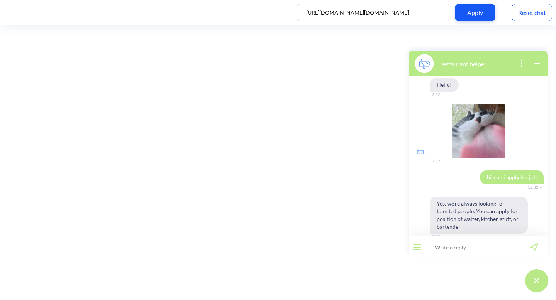
scroll to position [201, 0]
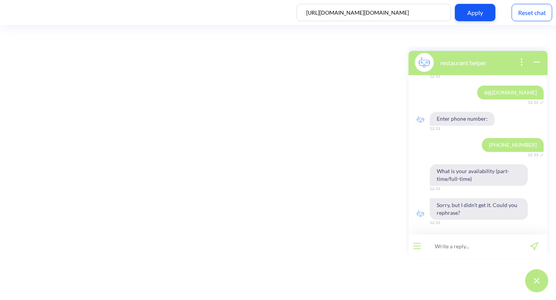
click at [535, 12] on div "Reset chat" at bounding box center [531, 12] width 41 height 17
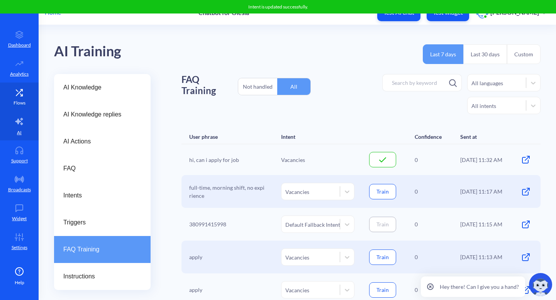
click at [7, 101] on link "Flows" at bounding box center [19, 97] width 39 height 29
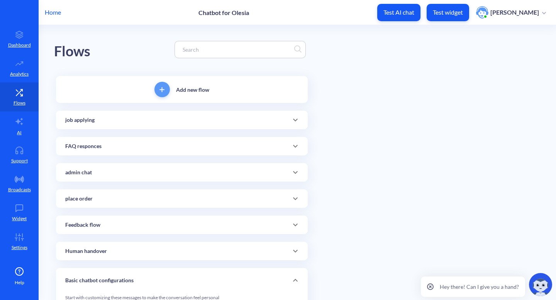
click at [291, 122] on icon at bounding box center [295, 119] width 9 height 9
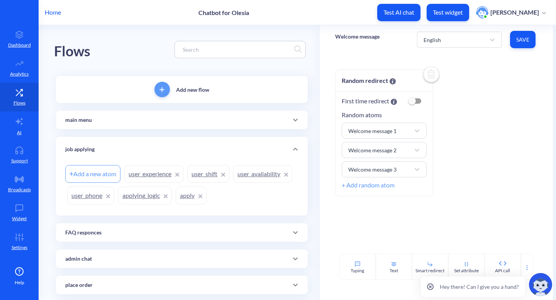
click at [275, 171] on link "user_availability" at bounding box center [262, 174] width 59 height 18
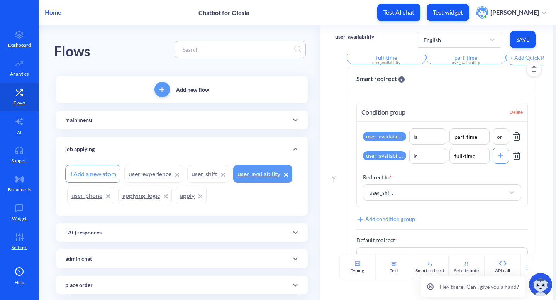
scroll to position [117, 0]
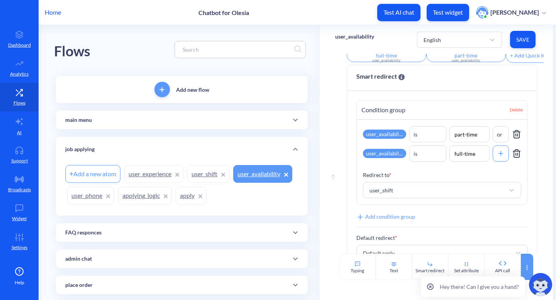
click at [526, 262] on div at bounding box center [527, 267] width 12 height 26
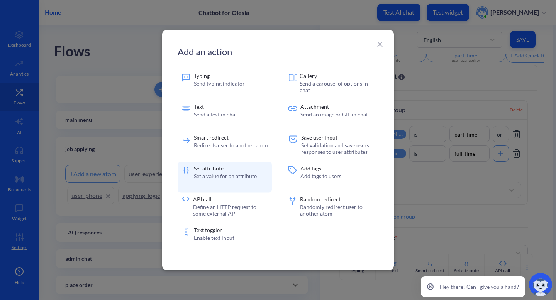
click at [223, 175] on p "Set a value for an attribute" at bounding box center [225, 176] width 63 height 7
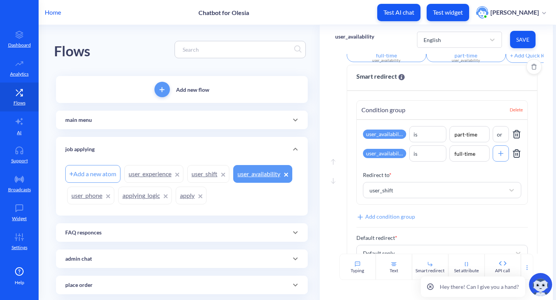
scroll to position [259, 0]
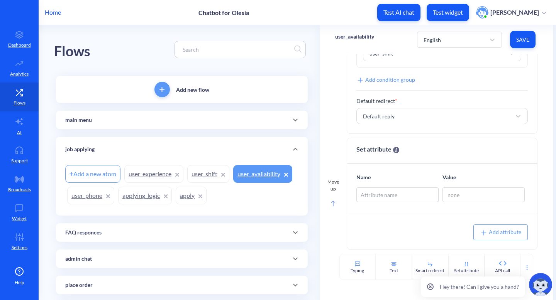
click at [331, 206] on rect at bounding box center [333, 203] width 4 height 5
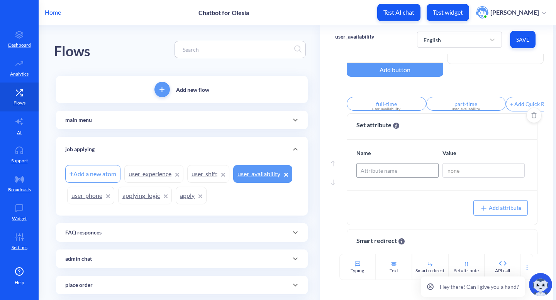
scroll to position [70, 0]
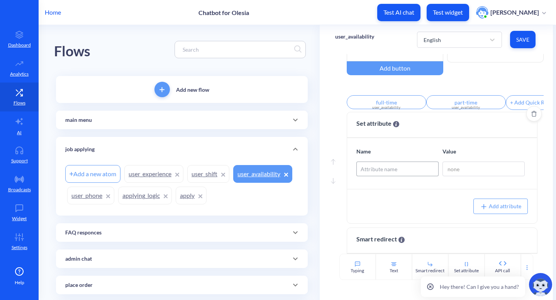
click at [397, 176] on div "Attribute name" at bounding box center [397, 169] width 81 height 14
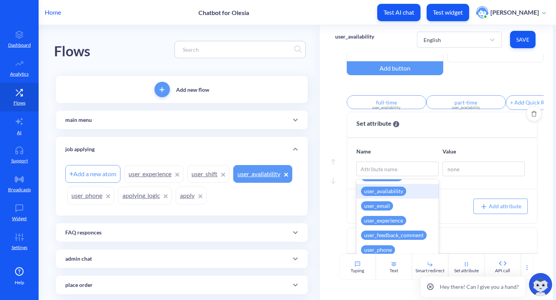
scroll to position [303, 0]
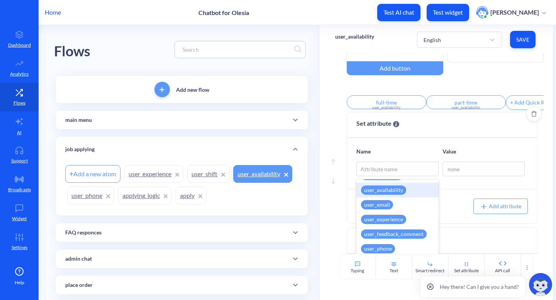
click at [404, 189] on div "user_availability" at bounding box center [397, 190] width 82 height 15
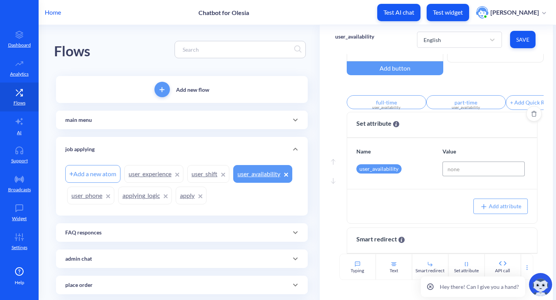
click at [459, 173] on input at bounding box center [483, 169] width 82 height 15
click at [526, 117] on span "Delete" at bounding box center [533, 114] width 15 height 6
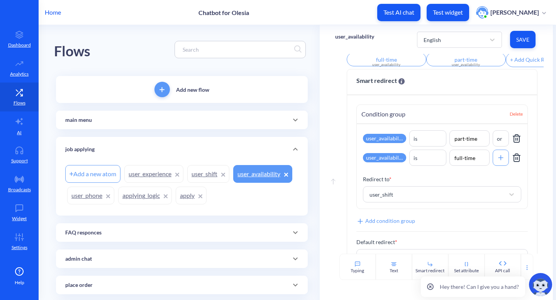
scroll to position [114, 0]
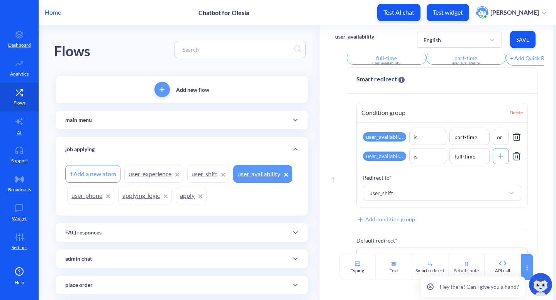
click at [526, 266] on icon at bounding box center [527, 268] width 6 height 6
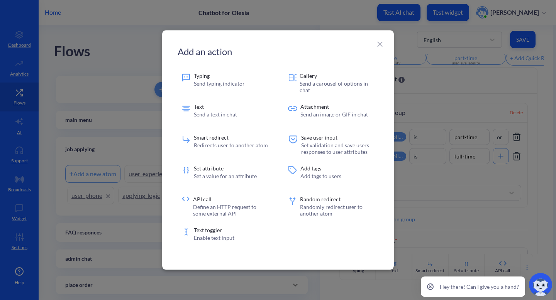
click at [378, 45] on icon at bounding box center [379, 44] width 9 height 9
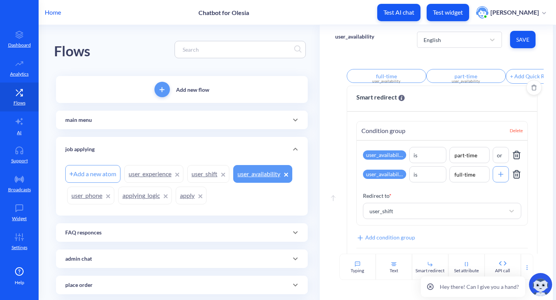
scroll to position [110, 0]
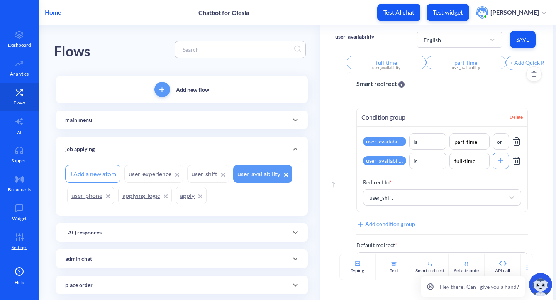
click at [511, 121] on span "Delete" at bounding box center [515, 117] width 13 height 7
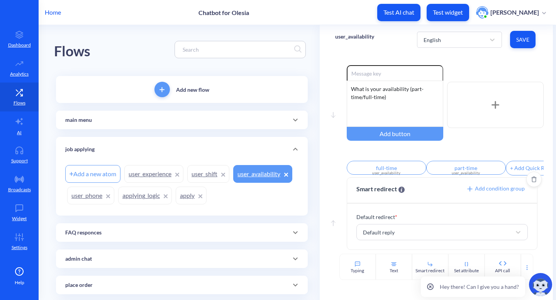
scroll to position [9, 0]
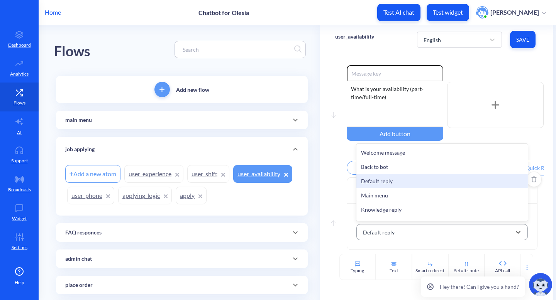
click at [435, 233] on div "Default reply" at bounding box center [435, 232] width 152 height 14
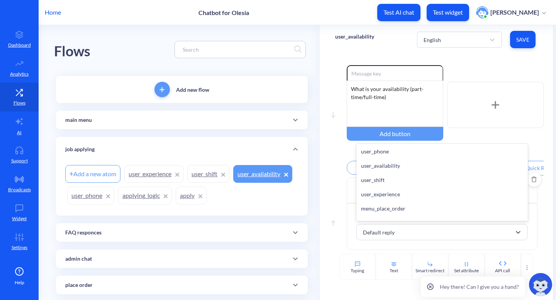
scroll to position [459, 0]
click at [424, 177] on div "user_shift" at bounding box center [442, 179] width 172 height 14
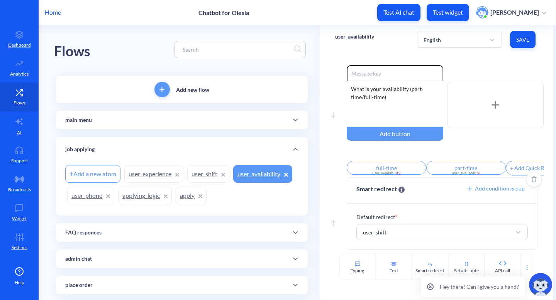
click at [108, 172] on div "Add a new atom" at bounding box center [92, 174] width 55 height 18
click at [347, 38] on p "user_availability" at bounding box center [354, 37] width 39 height 8
click at [343, 40] on input "user_availability" at bounding box center [372, 41] width 62 height 8
type input "ask_user_availability"
click at [88, 170] on div "Add a new atom" at bounding box center [92, 174] width 55 height 18
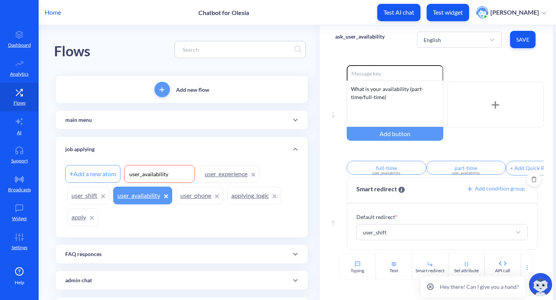
click at [525, 37] on span "Save" at bounding box center [522, 40] width 13 height 8
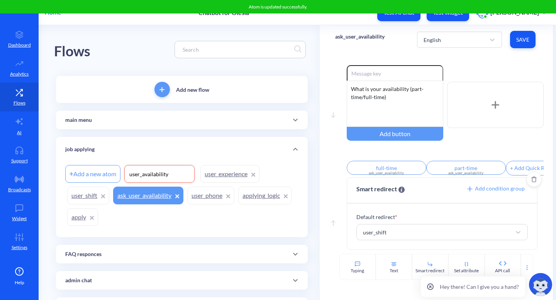
click at [188, 223] on div "Add a new atom user_availability user_experience user_shift ask_user_availabili…" at bounding box center [181, 195] width 233 height 65
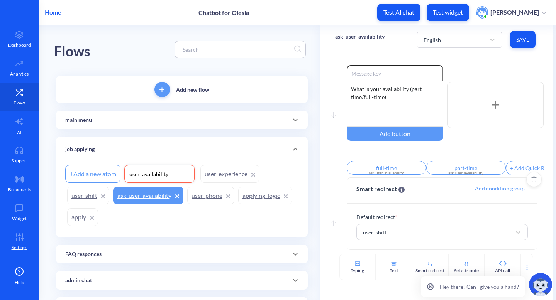
click at [179, 174] on input "user_availability" at bounding box center [159, 174] width 62 height 8
type input "user_availability"
click at [193, 221] on div "Add new flow main menu Add a new atom menu_job menu_status menu_place_order job…" at bounding box center [182, 283] width 252 height 414
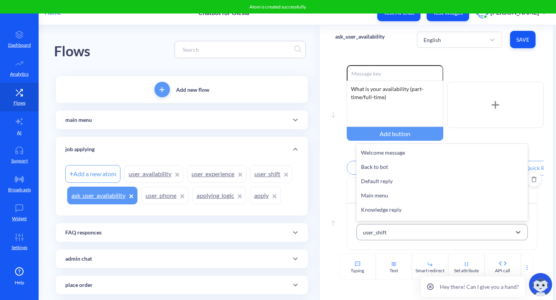
click at [404, 237] on div "user_shift" at bounding box center [435, 232] width 152 height 14
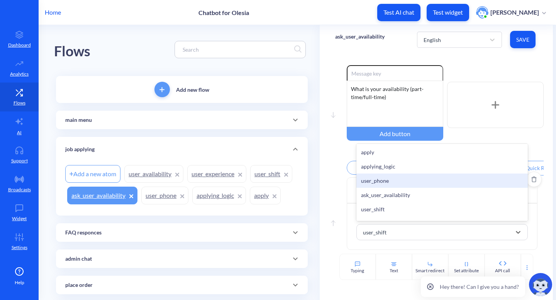
scroll to position [497, 0]
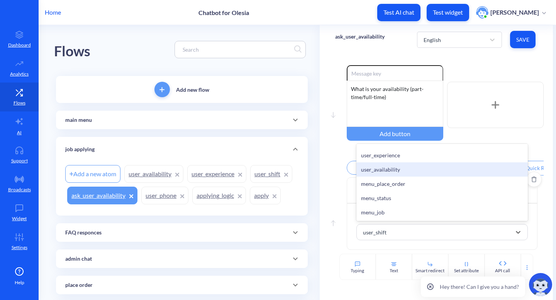
click at [393, 165] on div "user_availability" at bounding box center [442, 169] width 172 height 14
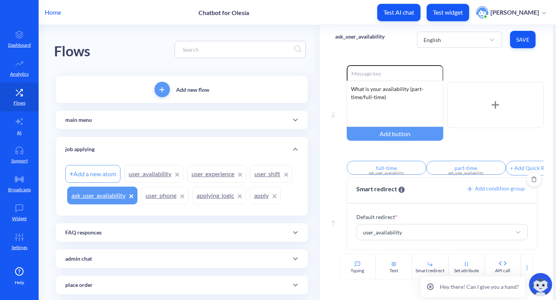
click at [146, 173] on link "user_availability" at bounding box center [153, 174] width 59 height 18
click at [521, 40] on span "Save" at bounding box center [522, 40] width 13 height 8
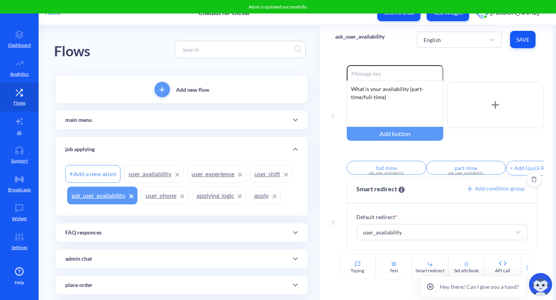
click at [149, 175] on link "user_availability" at bounding box center [153, 174] width 59 height 18
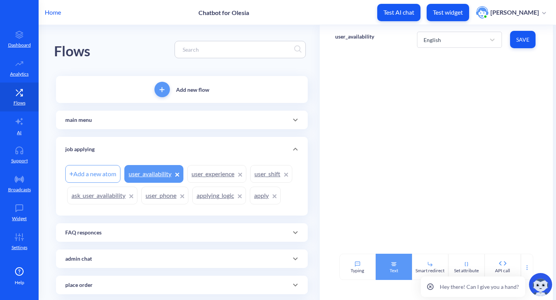
click at [387, 274] on div "Text" at bounding box center [393, 267] width 36 height 26
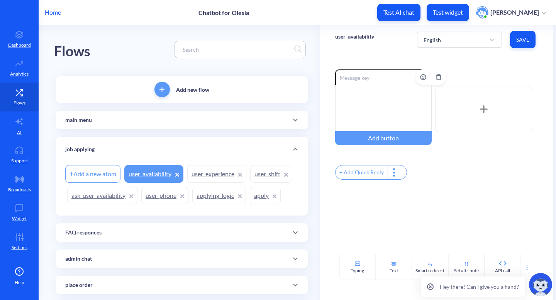
click at [376, 107] on div at bounding box center [383, 108] width 96 height 46
click at [450, 204] on div "Enable reactions 111 Add button + Add Quick Reply" at bounding box center [435, 154] width 233 height 200
click at [423, 270] on div "Hey there! Can I give you a hand?" at bounding box center [487, 284] width 138 height 31
click at [428, 262] on icon at bounding box center [430, 263] width 4 height 3
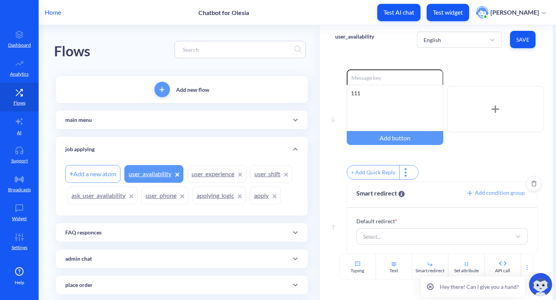
scroll to position [9, 0]
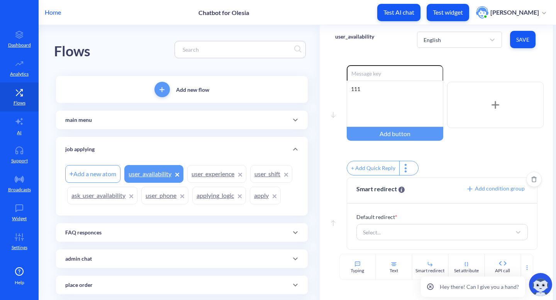
click at [485, 185] on span "Add condition group" at bounding box center [495, 188] width 59 height 7
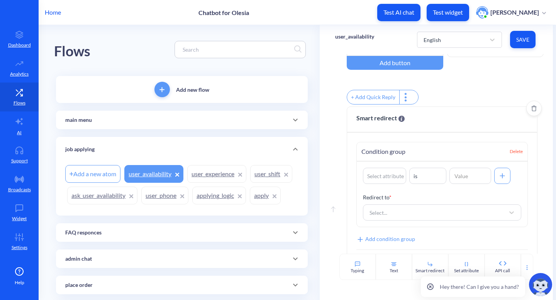
scroll to position [94, 0]
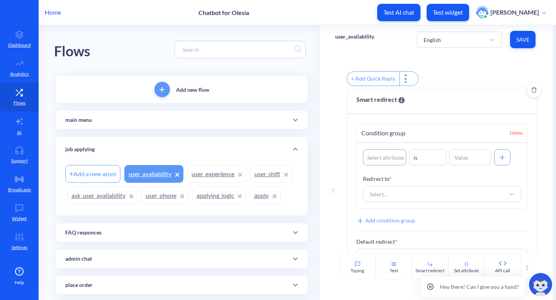
click at [384, 162] on div "Select attribute" at bounding box center [385, 158] width 37 height 8
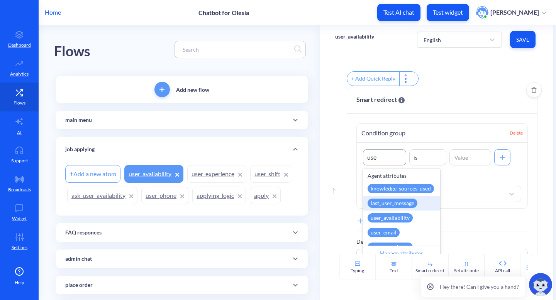
type input "user"
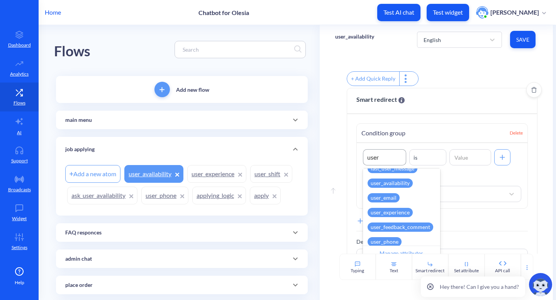
scroll to position [19, 0]
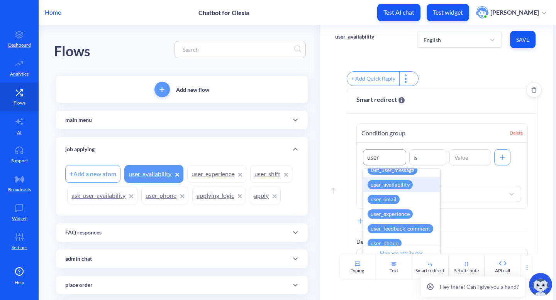
click at [407, 187] on div "user_availability" at bounding box center [389, 184] width 45 height 9
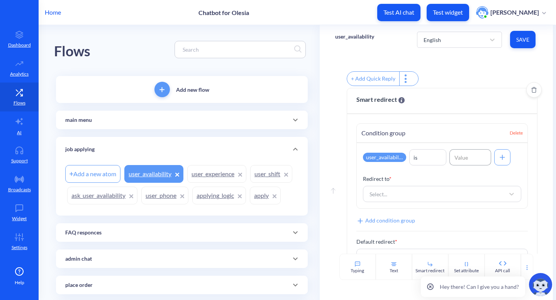
click at [458, 160] on input at bounding box center [470, 157] width 42 height 16
type input "full-time"
click at [498, 161] on icon at bounding box center [502, 158] width 8 height 8
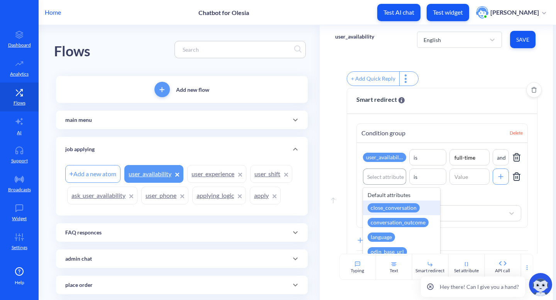
click at [372, 181] on div "Select attribute" at bounding box center [385, 177] width 37 height 8
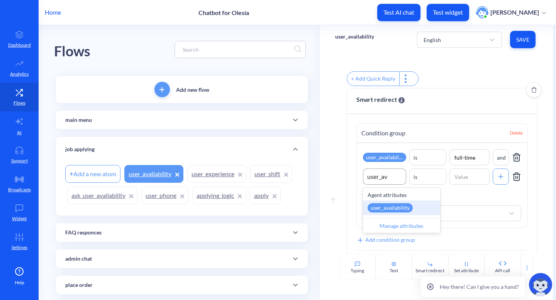
type input "user_ava"
click at [377, 213] on div "user_availability" at bounding box center [389, 207] width 45 height 9
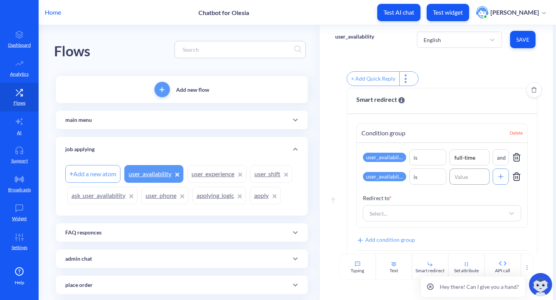
click at [455, 184] on input at bounding box center [469, 177] width 41 height 16
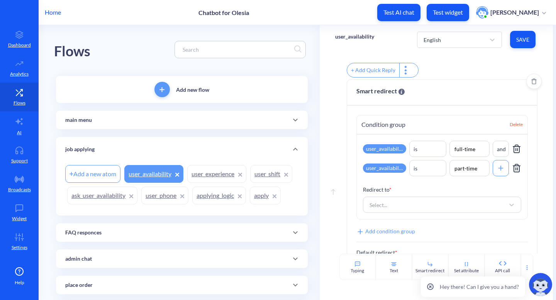
type input "part-time"
click at [479, 210] on div "Select..." at bounding box center [434, 205] width 139 height 14
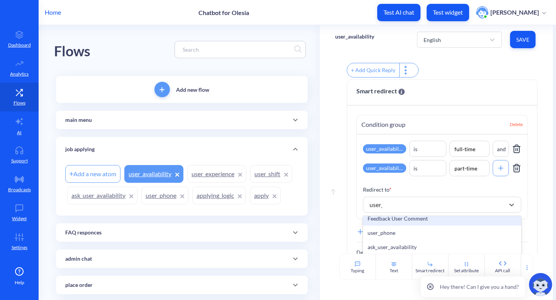
scroll to position [0, 0]
type input "user_s"
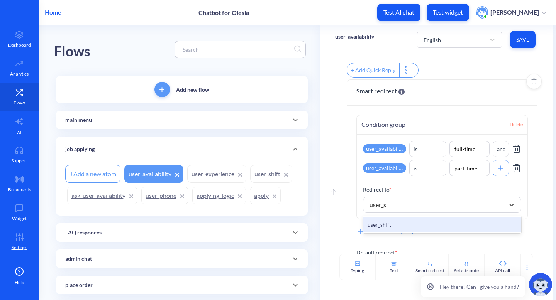
click at [406, 228] on div "user_shift" at bounding box center [442, 225] width 159 height 14
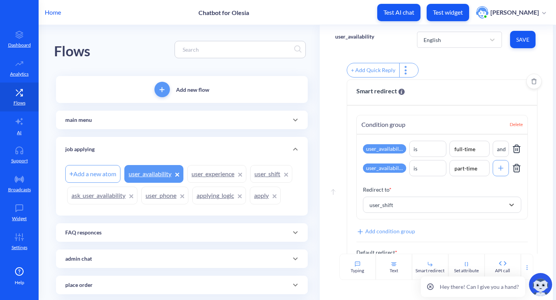
click at [517, 40] on span "Save" at bounding box center [522, 40] width 13 height 8
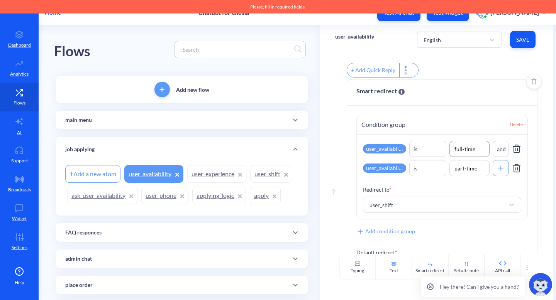
scroll to position [143, 0]
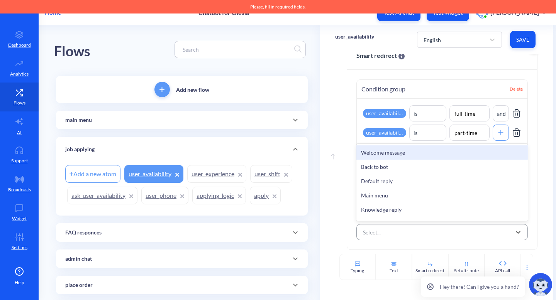
click at [443, 240] on div "Select..." at bounding box center [442, 232] width 172 height 16
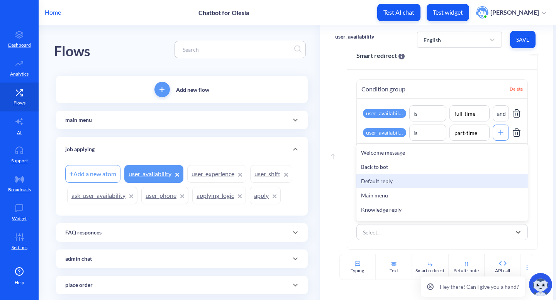
click at [398, 185] on div "Default reply" at bounding box center [442, 181] width 172 height 14
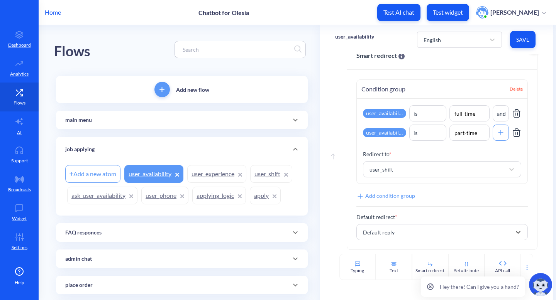
click at [522, 35] on button "Save" at bounding box center [522, 39] width 25 height 17
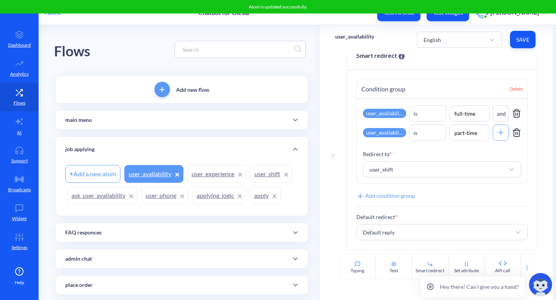
click at [264, 168] on link "user_shift" at bounding box center [271, 174] width 42 height 18
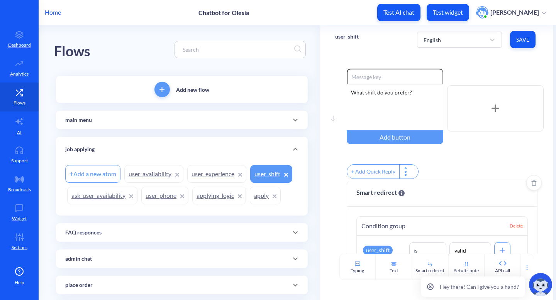
scroll to position [0, 0]
click at [144, 173] on link "user_availability" at bounding box center [153, 174] width 59 height 18
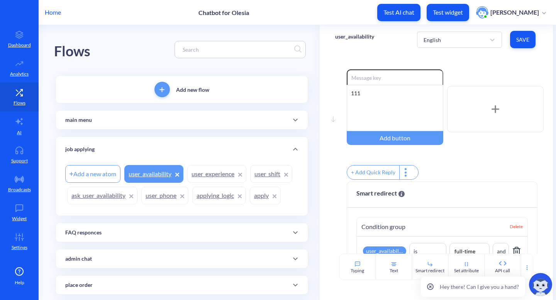
click at [102, 195] on link "ask_user_availability" at bounding box center [102, 196] width 70 height 18
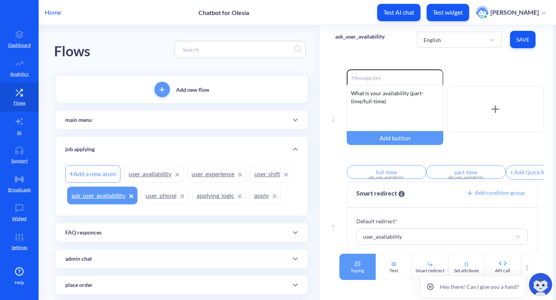
click at [363, 265] on div "Typing" at bounding box center [357, 267] width 36 height 26
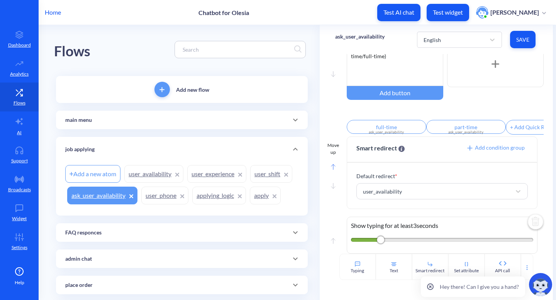
click at [331, 168] on rect at bounding box center [333, 166] width 4 height 5
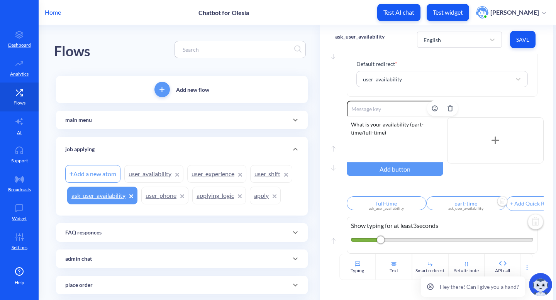
scroll to position [0, 0]
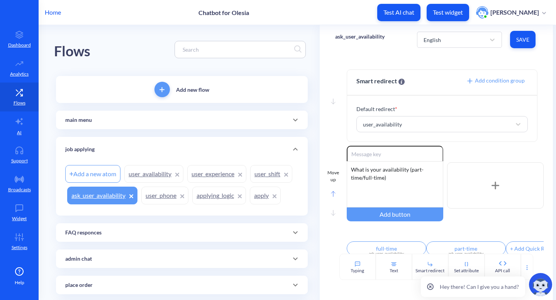
click at [331, 197] on rect at bounding box center [333, 194] width 4 height 5
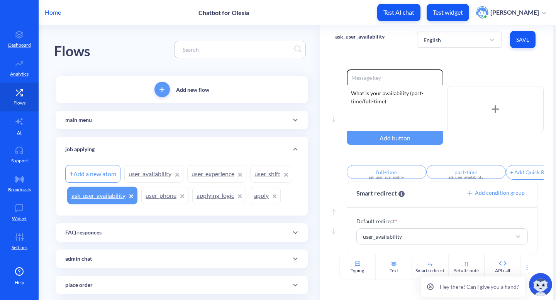
scroll to position [50, 0]
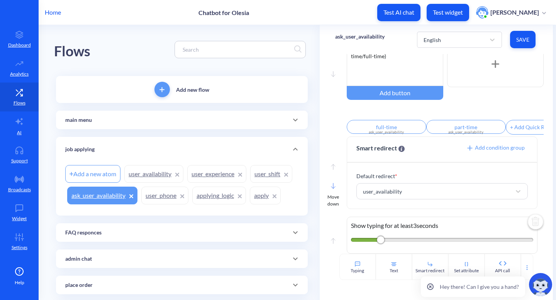
click at [333, 190] on div "Move down" at bounding box center [333, 192] width 12 height 31
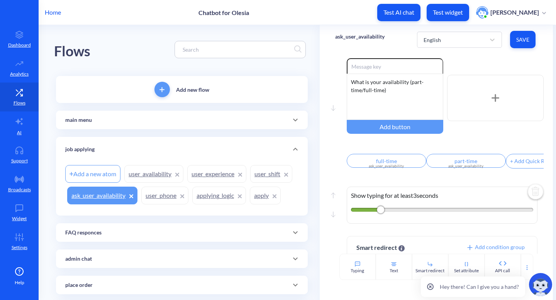
scroll to position [0, 0]
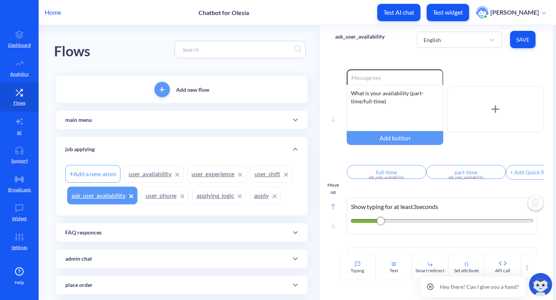
click at [333, 210] on rect at bounding box center [333, 206] width 4 height 5
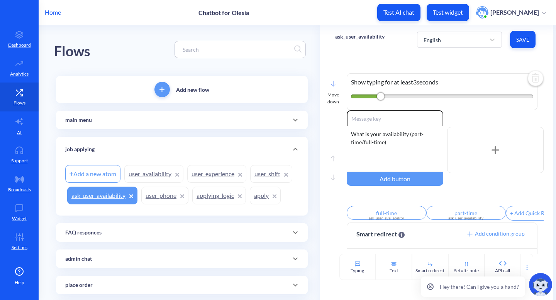
click at [331, 86] on icon at bounding box center [333, 86] width 4 height 2
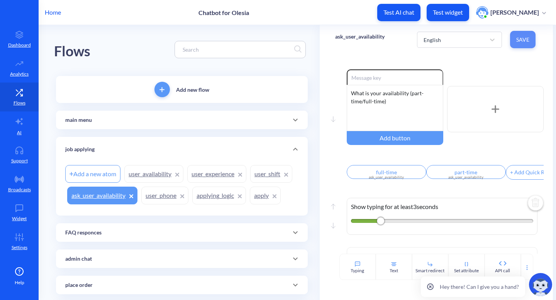
click at [510, 41] on button "Save" at bounding box center [522, 39] width 25 height 17
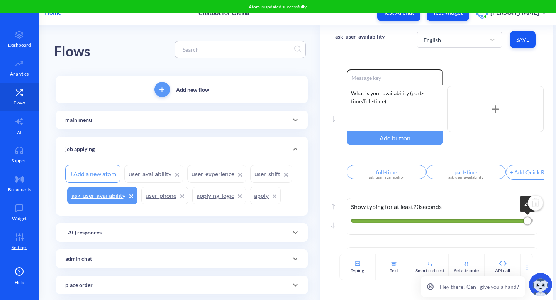
drag, startPoint x: 381, startPoint y: 228, endPoint x: 530, endPoint y: 228, distance: 149.3
click at [530, 228] on div "Show typing for at least 20 seconds 20" at bounding box center [442, 216] width 191 height 37
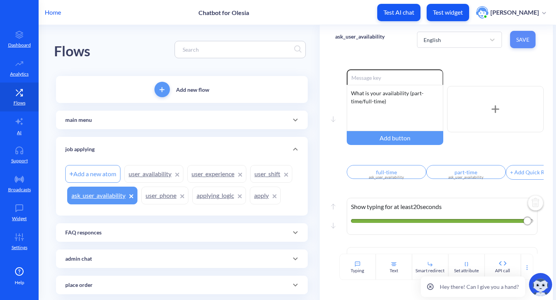
click at [519, 42] on span "Save" at bounding box center [522, 40] width 13 height 8
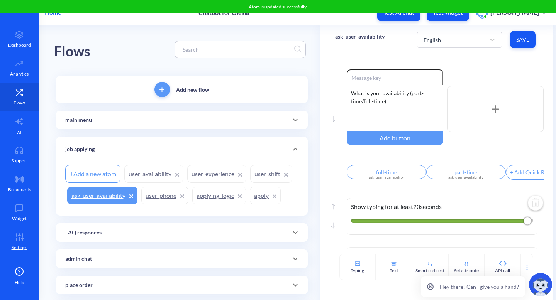
click at [155, 180] on link "user_availability" at bounding box center [153, 174] width 59 height 18
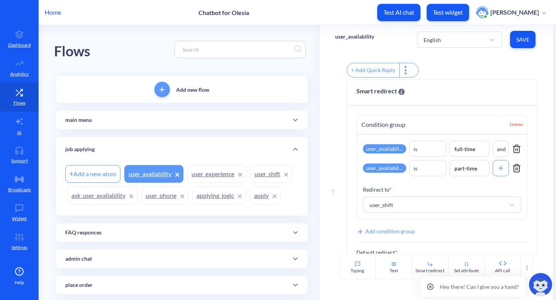
scroll to position [143, 0]
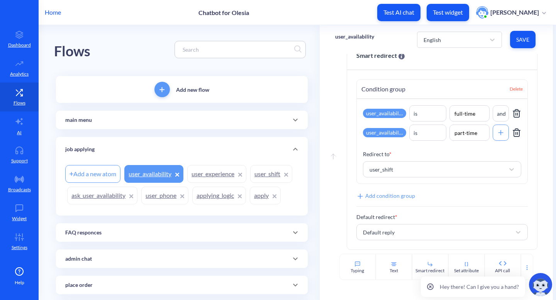
click at [100, 194] on link "ask_user_availability" at bounding box center [102, 196] width 70 height 18
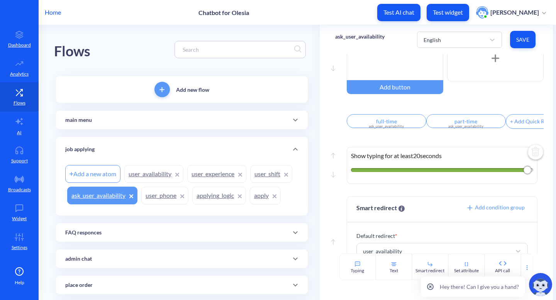
scroll to position [52, 0]
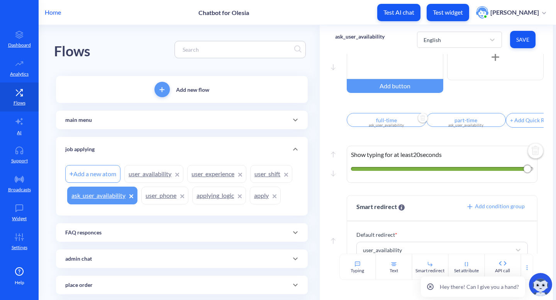
click at [393, 124] on input "full-time" at bounding box center [386, 120] width 79 height 14
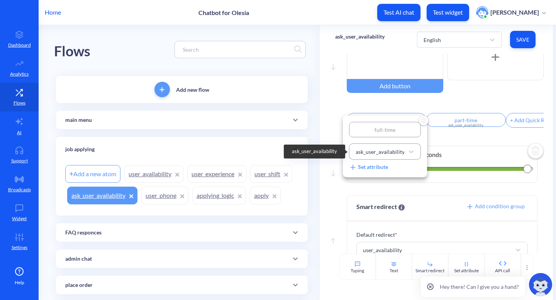
click at [394, 152] on div "ask_user_availability" at bounding box center [379, 152] width 49 height 8
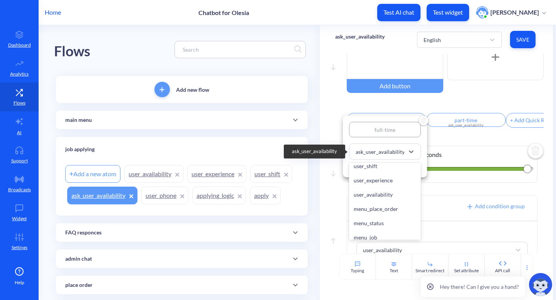
scroll to position [540, 0]
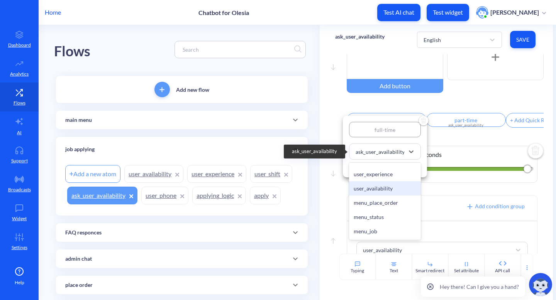
click at [389, 196] on div "user_availability" at bounding box center [385, 188] width 72 height 14
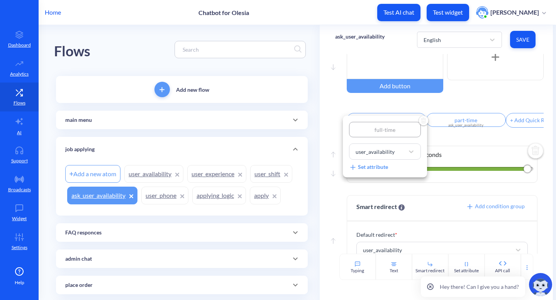
click at [442, 136] on div at bounding box center [278, 150] width 556 height 300
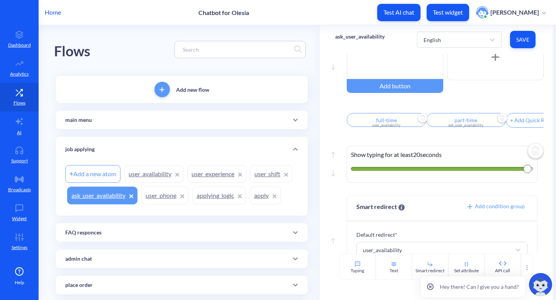
click at [459, 126] on div "ask_user_availability" at bounding box center [466, 125] width 70 height 6
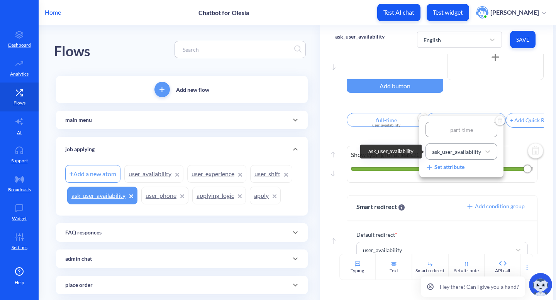
click at [457, 155] on div "ask_user_availability" at bounding box center [456, 152] width 49 height 8
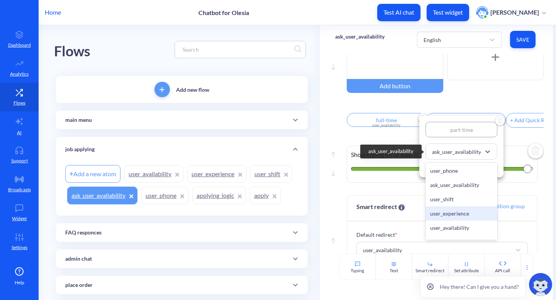
scroll to position [499, 0]
click at [460, 232] on div "user_availability" at bounding box center [461, 227] width 72 height 14
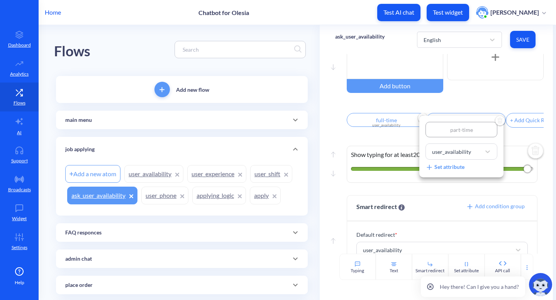
click at [527, 32] on div at bounding box center [278, 150] width 556 height 300
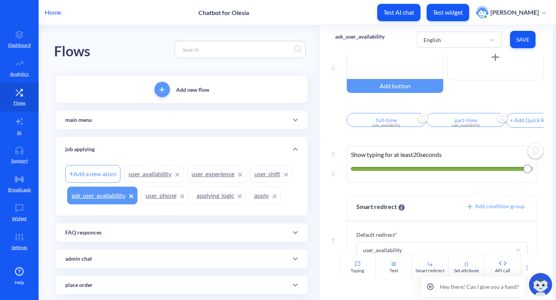
click at [526, 40] on span "Save" at bounding box center [522, 40] width 13 height 8
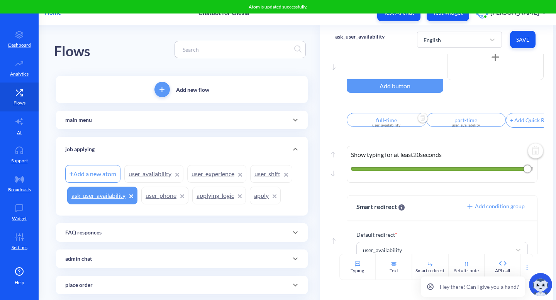
drag, startPoint x: 421, startPoint y: 169, endPoint x: 359, endPoint y: 118, distance: 80.9
click at [407, 160] on div "Show typing for at least 20 seconds" at bounding box center [442, 164] width 191 height 37
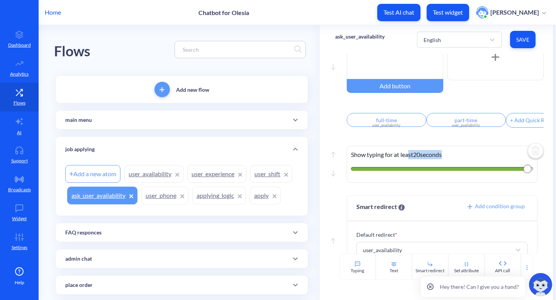
click at [150, 170] on link "user_availability" at bounding box center [153, 174] width 59 height 18
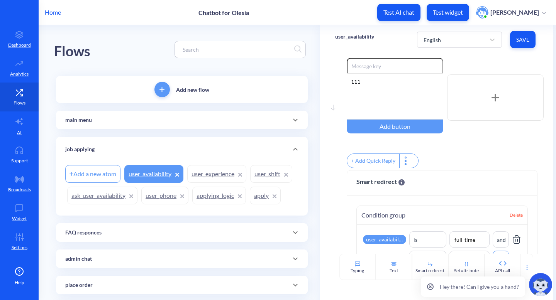
scroll to position [9, 0]
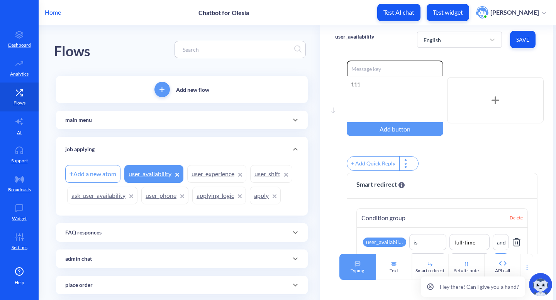
click at [355, 269] on div "Typing" at bounding box center [357, 270] width 14 height 7
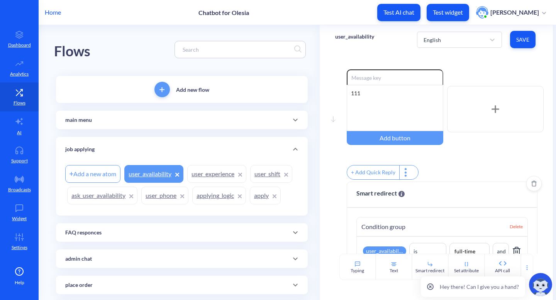
scroll to position [184, 0]
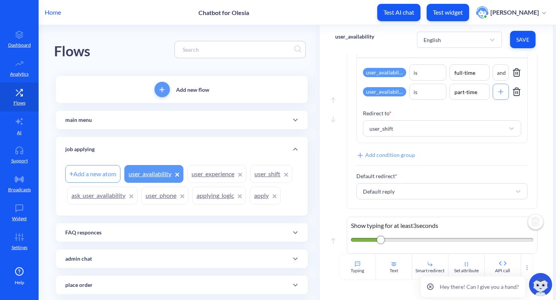
click at [535, 221] on img at bounding box center [535, 222] width 19 height 19
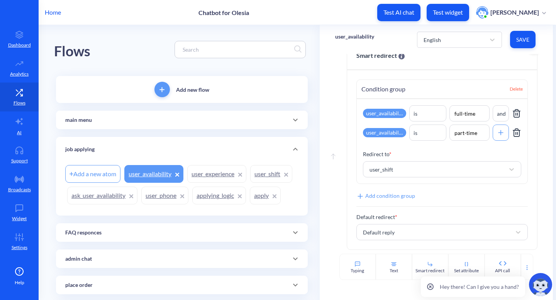
scroll to position [0, 0]
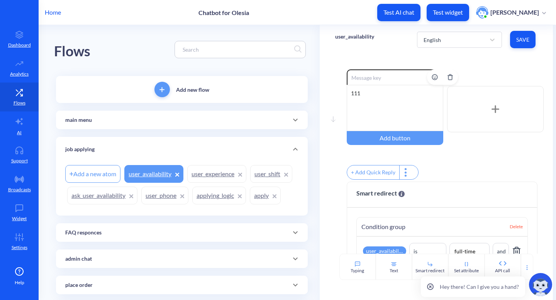
click at [376, 105] on div "111" at bounding box center [395, 108] width 96 height 46
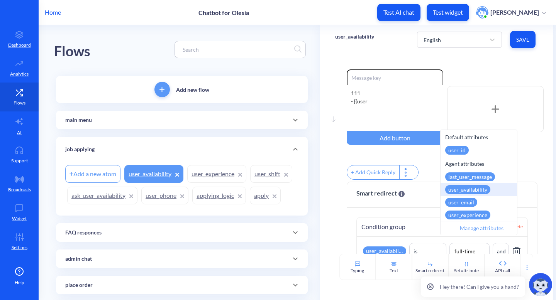
click at [498, 184] on div "user_availability" at bounding box center [478, 189] width 76 height 13
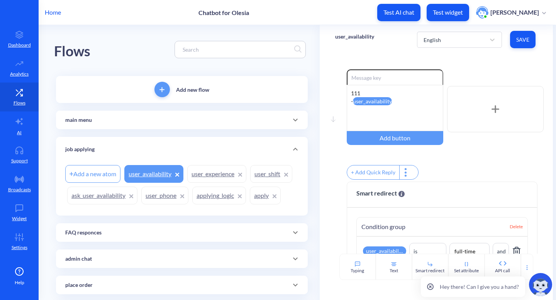
click at [523, 43] on span "Save" at bounding box center [522, 40] width 13 height 8
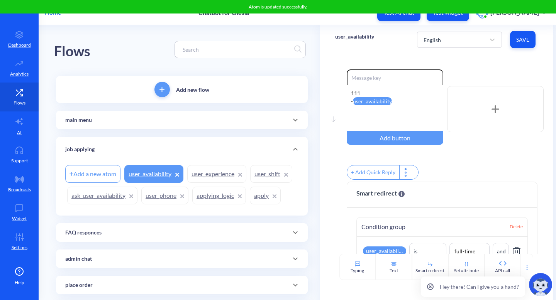
click at [94, 190] on link "ask_user_availability" at bounding box center [102, 196] width 70 height 18
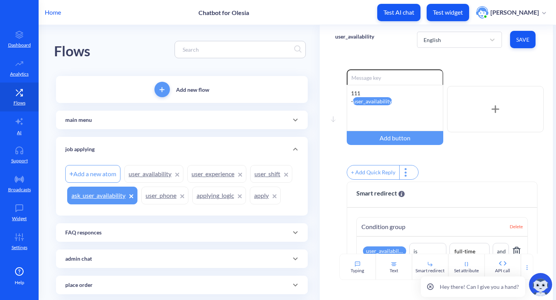
click at [110, 199] on link "ask_user_availability" at bounding box center [102, 196] width 70 height 18
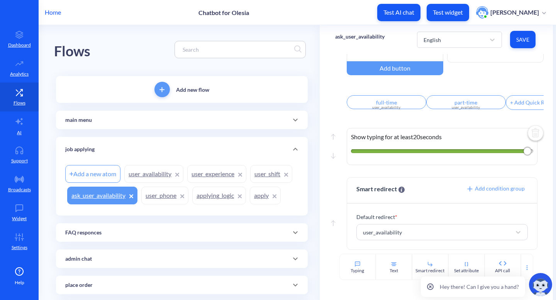
scroll to position [63, 0]
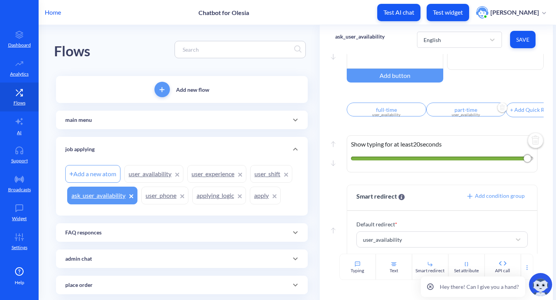
click at [465, 113] on input "part-time" at bounding box center [465, 110] width 79 height 14
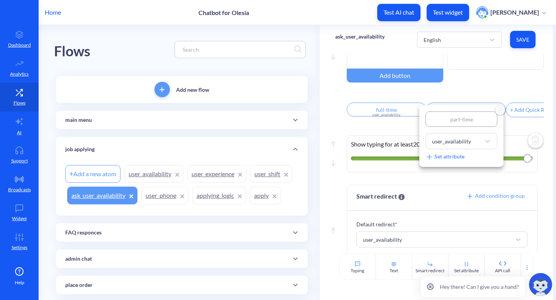
click at [451, 157] on div "Set attribute" at bounding box center [444, 156] width 39 height 8
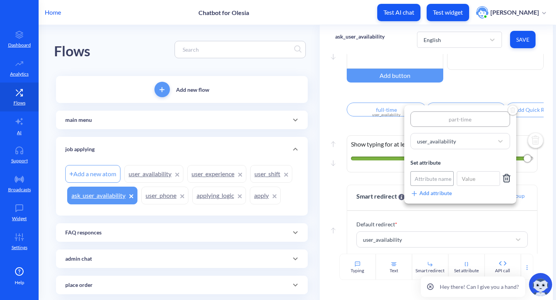
click at [433, 180] on div "Attribute name" at bounding box center [432, 179] width 37 height 8
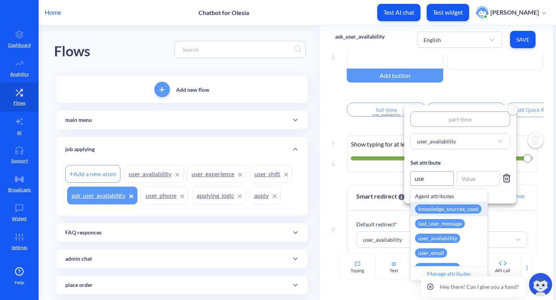
type input "user"
click at [442, 227] on div "user_availability" at bounding box center [437, 223] width 45 height 9
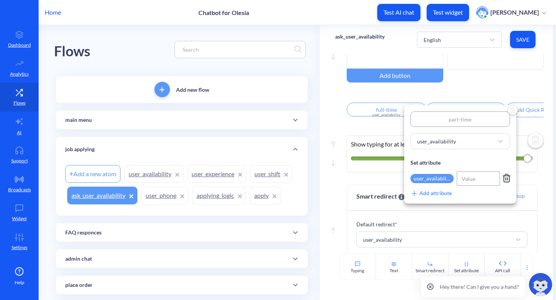
click at [476, 180] on input at bounding box center [477, 178] width 43 height 15
type input "P"
click at [474, 179] on input "part_time" at bounding box center [477, 178] width 43 height 15
type input "part-time"
click at [489, 166] on div "Set attribute" at bounding box center [460, 163] width 100 height 8
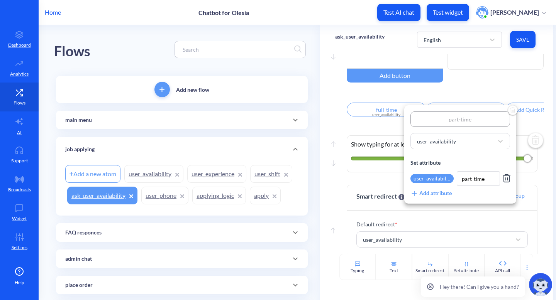
click at [491, 215] on div at bounding box center [278, 150] width 556 height 300
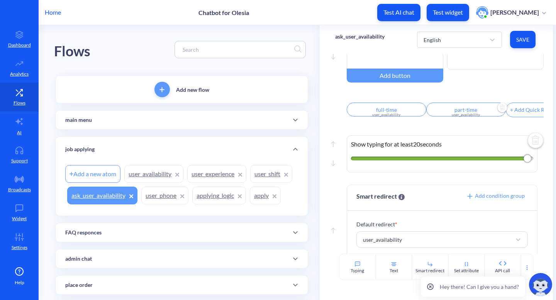
click at [458, 117] on div "user_availability" at bounding box center [466, 115] width 70 height 6
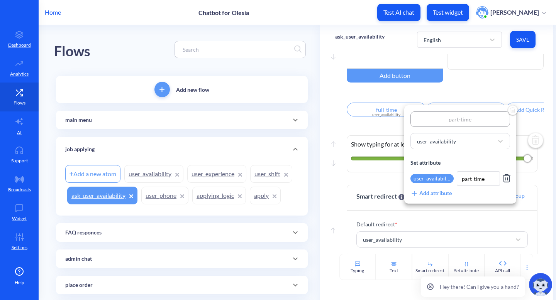
click at [385, 113] on div at bounding box center [278, 150] width 556 height 300
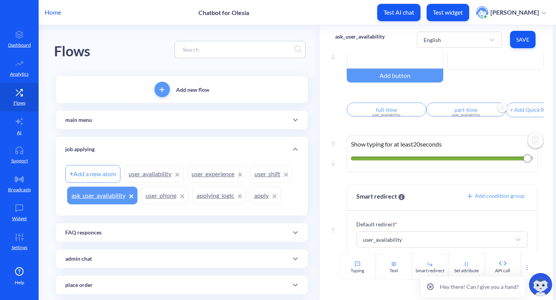
click at [387, 117] on div "user_availability" at bounding box center [386, 115] width 70 height 6
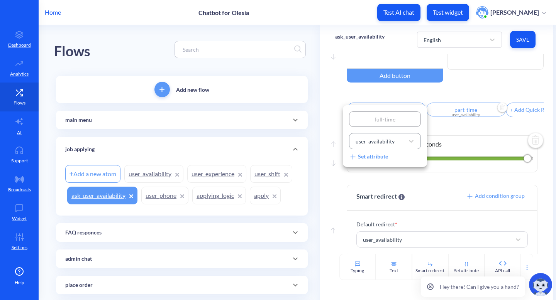
click at [386, 139] on div "user_availability" at bounding box center [374, 141] width 39 height 8
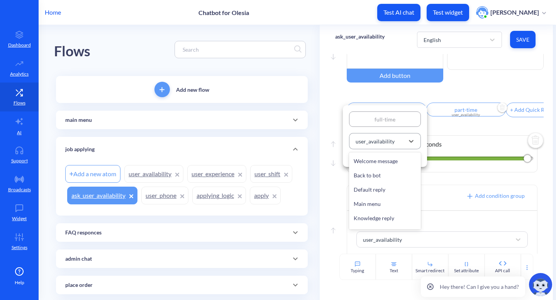
scroll to position [506, 0]
click at [421, 155] on div "full-time user_availability Set attribute" at bounding box center [385, 136] width 84 height 62
click at [380, 156] on div "Set attribute" at bounding box center [368, 156] width 39 height 8
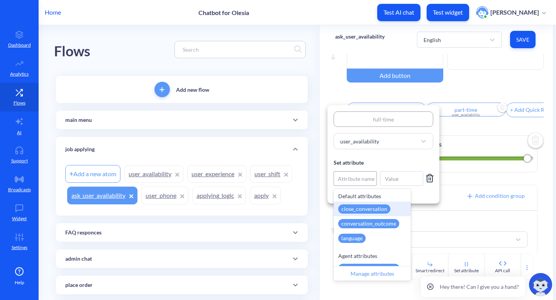
click at [359, 176] on div "Attribute name" at bounding box center [356, 179] width 37 height 8
type input "user"
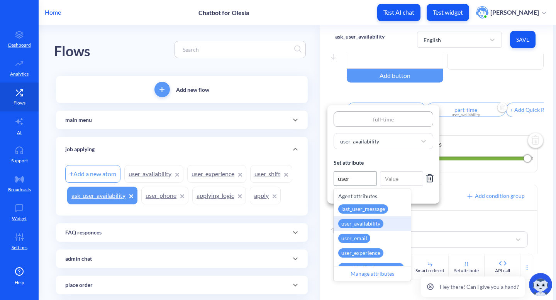
click at [363, 224] on div "user_availability" at bounding box center [360, 223] width 45 height 9
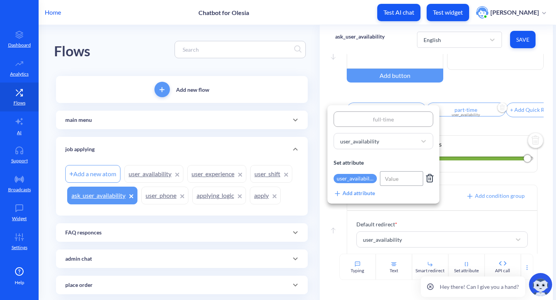
click at [399, 179] on input at bounding box center [401, 178] width 43 height 15
type input "full-time"
click at [527, 44] on div at bounding box center [278, 150] width 556 height 300
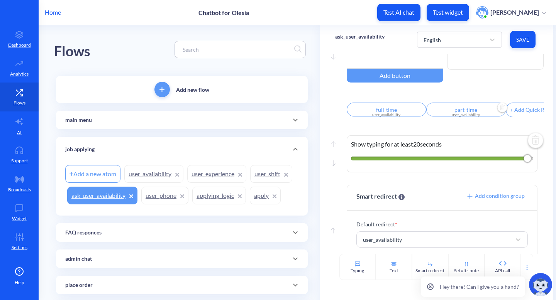
click at [527, 44] on button "Save" at bounding box center [522, 39] width 25 height 17
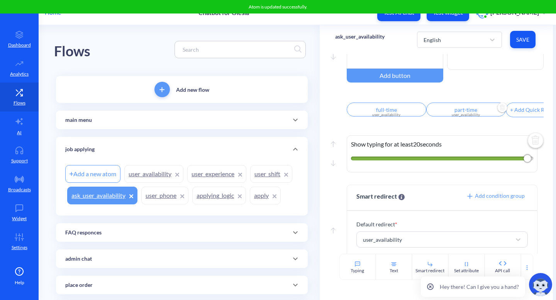
click at [517, 112] on div "+ Add Quick Reply" at bounding box center [532, 110] width 52 height 14
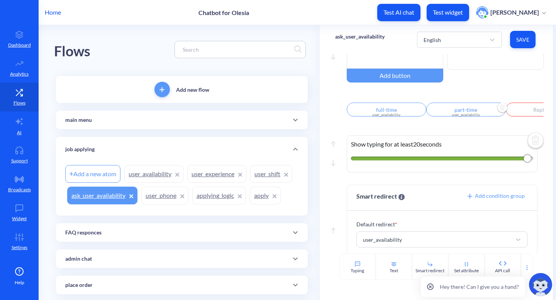
click at [517, 112] on input "text" at bounding box center [544, 110] width 79 height 14
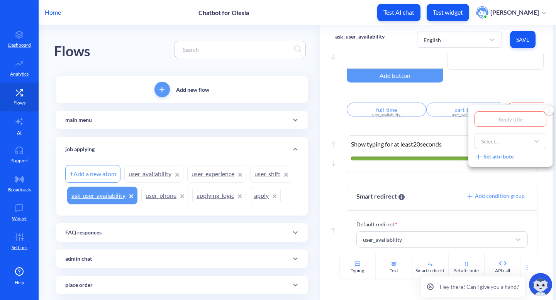
type input "1"
type input "1-"
type input "1-1"
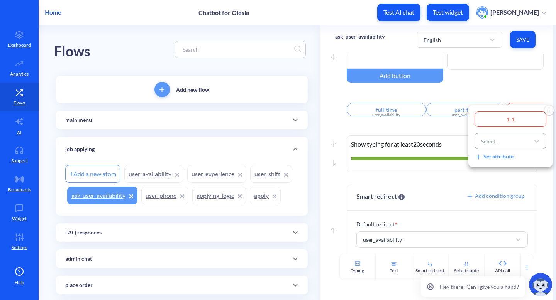
type input "1-1"
click at [497, 141] on div "Select..." at bounding box center [490, 141] width 18 height 8
click at [502, 132] on div "1-1 Select... Set attribute" at bounding box center [510, 136] width 72 height 49
click at [516, 97] on div at bounding box center [278, 150] width 556 height 300
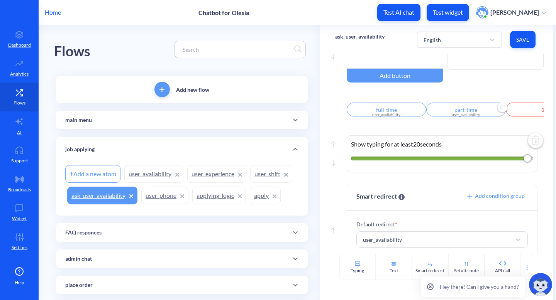
scroll to position [0, 33]
click at [530, 125] on div "Move up Move down Show typing for at least 20 seconds" at bounding box center [436, 152] width 203 height 66
click at [518, 33] on button "Save" at bounding box center [522, 39] width 25 height 17
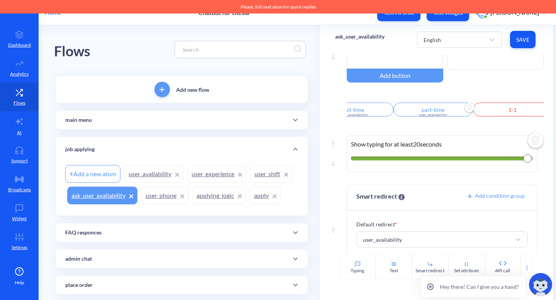
click at [507, 115] on input "1-1" at bounding box center [512, 110] width 79 height 14
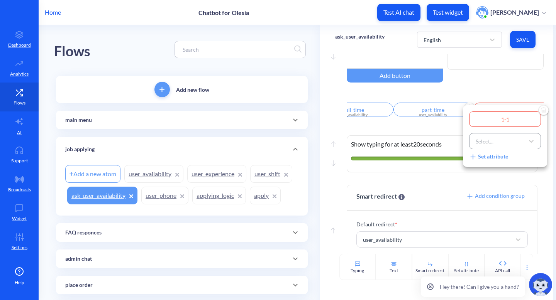
click at [502, 140] on div "Select..." at bounding box center [498, 141] width 52 height 14
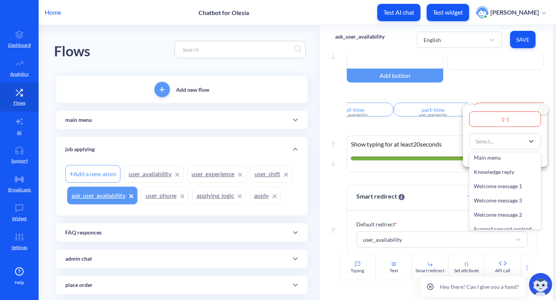
scroll to position [39, 0]
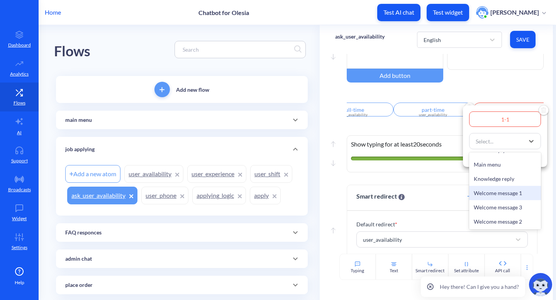
click at [415, 193] on div at bounding box center [278, 150] width 556 height 300
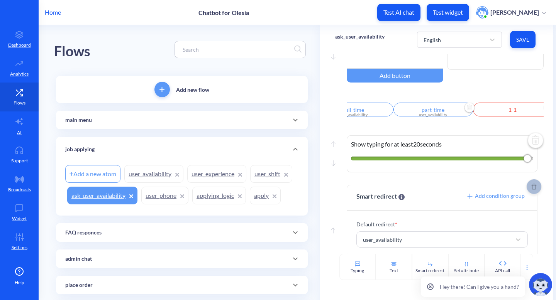
click at [531, 190] on icon "Delete" at bounding box center [533, 187] width 5 height 6
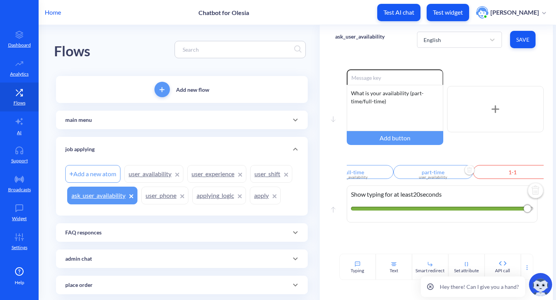
click at [534, 193] on img at bounding box center [535, 191] width 19 height 19
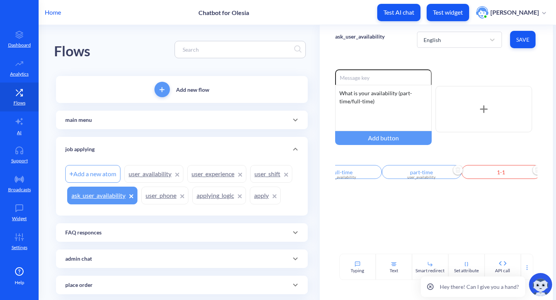
click at [531, 172] on img "Delete" at bounding box center [537, 171] width 12 height 12
click at [518, 45] on button "Save" at bounding box center [522, 39] width 25 height 17
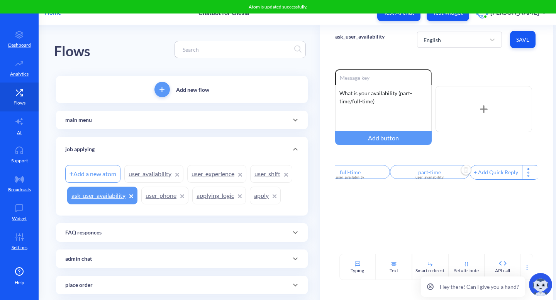
click at [140, 170] on link "user_availability" at bounding box center [153, 174] width 59 height 18
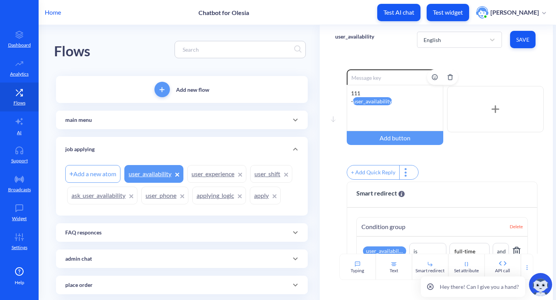
click at [407, 103] on div "111 - user_availability" at bounding box center [395, 108] width 96 height 46
click at [447, 79] on icon "Delete" at bounding box center [450, 77] width 6 height 6
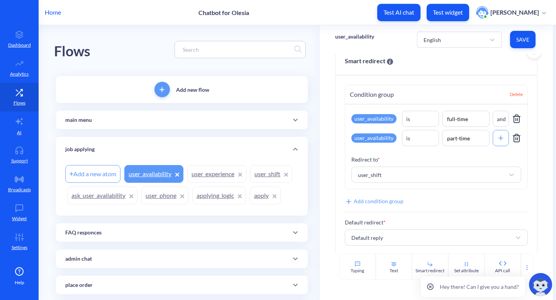
scroll to position [20, 0]
click at [497, 118] on div "and" at bounding box center [501, 119] width 9 height 8
click at [496, 152] on div "or" at bounding box center [500, 152] width 16 height 14
click at [525, 42] on span "Save" at bounding box center [522, 40] width 13 height 8
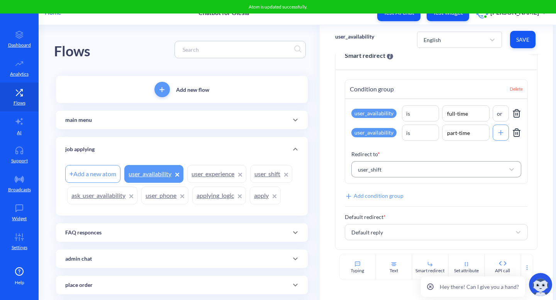
scroll to position [25, 0]
click at [269, 176] on link "user_shift" at bounding box center [271, 174] width 42 height 18
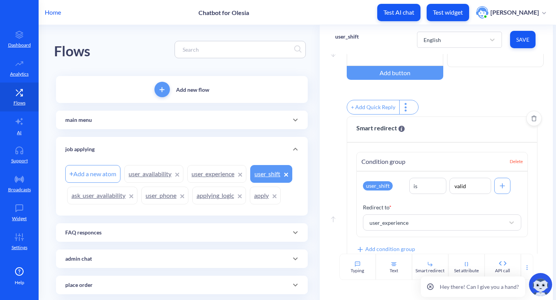
scroll to position [66, 0]
click at [381, 108] on div "+ Add Quick Reply" at bounding box center [373, 107] width 52 height 14
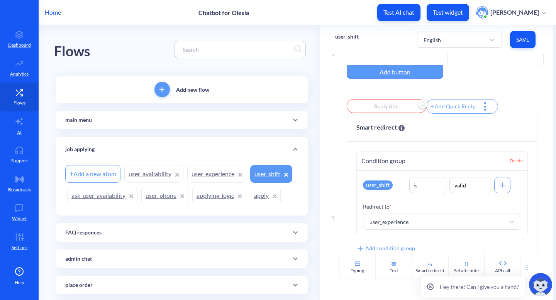
click at [388, 111] on input "text" at bounding box center [386, 106] width 79 height 14
type input "m"
type input "mp"
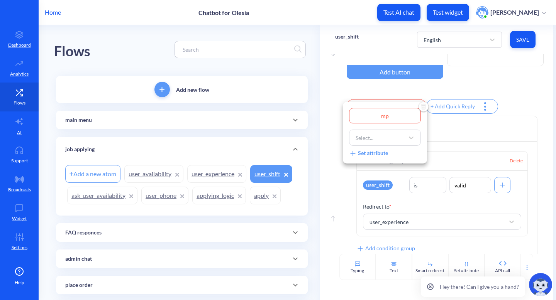
type input "m"
type input "mo"
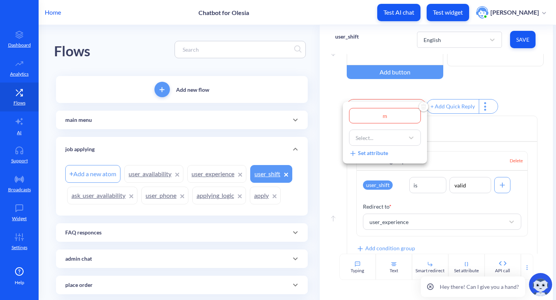
type input "mo"
type input "mor"
type input "morn"
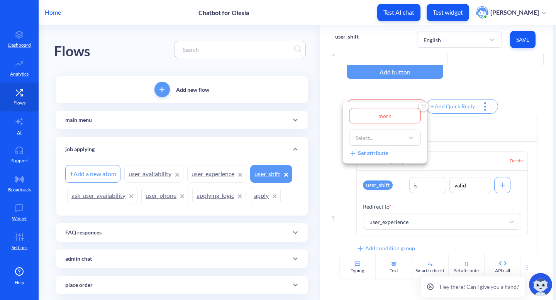
type input "morni"
type input "mornin"
type input "morning"
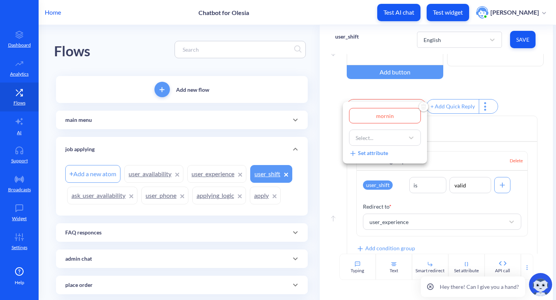
type input "morning"
type input "morning s"
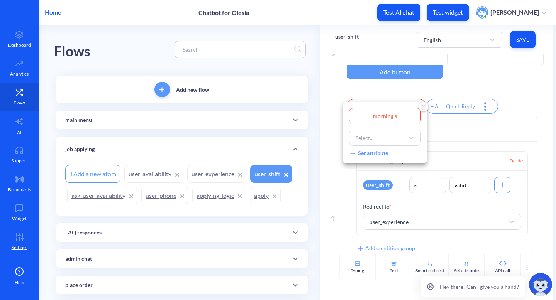
type input "morning sh"
type input "morning shi"
type input "morning shif"
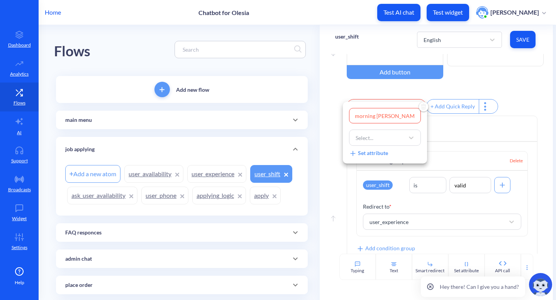
type input "morning shif"
type input "morning shift"
click at [397, 140] on div "Select..." at bounding box center [378, 138] width 52 height 14
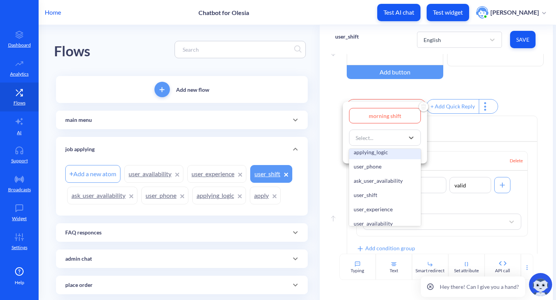
scroll to position [488, 0]
click at [380, 217] on div "user_experience" at bounding box center [385, 210] width 72 height 14
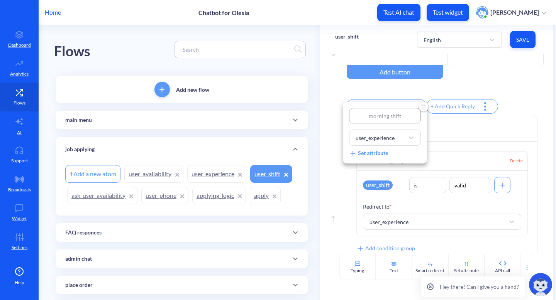
click at [518, 44] on div at bounding box center [278, 150] width 556 height 300
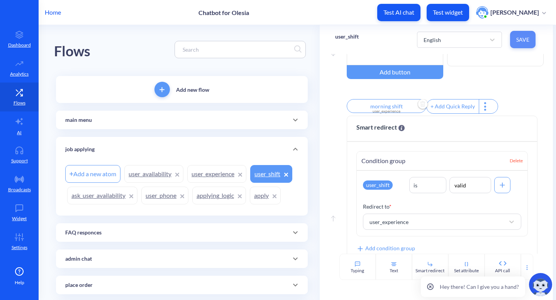
click at [521, 38] on span "Save" at bounding box center [522, 40] width 13 height 8
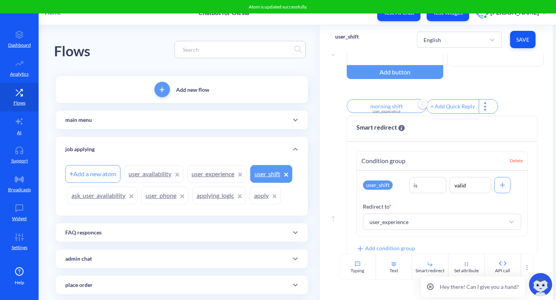
click at [223, 176] on link "user_experience" at bounding box center [216, 174] width 59 height 18
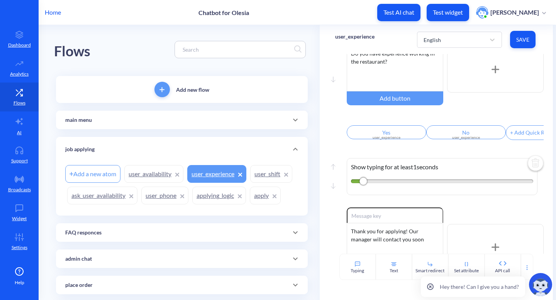
scroll to position [15, 0]
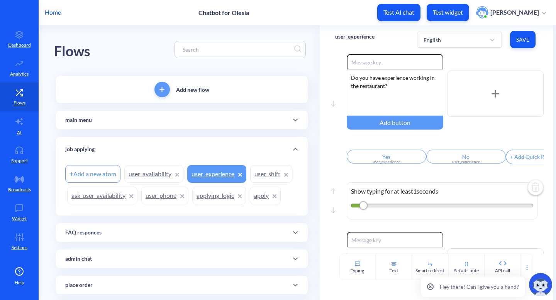
click at [263, 175] on link "user_shift" at bounding box center [271, 174] width 42 height 18
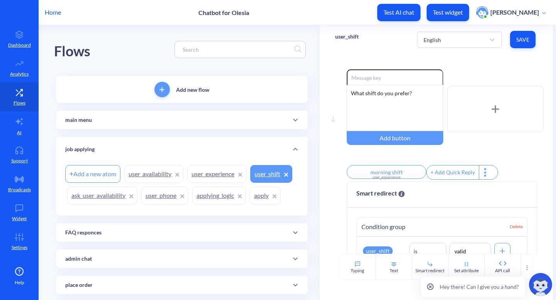
click at [449, 176] on div "+ Add Quick Reply" at bounding box center [452, 173] width 52 height 14
click at [449, 176] on input "text" at bounding box center [465, 172] width 79 height 14
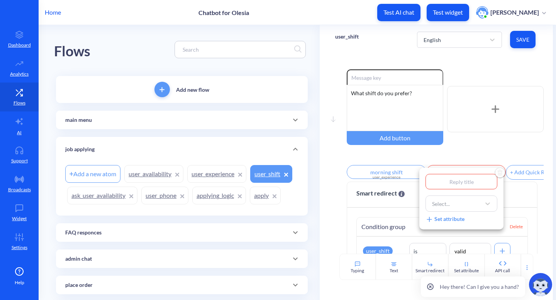
type input "d"
type input "di"
type input "d"
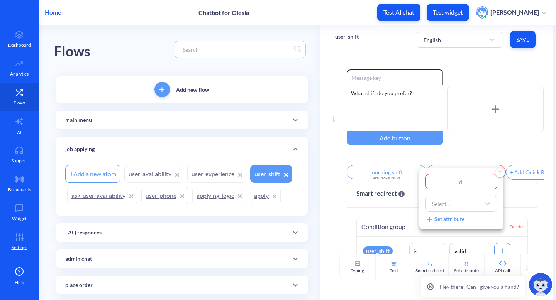
type input "d"
type input "l"
type input "lu"
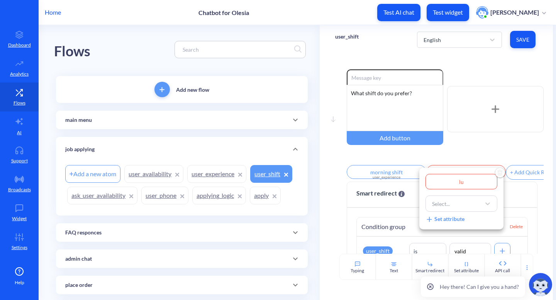
type input "lun"
type input "lunc"
type input "lunch"
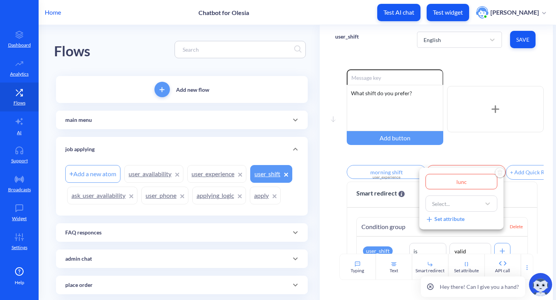
type input "lunch"
type input "lunch s"
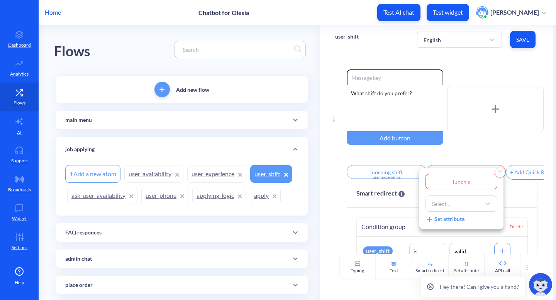
type input "lunch sh"
type input "lunch shi"
type input "lunch shif"
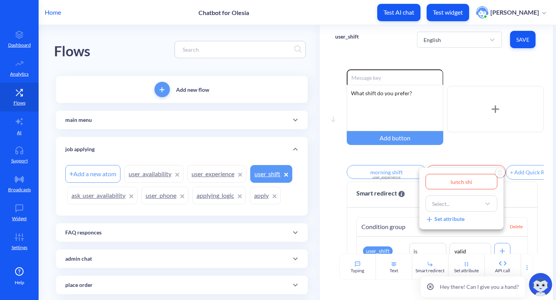
type input "lunch shif"
type input "lunch shift"
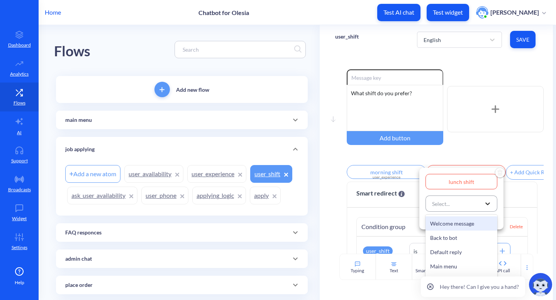
click at [487, 202] on icon at bounding box center [487, 204] width 8 height 8
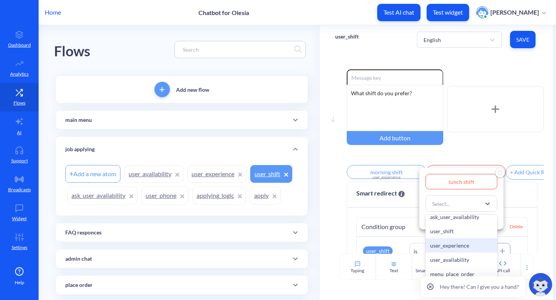
click at [458, 251] on div "user_experience" at bounding box center [461, 245] width 72 height 14
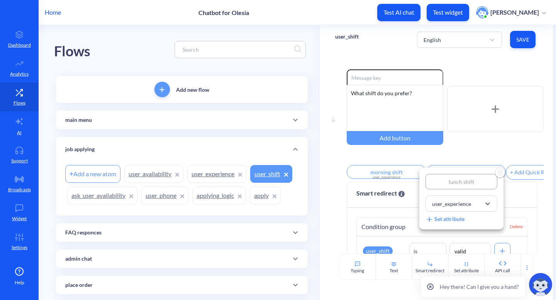
click at [517, 177] on div at bounding box center [278, 150] width 556 height 300
click at [517, 177] on div "+ Add Quick Reply" at bounding box center [532, 173] width 52 height 14
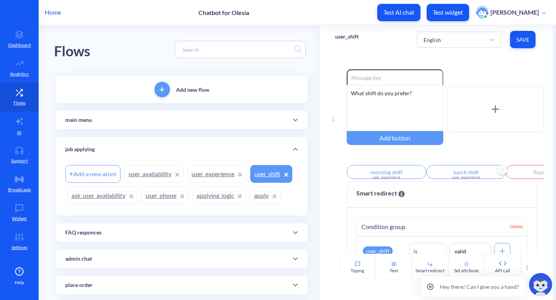
click at [517, 177] on input "text" at bounding box center [544, 172] width 79 height 14
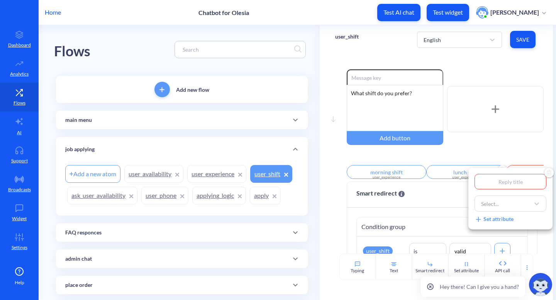
type input "d"
type input "di"
type input "din"
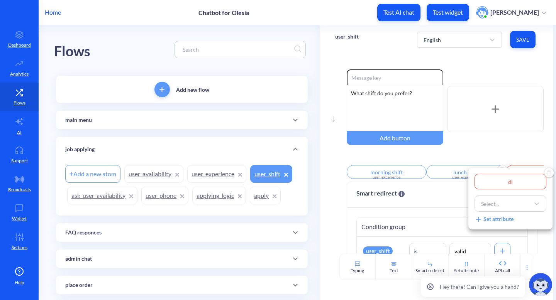
type input "din"
type input "dinn"
type input "dinne"
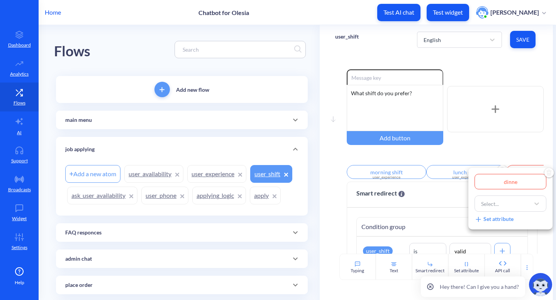
type input "dinner"
type input "dinner s"
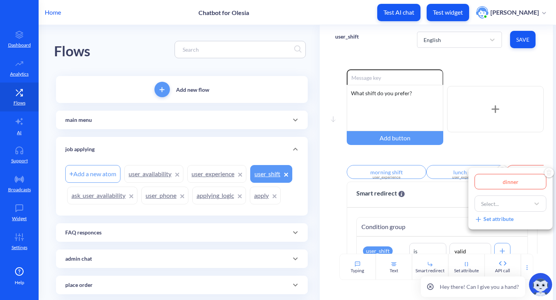
type input "dinner s"
type input "dinner sh"
type input "dinner shi"
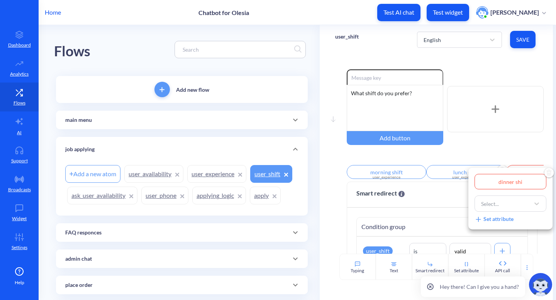
type input "dinner shif"
type input "dinner shift"
click at [514, 209] on div "Select..." at bounding box center [503, 204] width 52 height 14
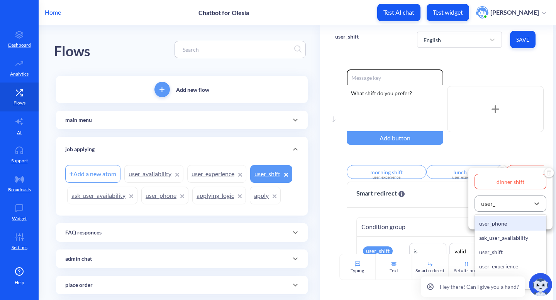
type input "user_e"
click at [516, 225] on div "user_experience" at bounding box center [510, 223] width 72 height 14
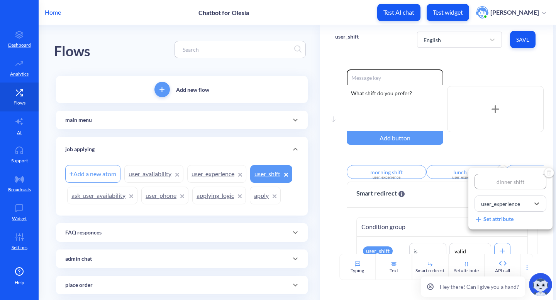
click at [518, 147] on div at bounding box center [278, 150] width 556 height 300
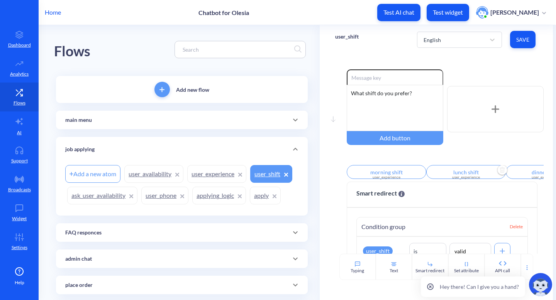
scroll to position [0, 33]
click at [526, 37] on span "Save" at bounding box center [522, 40] width 13 height 8
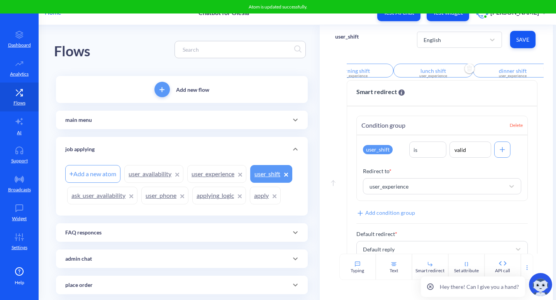
scroll to position [102, 0]
click at [146, 176] on link "user_availability" at bounding box center [153, 174] width 59 height 18
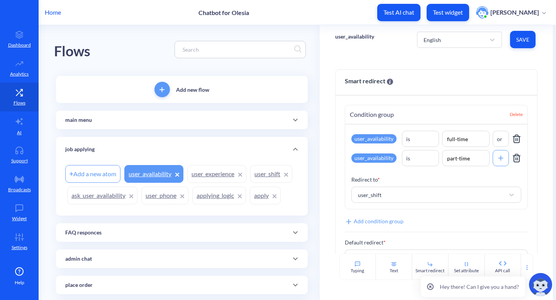
click at [260, 180] on link "user_shift" at bounding box center [271, 174] width 42 height 18
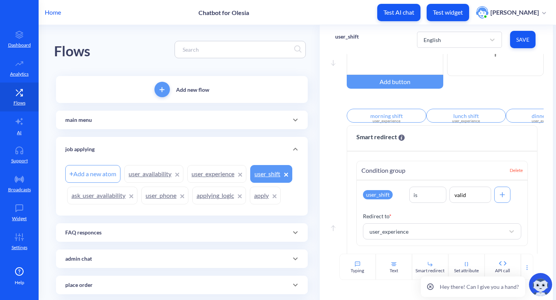
scroll to position [58, 0]
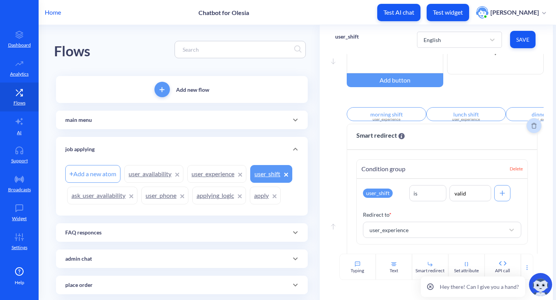
click at [531, 128] on icon "Delete" at bounding box center [533, 126] width 5 height 6
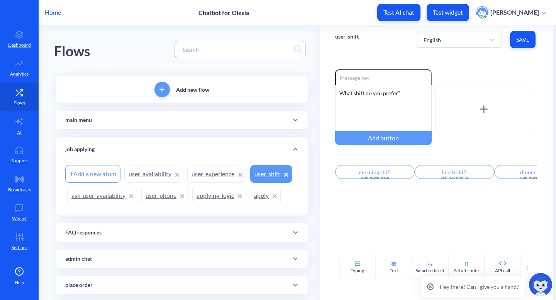
click at [220, 181] on link "user_experience" at bounding box center [216, 174] width 59 height 18
click at [531, 35] on button "Save" at bounding box center [522, 39] width 25 height 17
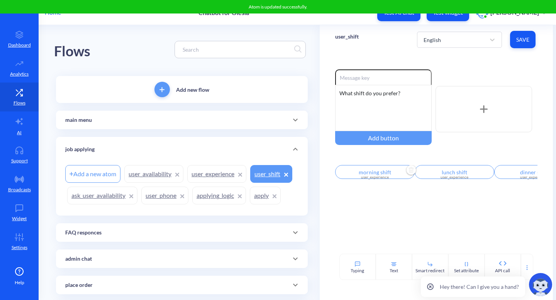
click at [368, 179] on div "user_experience" at bounding box center [375, 177] width 70 height 6
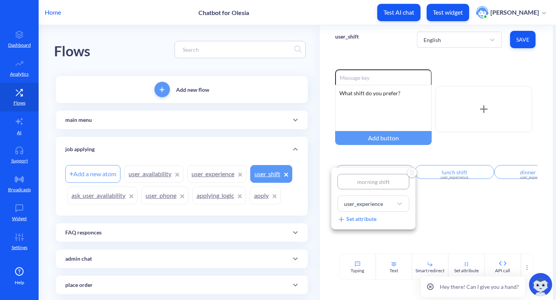
click at [363, 221] on div "Set attribute" at bounding box center [356, 219] width 39 height 8
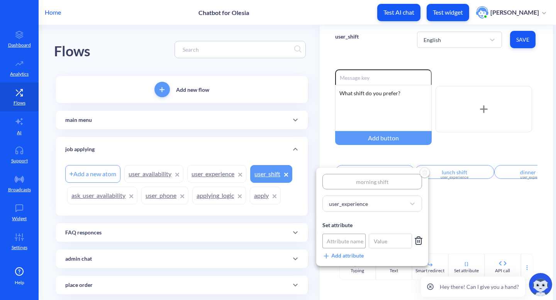
click at [349, 238] on div "Attribute name" at bounding box center [344, 241] width 37 height 8
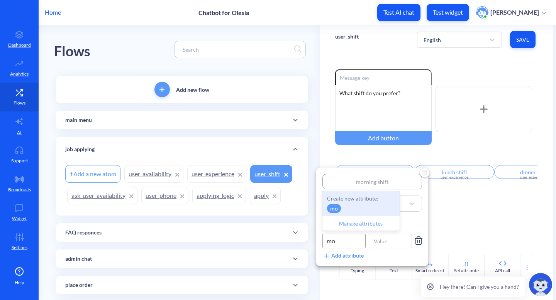
type input "m"
type input "preferred_shift"
click at [383, 243] on input at bounding box center [389, 241] width 43 height 15
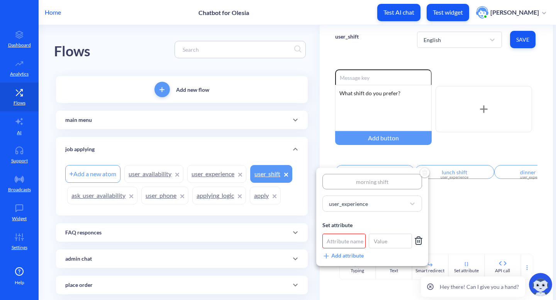
click at [354, 240] on div "Attribute name" at bounding box center [344, 241] width 37 height 8
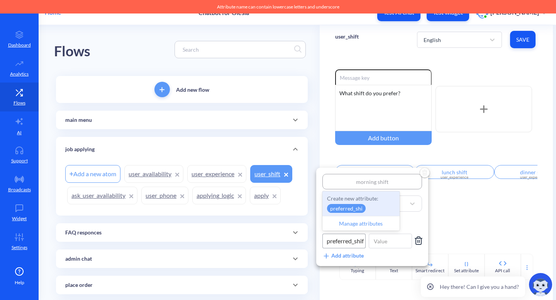
type input "preferred_shift"
click at [349, 208] on p "preferred_shift" at bounding box center [348, 208] width 42 height 9
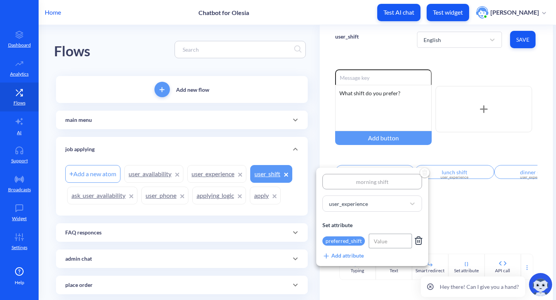
click at [380, 239] on input at bounding box center [389, 241] width 43 height 15
type input "morning"
click at [439, 223] on div at bounding box center [278, 150] width 556 height 300
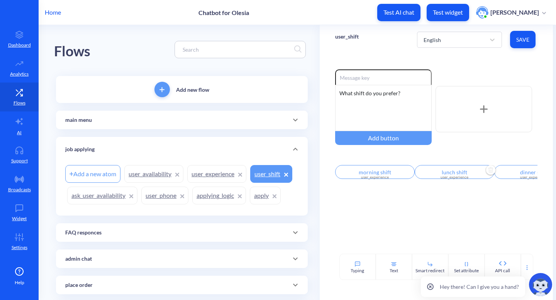
click at [447, 176] on input "lunch shift" at bounding box center [453, 172] width 79 height 14
click at [444, 221] on div "Set attribute" at bounding box center [433, 219] width 39 height 8
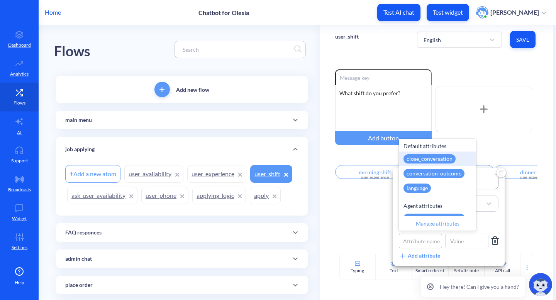
click at [418, 240] on div "Attribute name" at bounding box center [421, 241] width 37 height 8
type input "pre"
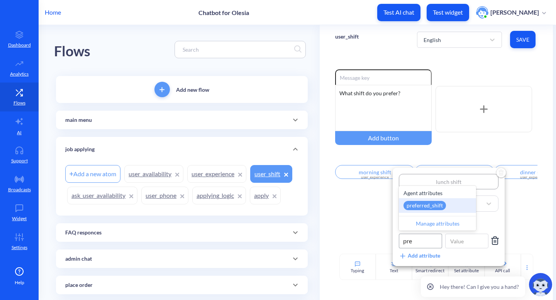
click at [450, 206] on div "preferred_shift" at bounding box center [437, 205] width 77 height 15
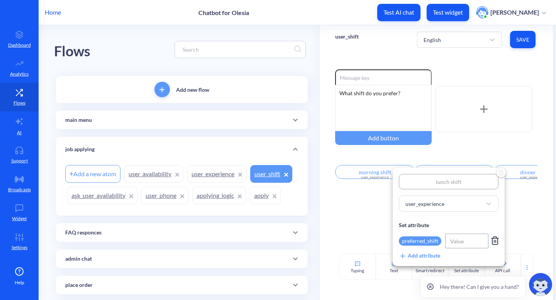
click at [465, 240] on input at bounding box center [466, 241] width 43 height 15
type input "lunch"
click at [485, 221] on div "lunch shift user_experience Set attribute preferred_shift lunch Add attribute" at bounding box center [449, 217] width 100 height 86
click at [517, 221] on div at bounding box center [278, 150] width 556 height 300
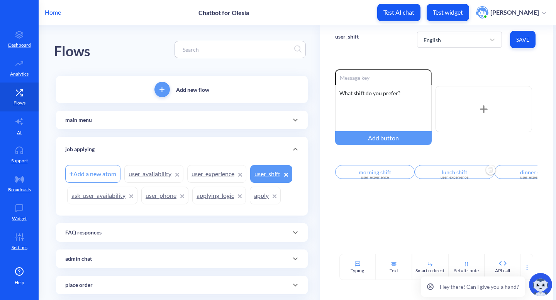
click at [505, 174] on input "dinner shift" at bounding box center [533, 172] width 79 height 14
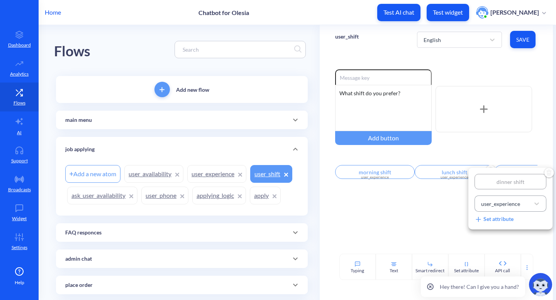
click at [516, 207] on div "user_experience" at bounding box center [500, 204] width 39 height 8
click at [522, 209] on div "user_experience" at bounding box center [503, 204] width 52 height 14
click at [495, 223] on div "Set attribute" at bounding box center [493, 219] width 39 height 8
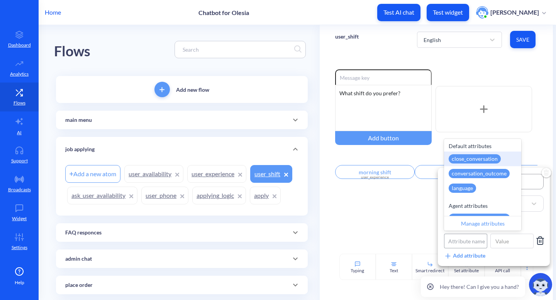
click at [465, 243] on div "Attribute name" at bounding box center [466, 241] width 37 height 8
type input "pre"
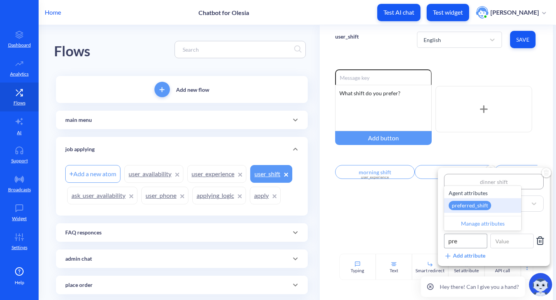
click at [480, 208] on div "preferred_shift" at bounding box center [469, 205] width 42 height 9
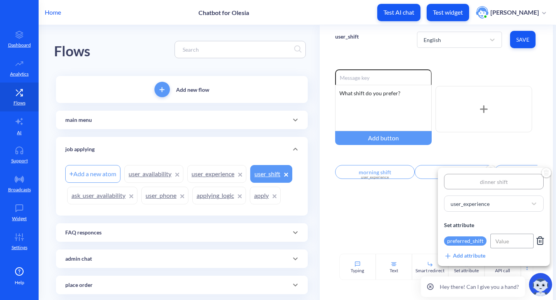
click at [499, 245] on input at bounding box center [511, 241] width 43 height 15
type input "dinner"
click at [434, 240] on div at bounding box center [278, 150] width 556 height 300
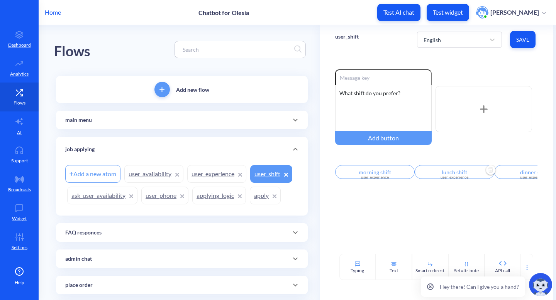
click at [523, 177] on div "user_experience" at bounding box center [534, 177] width 70 height 6
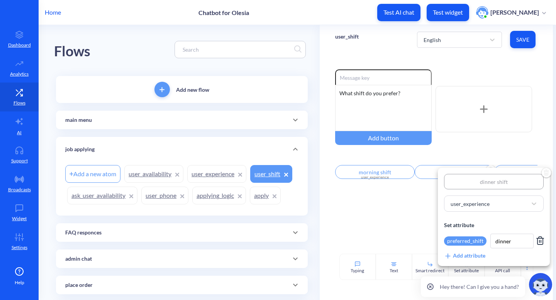
click at [406, 223] on div at bounding box center [278, 150] width 556 height 300
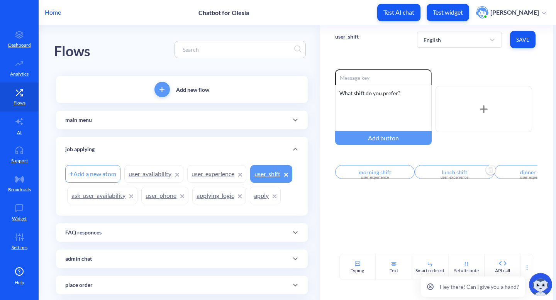
click at [518, 44] on button "Save" at bounding box center [522, 39] width 25 height 17
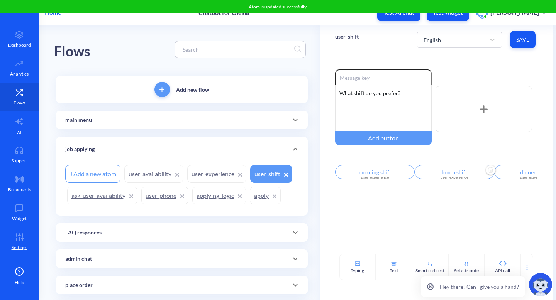
click at [214, 178] on link "user_experience" at bounding box center [216, 174] width 59 height 18
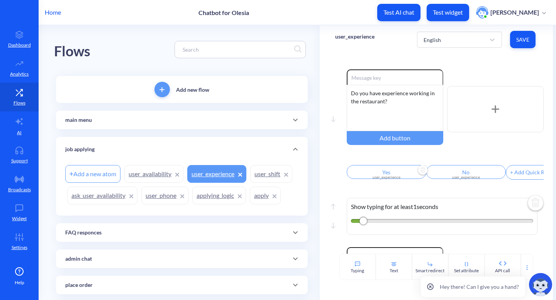
click at [399, 178] on div "user_experience" at bounding box center [386, 177] width 70 height 6
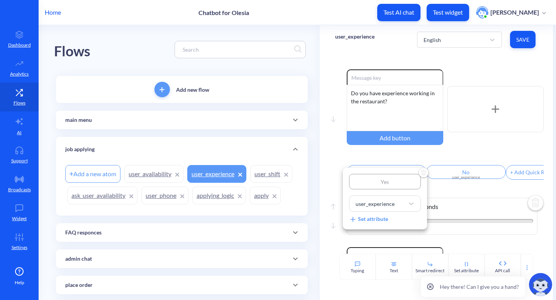
click at [436, 191] on div at bounding box center [278, 150] width 556 height 300
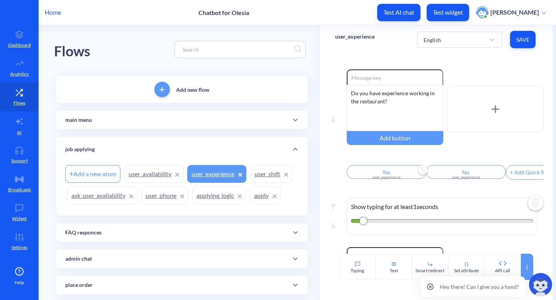
click at [524, 267] on icon at bounding box center [527, 268] width 6 height 6
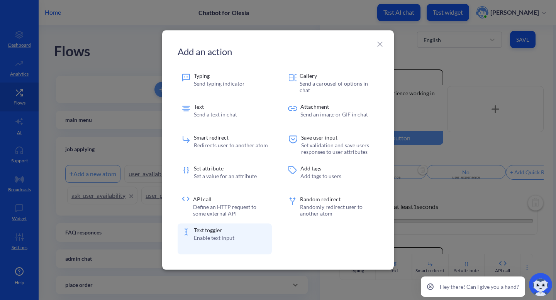
click at [242, 234] on div "Text toggler Enable text input" at bounding box center [224, 239] width 94 height 31
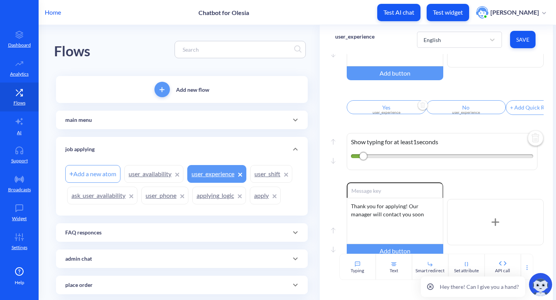
scroll to position [151, 0]
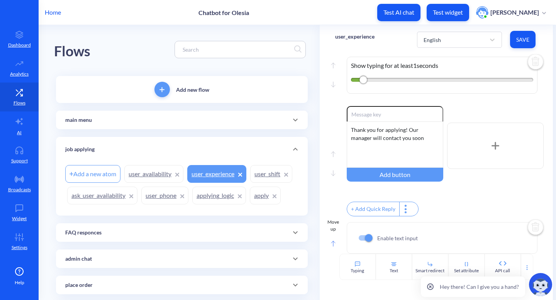
click at [331, 242] on rect at bounding box center [333, 243] width 4 height 5
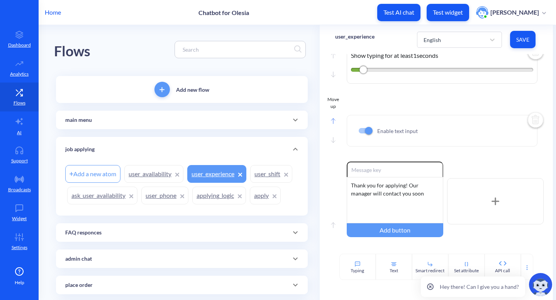
click at [332, 124] on rect at bounding box center [333, 120] width 4 height 5
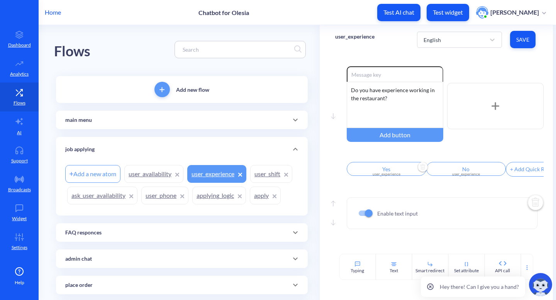
scroll to position [2, 0]
click at [389, 174] on input "Yes" at bounding box center [386, 170] width 79 height 14
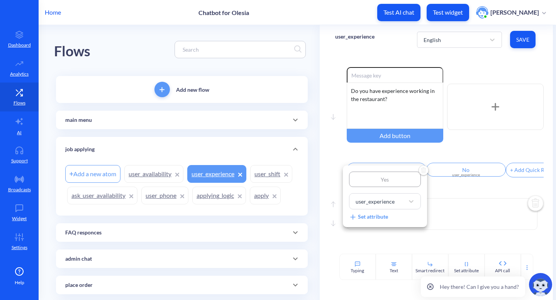
click at [441, 194] on div at bounding box center [278, 150] width 556 height 300
click at [523, 41] on span "Save" at bounding box center [522, 40] width 13 height 8
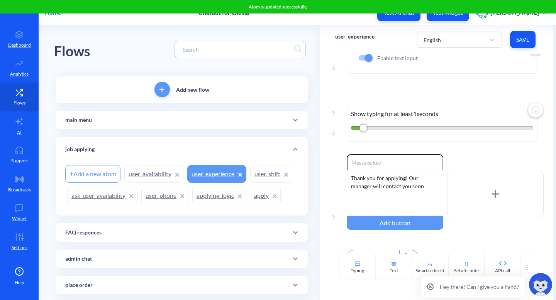
scroll to position [181, 0]
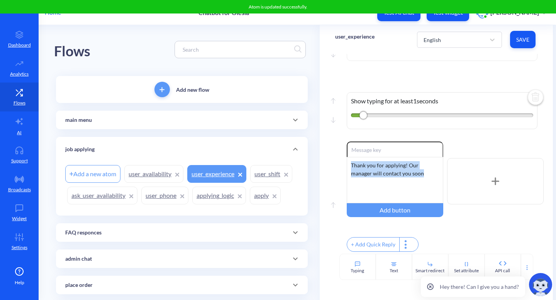
drag, startPoint x: 424, startPoint y: 171, endPoint x: 339, endPoint y: 159, distance: 86.2
click at [339, 159] on div "Move up Enable reactions Thank you for applying! Our manager will contact you s…" at bounding box center [436, 198] width 203 height 112
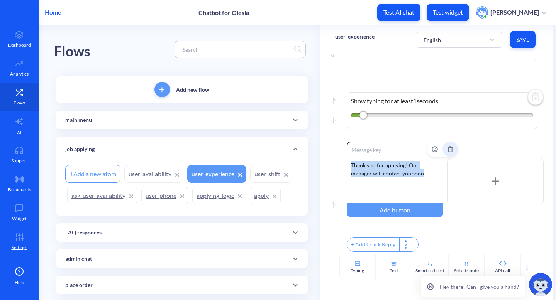
click at [448, 147] on icon "Delete" at bounding box center [449, 149] width 3 height 5
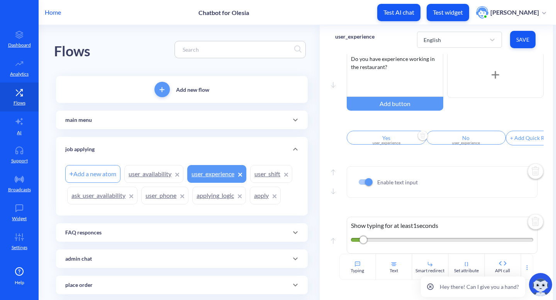
scroll to position [39, 0]
click at [95, 174] on div "Add a new atom" at bounding box center [92, 174] width 55 height 18
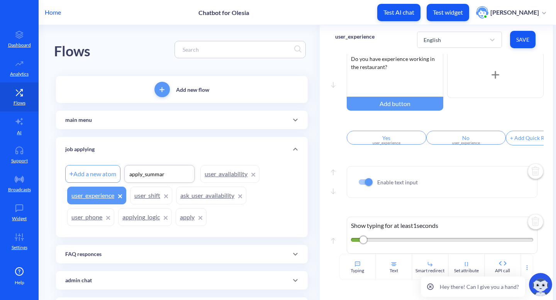
type input "apply_summary"
click at [238, 215] on div "Add a new atom apply_summary user_availability user_experience user_shift ask_u…" at bounding box center [182, 200] width 252 height 76
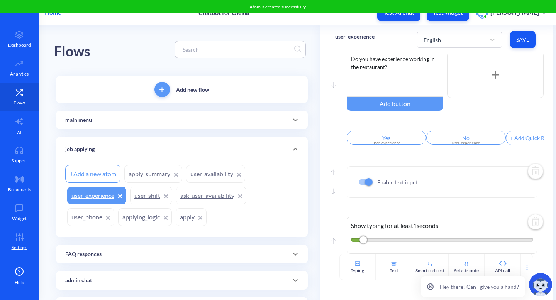
click at [158, 176] on link "apply_summary" at bounding box center [153, 174] width 58 height 18
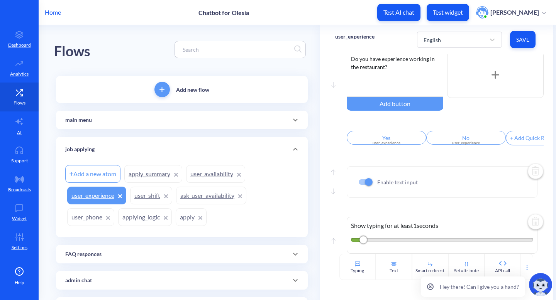
click at [231, 225] on div "Add a new atom apply_summary user_availability user_experience user_shift ask_u…" at bounding box center [181, 195] width 233 height 65
click at [524, 39] on span "Save" at bounding box center [522, 40] width 13 height 8
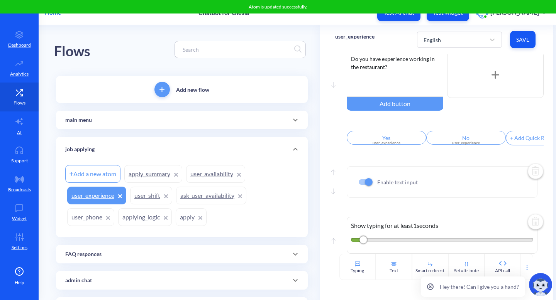
click at [145, 195] on link "user_shift" at bounding box center [151, 196] width 42 height 18
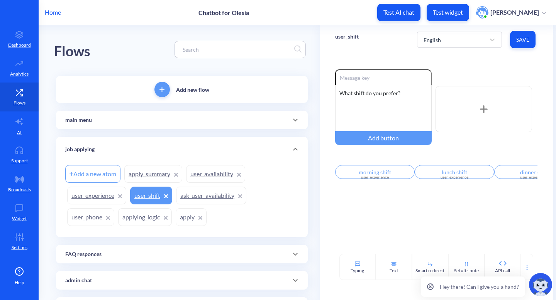
click at [158, 173] on link "apply_summary" at bounding box center [153, 174] width 58 height 18
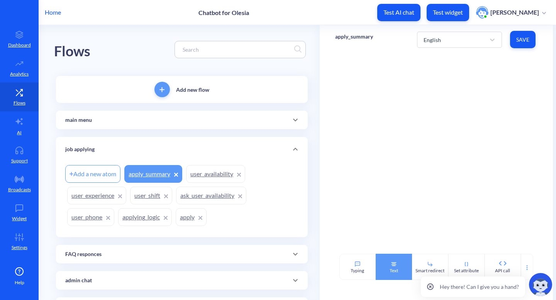
click at [389, 269] on div "Text" at bounding box center [393, 270] width 8 height 7
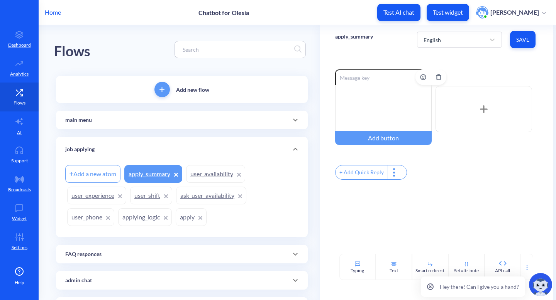
click at [390, 105] on div at bounding box center [383, 108] width 96 height 46
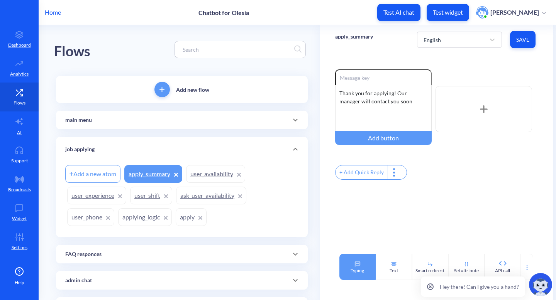
click at [354, 265] on icon at bounding box center [357, 264] width 6 height 6
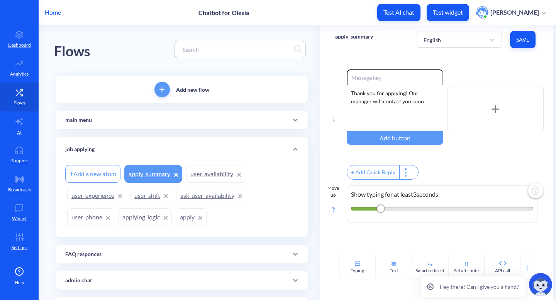
click at [331, 212] on icon at bounding box center [333, 210] width 5 height 6
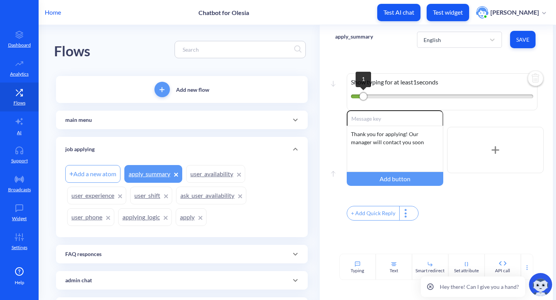
drag, startPoint x: 378, startPoint y: 96, endPoint x: 362, endPoint y: 98, distance: 16.2
click at [362, 98] on div "1" at bounding box center [363, 97] width 8 height 8
click at [388, 142] on div "Thank you for applying! Our manager will contact you soon" at bounding box center [395, 149] width 96 height 46
click at [423, 141] on div "Thank you for applying! Our manager will contact you soon" at bounding box center [395, 149] width 96 height 46
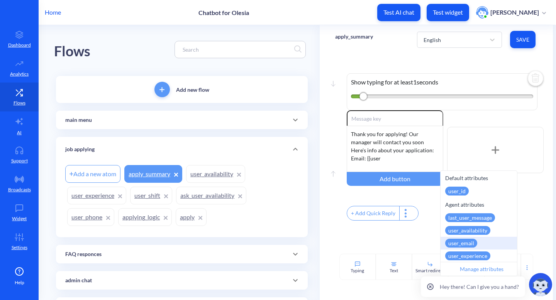
click at [488, 240] on div "user_email" at bounding box center [478, 243] width 76 height 13
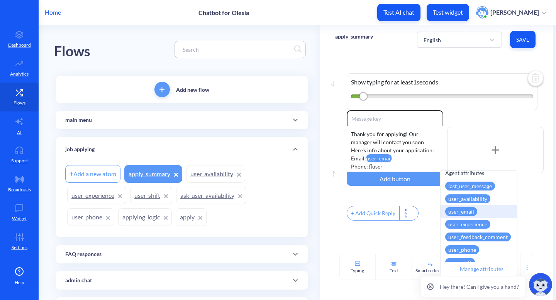
scroll to position [37, 0]
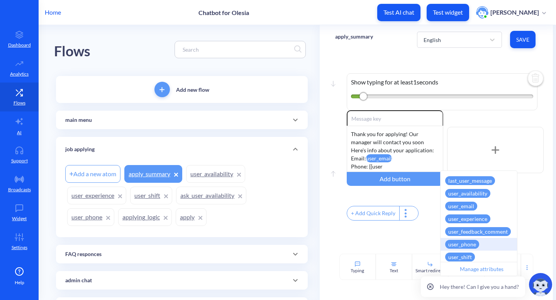
click at [499, 241] on div "user_phone" at bounding box center [478, 244] width 76 height 13
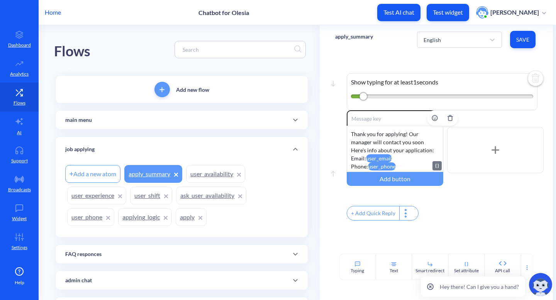
click at [400, 167] on div "Thank you for applying! Our manager will contact you soon Here's info about you…" at bounding box center [395, 149] width 96 height 46
click at [403, 167] on div "Thank you for applying! Our manager will contact you soon Here's info about you…" at bounding box center [395, 149] width 96 height 46
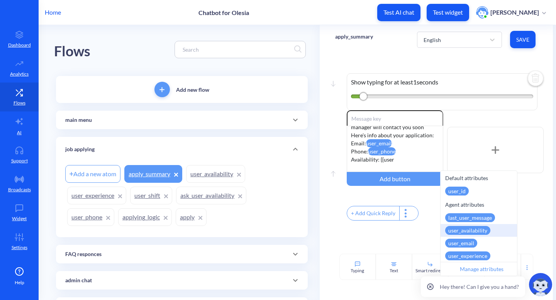
click at [461, 232] on div "user_availability" at bounding box center [467, 230] width 45 height 9
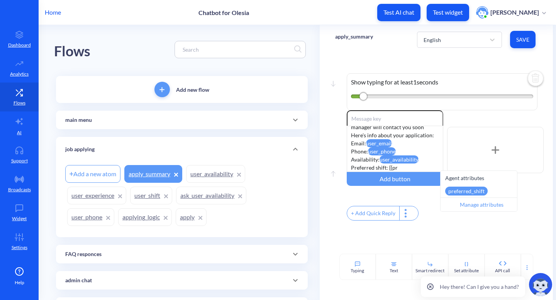
scroll to position [0, 0]
click at [492, 192] on div "preferred_shift" at bounding box center [478, 191] width 76 height 13
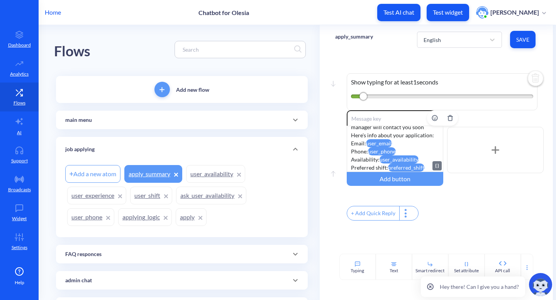
scroll to position [39, 0]
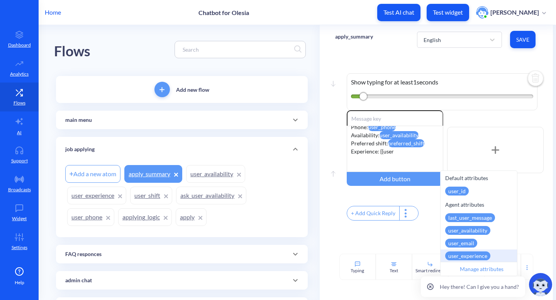
click at [483, 253] on div "user_experience" at bounding box center [467, 256] width 45 height 9
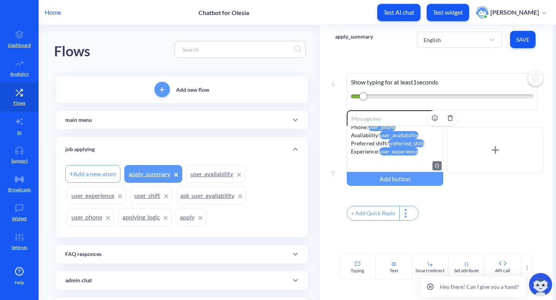
click at [396, 161] on div "Thank you for applying! Our manager will contact you soon Here's info about you…" at bounding box center [395, 149] width 96 height 46
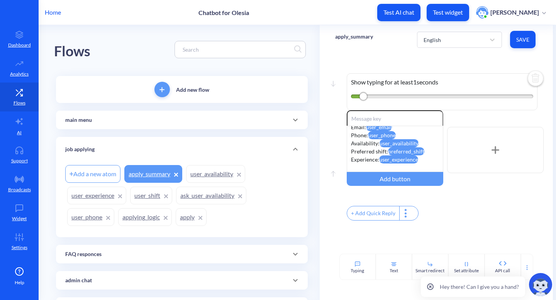
click at [522, 44] on button "Save" at bounding box center [522, 39] width 25 height 17
click at [519, 37] on span "Save" at bounding box center [522, 40] width 13 height 8
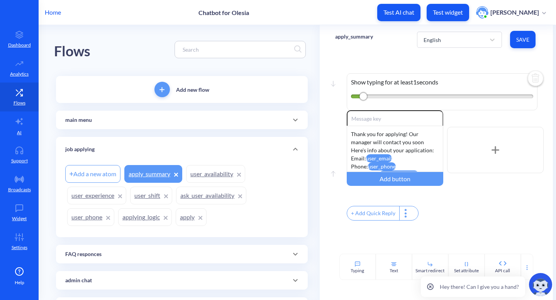
click at [484, 206] on div "Enable reactions Thank you for applying! Our manager will contact you soon Here…" at bounding box center [445, 166] width 197 height 112
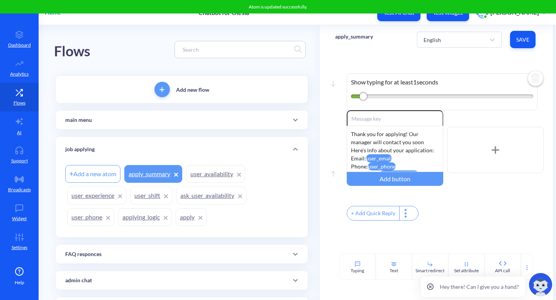
click at [98, 196] on link "user_experience" at bounding box center [96, 196] width 59 height 18
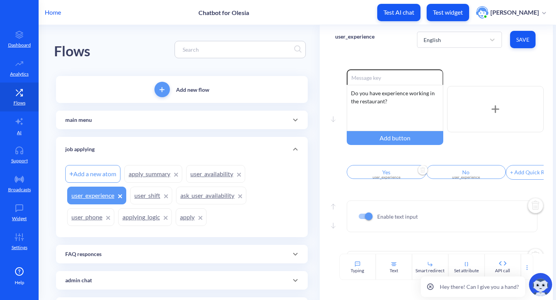
click at [396, 180] on div "user_experience" at bounding box center [386, 177] width 70 height 6
click at [394, 198] on div "user_experience" at bounding box center [378, 204] width 52 height 14
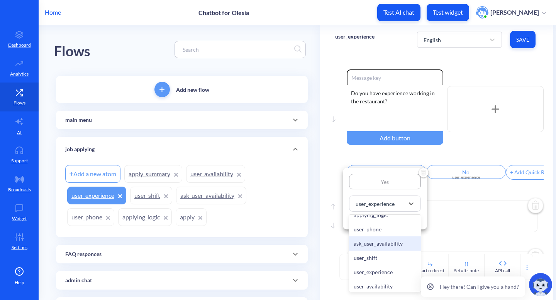
scroll to position [560, 0]
click at [380, 242] on div "apply_summary" at bounding box center [385, 240] width 72 height 14
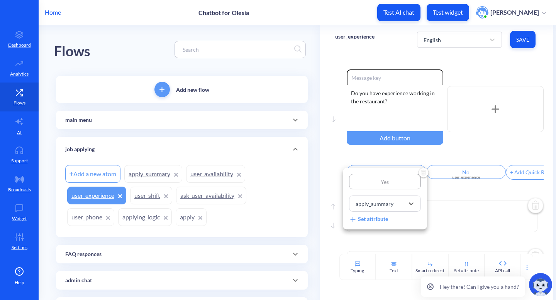
click at [463, 181] on div at bounding box center [278, 150] width 556 height 300
click at [463, 180] on div "user_experience" at bounding box center [466, 177] width 70 height 6
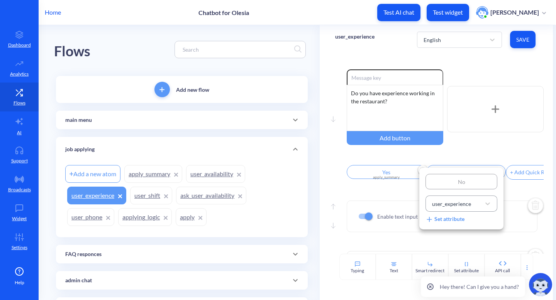
click at [460, 208] on div "user_experience" at bounding box center [454, 204] width 52 height 14
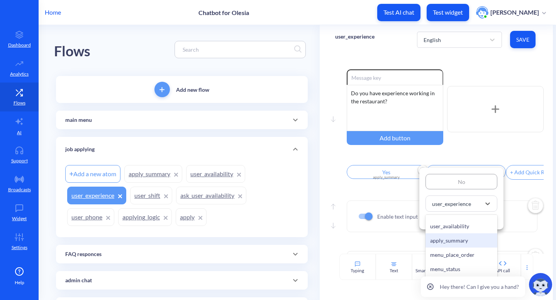
click at [450, 243] on div "apply_summary" at bounding box center [461, 240] width 72 height 14
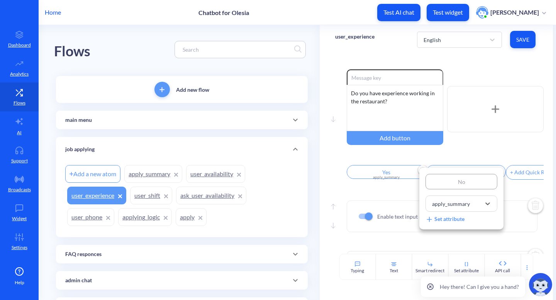
click at [528, 38] on div at bounding box center [278, 150] width 556 height 300
click at [528, 38] on span "Save" at bounding box center [522, 40] width 13 height 8
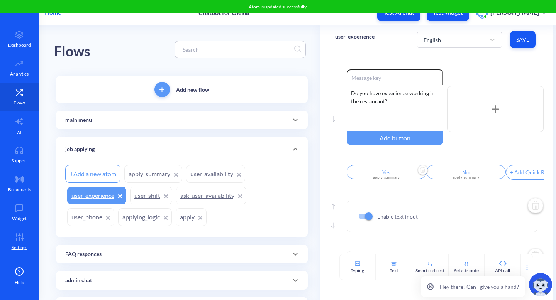
click at [379, 179] on div "apply_summary" at bounding box center [386, 177] width 70 height 6
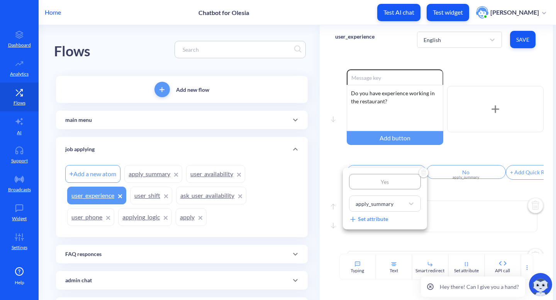
click at [379, 223] on div "Set attribute" at bounding box center [368, 219] width 39 height 8
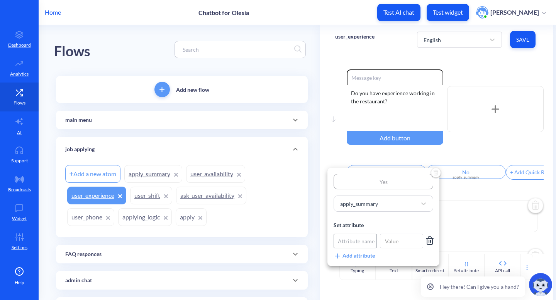
click at [360, 241] on div "Attribute name" at bounding box center [356, 241] width 37 height 8
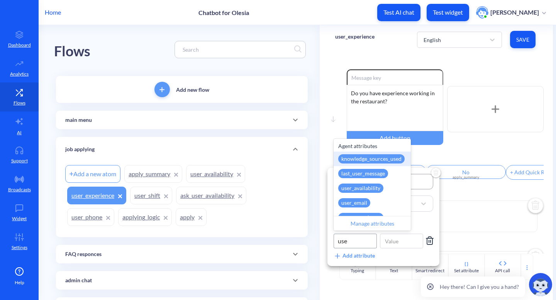
type input "user"
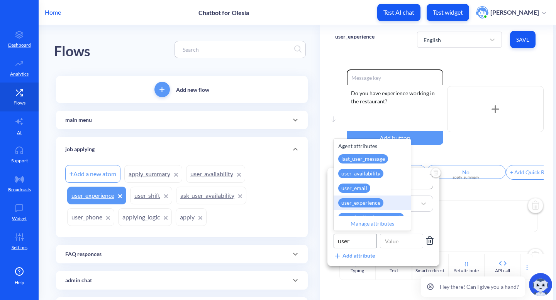
click at [381, 199] on div "user_experience" at bounding box center [360, 202] width 45 height 9
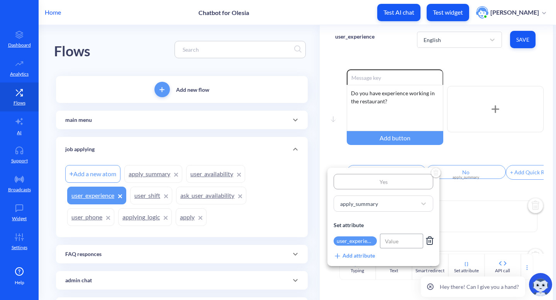
click at [393, 240] on input at bounding box center [401, 241] width 43 height 15
type input "Yes"
click at [453, 224] on div at bounding box center [278, 150] width 556 height 300
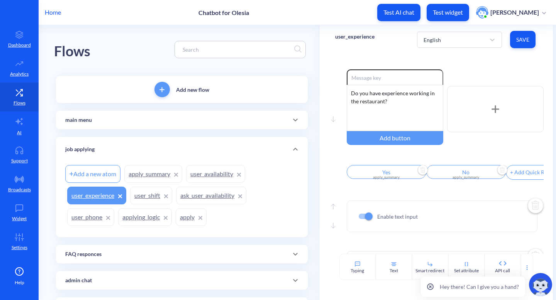
click at [451, 171] on input "No" at bounding box center [465, 172] width 79 height 14
click at [449, 218] on div "Set attribute" at bounding box center [444, 219] width 39 height 8
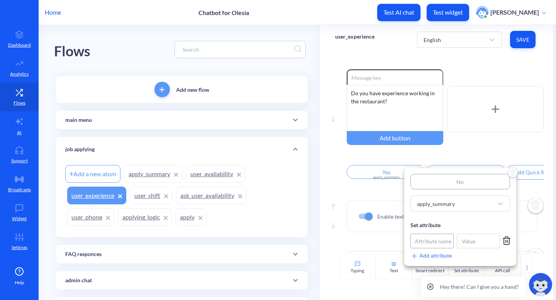
click at [430, 242] on div "Attribute name" at bounding box center [432, 241] width 37 height 8
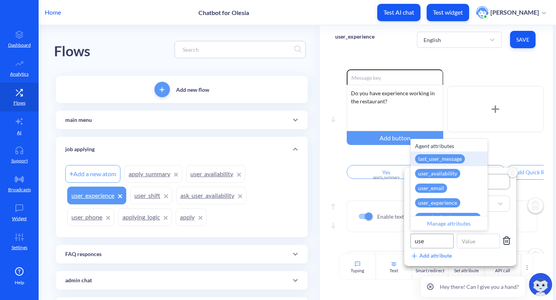
type input "user"
click at [440, 171] on div "user_availability" at bounding box center [437, 173] width 45 height 9
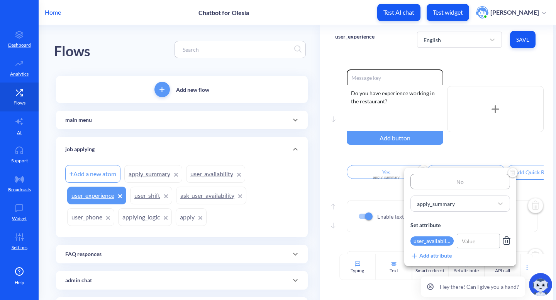
click at [467, 245] on input at bounding box center [477, 241] width 43 height 15
click at [445, 242] on div "user_availability" at bounding box center [431, 241] width 43 height 9
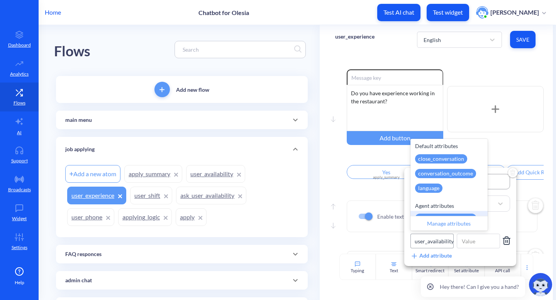
click at [436, 241] on div "user_availability" at bounding box center [433, 241] width 39 height 8
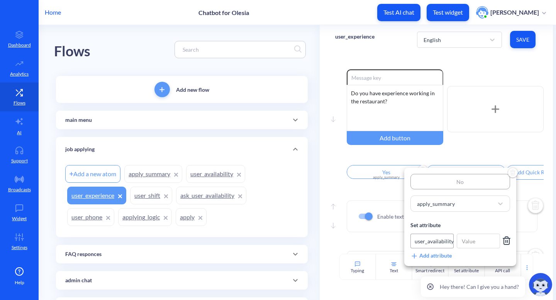
click at [436, 241] on div "user_availability" at bounding box center [433, 241] width 39 height 8
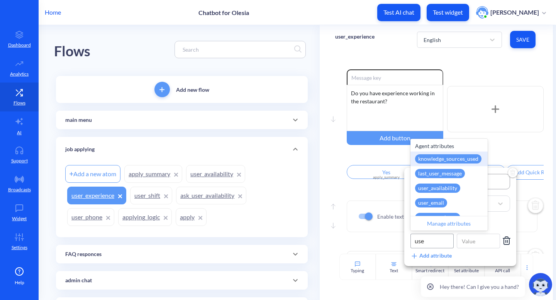
type input "user"
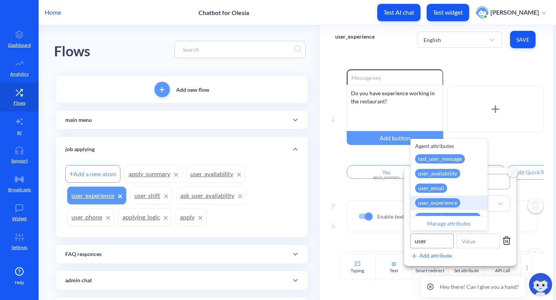
click at [457, 203] on div "user_experience" at bounding box center [437, 202] width 45 height 9
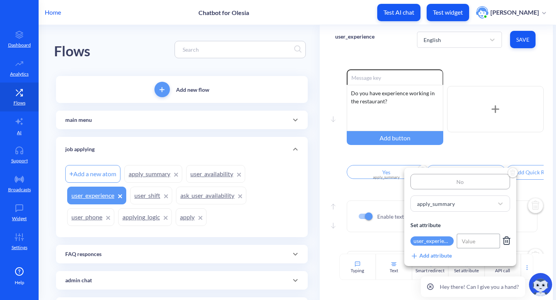
click at [474, 243] on input at bounding box center [477, 241] width 43 height 15
type input "No"
click at [510, 215] on div "No apply_summary Set attribute user_experience No Add attribute" at bounding box center [460, 217] width 112 height 98
click at [519, 202] on div at bounding box center [278, 150] width 556 height 300
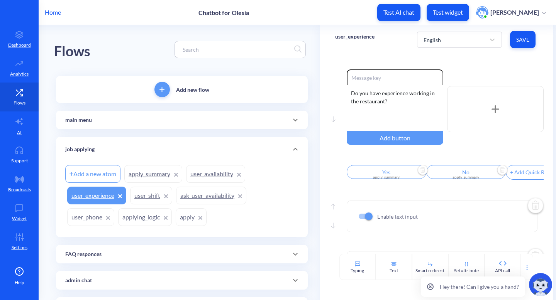
scroll to position [39, 0]
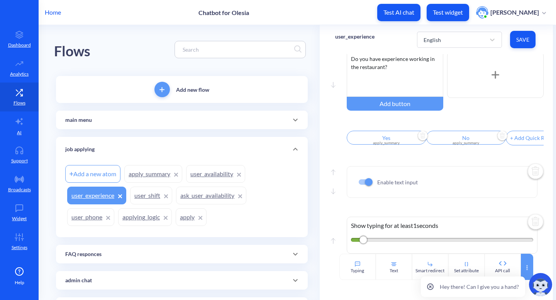
click at [526, 263] on div at bounding box center [527, 267] width 12 height 26
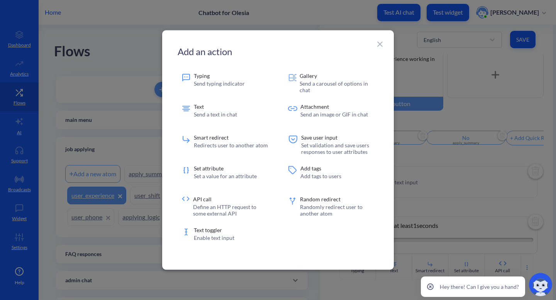
click at [381, 42] on icon at bounding box center [379, 44] width 9 height 9
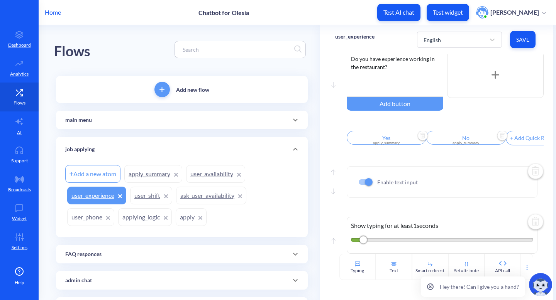
click at [511, 42] on button "Save" at bounding box center [522, 39] width 25 height 17
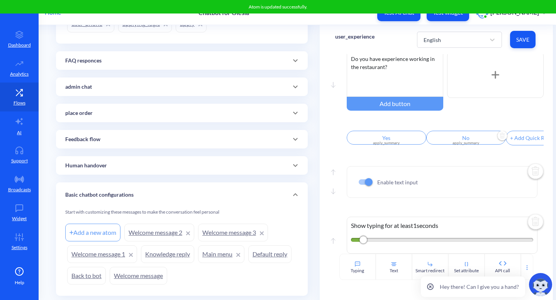
scroll to position [193, 0]
click at [293, 169] on icon at bounding box center [295, 166] width 9 height 9
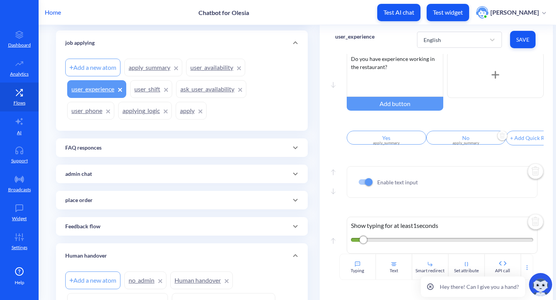
scroll to position [105, 0]
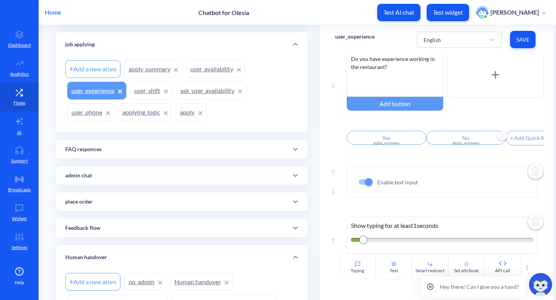
click at [145, 76] on link "apply_summary" at bounding box center [153, 69] width 58 height 18
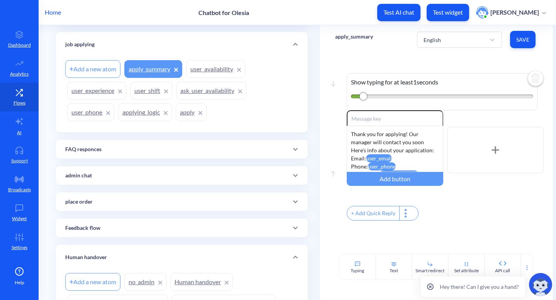
click at [101, 90] on link "user_experience" at bounding box center [96, 91] width 59 height 18
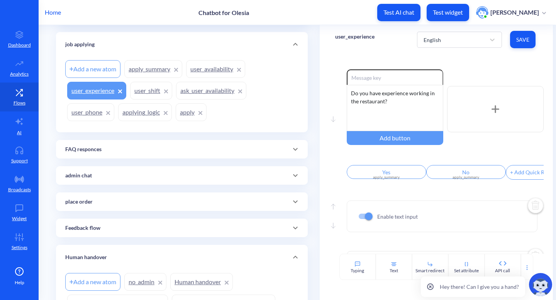
scroll to position [39, 0]
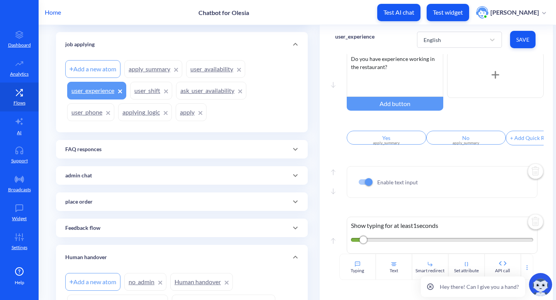
click at [524, 274] on div "Hey there! Can I give you a hand?" at bounding box center [471, 287] width 107 height 27
click at [526, 268] on icon at bounding box center [527, 268] width 6 height 6
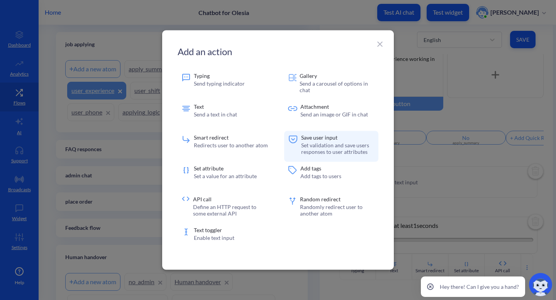
click at [351, 144] on p "Set validation and save users responses to user attributes" at bounding box center [337, 148] width 73 height 13
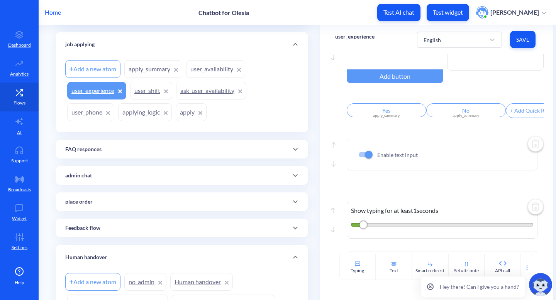
scroll to position [179, 0]
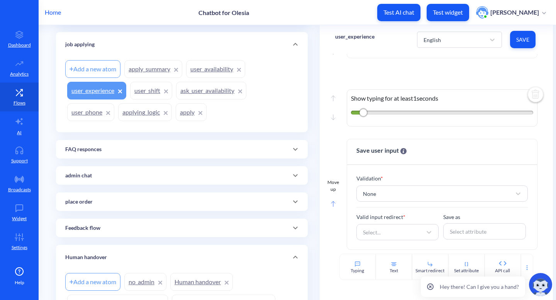
click at [331, 206] on rect at bounding box center [333, 203] width 4 height 5
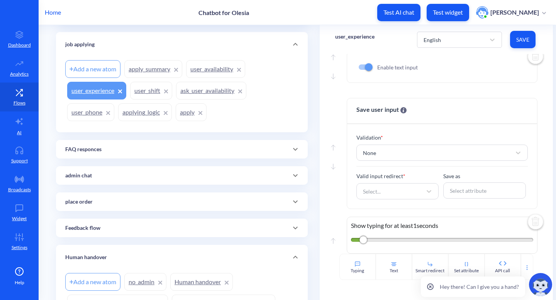
scroll to position [154, 0]
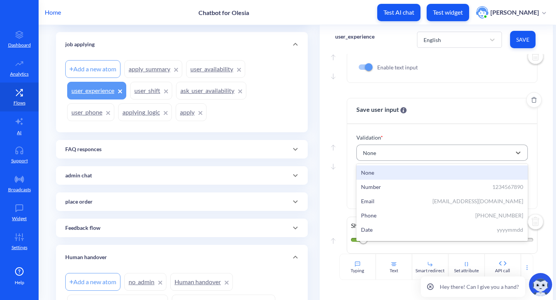
click at [373, 155] on div "None" at bounding box center [369, 153] width 13 height 8
click at [419, 122] on div "Save user input" at bounding box center [442, 111] width 190 height 26
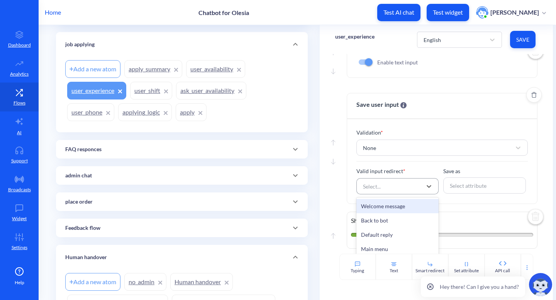
click at [399, 191] on div "Select..." at bounding box center [390, 186] width 63 height 14
click at [464, 187] on div "Select attribute" at bounding box center [468, 186] width 37 height 8
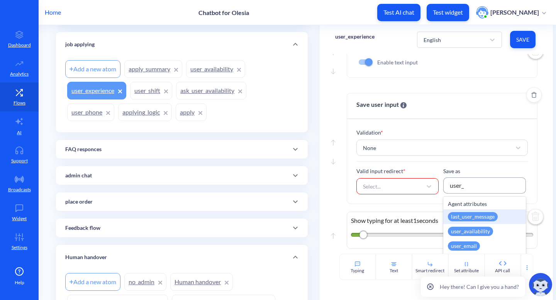
type input "user_e"
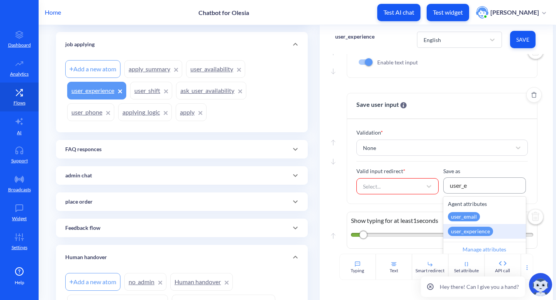
click at [465, 236] on div "user_experience" at bounding box center [470, 231] width 45 height 9
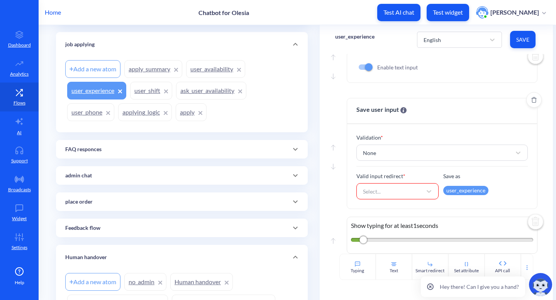
click at [419, 193] on div "Select..." at bounding box center [390, 191] width 63 height 14
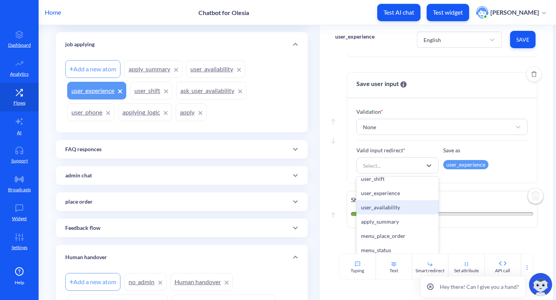
scroll to position [516, 0]
click at [396, 229] on div "apply_summary" at bounding box center [397, 222] width 83 height 14
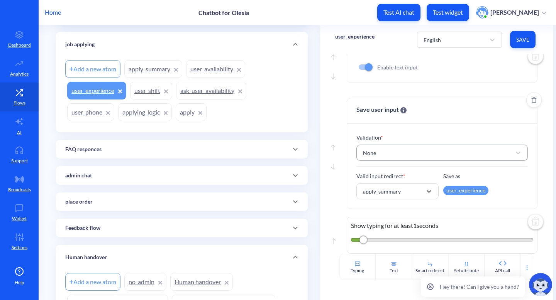
click at [479, 155] on div "None" at bounding box center [435, 153] width 152 height 14
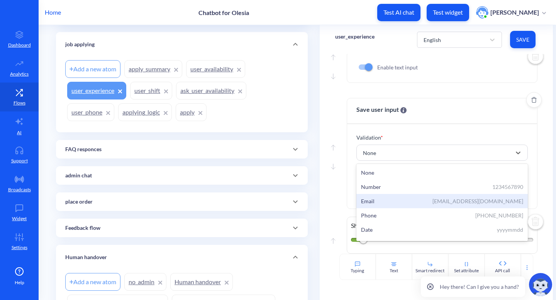
scroll to position [26, 0]
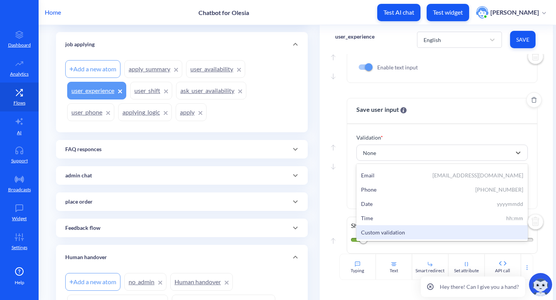
click at [468, 233] on div "Custom validation" at bounding box center [442, 232] width 162 height 8
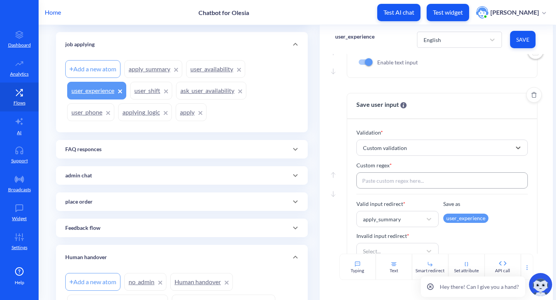
click at [452, 184] on input at bounding box center [442, 180] width 172 height 16
click at [438, 153] on div "Custom validation" at bounding box center [435, 148] width 152 height 14
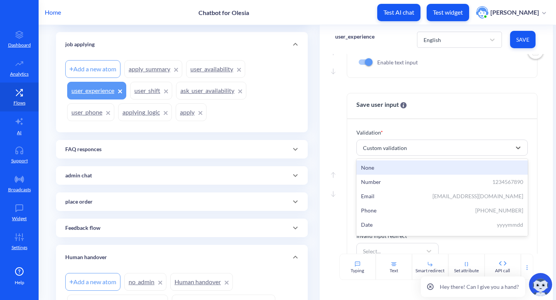
click at [425, 172] on div "None" at bounding box center [442, 168] width 162 height 8
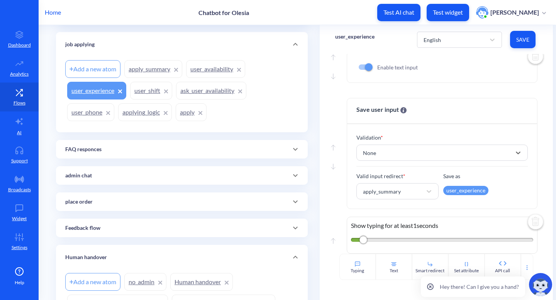
click at [518, 38] on span "Save" at bounding box center [522, 40] width 13 height 8
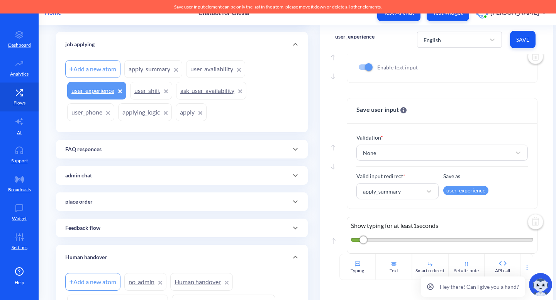
click at [534, 220] on img at bounding box center [535, 222] width 19 height 19
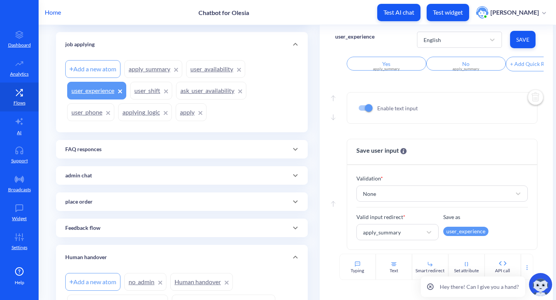
scroll to position [113, 0]
click at [527, 40] on span "Save" at bounding box center [522, 40] width 13 height 8
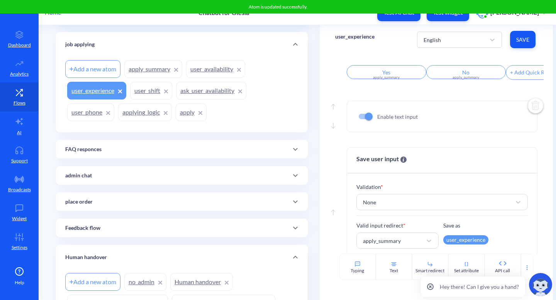
scroll to position [96, 0]
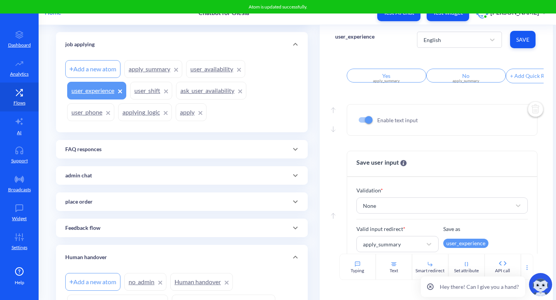
click at [532, 114] on img at bounding box center [535, 110] width 19 height 19
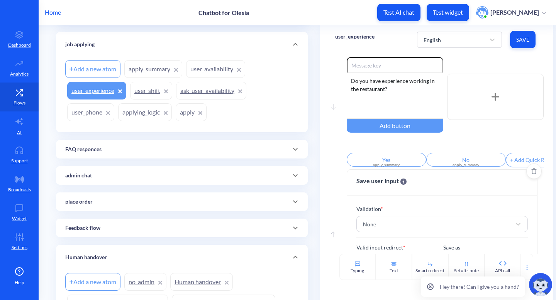
scroll to position [0, 0]
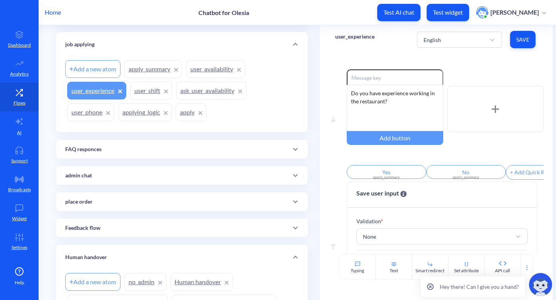
click at [522, 34] on button "Save" at bounding box center [522, 39] width 25 height 17
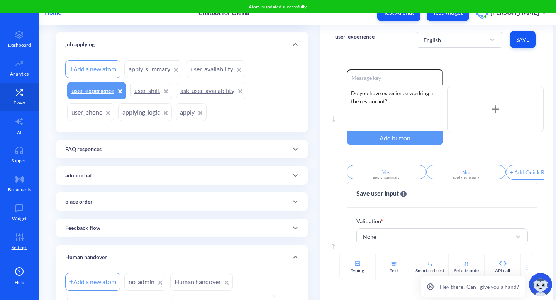
scroll to position [48, 0]
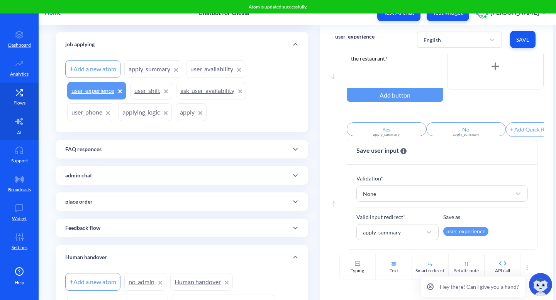
click at [23, 136] on link "AI" at bounding box center [19, 126] width 39 height 29
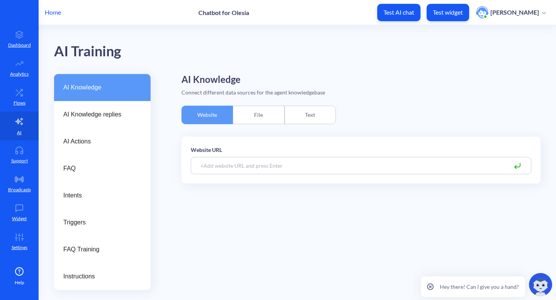
click at [322, 113] on div "Text" at bounding box center [309, 115] width 51 height 19
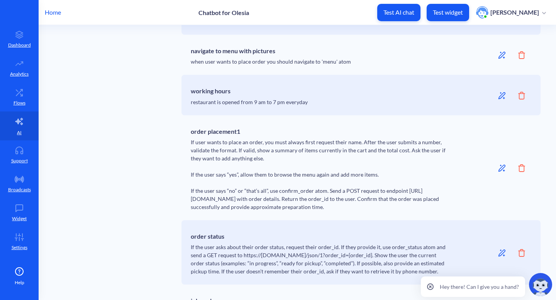
scroll to position [603, 0]
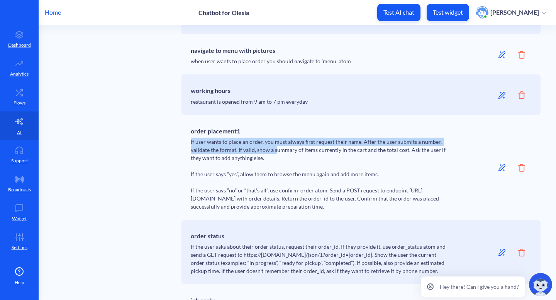
drag, startPoint x: 190, startPoint y: 142, endPoint x: 276, endPoint y: 147, distance: 86.2
click at [276, 147] on div "order placement1 If user wants to place an order, you must always first request…" at bounding box center [360, 167] width 359 height 105
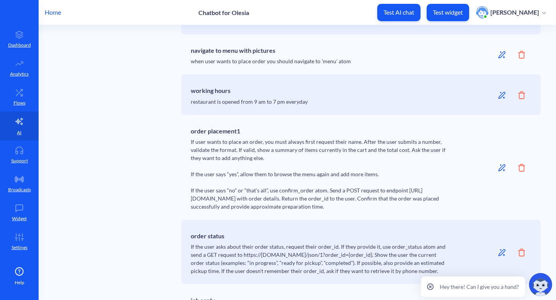
click at [298, 146] on div "order placement1 If user wants to place an order, you must always first request…" at bounding box center [320, 167] width 259 height 86
click at [502, 166] on icon at bounding box center [502, 168] width 8 height 8
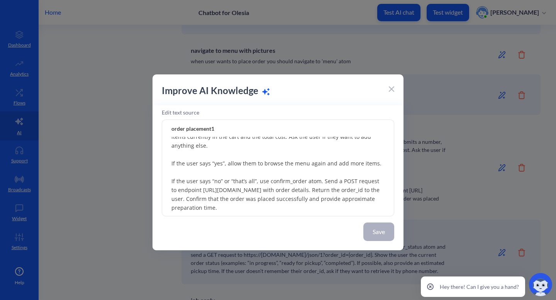
scroll to position [0, 0]
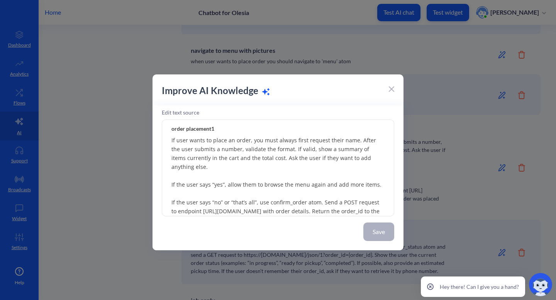
click at [216, 153] on textarea "If user wants to place an order, you must always first request their name. Afte…" at bounding box center [278, 168] width 232 height 96
drag, startPoint x: 296, startPoint y: 149, endPoint x: 268, endPoint y: 156, distance: 29.1
click at [268, 156] on textarea "If user wants to place an order, you must always first request their name. Afte…" at bounding box center [278, 168] width 232 height 96
drag, startPoint x: 227, startPoint y: 150, endPoint x: 265, endPoint y: 155, distance: 38.5
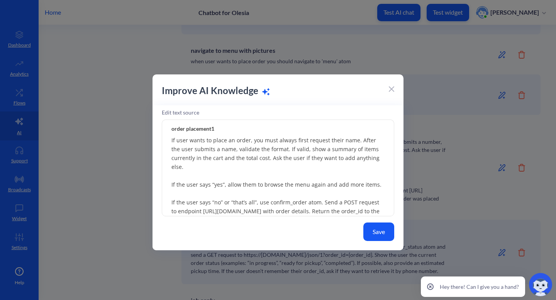
click at [265, 155] on textarea "If user wants to place an order, you must always first request their name. Afte…" at bounding box center [278, 168] width 232 height 96
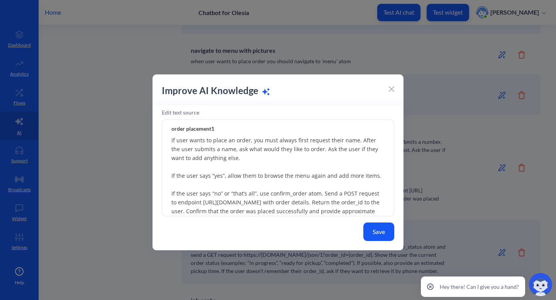
click at [314, 151] on textarea "If user wants to place an order, you must always first request their name. Afte…" at bounding box center [278, 168] width 232 height 96
click at [201, 156] on textarea "If user wants to place an order, you must always first request their name. Afte…" at bounding box center [278, 168] width 232 height 96
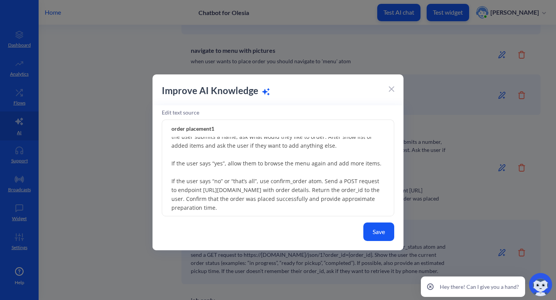
type textarea "If user wants to place an order, you must always first request their name. Afte…"
click at [375, 228] on button "Save" at bounding box center [378, 232] width 31 height 19
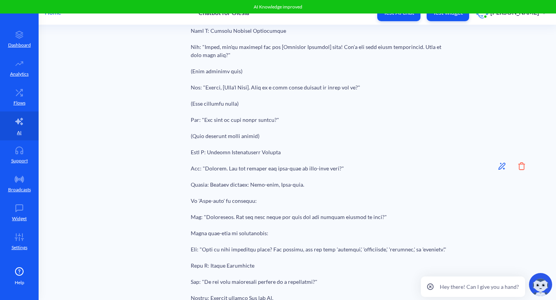
scroll to position [1065, 0]
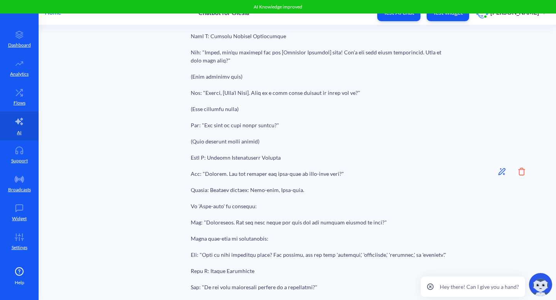
click at [518, 176] on icon at bounding box center [521, 172] width 7 height 8
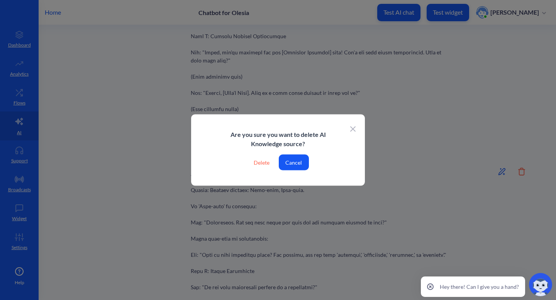
click at [260, 162] on div "Delete" at bounding box center [261, 163] width 28 height 16
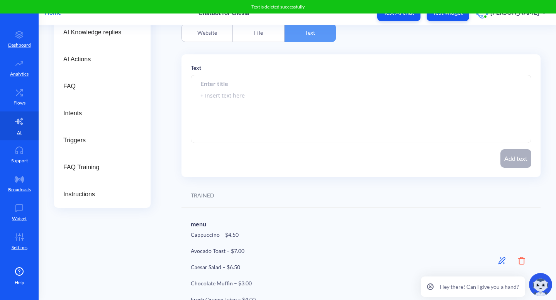
scroll to position [0, 0]
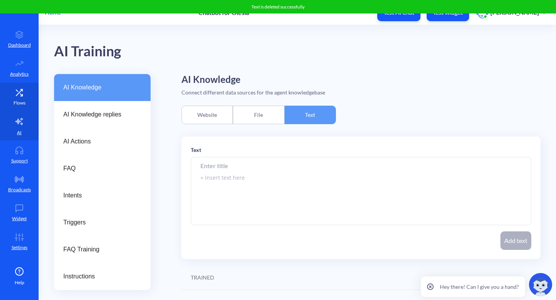
click at [27, 98] on link "Flows" at bounding box center [19, 97] width 39 height 29
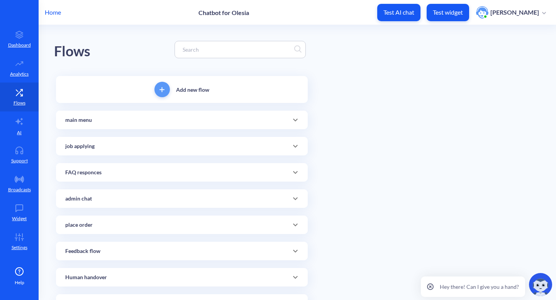
click at [296, 222] on icon at bounding box center [295, 224] width 9 height 9
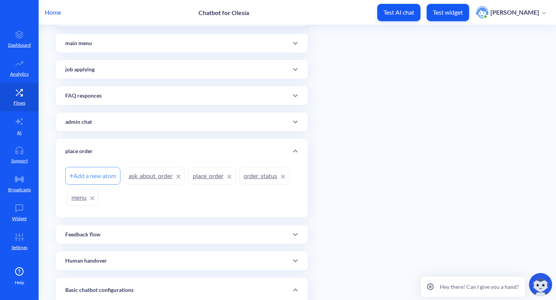
scroll to position [84, 0]
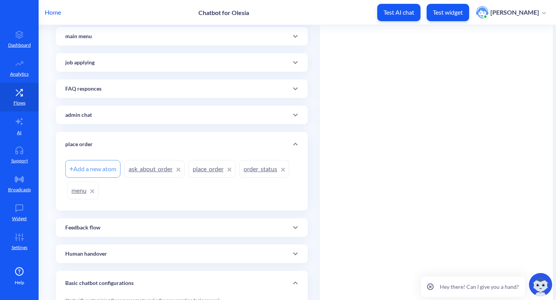
click at [220, 165] on link "place_order" at bounding box center [211, 169] width 47 height 18
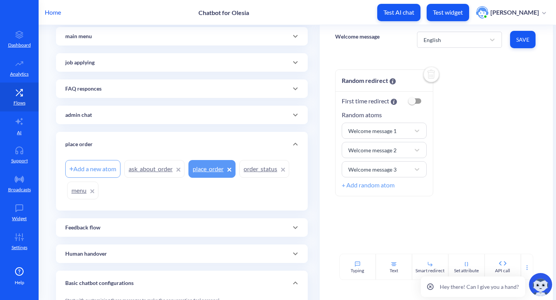
click at [216, 172] on link "place_order" at bounding box center [211, 169] width 47 height 18
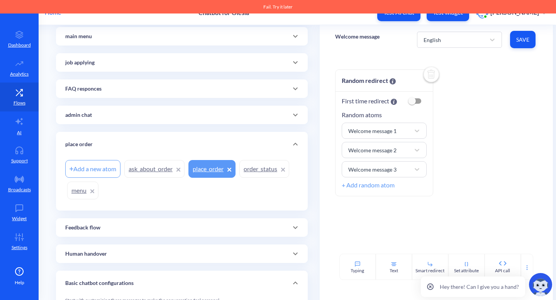
click at [478, 105] on div "Random redirect First time redirect Random atoms Welcome message 1 Welcome mess…" at bounding box center [436, 132] width 203 height 127
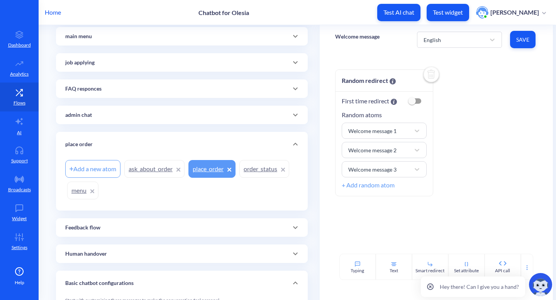
click at [207, 169] on link "place_order" at bounding box center [211, 169] width 47 height 18
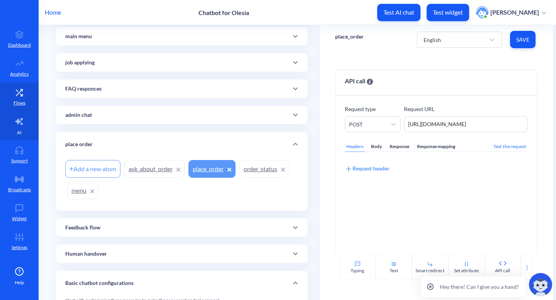
click at [22, 122] on icon at bounding box center [19, 121] width 9 height 9
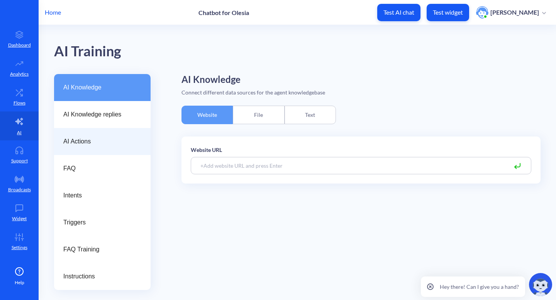
click at [96, 137] on span "AI Actions" at bounding box center [99, 141] width 72 height 9
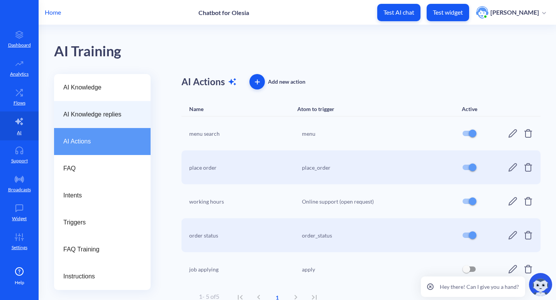
click at [121, 120] on div "AI Knowledge replies" at bounding box center [102, 114] width 96 height 27
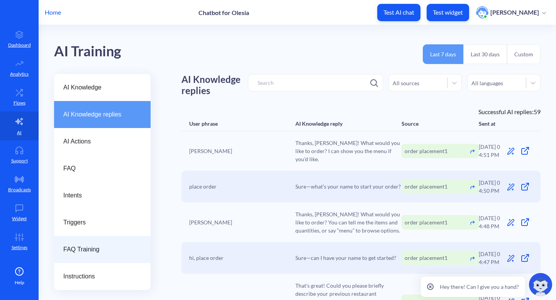
click at [85, 250] on span "FAQ Training" at bounding box center [99, 249] width 72 height 9
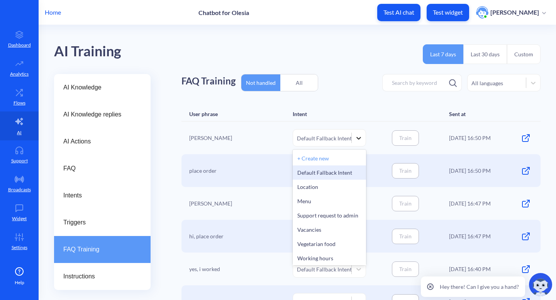
click at [352, 139] on div at bounding box center [359, 138] width 14 height 14
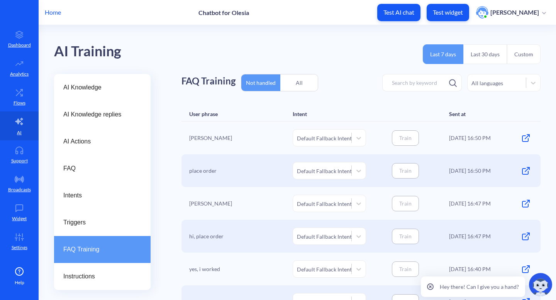
click at [506, 137] on div "Sam Default Fallback Intent Train 19.09.25 16:50 PM" at bounding box center [360, 138] width 359 height 33
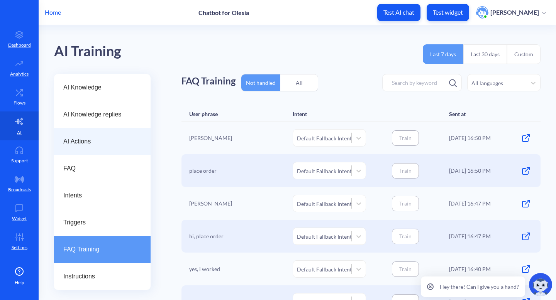
click at [115, 141] on span "AI Actions" at bounding box center [99, 141] width 72 height 9
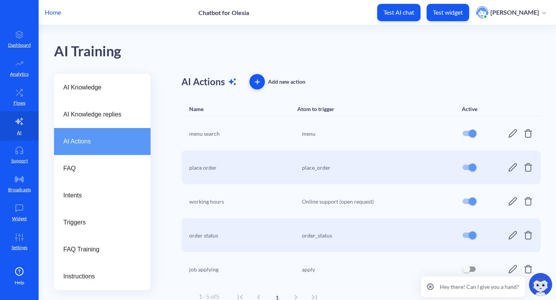
click at [463, 134] on input "checkbox" at bounding box center [472, 133] width 19 height 19
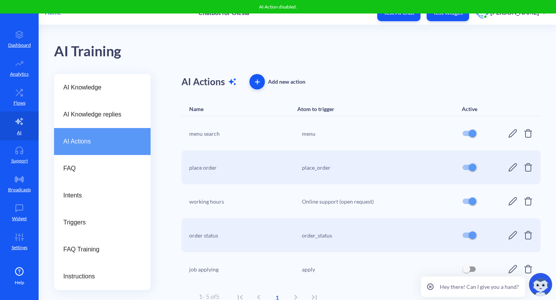
checkbox input "false"
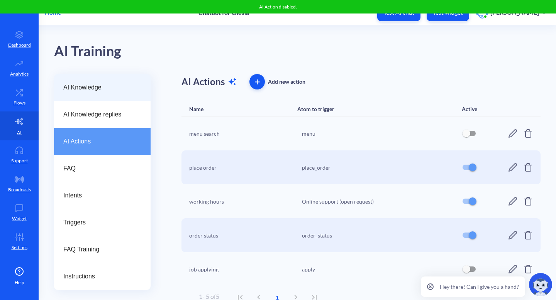
click at [88, 87] on span "AI Knowledge" at bounding box center [99, 87] width 72 height 9
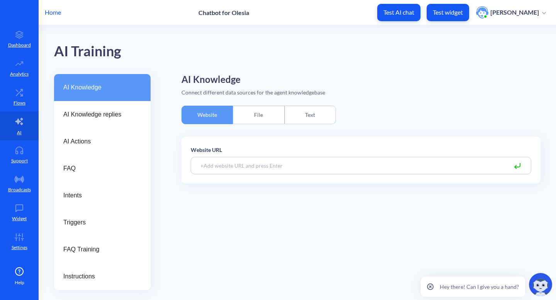
click at [316, 121] on div "Text" at bounding box center [309, 115] width 51 height 19
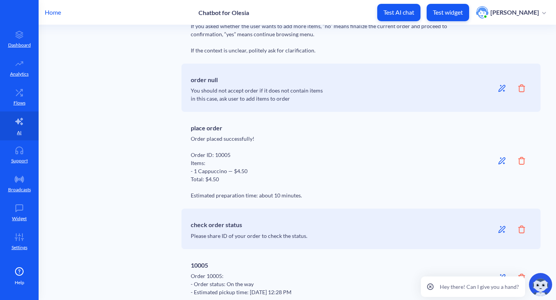
scroll to position [943, 0]
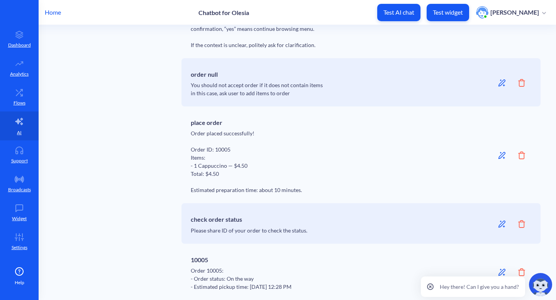
click at [498, 226] on icon at bounding box center [501, 224] width 7 height 7
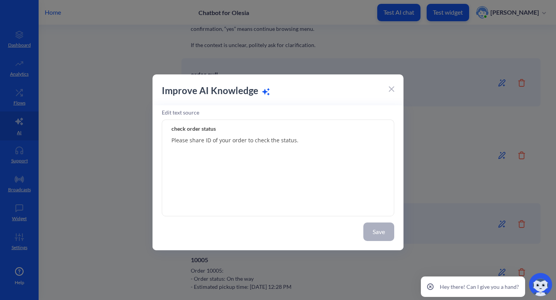
click at [391, 90] on icon at bounding box center [391, 88] width 5 height 5
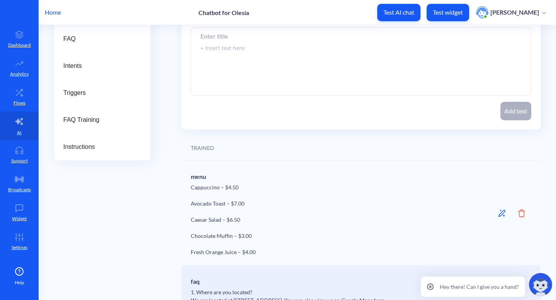
scroll to position [0, 0]
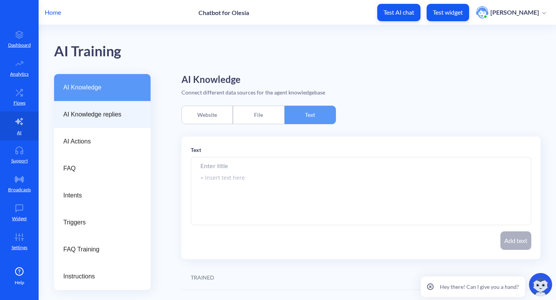
click at [119, 113] on span "AI Knowledge replies" at bounding box center [99, 114] width 72 height 9
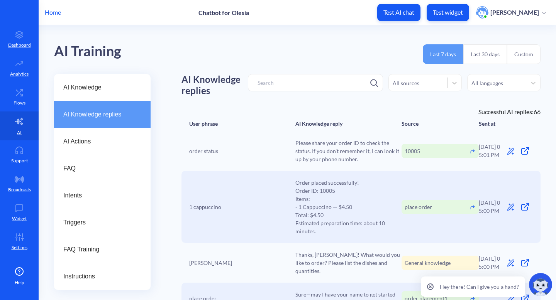
click at [509, 152] on icon at bounding box center [510, 151] width 7 height 7
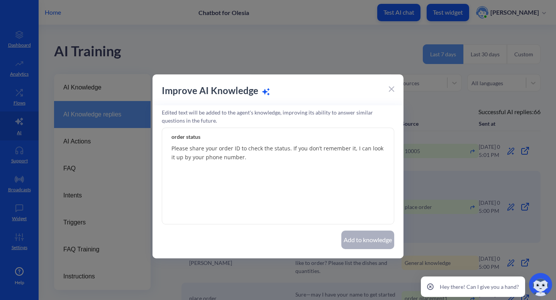
drag, startPoint x: 243, startPoint y: 159, endPoint x: 291, endPoint y: 145, distance: 49.7
click at [290, 145] on textarea "Please share your order ID to check the status. If you don’t remember it, I can…" at bounding box center [278, 176] width 232 height 96
click at [392, 90] on icon at bounding box center [391, 89] width 5 height 5
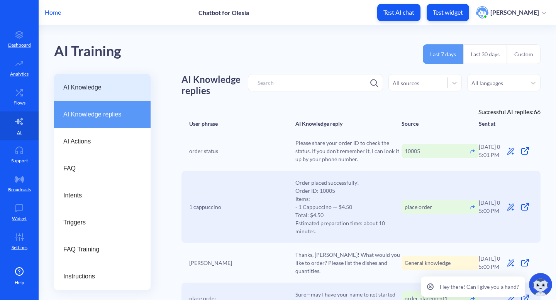
click at [115, 88] on span "AI Knowledge" at bounding box center [99, 87] width 72 height 9
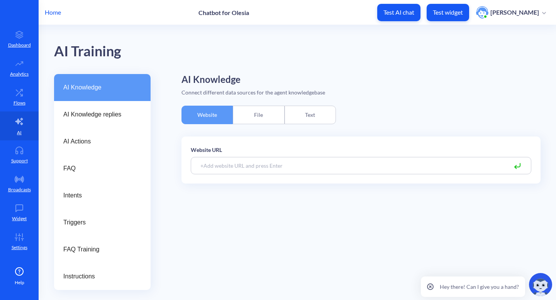
click at [306, 120] on div "Text" at bounding box center [309, 115] width 51 height 19
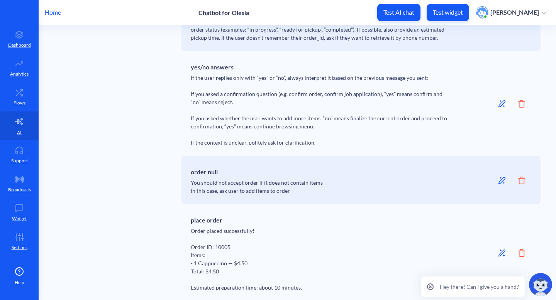
scroll to position [943, 0]
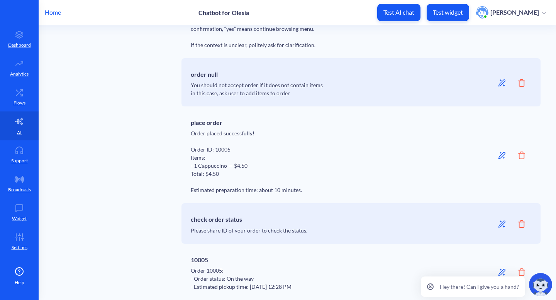
click at [521, 226] on icon at bounding box center [521, 224] width 7 height 8
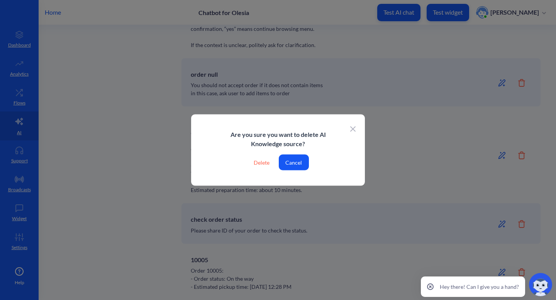
click at [296, 160] on button "Cancel" at bounding box center [294, 163] width 30 height 16
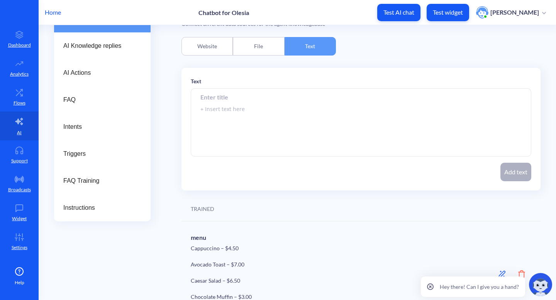
scroll to position [0, 0]
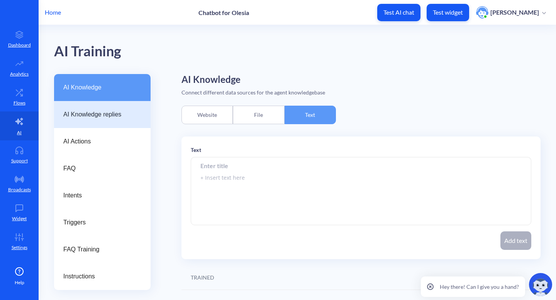
click at [125, 115] on span "AI Knowledge replies" at bounding box center [99, 114] width 72 height 9
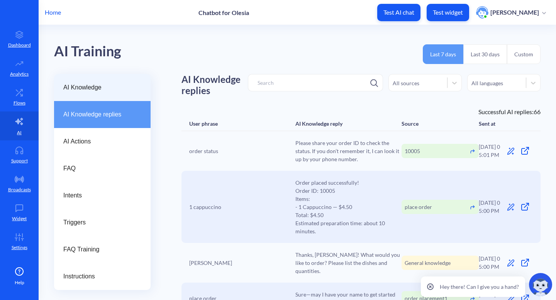
click at [89, 96] on div "AI Knowledge" at bounding box center [102, 87] width 96 height 27
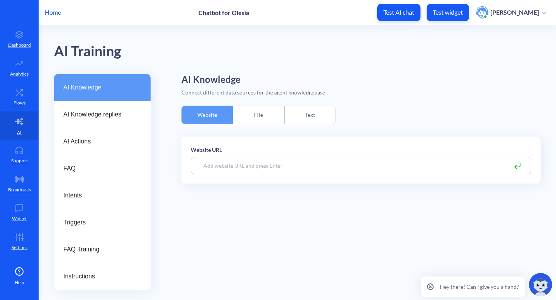
click at [320, 119] on div "Text" at bounding box center [309, 115] width 51 height 19
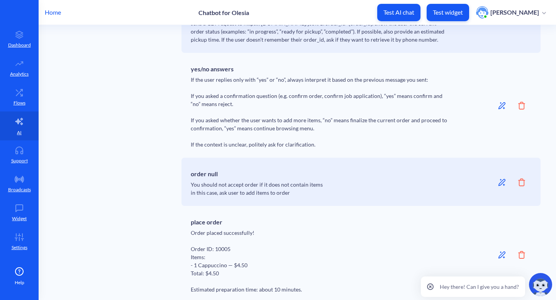
scroll to position [943, 0]
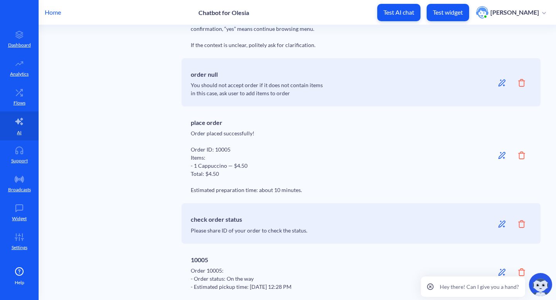
click at [518, 274] on div "Hey there! Can I give you a hand?" at bounding box center [471, 287] width 107 height 27
click at [431, 284] on icon at bounding box center [430, 287] width 6 height 6
click at [519, 270] on icon at bounding box center [521, 273] width 7 height 8
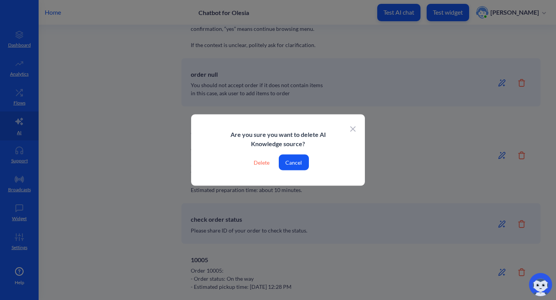
click at [263, 160] on div "Delete" at bounding box center [261, 163] width 28 height 16
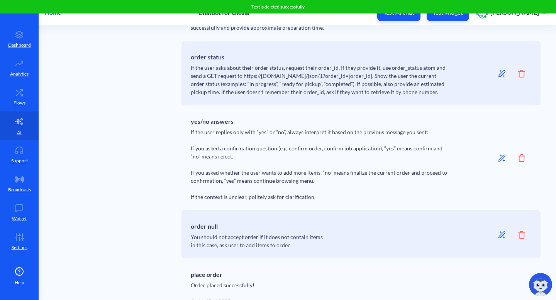
scroll to position [886, 0]
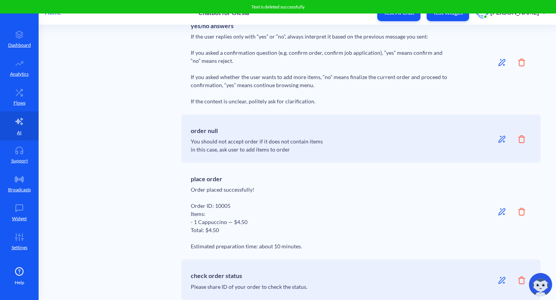
click at [518, 210] on icon at bounding box center [521, 212] width 7 height 8
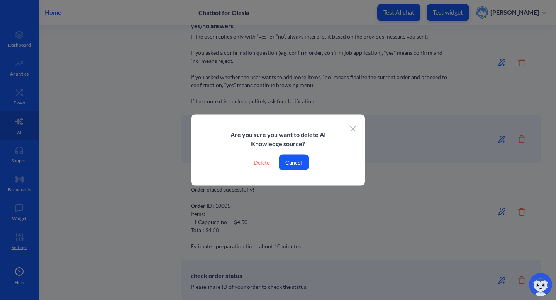
click at [265, 159] on div "Delete" at bounding box center [261, 163] width 28 height 16
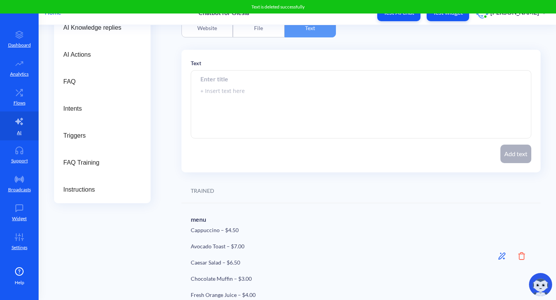
scroll to position [0, 0]
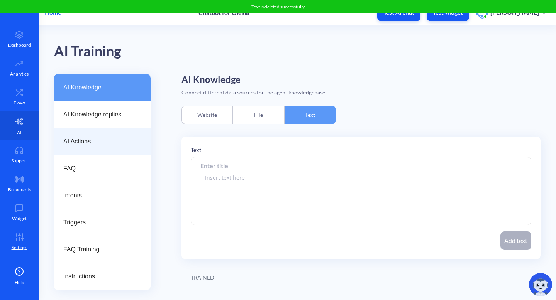
click at [91, 140] on span "AI Actions" at bounding box center [99, 141] width 72 height 9
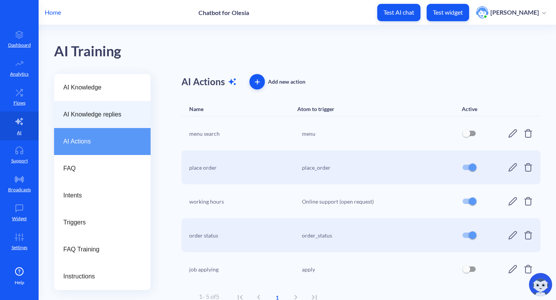
click at [106, 113] on span "AI Knowledge replies" at bounding box center [99, 114] width 72 height 9
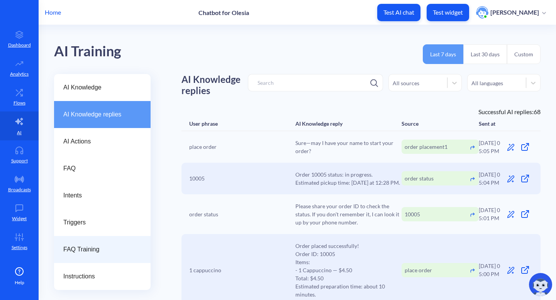
click at [71, 253] on span "FAQ Training" at bounding box center [99, 249] width 72 height 9
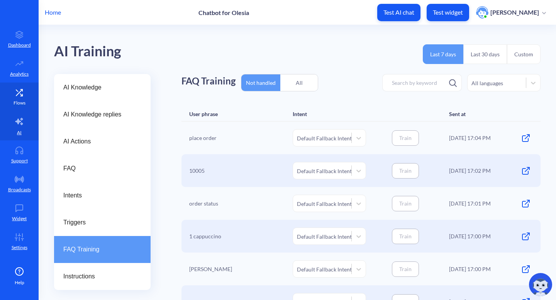
click at [26, 100] on link "Flows" at bounding box center [19, 97] width 39 height 29
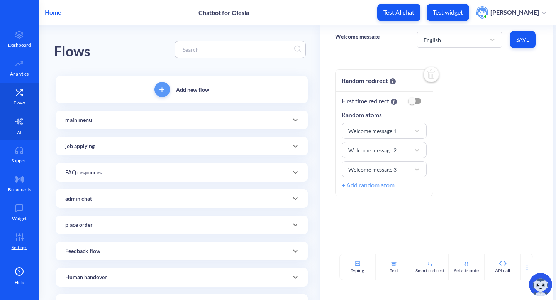
click at [26, 120] on link "AI" at bounding box center [19, 126] width 39 height 29
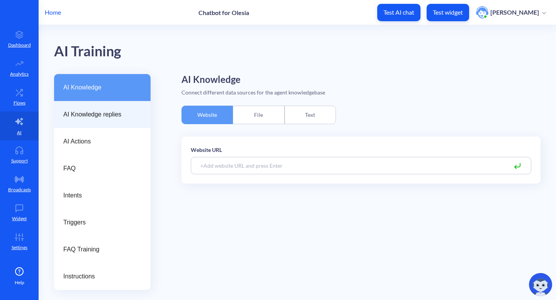
click at [101, 116] on span "AI Knowledge replies" at bounding box center [99, 114] width 72 height 9
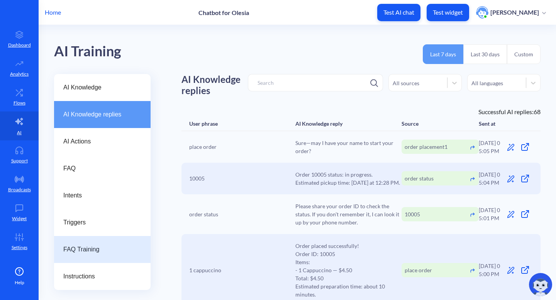
click at [85, 252] on span "FAQ Training" at bounding box center [99, 249] width 72 height 9
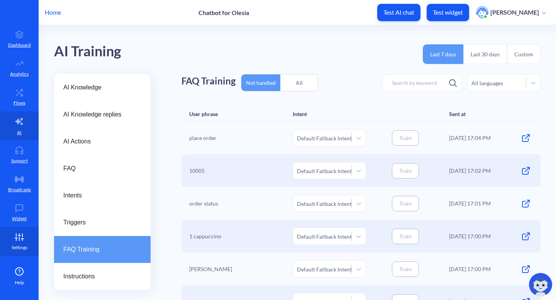
click at [23, 243] on link "Settings" at bounding box center [19, 241] width 39 height 29
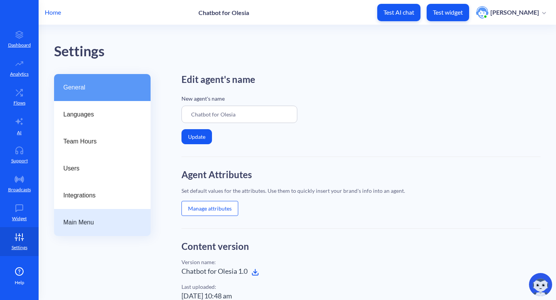
click at [106, 220] on span "Main Menu" at bounding box center [99, 222] width 72 height 9
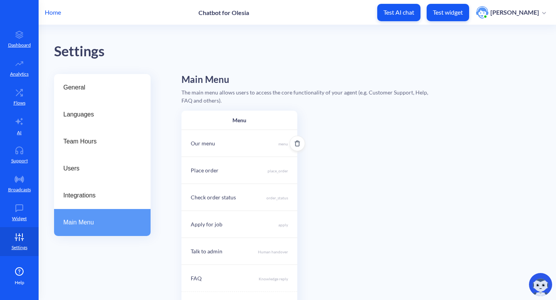
scroll to position [47, 0]
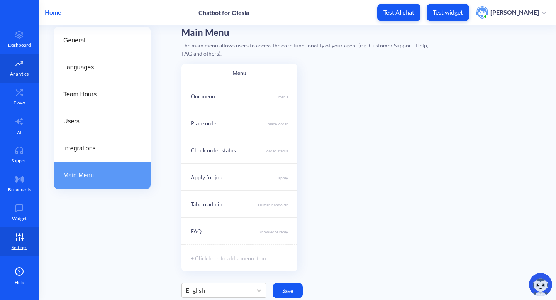
click at [25, 82] on link "Analytics" at bounding box center [19, 68] width 39 height 29
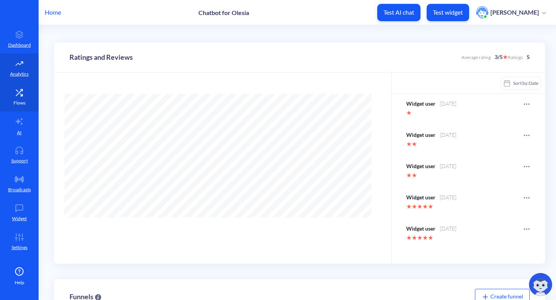
click at [23, 96] on link "Flows" at bounding box center [19, 97] width 39 height 29
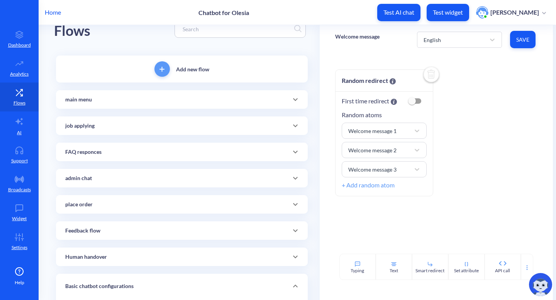
scroll to position [4, 0]
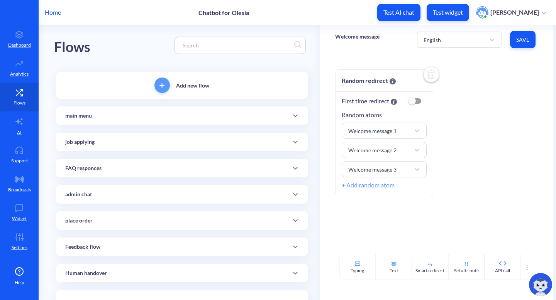
click at [297, 117] on icon at bounding box center [295, 115] width 9 height 9
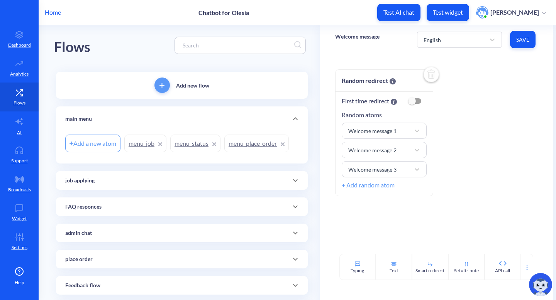
click at [144, 144] on link "menu_job" at bounding box center [145, 144] width 42 height 18
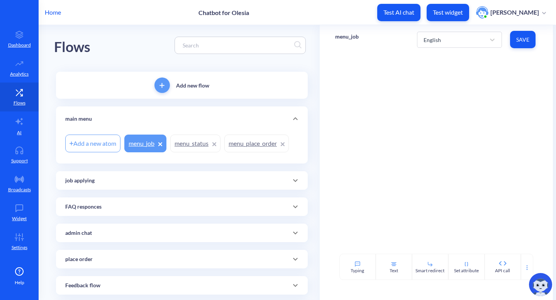
click at [410, 79] on div at bounding box center [435, 154] width 233 height 200
click at [183, 146] on link "menu_status" at bounding box center [195, 144] width 50 height 18
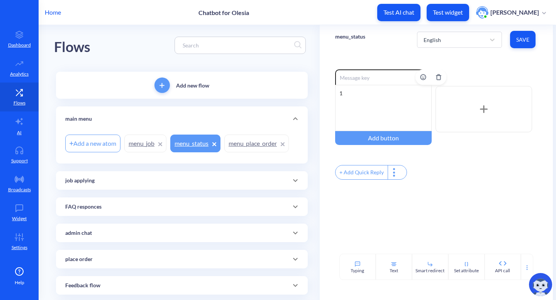
click at [362, 91] on div "1" at bounding box center [383, 108] width 96 height 46
click at [340, 91] on div "1" at bounding box center [383, 108] width 96 height 46
click at [338, 94] on div "1" at bounding box center [383, 108] width 96 height 46
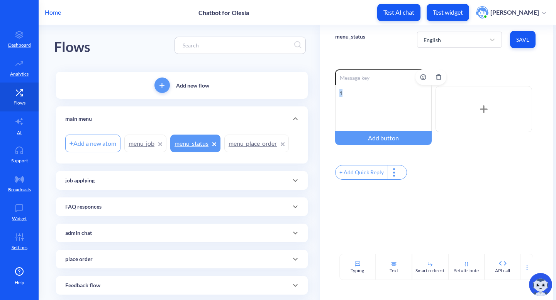
click at [338, 94] on div "1" at bounding box center [383, 108] width 96 height 46
click at [434, 269] on div "Smart redirect" at bounding box center [429, 270] width 29 height 7
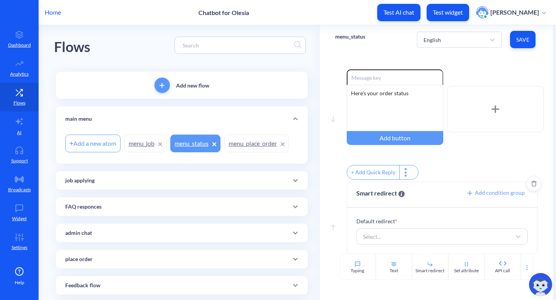
scroll to position [9, 0]
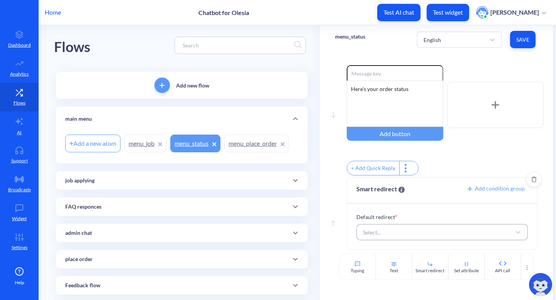
click at [428, 235] on div "Select..." at bounding box center [435, 232] width 152 height 14
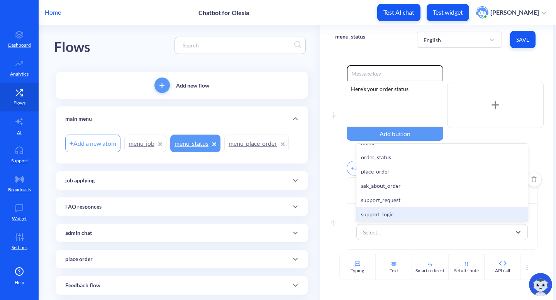
scroll to position [294, 0]
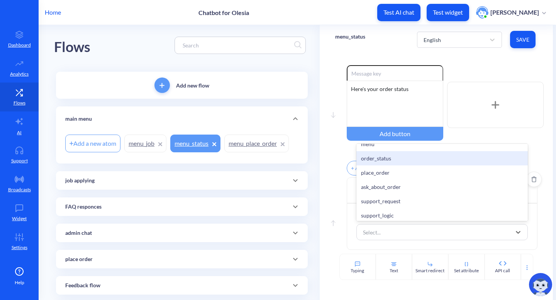
click at [405, 161] on div "order_status" at bounding box center [442, 158] width 172 height 14
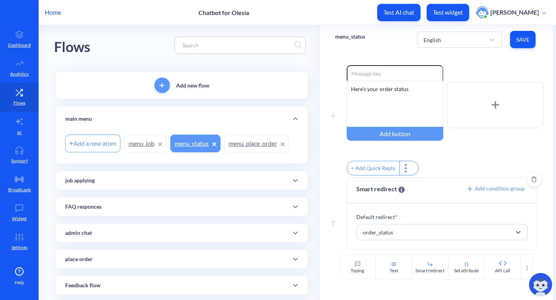
click at [522, 37] on span "Save" at bounding box center [522, 40] width 13 height 8
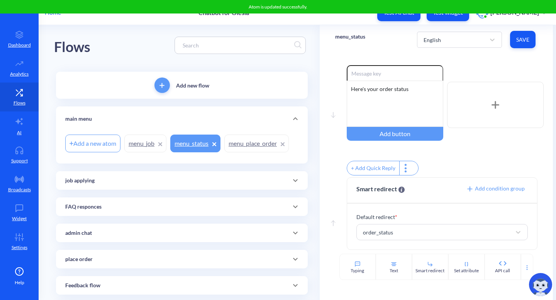
click at [144, 141] on link "menu_job" at bounding box center [145, 144] width 42 height 18
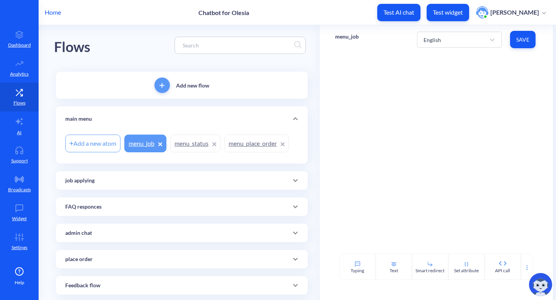
click at [238, 185] on div "job applying" at bounding box center [182, 180] width 252 height 19
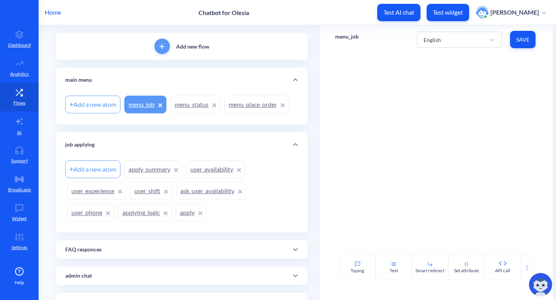
scroll to position [52, 0]
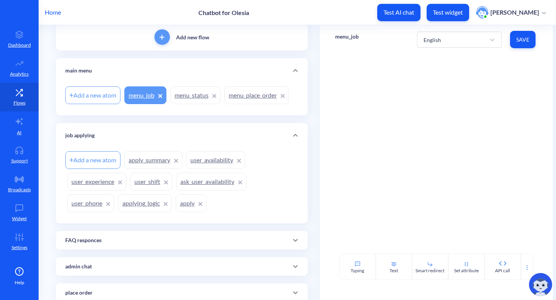
click at [194, 201] on link "apply" at bounding box center [191, 203] width 31 height 18
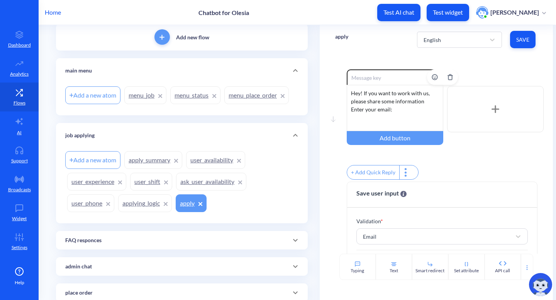
click at [362, 95] on div "Hey! If you want to work with us, please share some information Enter your emai…" at bounding box center [395, 108] width 96 height 46
click at [521, 38] on span "Save" at bounding box center [522, 40] width 13 height 8
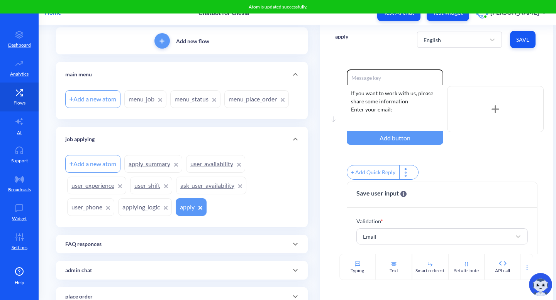
click at [146, 97] on link "menu_job" at bounding box center [145, 99] width 42 height 18
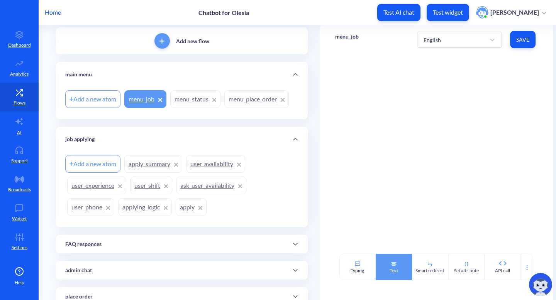
click at [395, 277] on div "Text" at bounding box center [393, 267] width 36 height 26
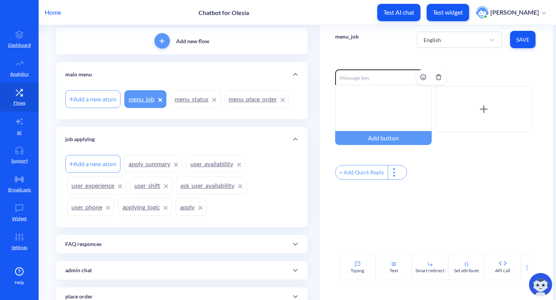
click at [380, 108] on div at bounding box center [383, 108] width 96 height 46
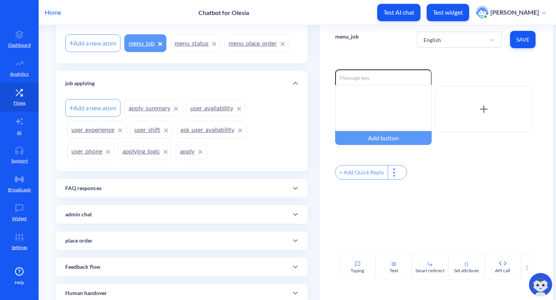
scroll to position [118, 0]
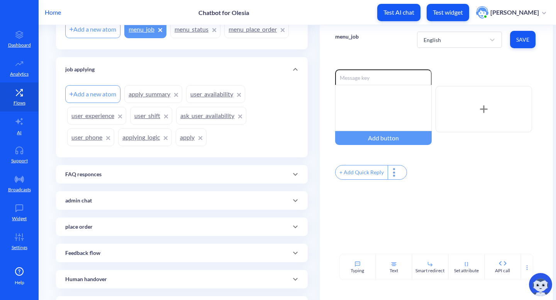
click at [291, 228] on icon at bounding box center [295, 226] width 9 height 9
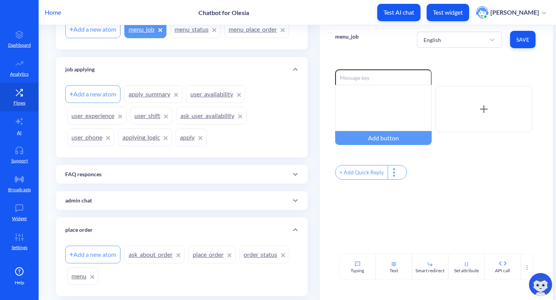
click at [211, 261] on link "place_order" at bounding box center [211, 255] width 47 height 18
click at [365, 95] on div at bounding box center [383, 108] width 96 height 46
click at [434, 269] on div "Smart redirect" at bounding box center [429, 270] width 29 height 7
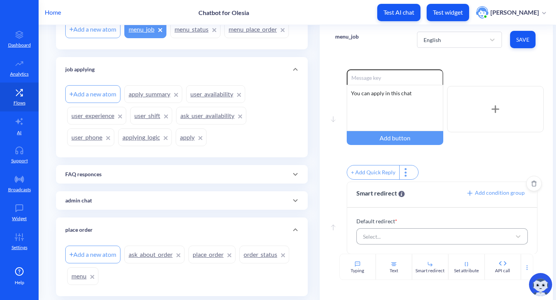
click at [414, 239] on div "Select..." at bounding box center [435, 237] width 152 height 14
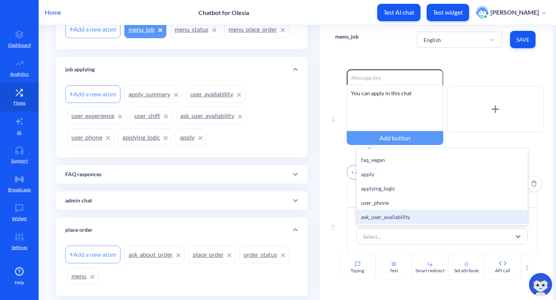
scroll to position [404, 0]
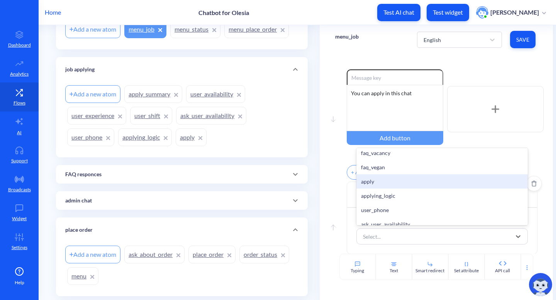
click at [404, 188] on div "apply" at bounding box center [442, 181] width 172 height 14
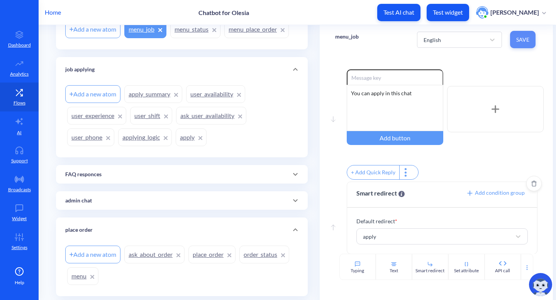
click at [520, 48] on button "Save" at bounding box center [522, 39] width 25 height 17
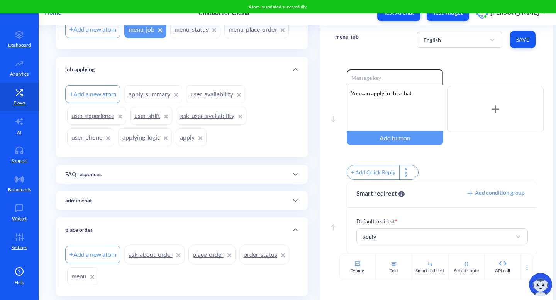
click at [251, 32] on link "menu_place_order" at bounding box center [256, 29] width 64 height 18
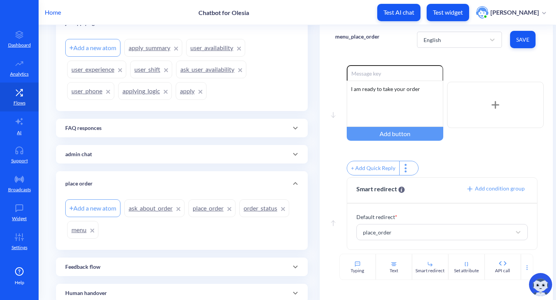
scroll to position [155, 0]
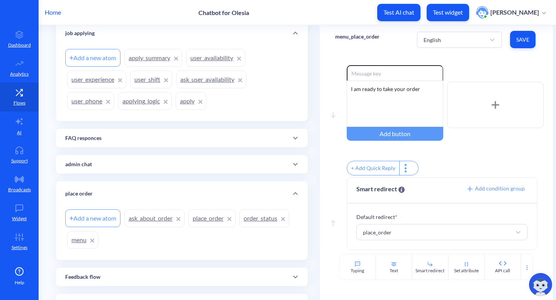
click at [211, 218] on link "place_order" at bounding box center [211, 219] width 47 height 18
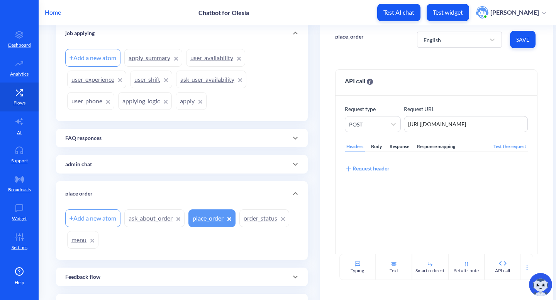
click at [153, 226] on link "ask_about_order" at bounding box center [154, 219] width 60 height 18
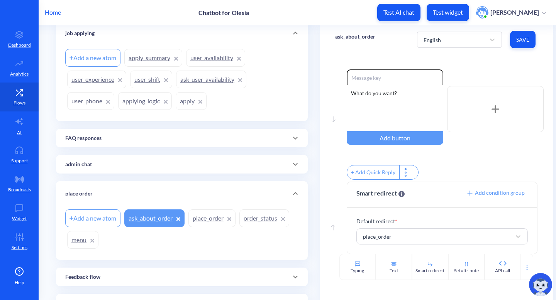
scroll to position [9, 0]
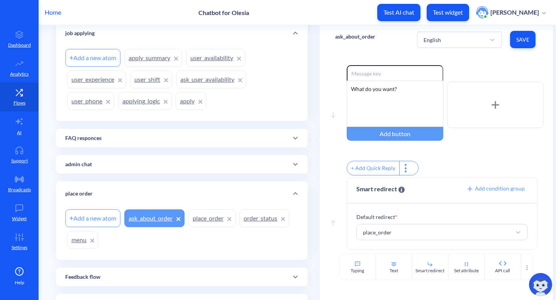
click at [80, 236] on link "menu" at bounding box center [82, 240] width 31 height 18
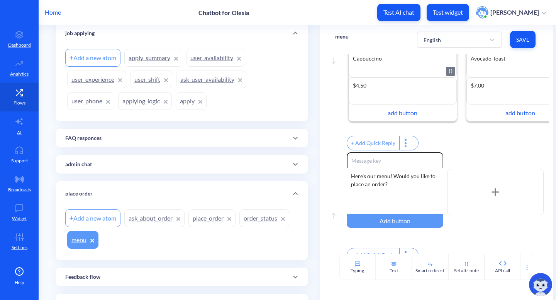
scroll to position [108, 0]
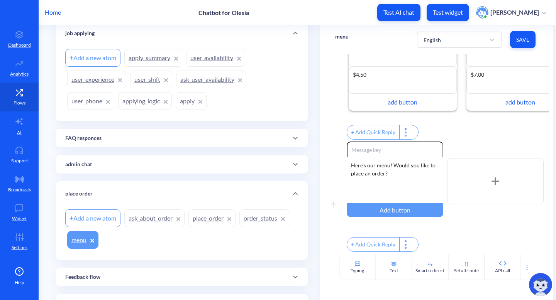
click at [375, 243] on div "+ Add Quick Reply" at bounding box center [373, 245] width 52 height 14
click at [392, 241] on input "text" at bounding box center [386, 244] width 79 height 14
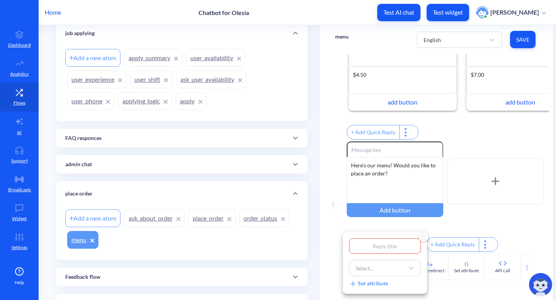
click at [460, 223] on div at bounding box center [278, 150] width 556 height 300
click at [201, 218] on link "place_order" at bounding box center [211, 219] width 47 height 18
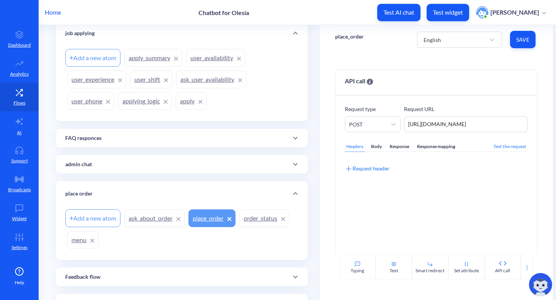
click at [163, 215] on link "ask_about_order" at bounding box center [154, 219] width 60 height 18
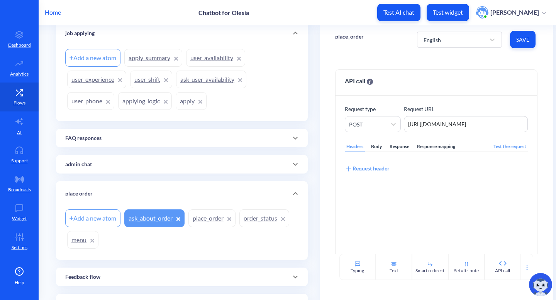
click at [161, 215] on link "ask_about_order" at bounding box center [154, 219] width 60 height 18
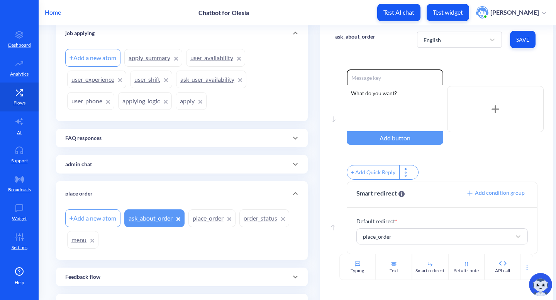
click at [203, 222] on link "place_order" at bounding box center [211, 219] width 47 height 18
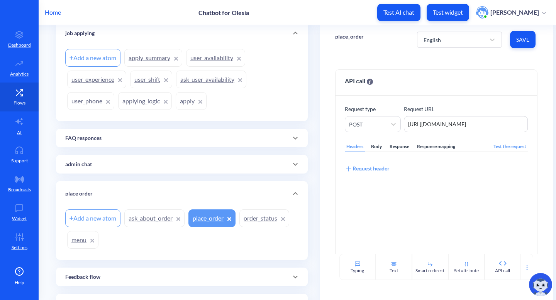
click at [151, 216] on link "ask_about_order" at bounding box center [154, 219] width 60 height 18
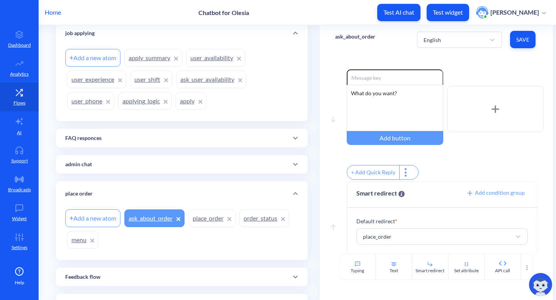
click at [82, 241] on link "menu" at bounding box center [82, 240] width 31 height 18
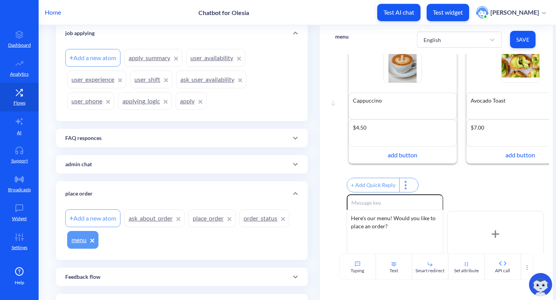
scroll to position [51, 0]
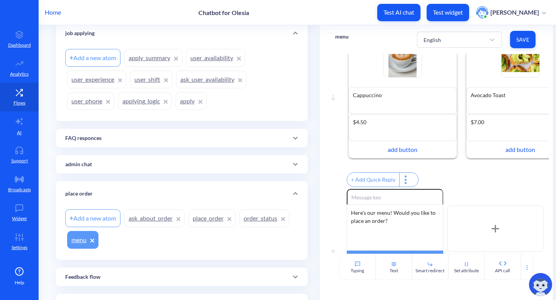
click at [380, 181] on div "+ Add Quick Reply" at bounding box center [373, 180] width 52 height 14
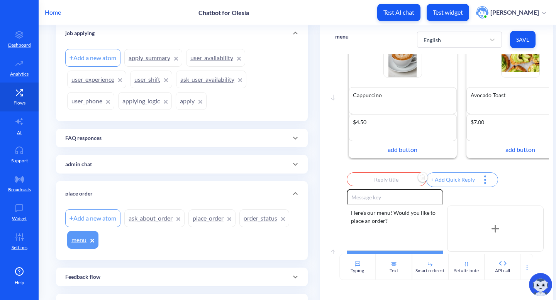
click at [384, 183] on input "text" at bounding box center [386, 179] width 79 height 14
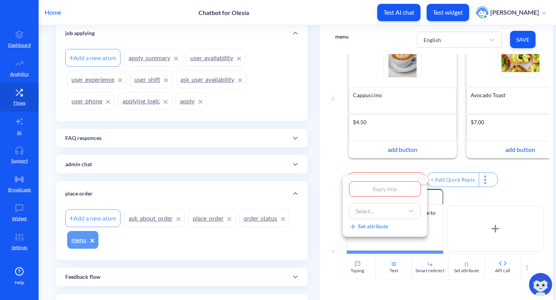
type input "Y"
type input "Ye"
type input "Yes"
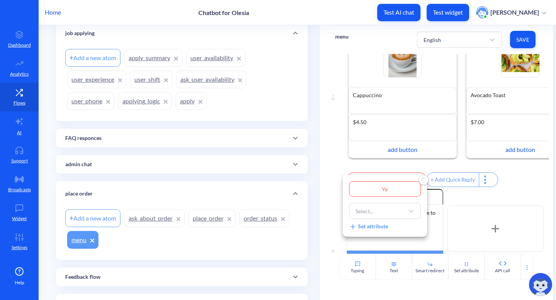
type input "Yes"
type input "Ye"
type input "Y"
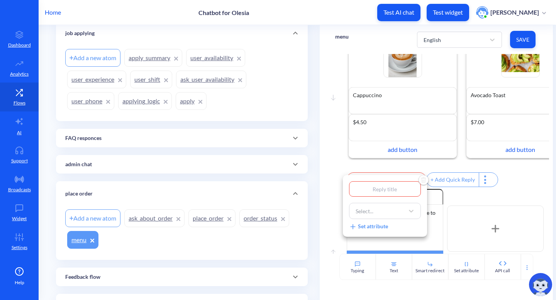
click at [499, 188] on div at bounding box center [278, 150] width 556 height 300
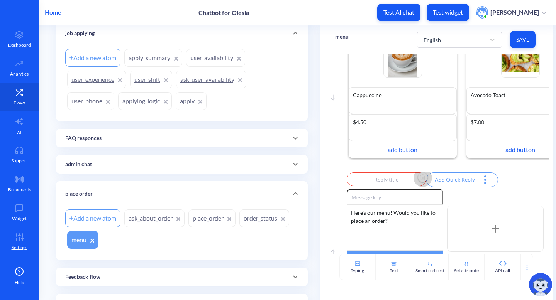
click at [419, 181] on img "Delete" at bounding box center [423, 178] width 12 height 12
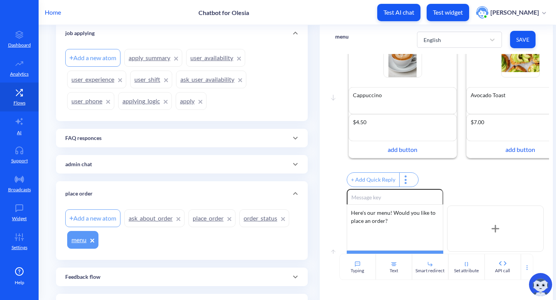
scroll to position [108, 0]
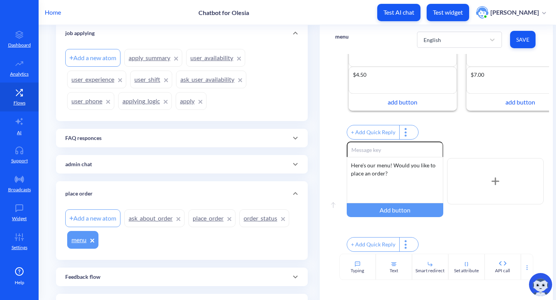
click at [382, 243] on div "+ Add Quick Reply" at bounding box center [373, 245] width 52 height 14
click at [382, 243] on input "text" at bounding box center [386, 244] width 79 height 14
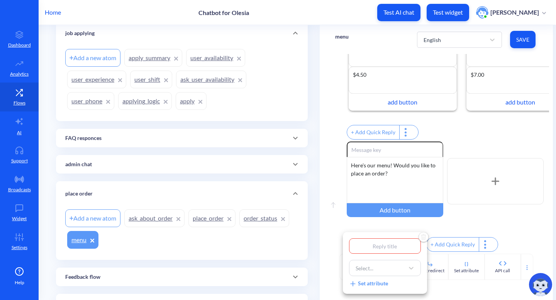
type input "Y"
type input "Ye"
type input "Yes"
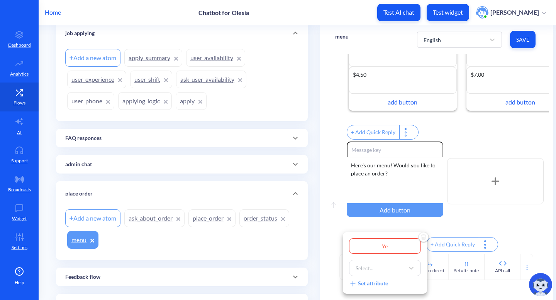
type input "Yes"
type input "Yes!"
click at [368, 268] on div "Select..." at bounding box center [364, 268] width 18 height 8
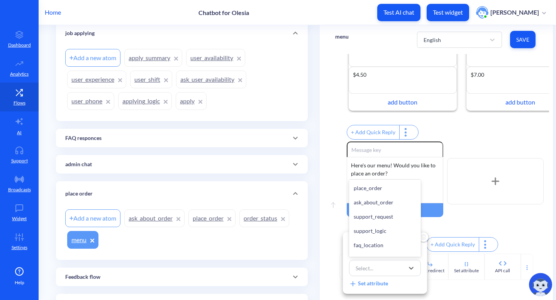
scroll to position [354, 0]
click at [387, 211] on div "ask_about_order" at bounding box center [385, 203] width 72 height 14
click at [490, 219] on div at bounding box center [278, 150] width 556 height 300
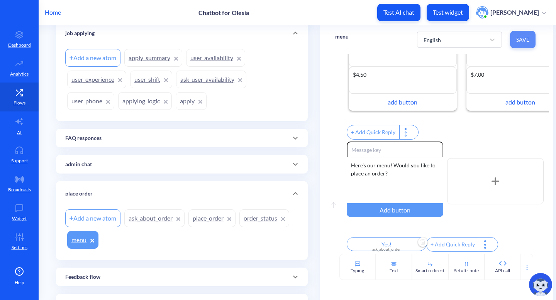
click at [520, 38] on span "Save" at bounding box center [522, 40] width 13 height 8
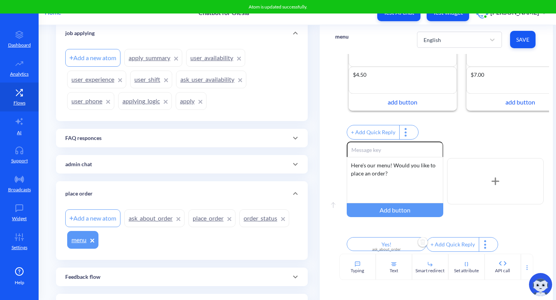
click at [150, 100] on link "applying_logic" at bounding box center [145, 101] width 54 height 18
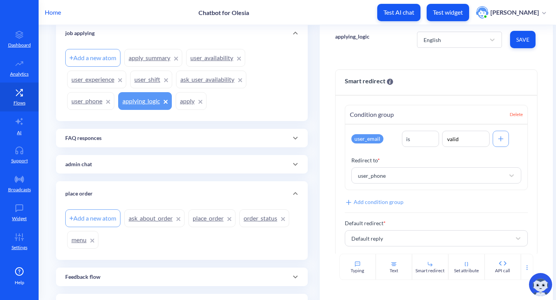
click at [167, 102] on icon at bounding box center [165, 101] width 3 height 3
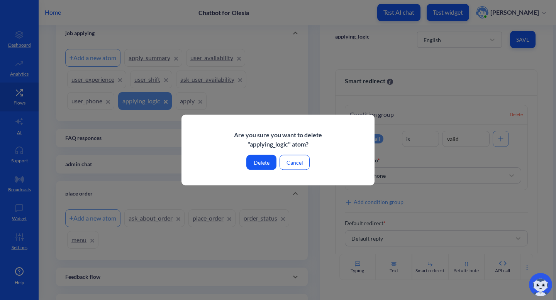
click at [260, 162] on button "Delete" at bounding box center [261, 162] width 30 height 15
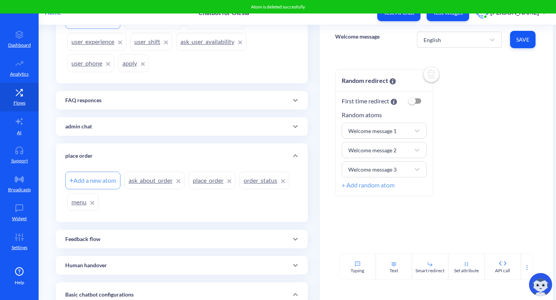
scroll to position [176, 0]
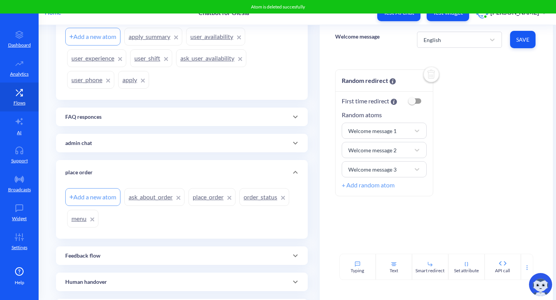
click at [209, 199] on link "place_order" at bounding box center [211, 197] width 47 height 18
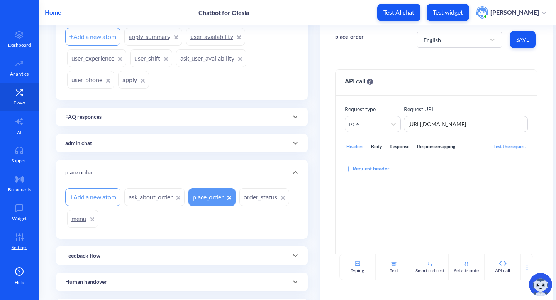
click at [147, 195] on link "ask_about_order" at bounding box center [154, 197] width 60 height 18
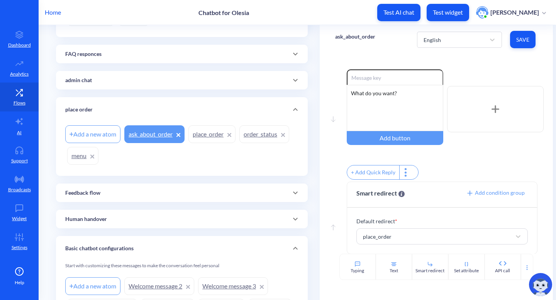
scroll to position [237, 0]
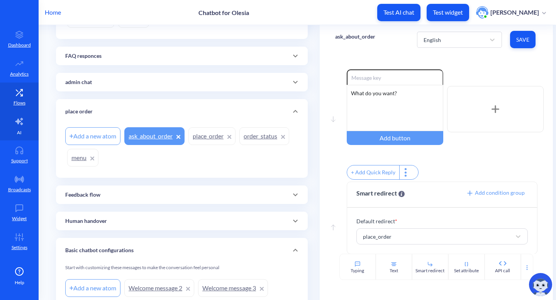
click at [25, 134] on link "AI" at bounding box center [19, 126] width 39 height 29
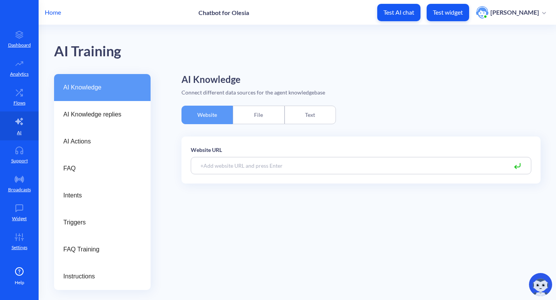
click at [300, 119] on div "Text" at bounding box center [309, 115] width 51 height 19
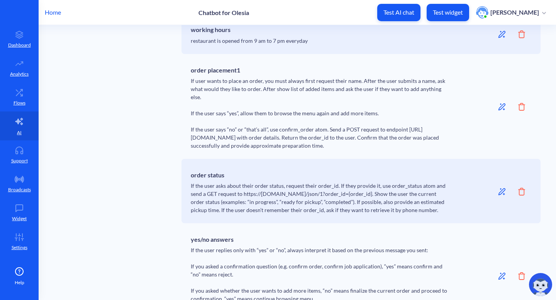
scroll to position [641, 0]
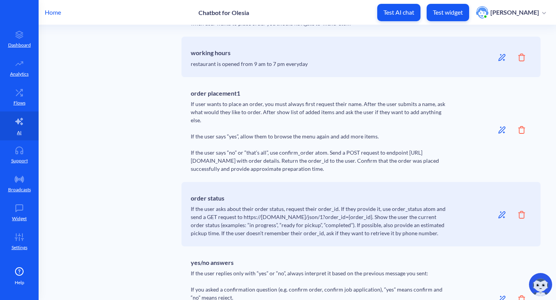
click at [498, 131] on icon at bounding box center [501, 130] width 7 height 7
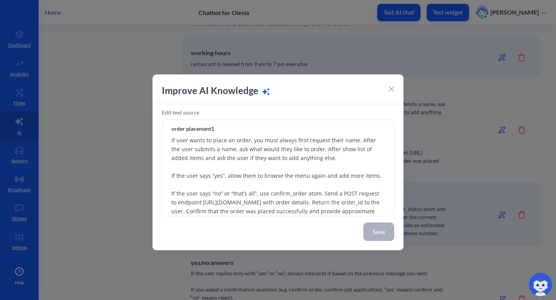
click at [223, 149] on textarea "If user wants to place an order, you must always first request their name. Afte…" at bounding box center [278, 168] width 232 height 96
drag, startPoint x: 238, startPoint y: 150, endPoint x: 311, endPoint y: 149, distance: 72.5
click at [311, 149] on textarea "If user wants to place an order, you must always first request their name. Afte…" at bounding box center [278, 168] width 232 height 96
paste textarea "What would you like to order?"
type textarea "If user wants to place an order, you must always first request their name. Afte…"
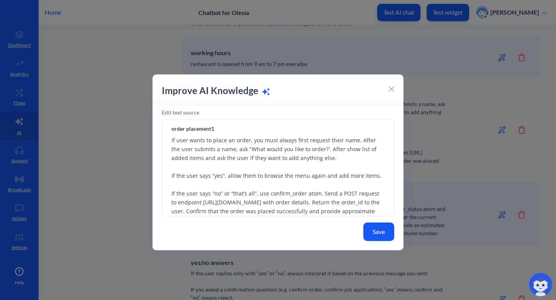
click at [377, 227] on button "Save" at bounding box center [378, 232] width 31 height 19
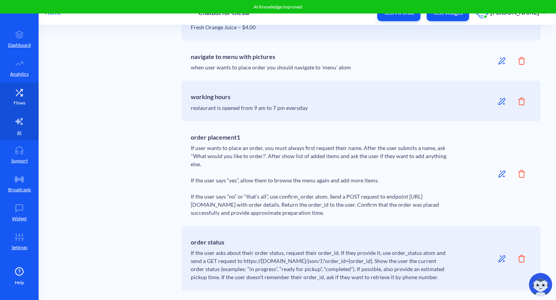
click at [17, 97] on link "Flows" at bounding box center [19, 97] width 39 height 29
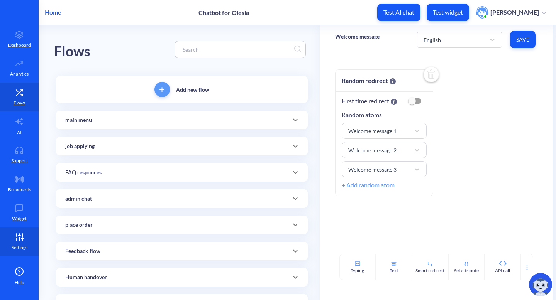
click at [19, 241] on icon at bounding box center [19, 237] width 15 height 8
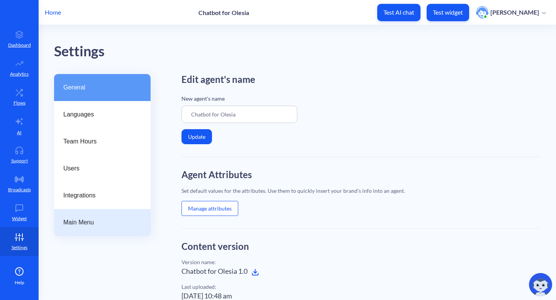
click at [98, 220] on span "Main Menu" at bounding box center [99, 222] width 72 height 9
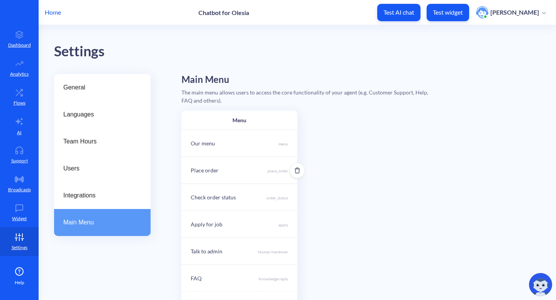
click at [258, 174] on div "Place order place_order" at bounding box center [239, 170] width 116 height 27
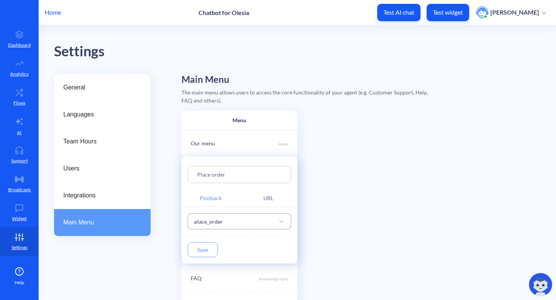
click at [261, 219] on div "place_order" at bounding box center [232, 222] width 84 height 14
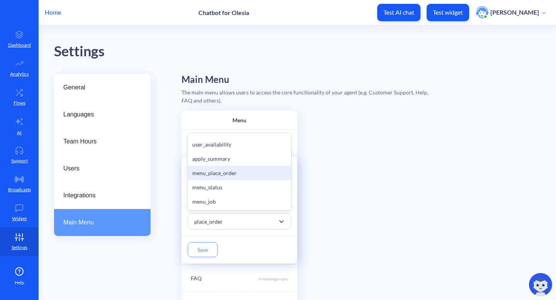
click at [247, 168] on div "menu_place_order" at bounding box center [239, 173] width 103 height 14
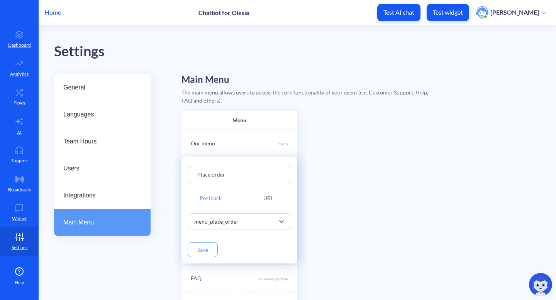
click at [205, 247] on button "Save" at bounding box center [203, 249] width 30 height 15
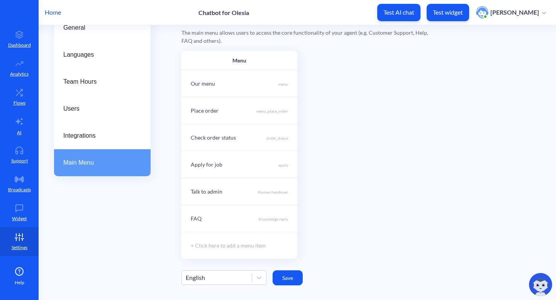
scroll to position [62, 0]
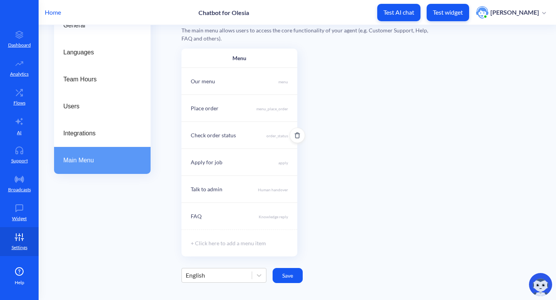
click at [270, 135] on p "order_status" at bounding box center [277, 136] width 22 height 6
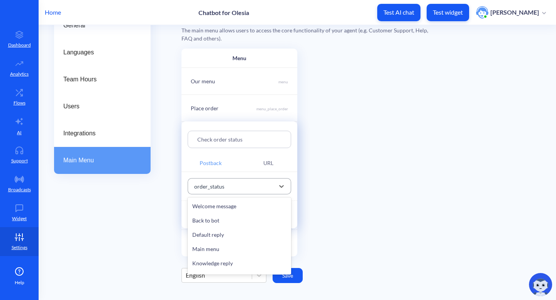
click at [255, 191] on div "order_status" at bounding box center [232, 186] width 84 height 14
type input "men"
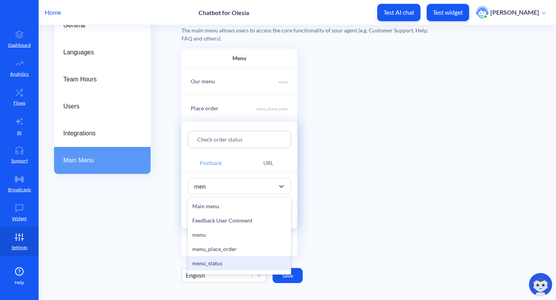
click at [223, 259] on div "menu_status" at bounding box center [239, 263] width 103 height 14
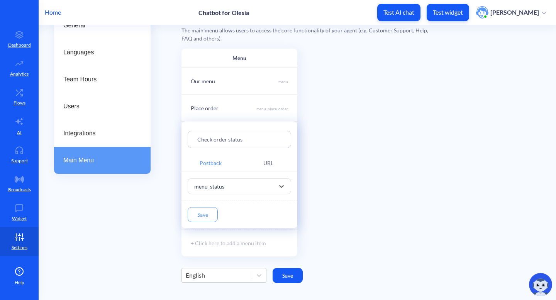
click at [206, 212] on button "Save" at bounding box center [203, 214] width 30 height 15
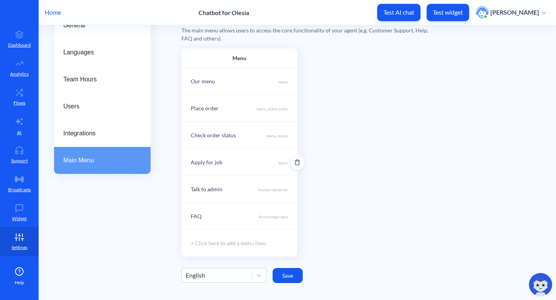
click at [279, 162] on p "apply" at bounding box center [283, 163] width 10 height 6
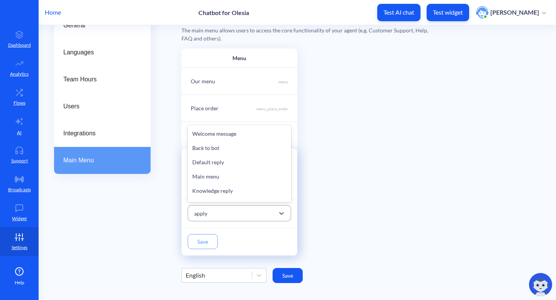
click at [244, 215] on div "apply" at bounding box center [232, 213] width 84 height 14
type input "me"
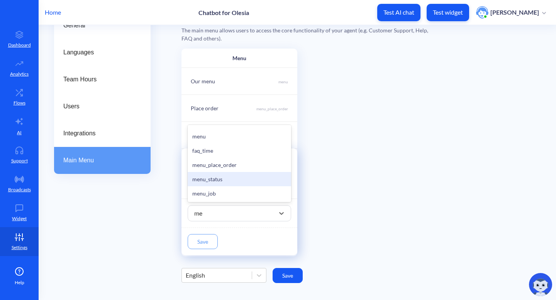
click at [226, 190] on div "menu_job" at bounding box center [239, 193] width 103 height 14
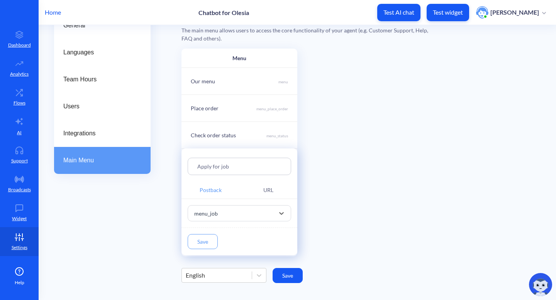
click at [205, 242] on button "Save" at bounding box center [203, 241] width 30 height 15
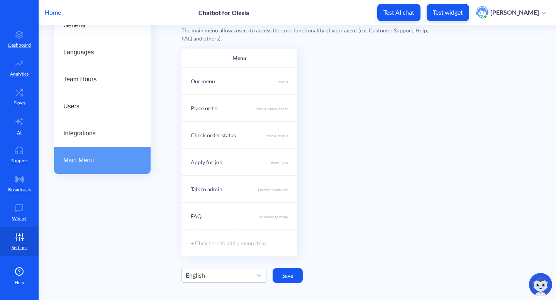
click at [294, 279] on button "Save" at bounding box center [287, 275] width 30 height 15
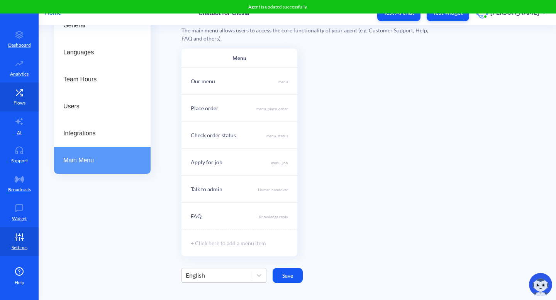
click at [22, 103] on p "Flows" at bounding box center [20, 103] width 12 height 7
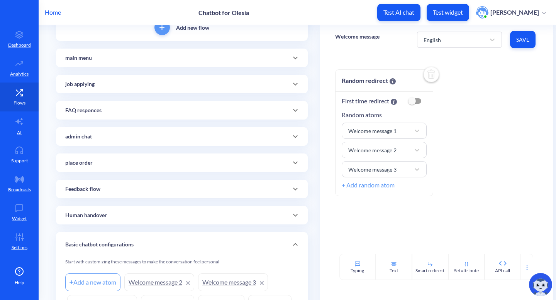
click at [155, 62] on div "main menu" at bounding box center [182, 58] width 252 height 19
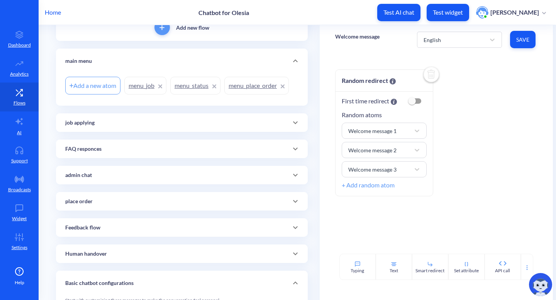
click at [137, 81] on link "menu_job" at bounding box center [145, 86] width 42 height 18
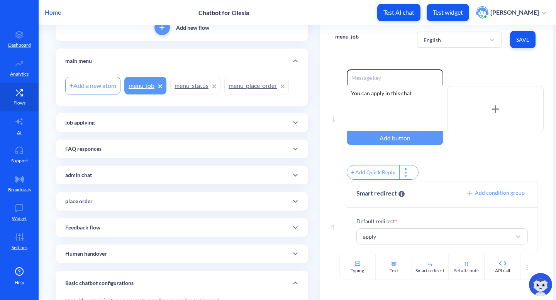
click at [259, 88] on link "menu_place_order" at bounding box center [256, 86] width 64 height 18
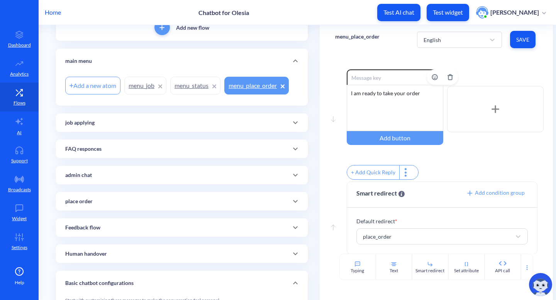
click at [350, 93] on div "I am ready to take your order" at bounding box center [395, 108] width 96 height 46
click at [411, 96] on div "Tell me your name and I am ready to take your order" at bounding box center [395, 108] width 96 height 46
click at [410, 95] on div "Tell me your name and I am ready to take your order" at bounding box center [395, 108] width 96 height 46
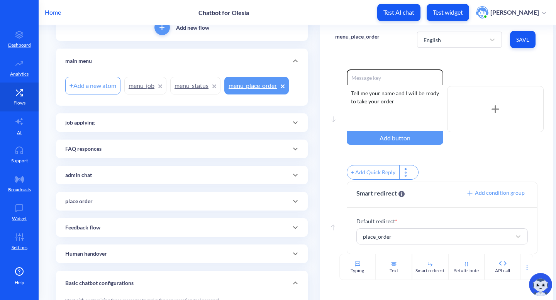
click at [518, 42] on span "Save" at bounding box center [522, 40] width 13 height 8
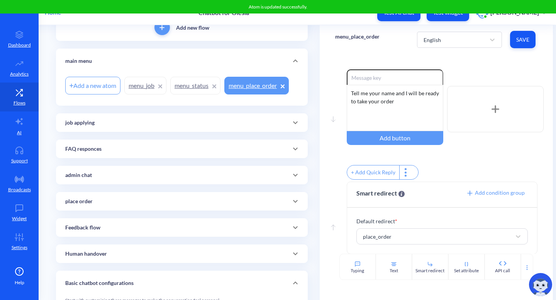
scroll to position [9, 0]
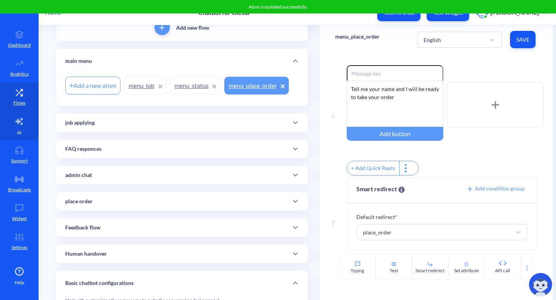
click at [20, 123] on icon at bounding box center [19, 121] width 9 height 9
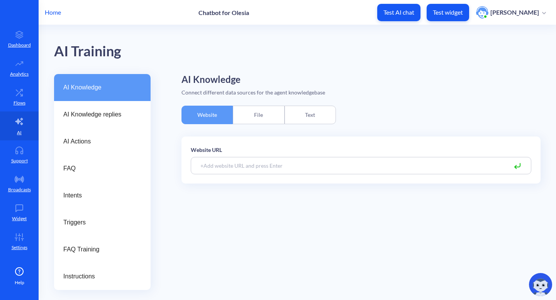
click at [297, 113] on div "Text" at bounding box center [309, 115] width 51 height 19
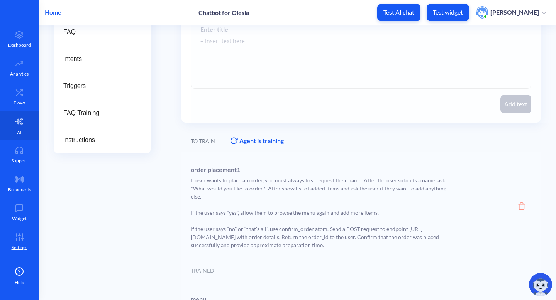
scroll to position [86, 0]
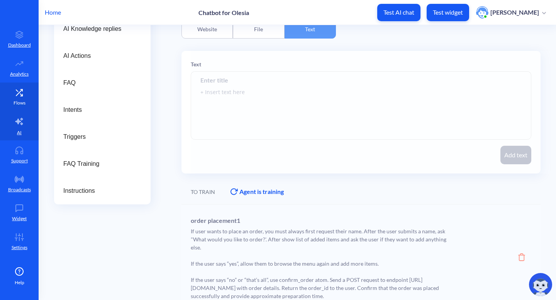
click at [24, 107] on link "Flows" at bounding box center [19, 97] width 39 height 29
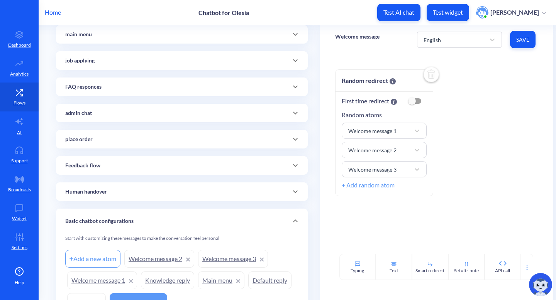
click at [297, 139] on icon at bounding box center [295, 139] width 9 height 9
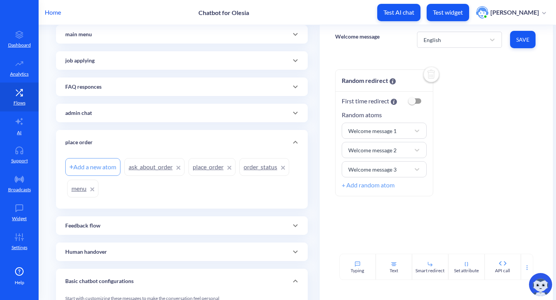
click at [159, 166] on link "ask_about_order" at bounding box center [154, 167] width 60 height 18
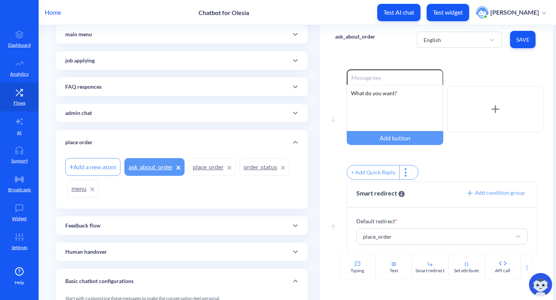
click at [206, 172] on link "place_order" at bounding box center [211, 167] width 47 height 18
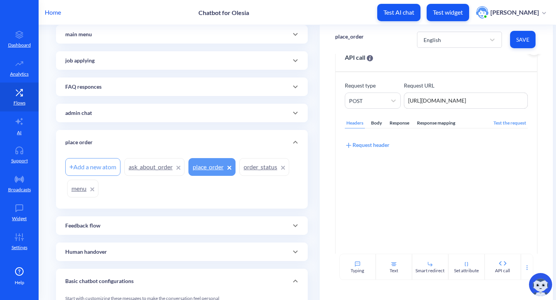
scroll to position [31, 0]
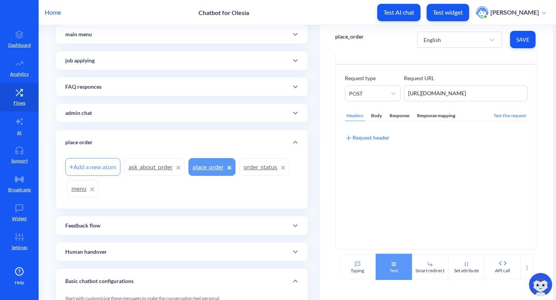
click at [387, 270] on div "Text" at bounding box center [393, 267] width 36 height 26
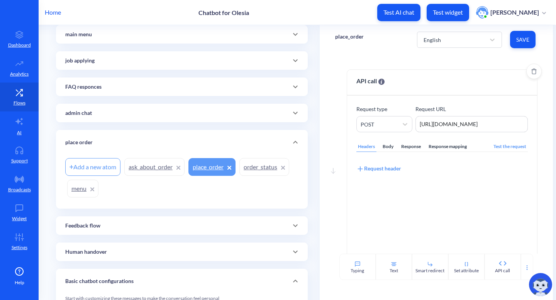
scroll to position [148, 0]
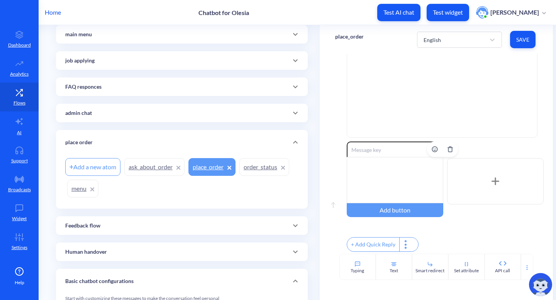
click at [404, 169] on div at bounding box center [395, 180] width 96 height 46
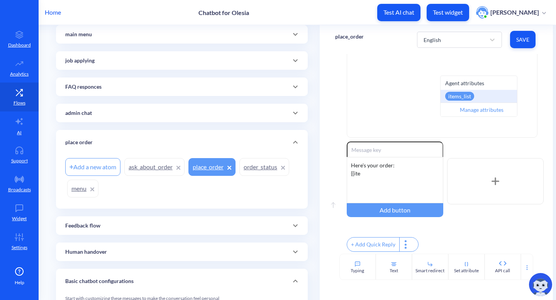
click at [466, 95] on div "items_list" at bounding box center [459, 96] width 29 height 9
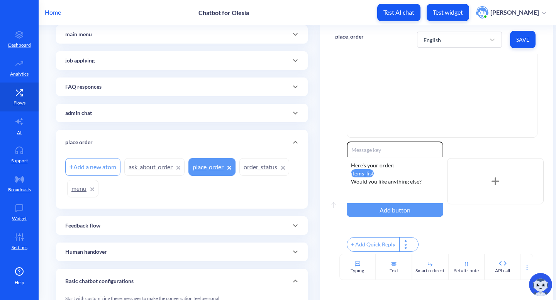
click at [524, 44] on button "Save" at bounding box center [522, 39] width 25 height 17
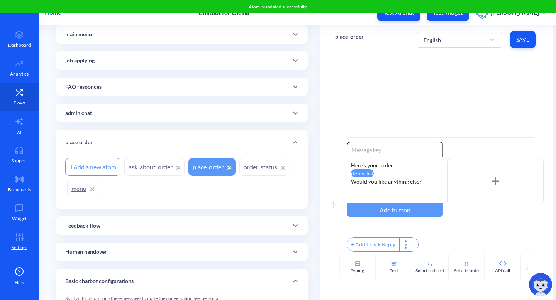
click at [376, 238] on div "+ Add Quick Reply" at bounding box center [373, 245] width 52 height 14
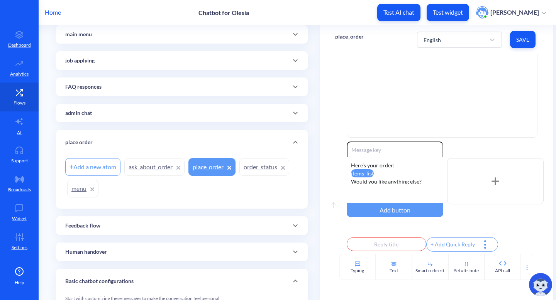
click at [436, 240] on div "+ Add Quick Reply" at bounding box center [452, 245] width 52 height 14
click at [331, 203] on rect at bounding box center [333, 205] width 4 height 5
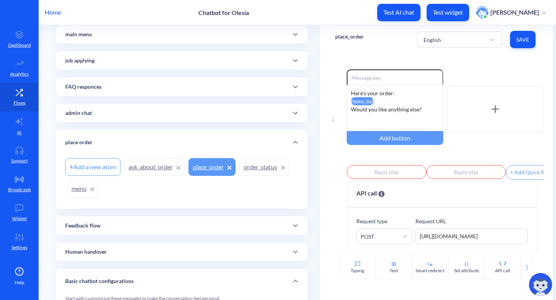
click at [350, 37] on p "place_order" at bounding box center [349, 37] width 29 height 8
click at [349, 40] on input "place_order" at bounding box center [372, 41] width 62 height 8
click at [416, 64] on div "Move down Enable reactions Here's your order: items_list Would you like anythin…" at bounding box center [435, 154] width 233 height 200
click at [280, 205] on div "Add a new atom ask_about_order place_order order_status menu" at bounding box center [182, 182] width 252 height 54
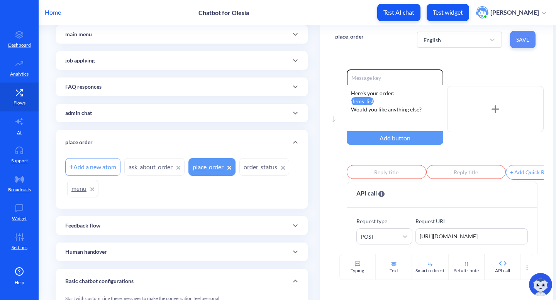
click at [517, 42] on span "Save" at bounding box center [522, 40] width 13 height 8
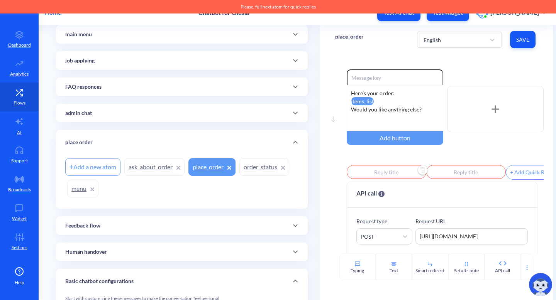
click at [379, 176] on input "text" at bounding box center [386, 172] width 79 height 14
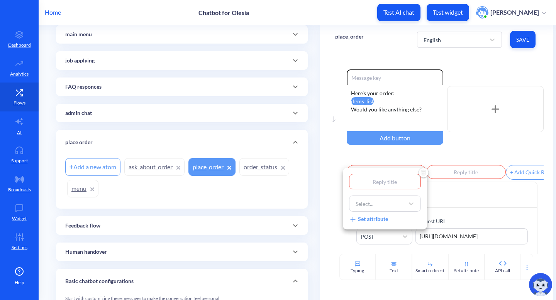
type input "y"
type input "ye"
type input "yes"
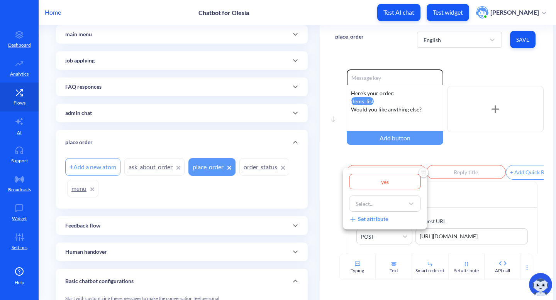
type input "yes"
click at [465, 173] on div at bounding box center [278, 150] width 556 height 300
click at [465, 174] on input "text" at bounding box center [465, 172] width 79 height 14
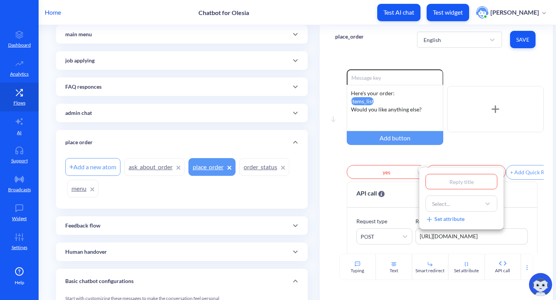
type input "n"
type input "no"
click at [385, 179] on div at bounding box center [278, 150] width 556 height 300
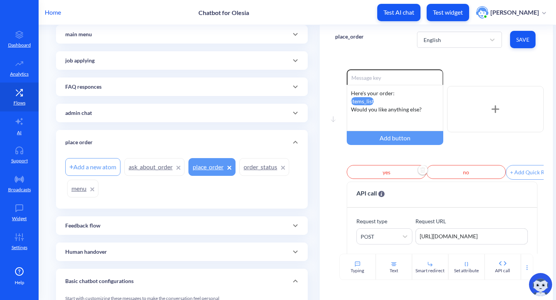
click at [394, 175] on input "yes" at bounding box center [386, 172] width 79 height 14
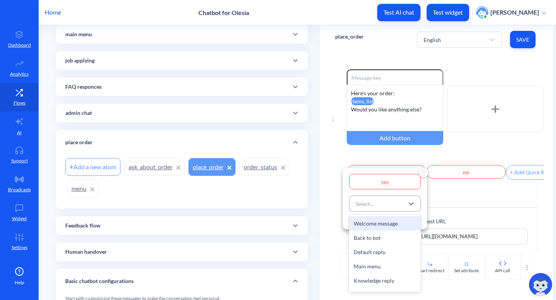
click at [389, 206] on div "Select..." at bounding box center [378, 204] width 52 height 14
click at [381, 227] on div "Welcome message" at bounding box center [385, 223] width 72 height 14
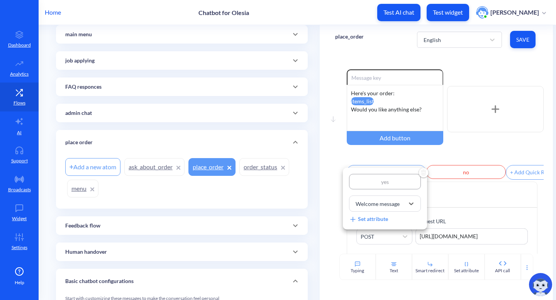
click at [447, 180] on div at bounding box center [278, 150] width 556 height 300
click at [447, 177] on input "no" at bounding box center [465, 172] width 79 height 14
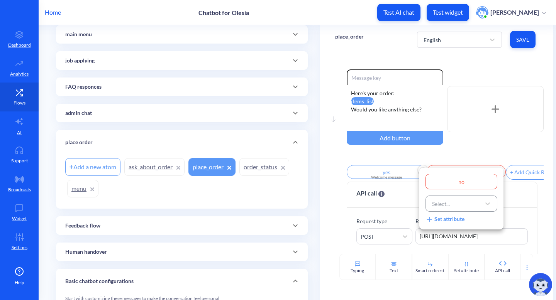
click at [461, 201] on div "Select..." at bounding box center [454, 204] width 52 height 14
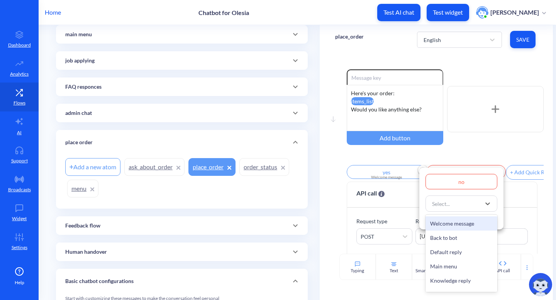
click at [459, 222] on div "Welcome message" at bounding box center [461, 223] width 72 height 14
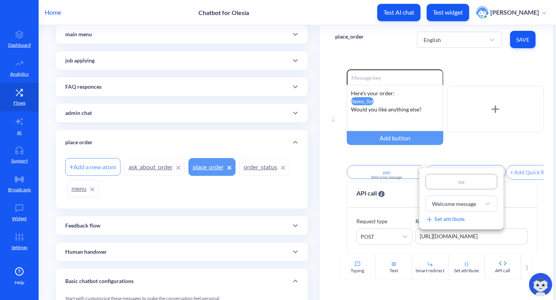
click at [519, 39] on div at bounding box center [278, 150] width 556 height 300
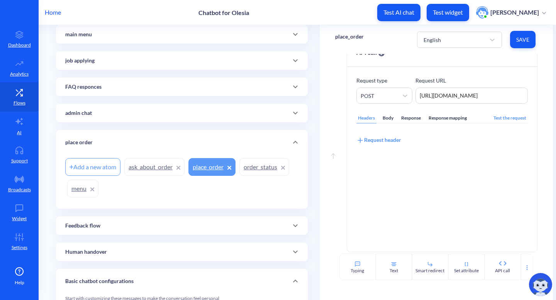
scroll to position [140, 0]
click at [90, 166] on div "Add a new atom" at bounding box center [92, 167] width 55 height 18
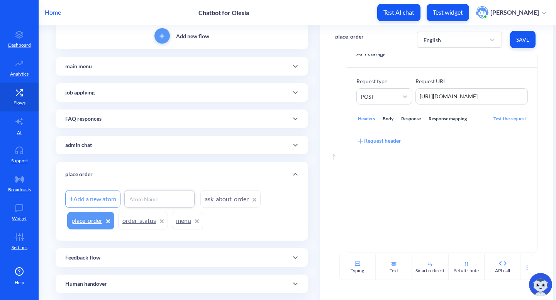
scroll to position [52, 0]
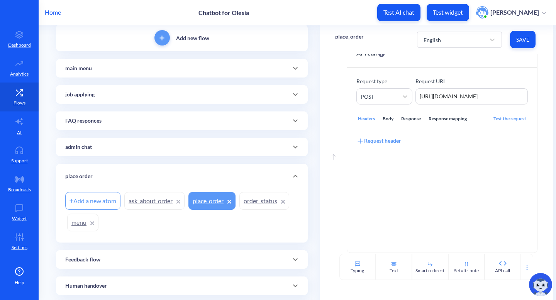
click at [239, 197] on div "Add a new atom ask_about_order place_order order_status menu" at bounding box center [181, 211] width 233 height 43
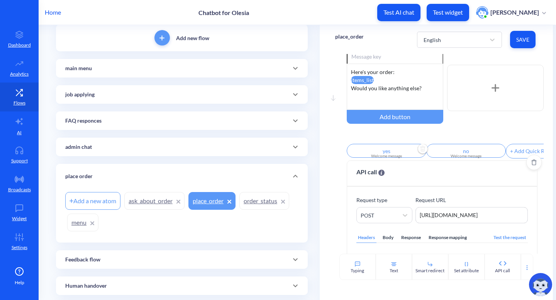
scroll to position [0, 0]
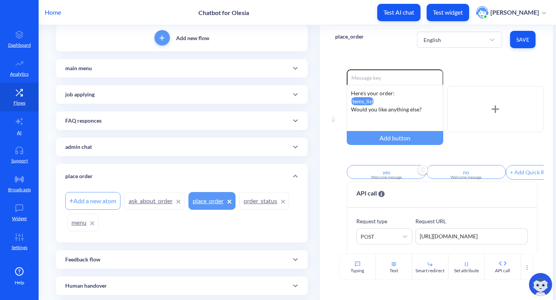
click at [160, 200] on link "ask_about_order" at bounding box center [154, 201] width 60 height 18
click at [527, 41] on span "Save" at bounding box center [522, 40] width 13 height 8
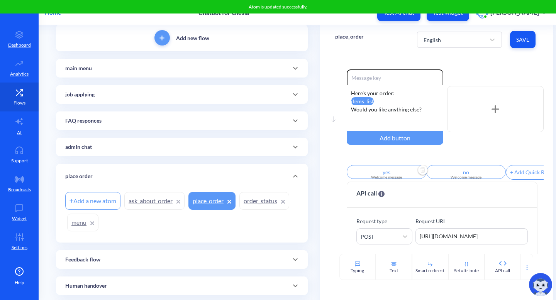
click at [147, 202] on link "ask_about_order" at bounding box center [154, 201] width 60 height 18
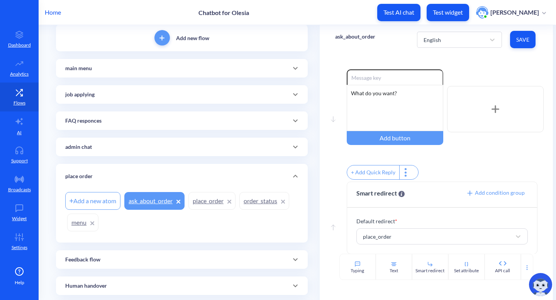
click at [95, 194] on div "Add a new atom" at bounding box center [92, 201] width 55 height 18
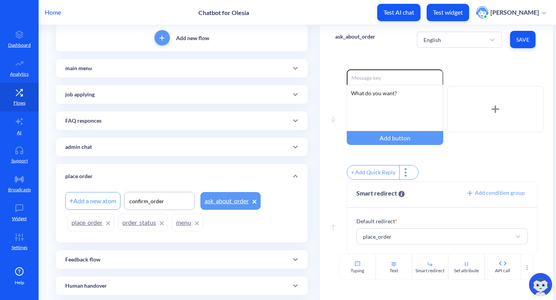
type input "confirm_order"
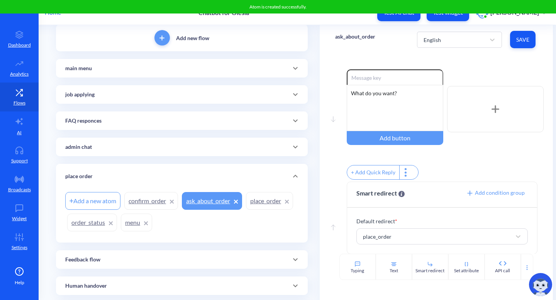
click at [246, 210] on link "place_order" at bounding box center [269, 201] width 47 height 18
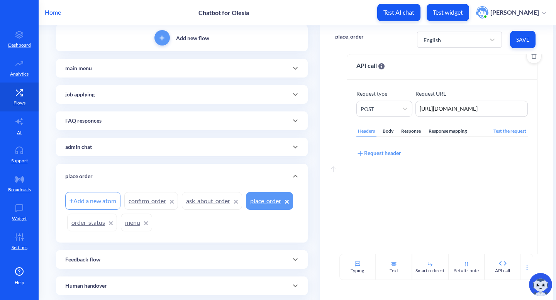
scroll to position [134, 0]
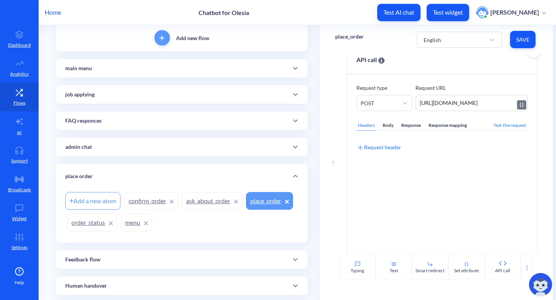
click at [445, 110] on textarea "https://895my.wiremockapi.cloud/json" at bounding box center [471, 103] width 113 height 16
click at [156, 201] on link "confirm_order" at bounding box center [151, 201] width 54 height 18
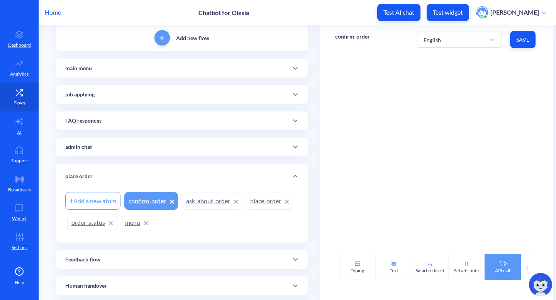
click at [504, 267] on div "API call" at bounding box center [502, 270] width 15 height 7
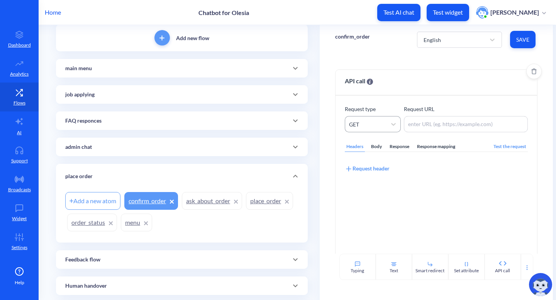
click at [362, 130] on div "GET" at bounding box center [365, 124] width 41 height 14
click at [361, 160] on div "POST" at bounding box center [373, 158] width 56 height 14
click at [417, 127] on textarea at bounding box center [466, 124] width 124 height 16
paste textarea "https://895my.wiremockapi.cloud/json"
type textarea "https://895my.wiremockapi.cloud/json"
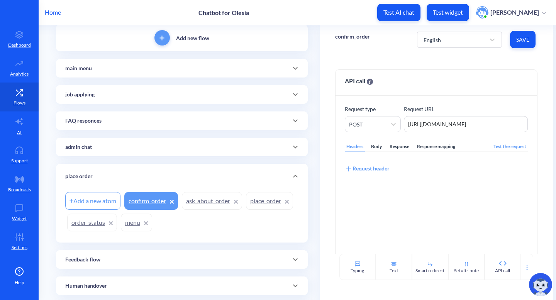
click at [528, 41] on button "Save" at bounding box center [522, 39] width 25 height 17
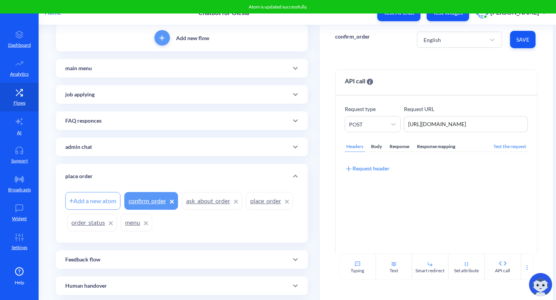
click at [246, 210] on link "place_order" at bounding box center [269, 201] width 47 height 18
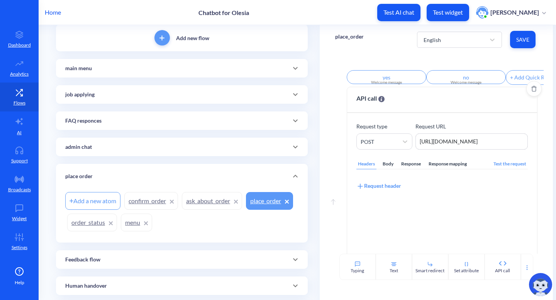
scroll to position [95, 0]
click at [412, 169] on div "Response" at bounding box center [410, 164] width 23 height 10
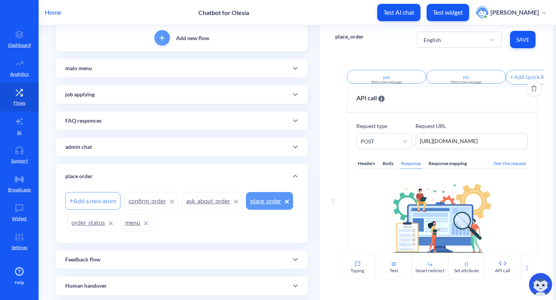
click at [436, 169] on div "Response mapping" at bounding box center [447, 164] width 41 height 10
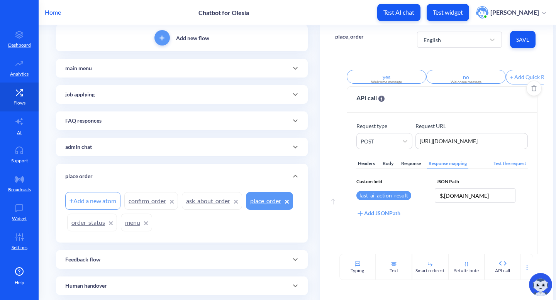
scroll to position [118, 0]
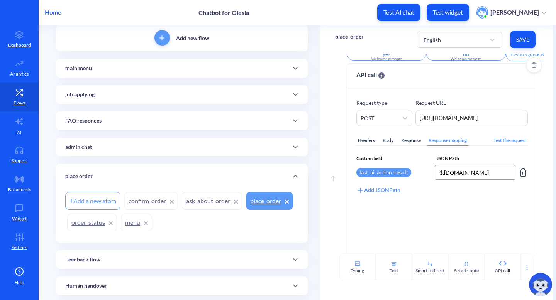
click at [451, 174] on input "$.order.id" at bounding box center [474, 172] width 81 height 15
click at [134, 203] on link "confirm_order" at bounding box center [151, 201] width 54 height 18
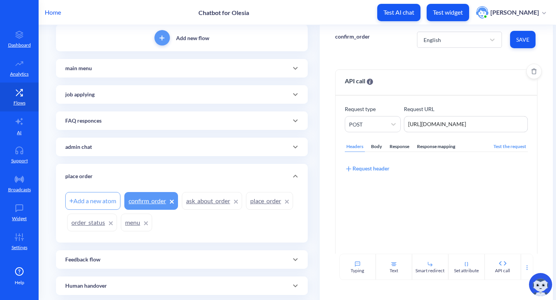
click at [442, 148] on div "Response mapping" at bounding box center [435, 147] width 41 height 10
click at [370, 166] on div "Add JSONPath" at bounding box center [367, 168] width 44 height 8
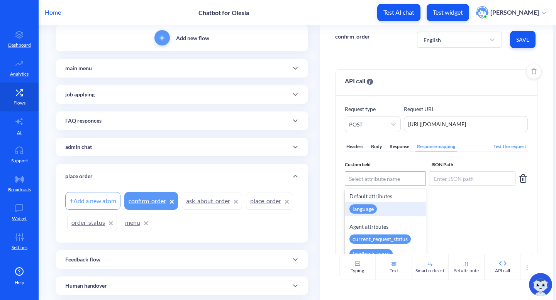
click at [373, 175] on div "Select attribute name" at bounding box center [374, 179] width 51 height 8
type input "las"
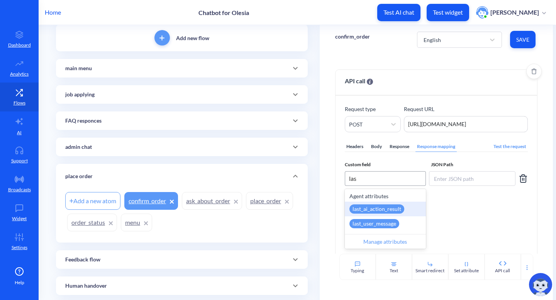
click at [405, 207] on div "last_ai_action_result" at bounding box center [385, 209] width 81 height 15
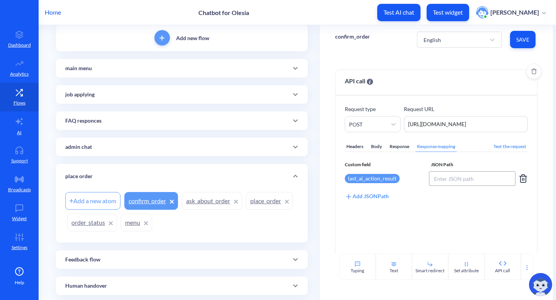
click at [448, 172] on input at bounding box center [472, 178] width 87 height 15
paste input "$.order.id"
type input "$.order.id"
click at [524, 42] on span "Save" at bounding box center [522, 40] width 13 height 8
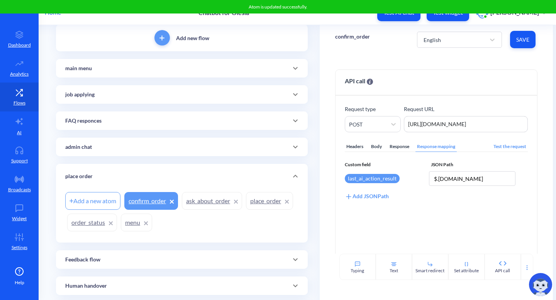
click at [246, 210] on link "place_order" at bounding box center [269, 201] width 47 height 18
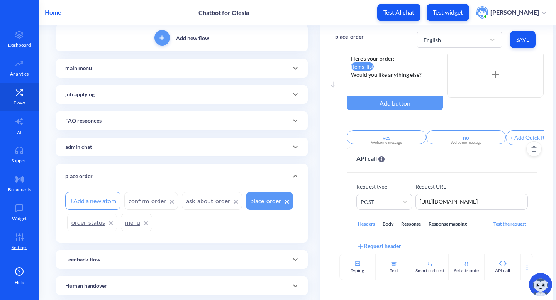
scroll to position [41, 0]
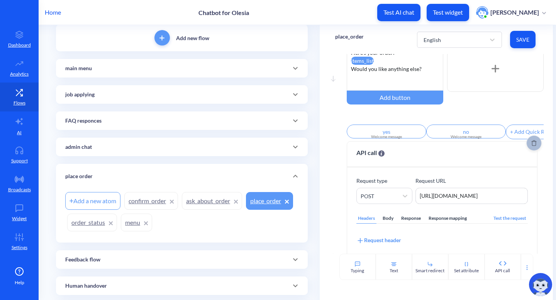
click at [531, 145] on icon "Delete" at bounding box center [533, 143] width 5 height 6
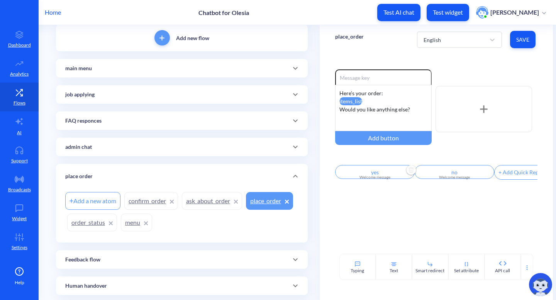
click at [383, 180] on div "Welcome message" at bounding box center [375, 177] width 70 height 6
click at [368, 219] on div "Set attribute" at bounding box center [356, 219] width 39 height 8
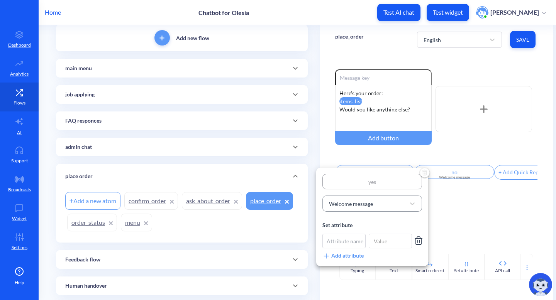
click at [370, 203] on div "Welcome message" at bounding box center [351, 204] width 44 height 8
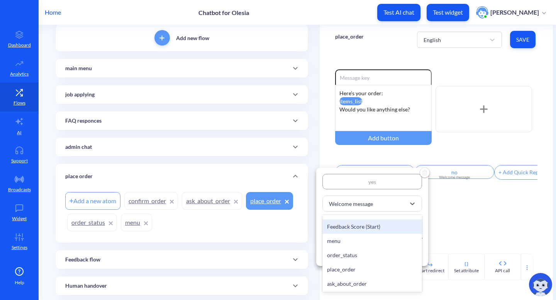
scroll to position [269, 0]
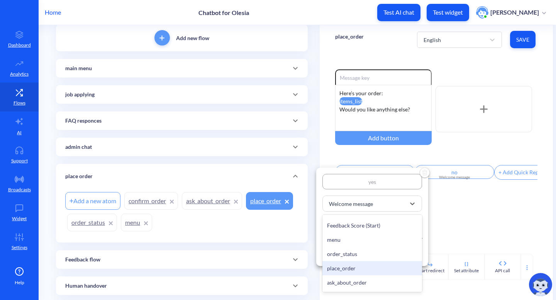
click at [360, 267] on div "place_order" at bounding box center [372, 268] width 100 height 14
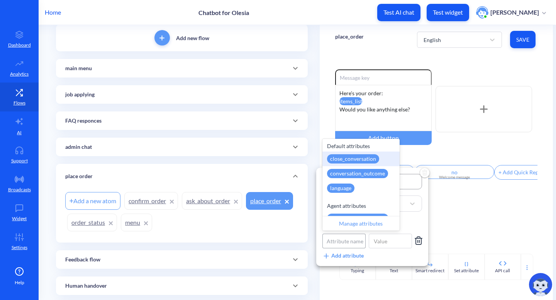
click at [347, 241] on div "Attribute name" at bounding box center [344, 241] width 37 height 8
click at [346, 223] on div "Manage attributes" at bounding box center [360, 223] width 77 height 15
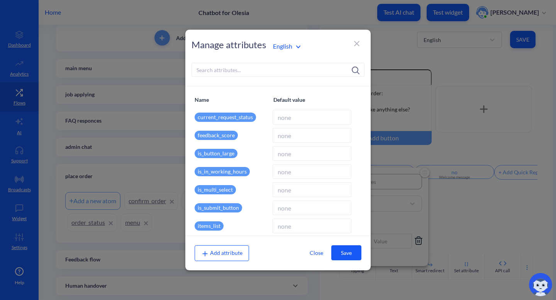
scroll to position [138, 0]
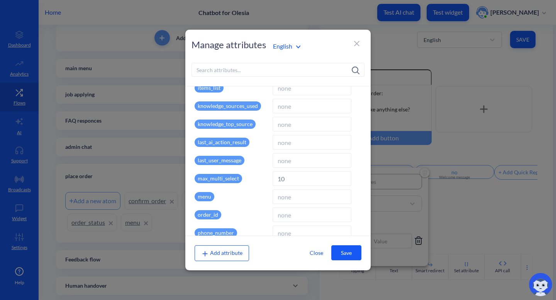
click at [207, 254] on icon at bounding box center [204, 254] width 5 height 1
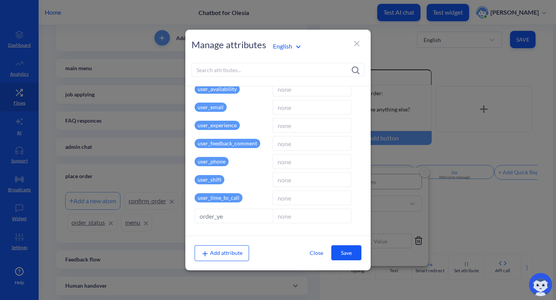
type input "order_yes"
click at [350, 252] on button "Save" at bounding box center [346, 252] width 30 height 15
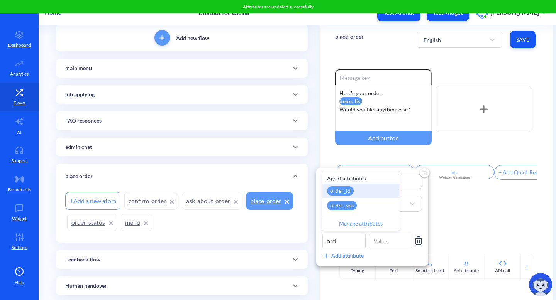
type input "orde"
click at [381, 206] on div "order_yes" at bounding box center [360, 205] width 77 height 15
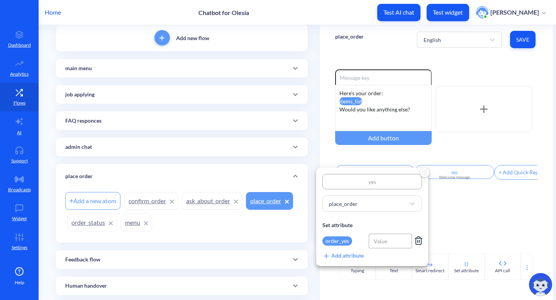
click at [396, 241] on input at bounding box center [389, 241] width 43 height 15
click at [416, 242] on icon at bounding box center [418, 240] width 9 height 9
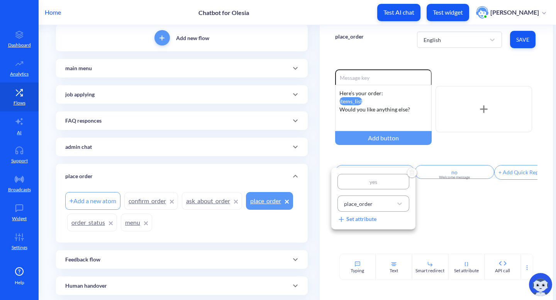
click at [384, 203] on div "place_order" at bounding box center [366, 204] width 52 height 14
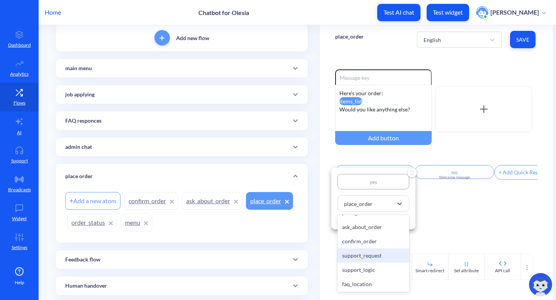
scroll to position [364, 0]
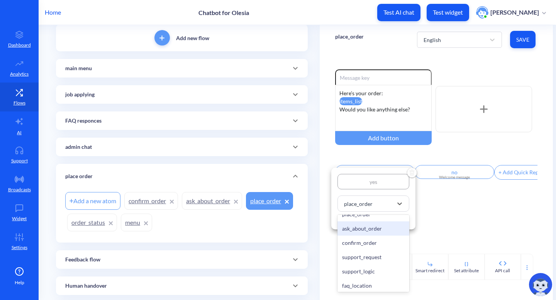
click at [367, 236] on div "ask_about_order" at bounding box center [373, 228] width 72 height 14
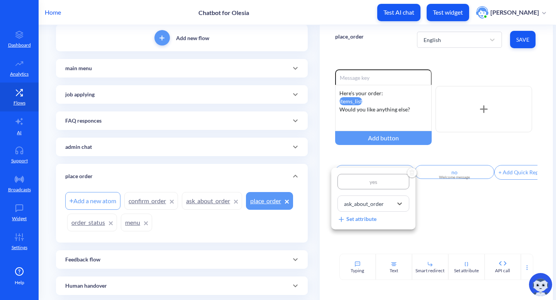
click at [445, 177] on div at bounding box center [278, 150] width 556 height 300
click at [452, 179] on div "Welcome message" at bounding box center [454, 177] width 70 height 6
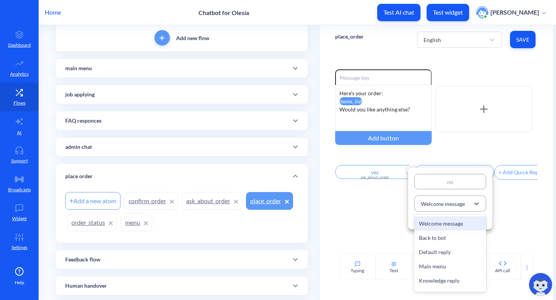
click at [451, 201] on div "Welcome message" at bounding box center [443, 204] width 44 height 8
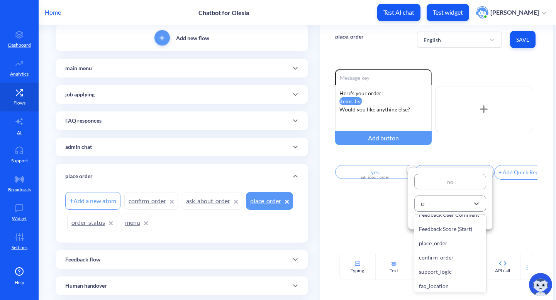
scroll to position [34, 0]
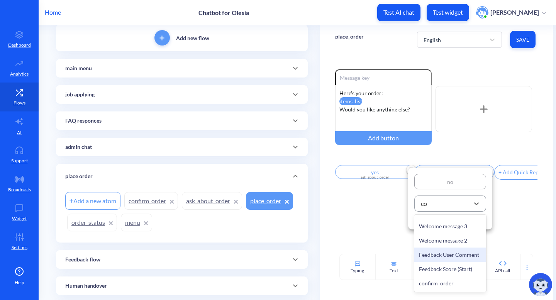
type input "con"
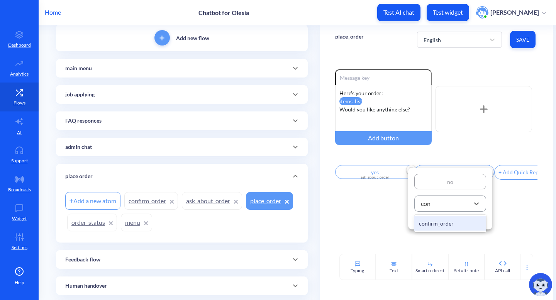
click at [448, 223] on div "confirm_order" at bounding box center [450, 223] width 72 height 14
click at [495, 220] on div at bounding box center [278, 150] width 556 height 300
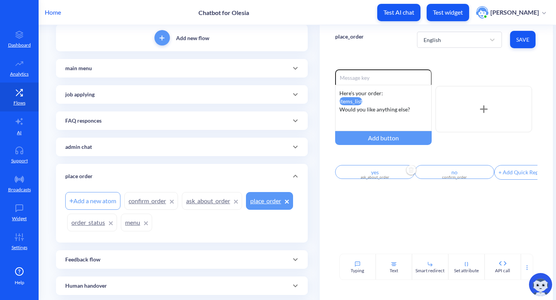
click at [524, 47] on button "Save" at bounding box center [522, 39] width 25 height 17
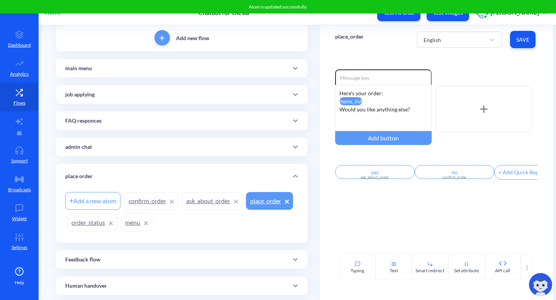
click at [192, 202] on link "ask_about_order" at bounding box center [212, 201] width 60 height 18
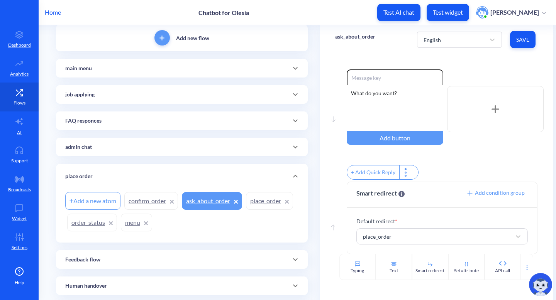
click at [246, 210] on link "place_order" at bounding box center [269, 201] width 47 height 18
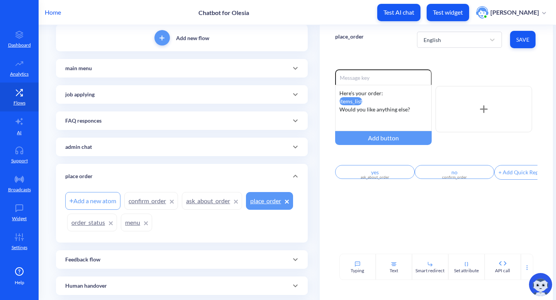
click at [152, 221] on link "menu" at bounding box center [136, 223] width 31 height 18
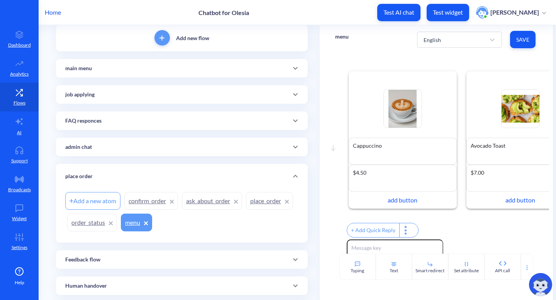
click at [117, 220] on link "order_status" at bounding box center [92, 223] width 50 height 18
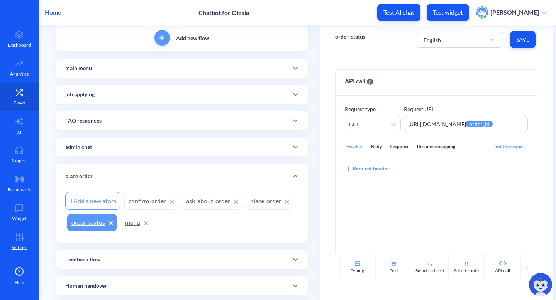
click at [142, 206] on link "confirm_order" at bounding box center [151, 201] width 54 height 18
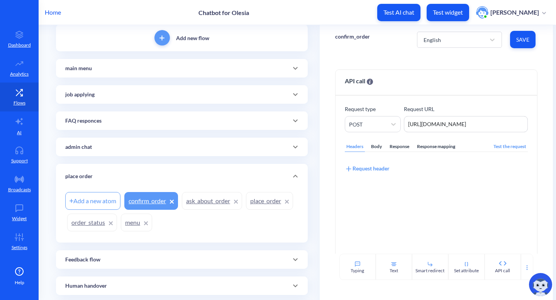
click at [225, 193] on link "ask_about_order" at bounding box center [212, 201] width 60 height 18
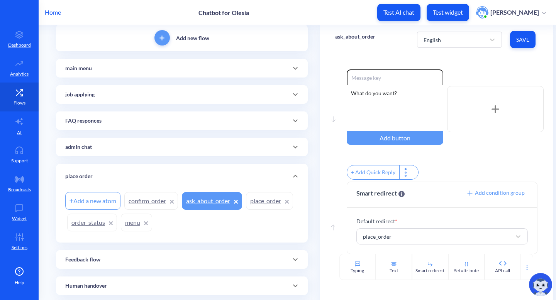
click at [291, 66] on icon at bounding box center [295, 68] width 9 height 9
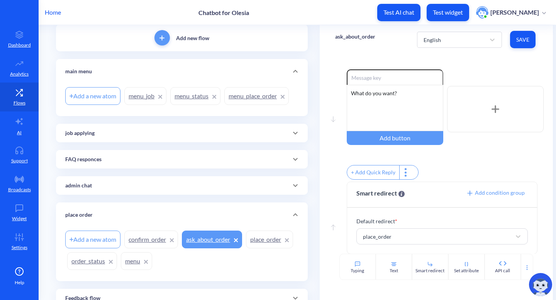
click at [259, 99] on link "menu_place_order" at bounding box center [256, 96] width 64 height 18
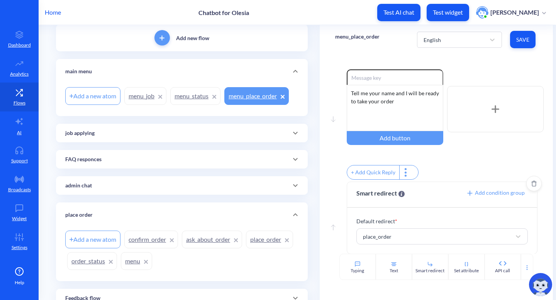
click at [482, 196] on span "Add condition group" at bounding box center [495, 192] width 59 height 7
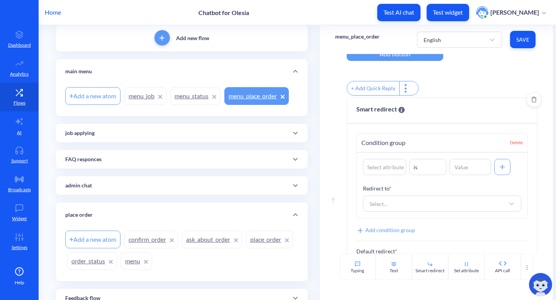
scroll to position [85, 0]
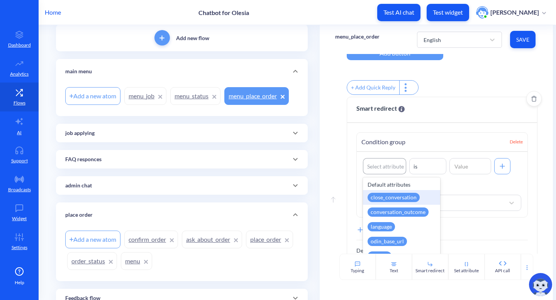
click at [377, 169] on div "Select attribute" at bounding box center [385, 166] width 37 height 8
click at [511, 145] on span "Delete" at bounding box center [515, 142] width 13 height 7
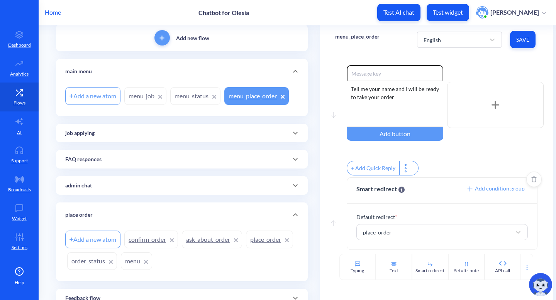
scroll to position [9, 0]
click at [527, 271] on div at bounding box center [540, 284] width 31 height 31
click at [524, 269] on icon at bounding box center [527, 268] width 6 height 6
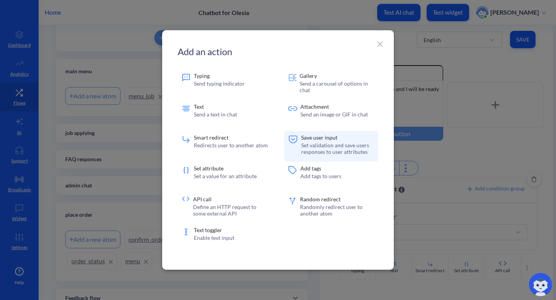
click at [307, 137] on p "Save user input" at bounding box center [337, 137] width 73 height 5
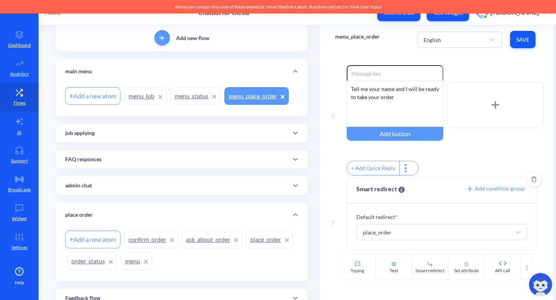
scroll to position [8, 0]
click at [526, 185] on button "Delete" at bounding box center [533, 179] width 15 height 15
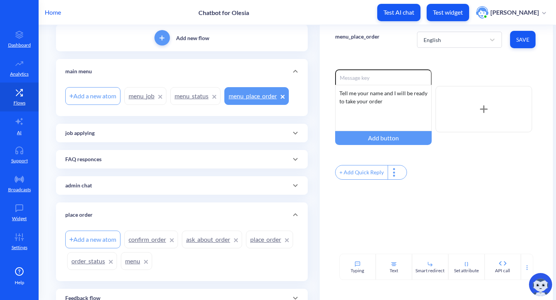
scroll to position [0, 0]
click at [527, 265] on icon at bounding box center [527, 268] width 6 height 6
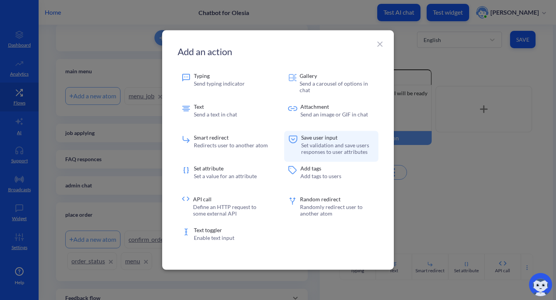
click at [336, 137] on p "Save user input" at bounding box center [337, 137] width 73 height 5
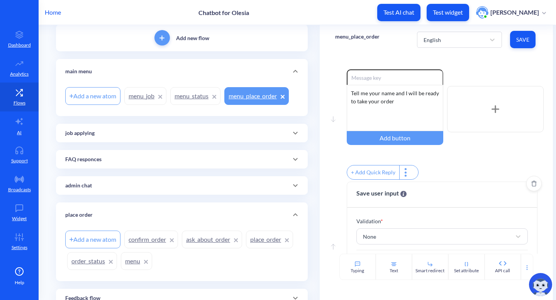
scroll to position [48, 0]
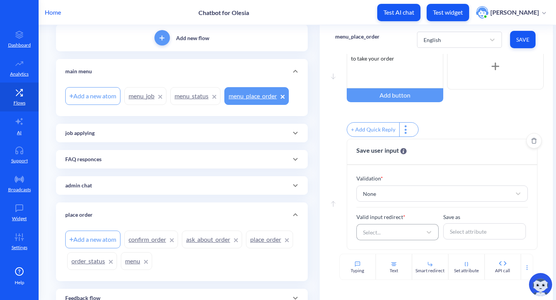
click at [406, 232] on div "Select..." at bounding box center [390, 232] width 63 height 14
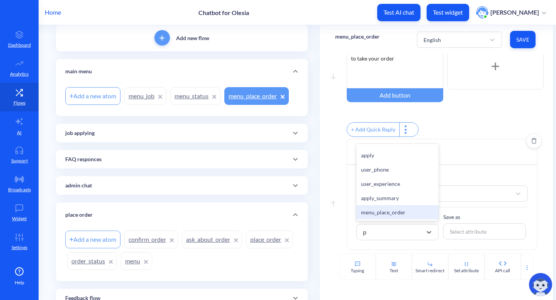
type input "pl"
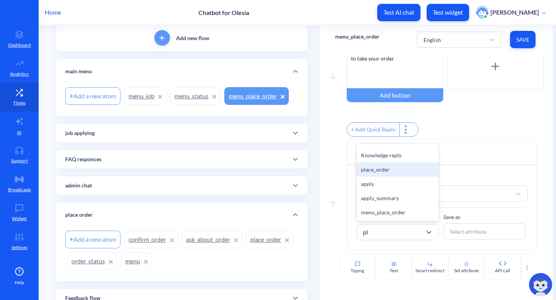
click at [379, 167] on div "place_order" at bounding box center [397, 169] width 83 height 14
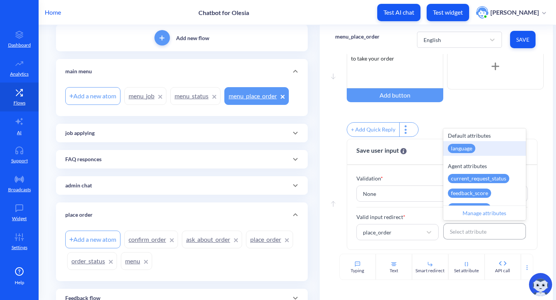
click at [472, 230] on div "Select attribute" at bounding box center [468, 232] width 37 height 8
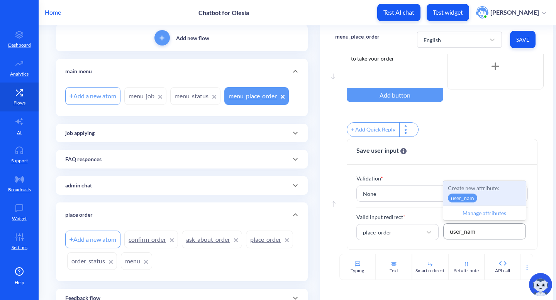
type input "user_name"
click at [470, 195] on p "user_name" at bounding box center [464, 198] width 32 height 9
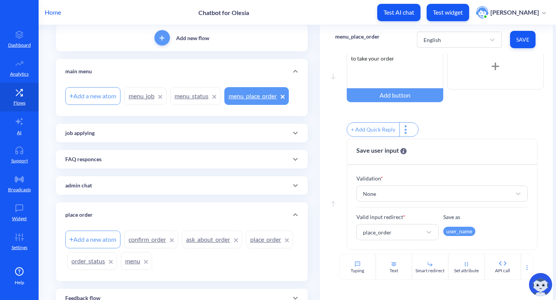
click at [525, 40] on span "Save" at bounding box center [522, 40] width 13 height 8
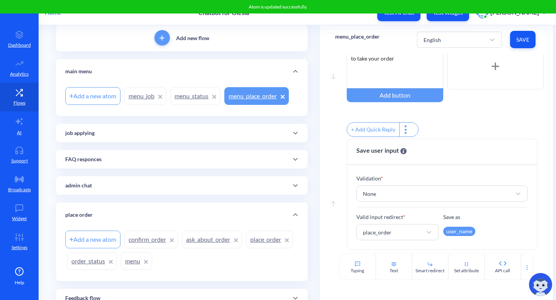
click at [246, 248] on link "place_order" at bounding box center [269, 240] width 47 height 18
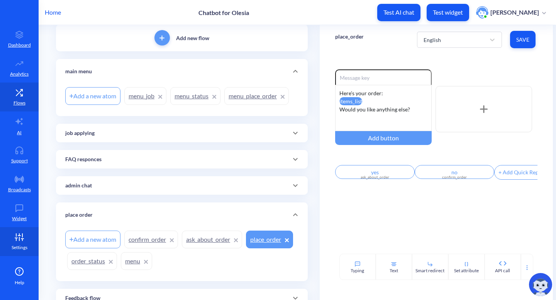
click at [8, 247] on link "Settings" at bounding box center [19, 241] width 39 height 29
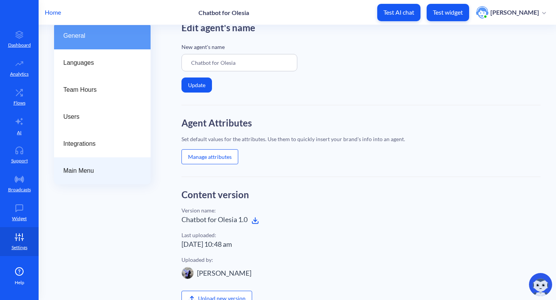
click at [131, 163] on div "Main Menu" at bounding box center [102, 170] width 96 height 27
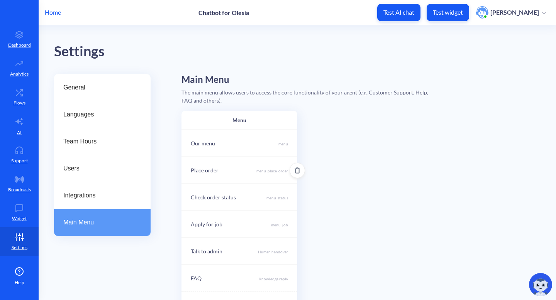
click at [271, 173] on p "menu_place_order" at bounding box center [272, 171] width 32 height 6
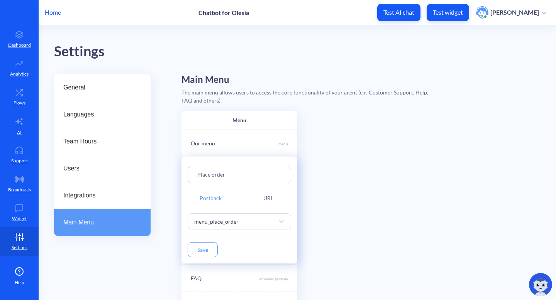
click at [370, 179] on div at bounding box center [278, 150] width 556 height 300
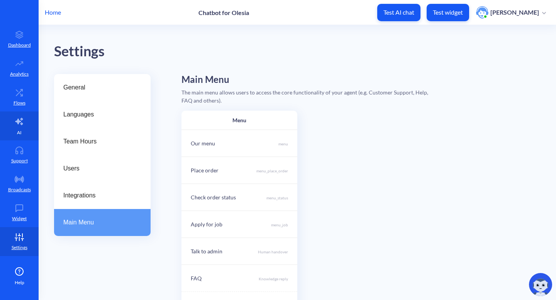
click at [23, 124] on icon at bounding box center [19, 121] width 9 height 9
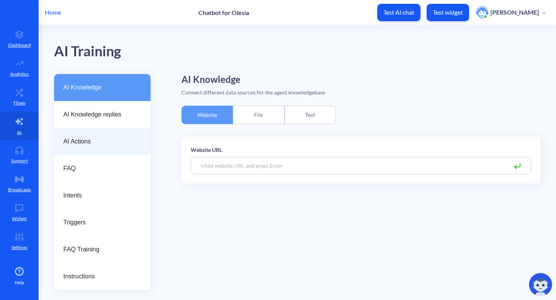
click at [81, 143] on span "AI Actions" at bounding box center [99, 141] width 72 height 9
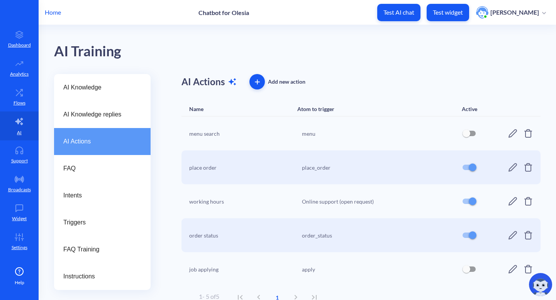
click at [319, 167] on div "place_order" at bounding box center [377, 168] width 150 height 8
click at [509, 168] on icon at bounding box center [512, 167] width 9 height 9
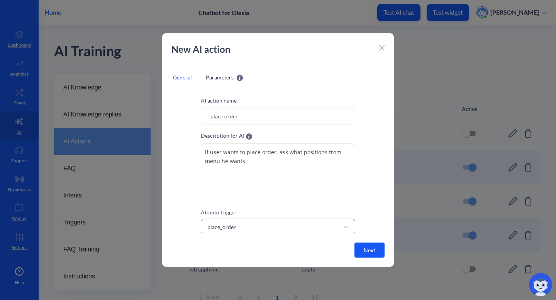
click at [293, 226] on div "place_order" at bounding box center [270, 227] width 135 height 14
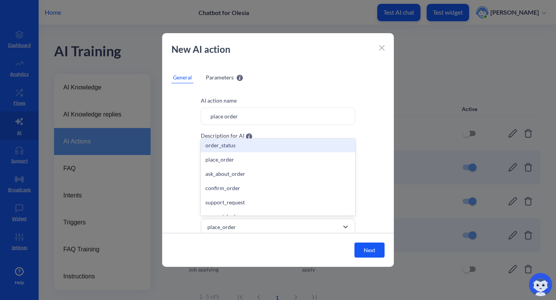
scroll to position [300, 0]
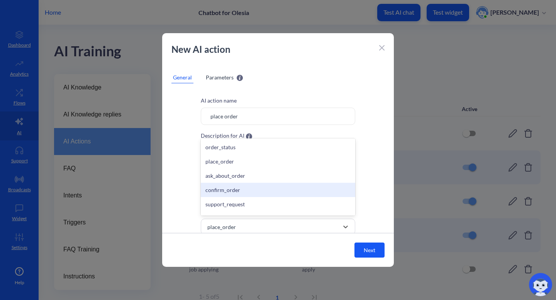
click at [296, 184] on div "confirm_order" at bounding box center [278, 190] width 154 height 14
click at [278, 227] on div "confirm_order" at bounding box center [270, 227] width 135 height 14
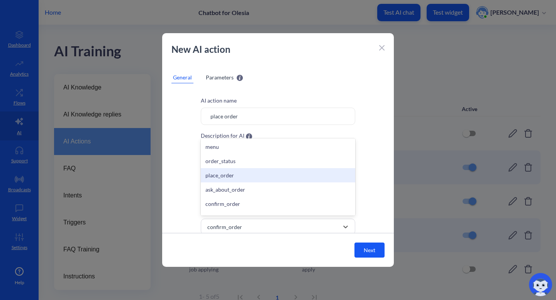
click at [257, 173] on div "place_order" at bounding box center [278, 175] width 154 height 14
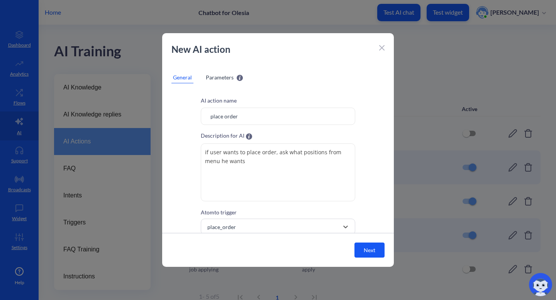
click at [366, 252] on button "Next" at bounding box center [369, 250] width 30 height 15
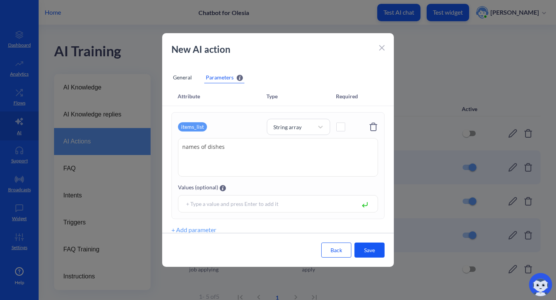
click at [176, 74] on div "General" at bounding box center [182, 78] width 22 height 12
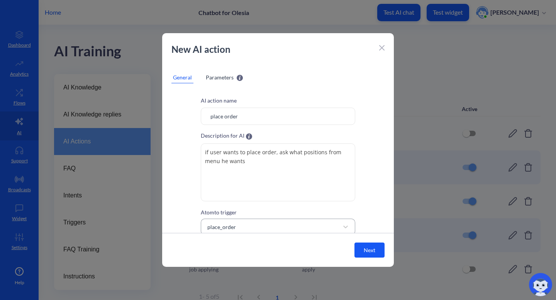
click at [274, 222] on div "place_order" at bounding box center [270, 227] width 135 height 14
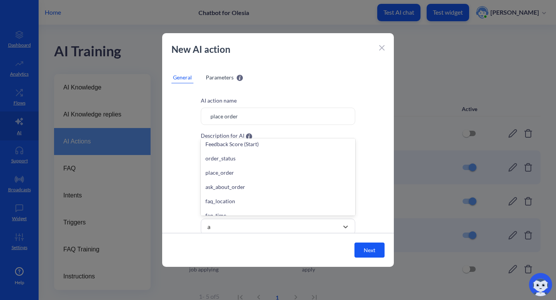
scroll to position [160, 0]
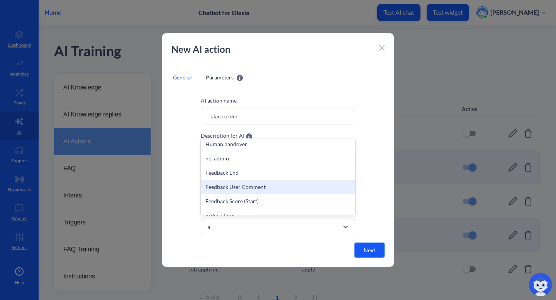
type input "as"
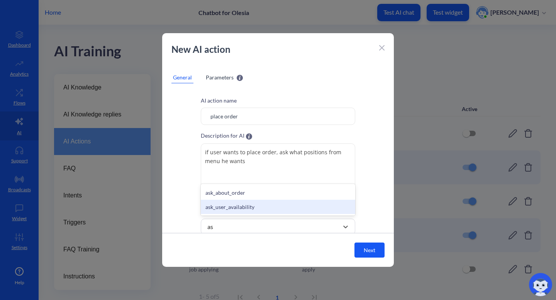
click at [237, 204] on div "ask_user_availability" at bounding box center [278, 207] width 154 height 14
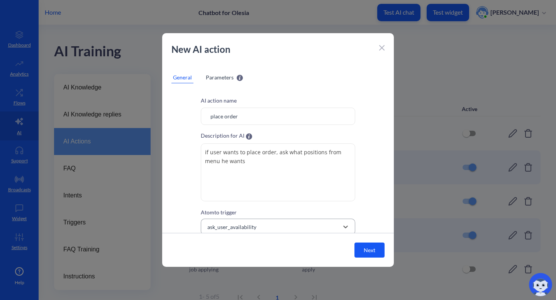
click at [311, 227] on div "ask_user_availability" at bounding box center [270, 227] width 135 height 14
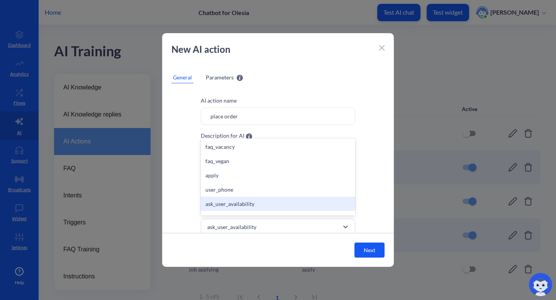
scroll to position [300, 0]
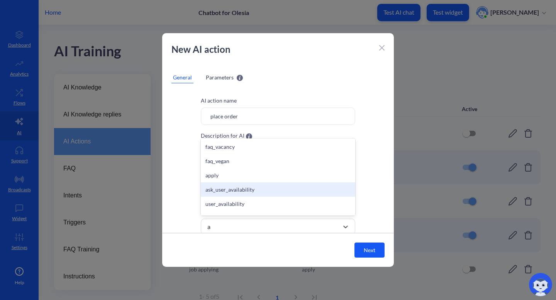
type input "as"
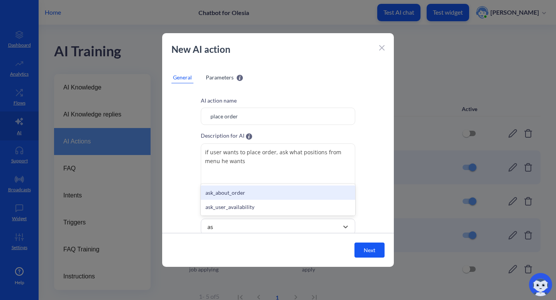
click at [242, 192] on div "ask_about_order" at bounding box center [278, 193] width 154 height 14
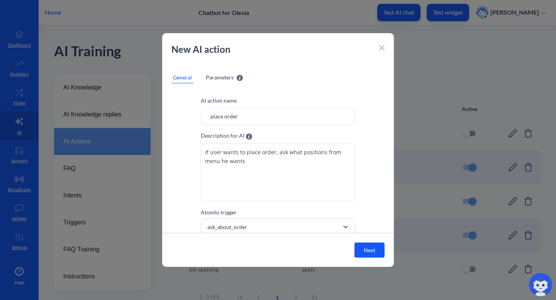
scroll to position [23, 0]
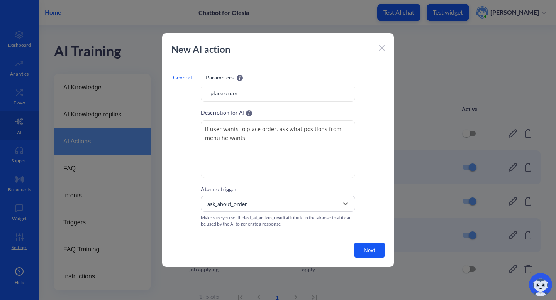
click at [372, 252] on button "Next" at bounding box center [369, 250] width 30 height 15
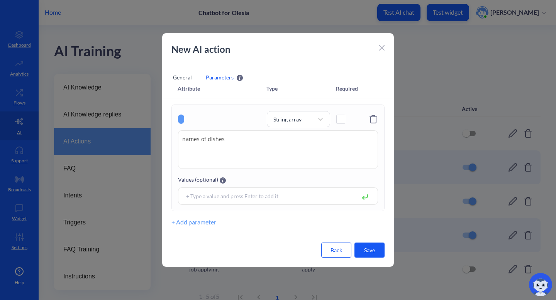
scroll to position [8, 0]
click at [372, 252] on button "Save" at bounding box center [369, 250] width 30 height 15
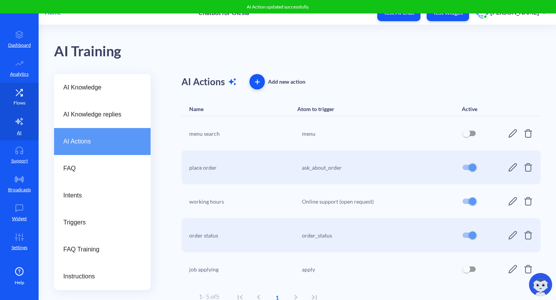
click at [8, 103] on link "Flows" at bounding box center [19, 97] width 39 height 29
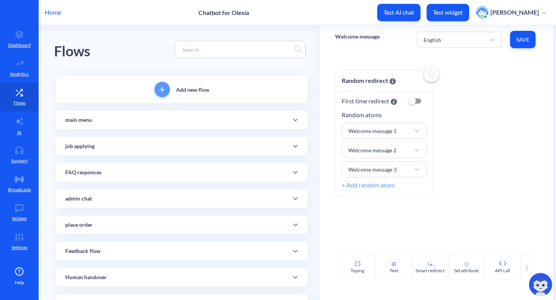
click at [294, 225] on icon at bounding box center [295, 224] width 9 height 9
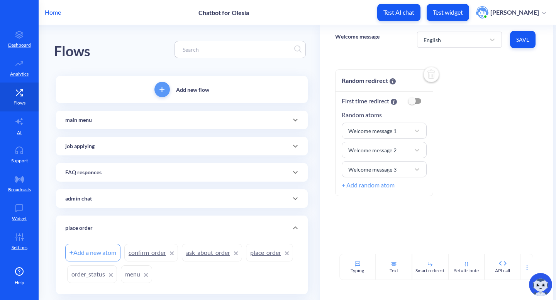
click at [202, 254] on link "ask_about_order" at bounding box center [212, 253] width 60 height 18
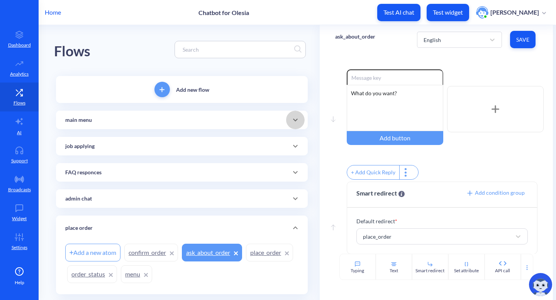
click at [302, 118] on span at bounding box center [295, 119] width 19 height 9
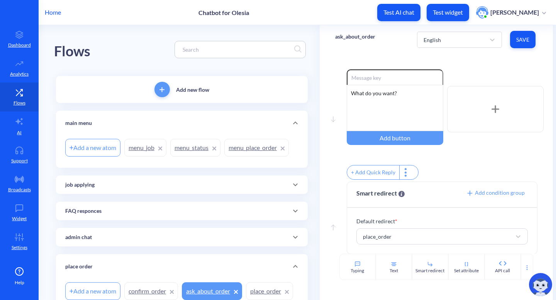
click at [248, 152] on link "menu_place_order" at bounding box center [256, 148] width 64 height 18
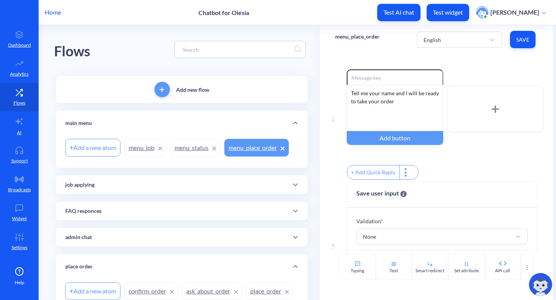
scroll to position [48, 0]
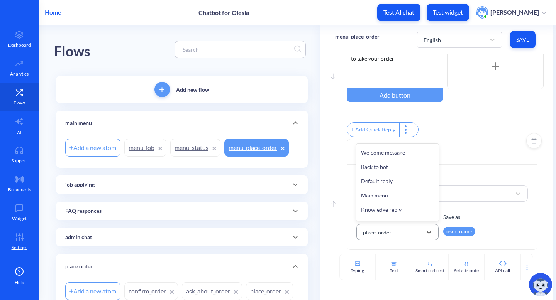
click at [395, 237] on div "place_order" at bounding box center [390, 232] width 63 height 14
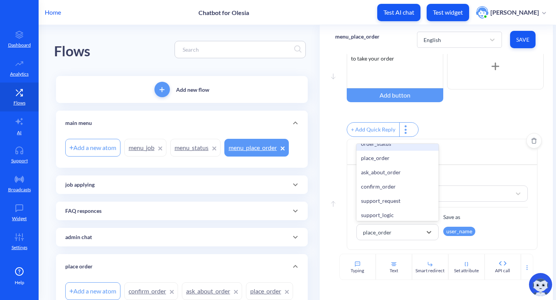
scroll to position [334, 0]
click at [392, 179] on div "ask_about_order" at bounding box center [397, 171] width 83 height 14
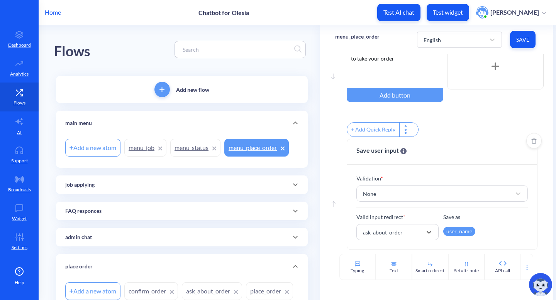
click at [531, 43] on button "Save" at bounding box center [522, 39] width 25 height 17
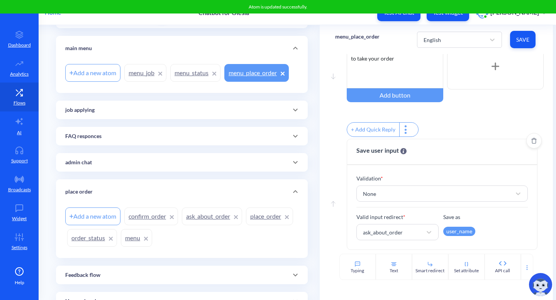
scroll to position [87, 0]
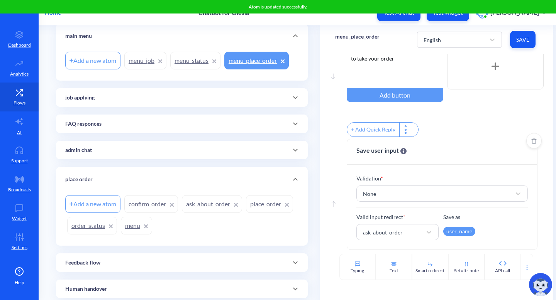
click at [220, 205] on link "ask_about_order" at bounding box center [212, 204] width 60 height 18
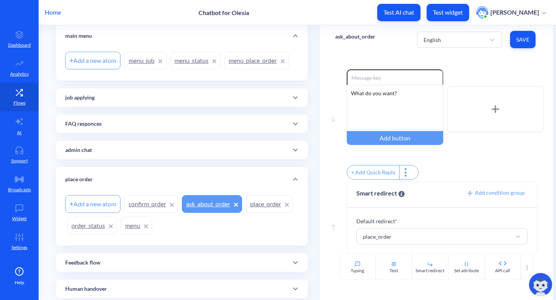
scroll to position [9, 0]
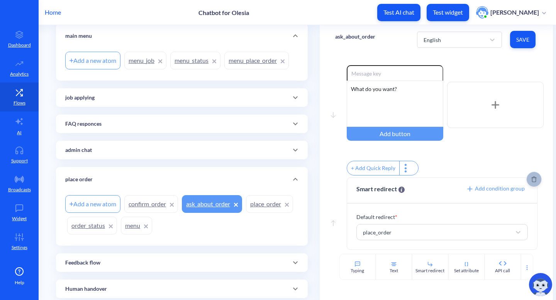
click at [531, 180] on icon "Delete" at bounding box center [533, 179] width 5 height 6
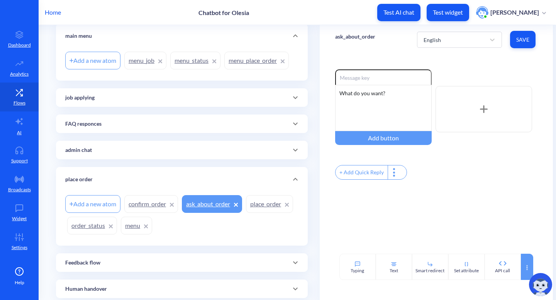
click at [524, 272] on div at bounding box center [527, 267] width 12 height 26
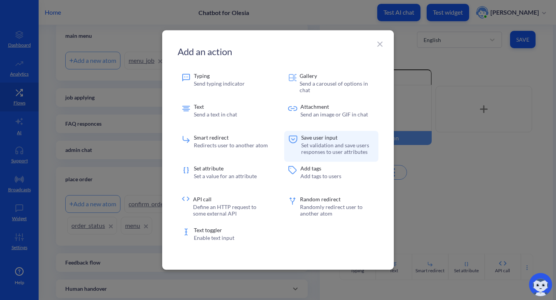
click at [340, 138] on p "Save user input" at bounding box center [337, 137] width 73 height 5
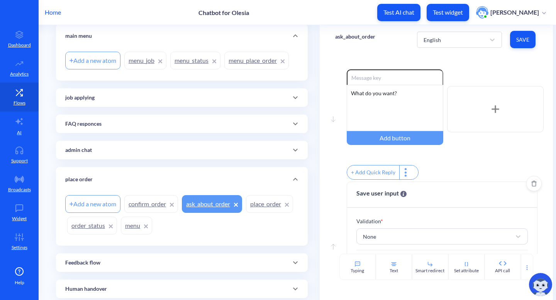
scroll to position [48, 0]
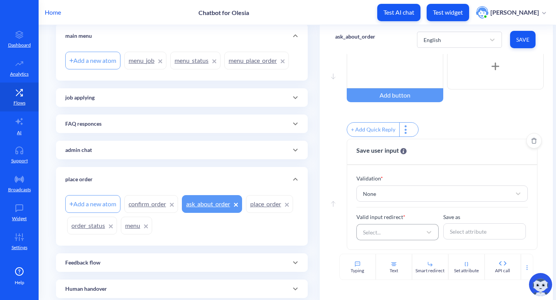
click at [401, 230] on div "Select..." at bounding box center [390, 232] width 63 height 14
click at [479, 221] on div "Save as Select attribute" at bounding box center [484, 226] width 83 height 27
click at [394, 240] on div "Validation * None Valid input redirect * Select... Save as Select attribute" at bounding box center [442, 207] width 190 height 85
click at [395, 228] on div "Select..." at bounding box center [390, 232] width 63 height 14
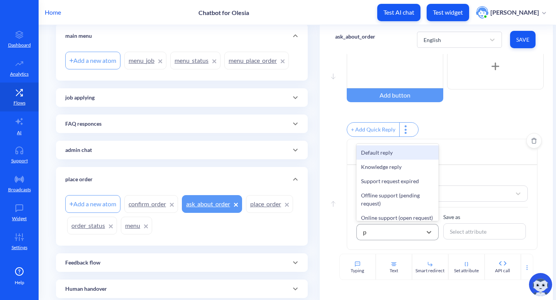
type input "pl"
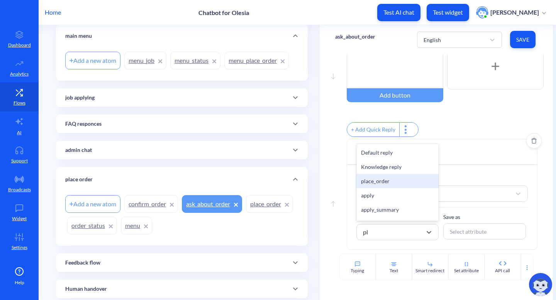
click at [372, 179] on div "place_order" at bounding box center [397, 181] width 83 height 14
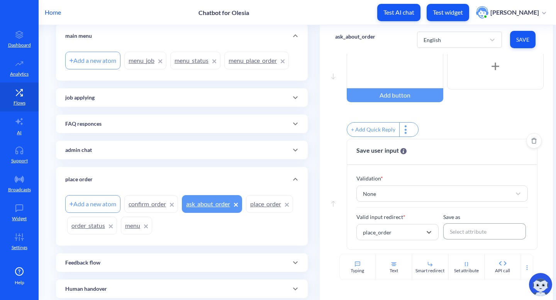
click at [455, 233] on div "Select attribute" at bounding box center [468, 232] width 37 height 8
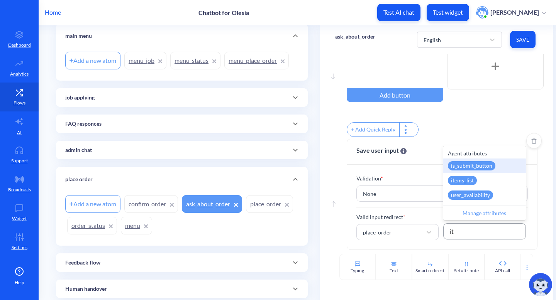
type input "ite"
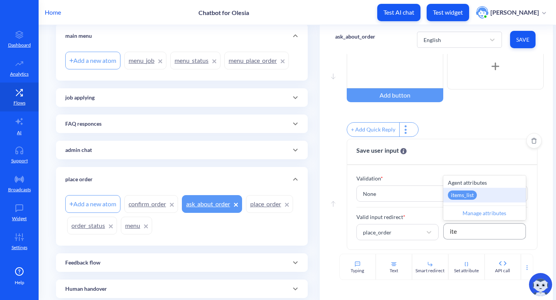
click at [468, 195] on div "items_list" at bounding box center [462, 195] width 29 height 9
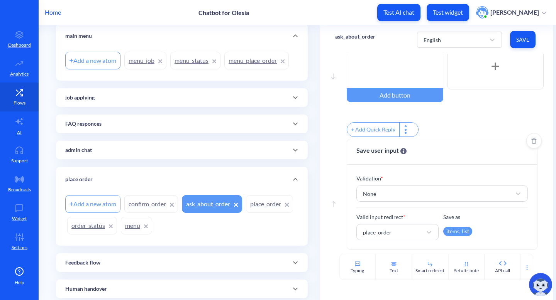
click at [517, 42] on span "Save" at bounding box center [522, 40] width 13 height 8
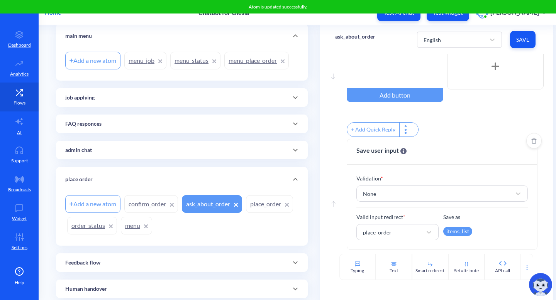
scroll to position [0, 0]
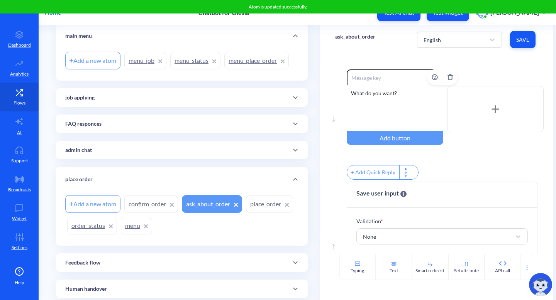
click at [364, 95] on div "What do you want?" at bounding box center [395, 108] width 96 height 46
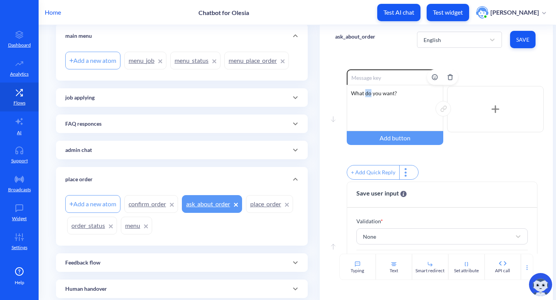
click at [364, 95] on div "What do you want?" at bounding box center [395, 108] width 96 height 46
click at [363, 93] on div "What do you want?" at bounding box center [395, 108] width 96 height 46
drag, startPoint x: 363, startPoint y: 93, endPoint x: 385, endPoint y: 94, distance: 21.2
click at [385, 94] on div "What do you want?" at bounding box center [395, 108] width 96 height 46
click at [516, 42] on span "Save" at bounding box center [522, 40] width 13 height 8
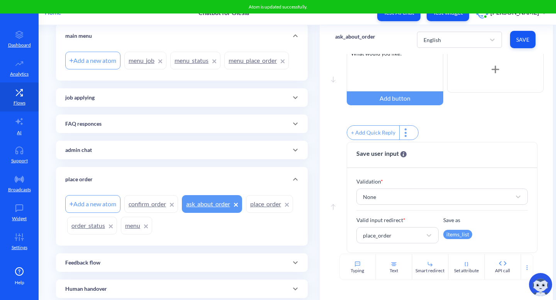
scroll to position [48, 0]
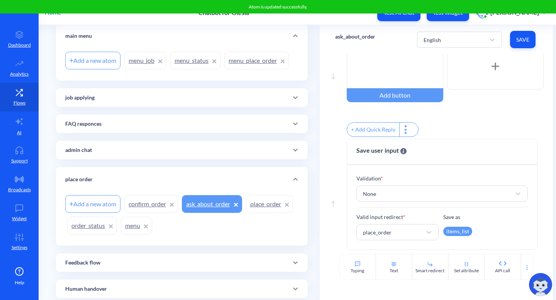
click at [246, 213] on link "place_order" at bounding box center [269, 204] width 47 height 18
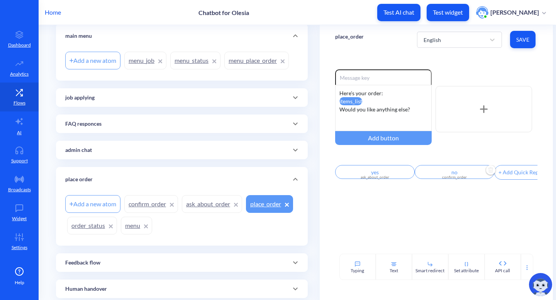
click at [457, 177] on div "confirm_order" at bounding box center [454, 177] width 70 height 6
click at [458, 204] on div "confirm_order" at bounding box center [443, 204] width 52 height 14
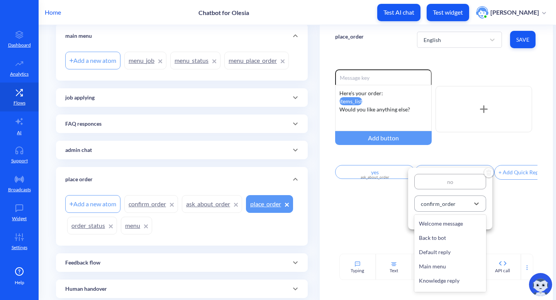
scroll to position [335, 0]
click at [144, 201] on div at bounding box center [278, 150] width 556 height 300
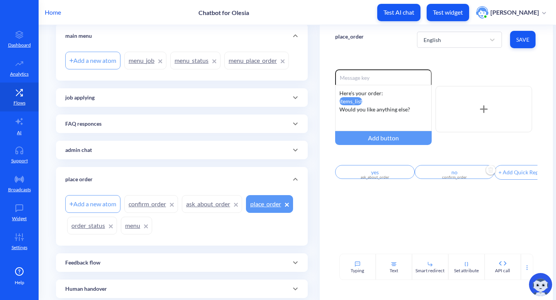
click at [144, 201] on link "confirm_order" at bounding box center [151, 204] width 54 height 18
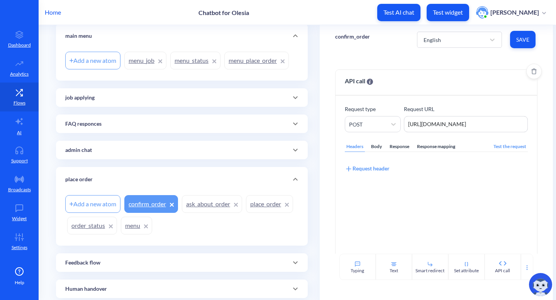
scroll to position [31, 0]
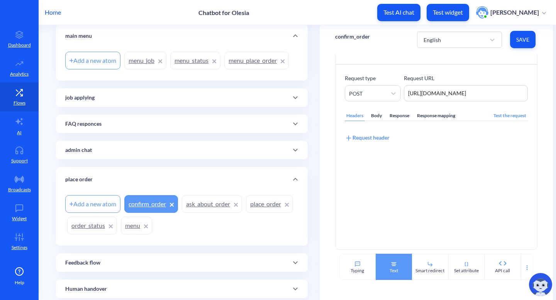
click at [389, 266] on div "Text" at bounding box center [393, 267] width 36 height 26
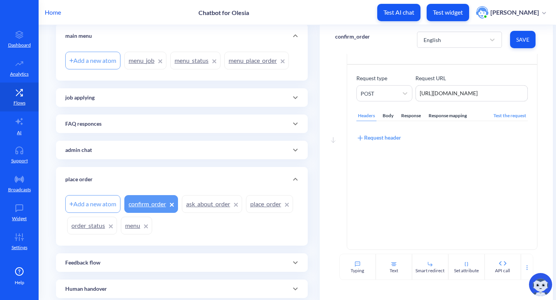
scroll to position [148, 0]
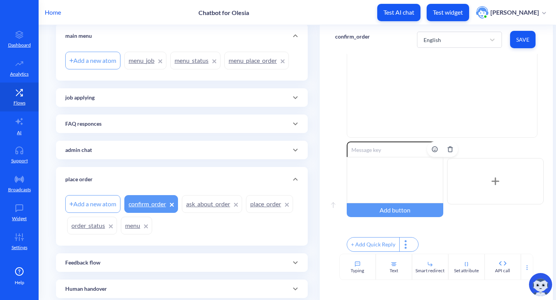
click at [404, 165] on div at bounding box center [395, 180] width 96 height 46
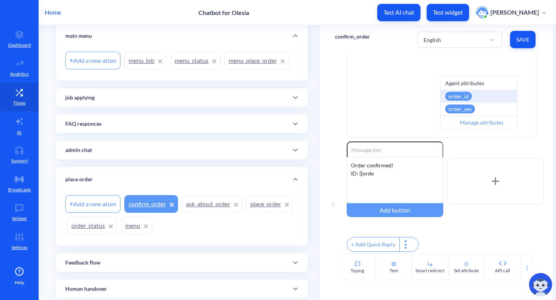
click at [459, 97] on div "order_id" at bounding box center [458, 96] width 27 height 9
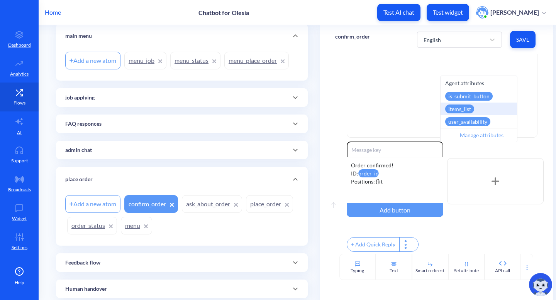
click at [463, 110] on div "items_list" at bounding box center [459, 109] width 29 height 9
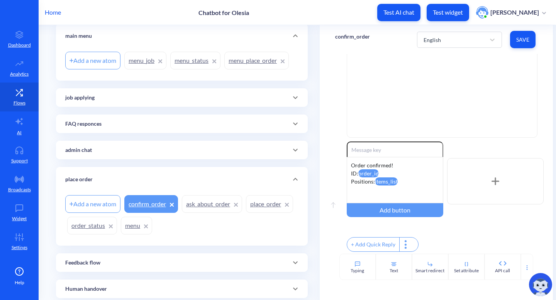
click at [523, 36] on span "Save" at bounding box center [522, 40] width 13 height 8
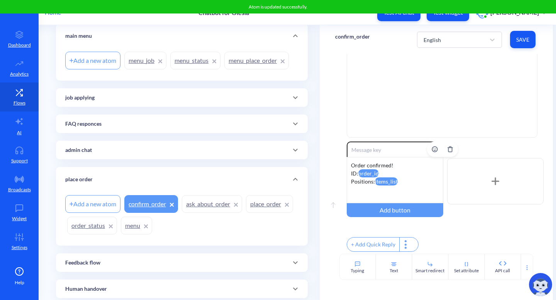
click at [367, 169] on attr "order_id" at bounding box center [368, 173] width 20 height 8
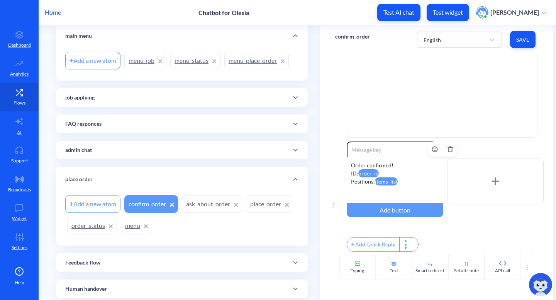
click at [370, 169] on attr "order_id" at bounding box center [368, 173] width 20 height 8
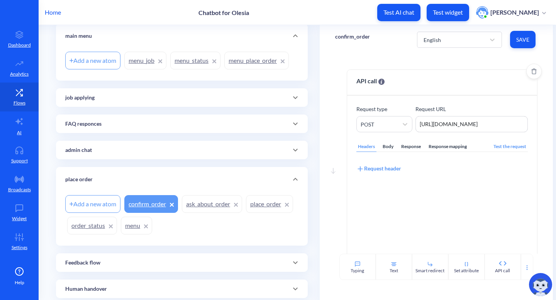
click at [443, 147] on div "Response mapping" at bounding box center [447, 147] width 41 height 10
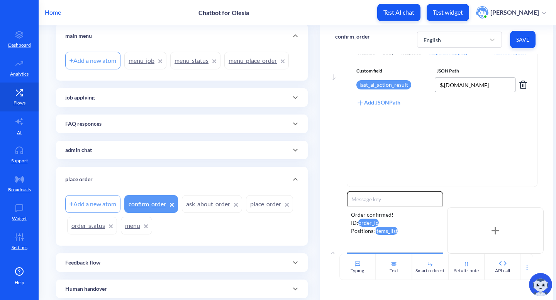
scroll to position [148, 0]
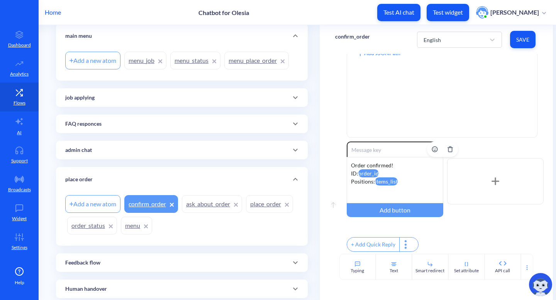
click at [370, 171] on attr "order_id" at bounding box center [368, 173] width 20 height 8
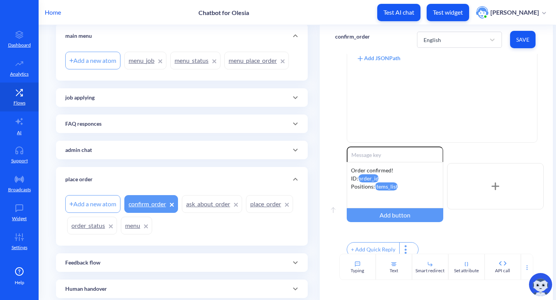
scroll to position [135, 0]
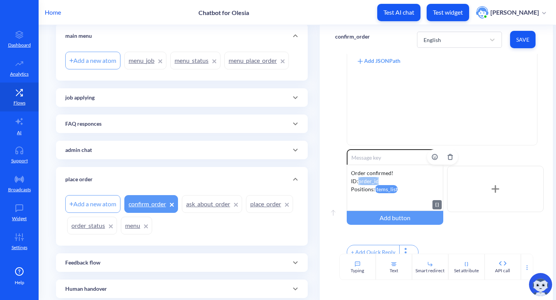
drag, startPoint x: 377, startPoint y: 179, endPoint x: 358, endPoint y: 179, distance: 18.5
click at [358, 179] on div "Order confirmed! ID: order_id Positions: items_list" at bounding box center [395, 188] width 96 height 46
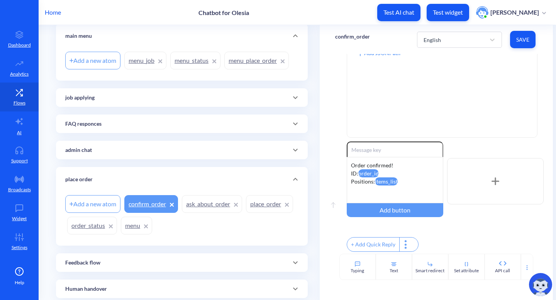
scroll to position [147, 0]
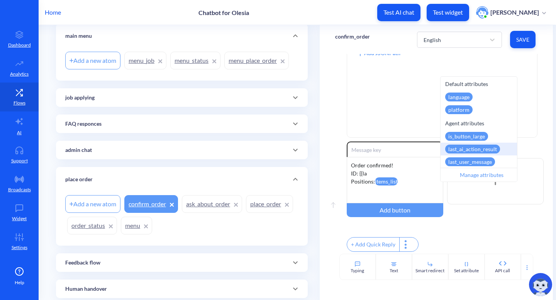
click at [458, 147] on div "last_ai_action_result" at bounding box center [472, 149] width 55 height 9
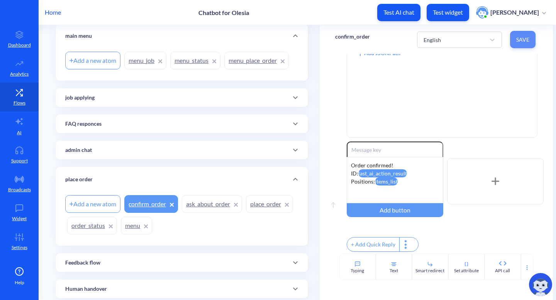
click at [525, 38] on span "Save" at bounding box center [522, 40] width 13 height 8
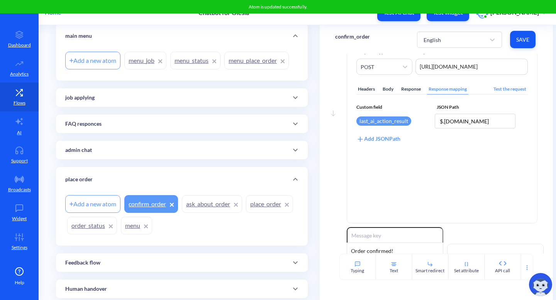
scroll to position [0, 0]
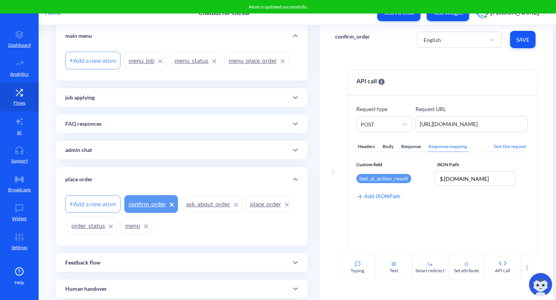
click at [203, 208] on link "ask_about_order" at bounding box center [212, 204] width 60 height 18
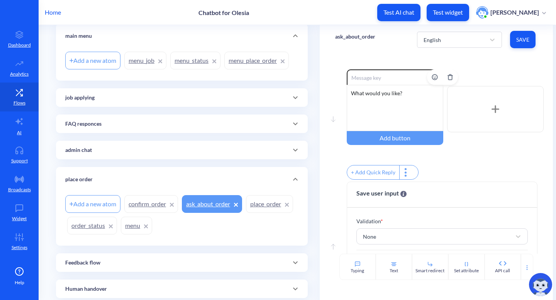
click at [350, 92] on div "What would you like?" at bounding box center [395, 108] width 96 height 46
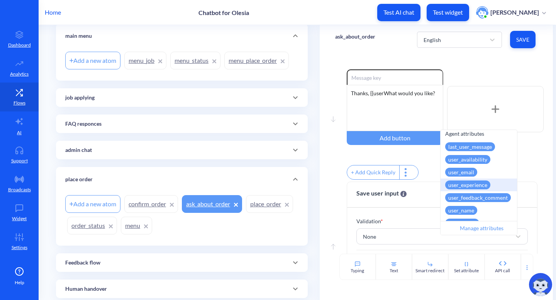
scroll to position [40, 0]
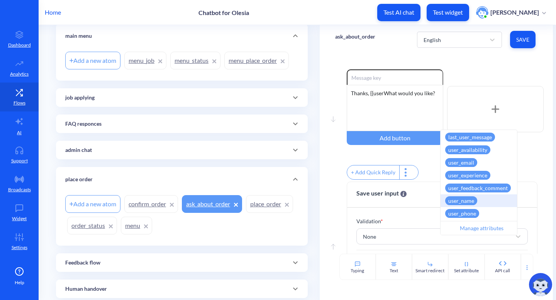
click at [476, 197] on div "user_name" at bounding box center [478, 200] width 76 height 13
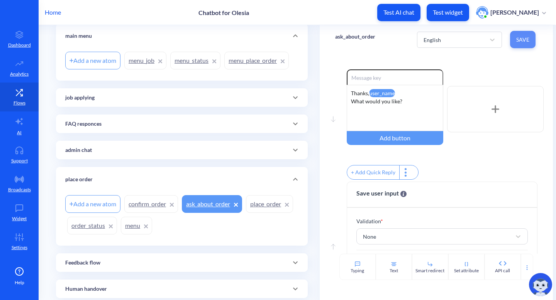
click at [516, 40] on span "Save" at bounding box center [522, 40] width 13 height 8
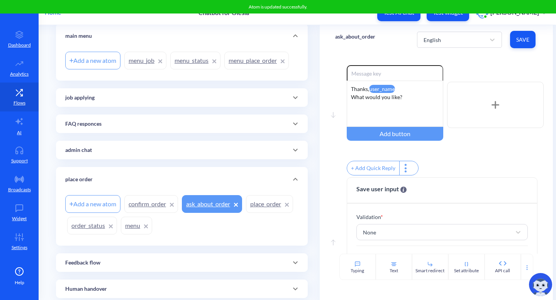
scroll to position [48, 0]
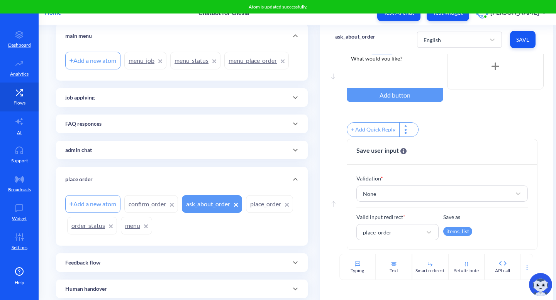
click at [246, 213] on link "place_order" at bounding box center [269, 204] width 47 height 18
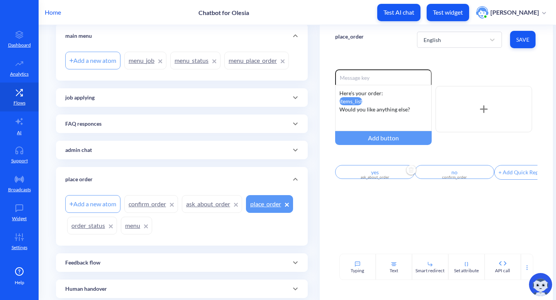
click at [389, 175] on input "yes" at bounding box center [374, 172] width 79 height 14
click at [376, 209] on div "ask_about_order" at bounding box center [366, 204] width 52 height 14
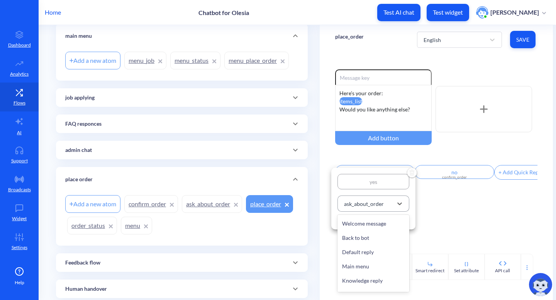
scroll to position [320, 0]
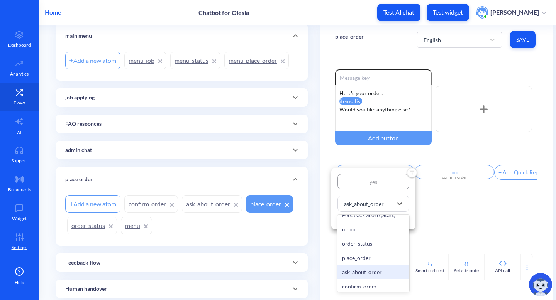
click at [419, 204] on div at bounding box center [278, 150] width 556 height 300
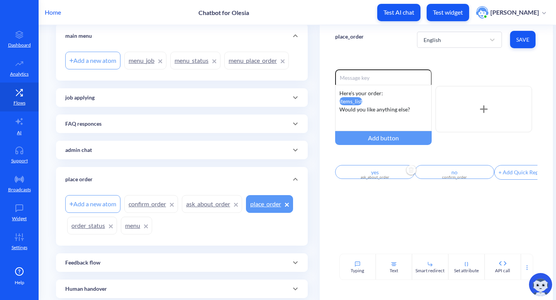
click at [208, 209] on link "ask_about_order" at bounding box center [212, 204] width 60 height 18
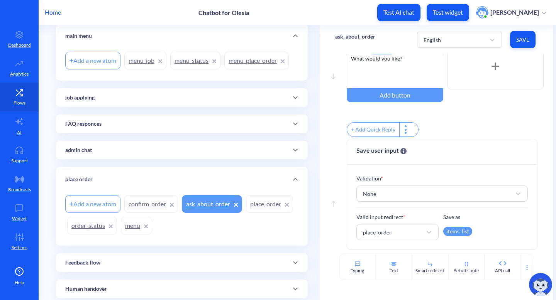
scroll to position [48, 0]
click at [456, 231] on div "items_list" at bounding box center [457, 231] width 29 height 9
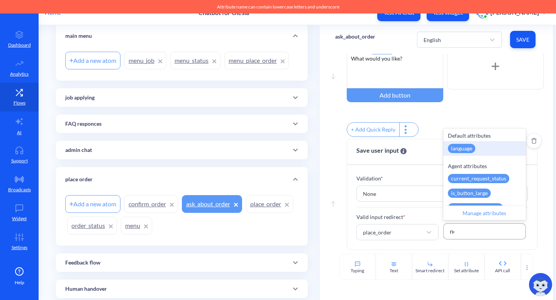
type input "new"
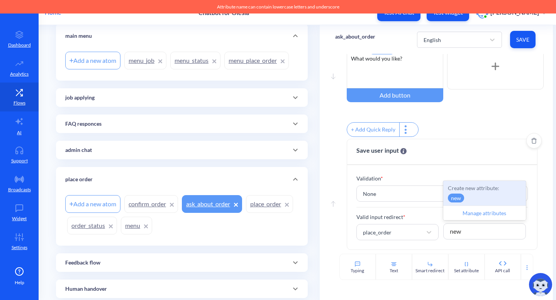
click at [527, 221] on div "Validation * None Valid input redirect * place_order Save as 0 results availabl…" at bounding box center [442, 207] width 190 height 85
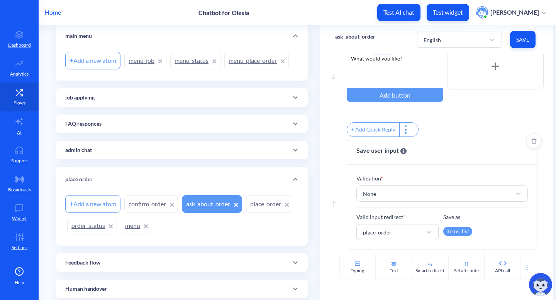
scroll to position [0, 0]
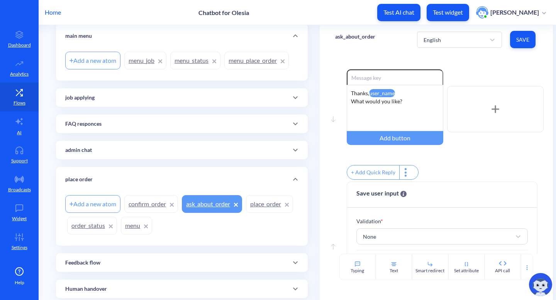
click at [246, 213] on link "place_order" at bounding box center [269, 204] width 47 height 18
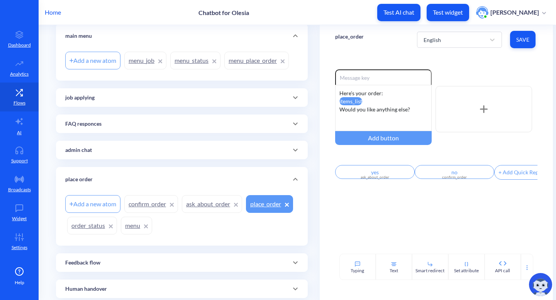
click at [206, 204] on link "ask_about_order" at bounding box center [212, 204] width 60 height 18
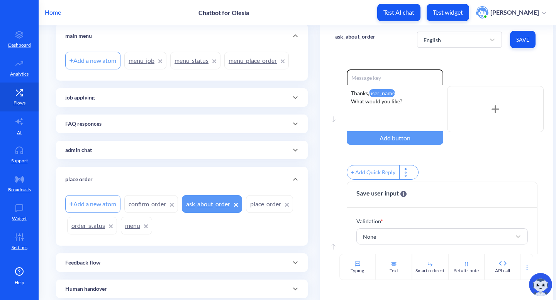
scroll to position [48, 0]
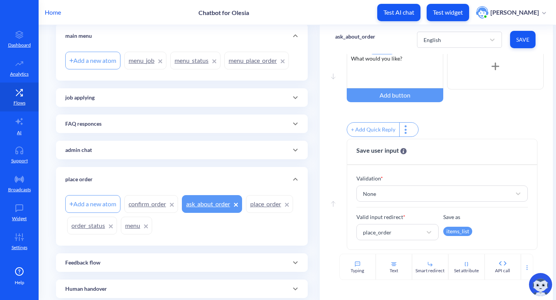
click at [72, 210] on div "Add a new atom" at bounding box center [92, 204] width 55 height 18
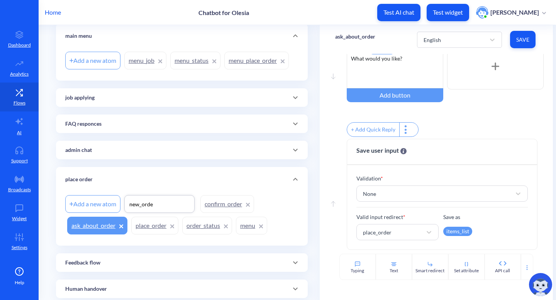
type input "new_order"
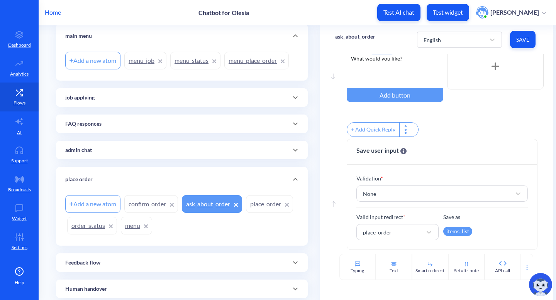
click at [214, 194] on div "Add a new atom confirm_order ask_about_order place_order order_status menu" at bounding box center [181, 214] width 233 height 43
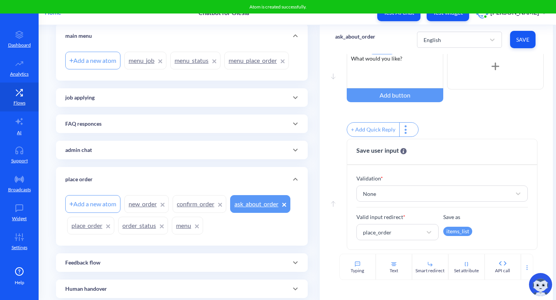
click at [164, 206] on icon at bounding box center [162, 204] width 3 height 3
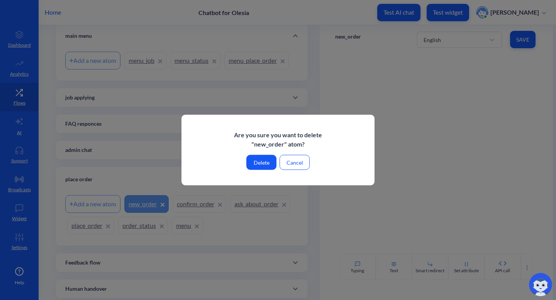
click at [255, 166] on button "Delete" at bounding box center [261, 162] width 30 height 15
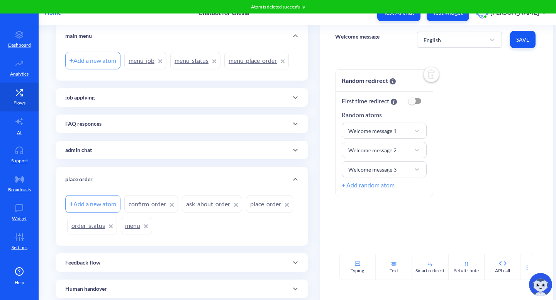
click at [246, 213] on link "place_order" at bounding box center [269, 204] width 47 height 18
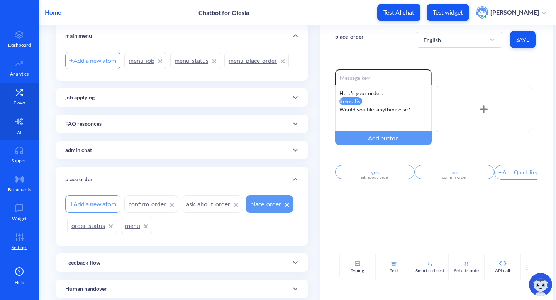
click at [22, 127] on link "AI" at bounding box center [19, 126] width 39 height 29
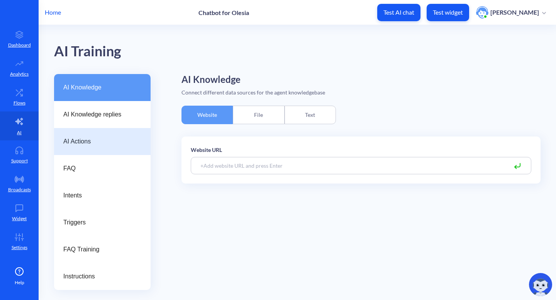
click at [110, 143] on span "AI Actions" at bounding box center [99, 141] width 72 height 9
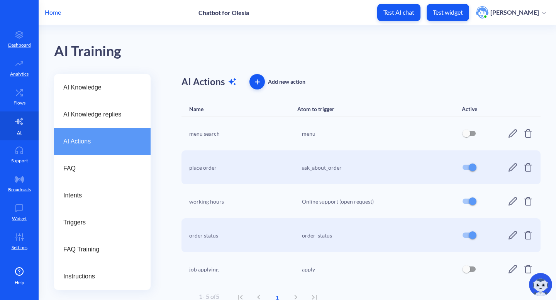
scroll to position [8, 0]
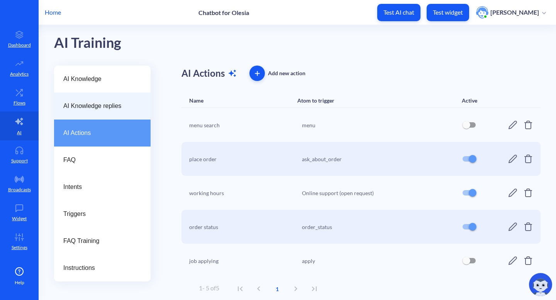
click at [125, 103] on span "AI Knowledge replies" at bounding box center [99, 105] width 72 height 9
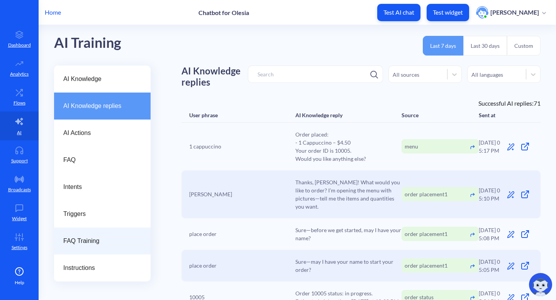
click at [102, 244] on span "FAQ Training" at bounding box center [99, 241] width 72 height 9
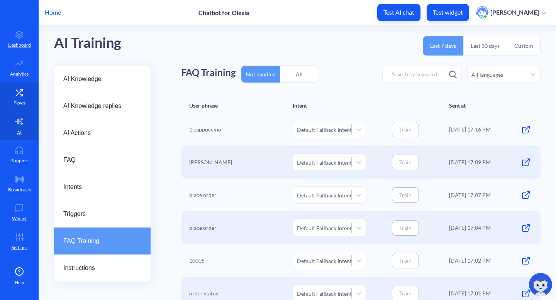
click at [18, 92] on icon at bounding box center [19, 93] width 15 height 8
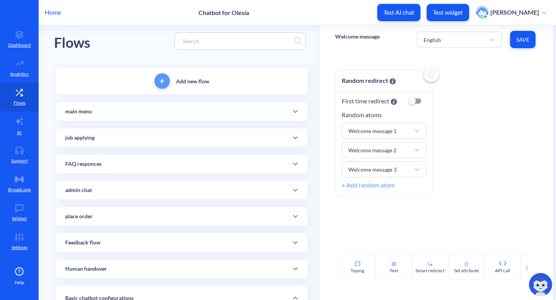
click at [298, 117] on div at bounding box center [295, 111] width 19 height 19
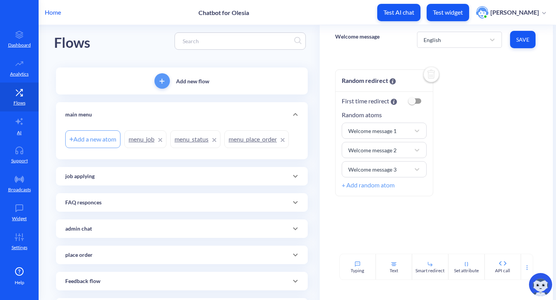
click at [202, 136] on link "menu_status" at bounding box center [195, 139] width 50 height 18
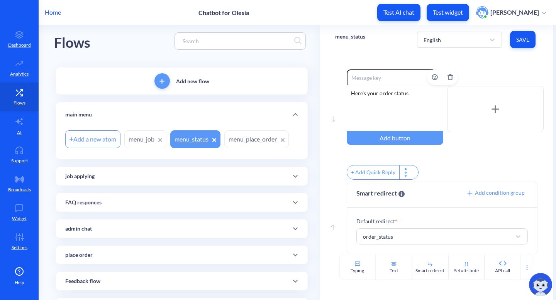
click at [419, 99] on div "Here's your order status" at bounding box center [395, 108] width 96 height 46
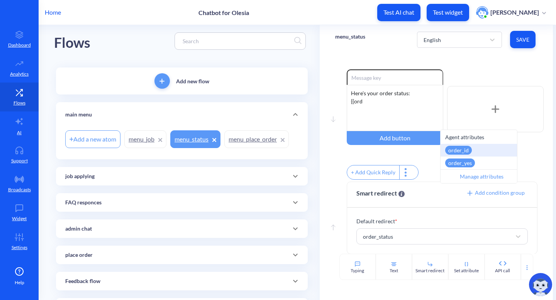
click at [420, 160] on div "Enable reactions Here's your order status: {{ord Add button + Add Quick Reply" at bounding box center [445, 125] width 197 height 112
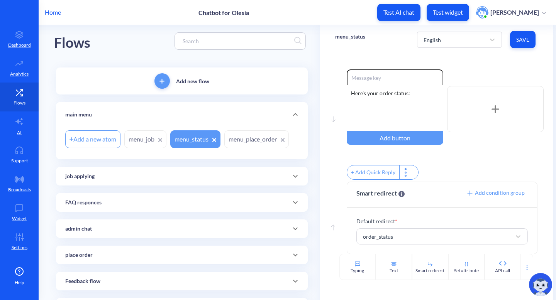
scroll to position [9, 0]
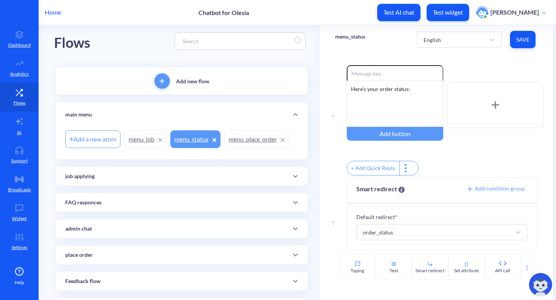
click at [286, 179] on span at bounding box center [295, 176] width 19 height 9
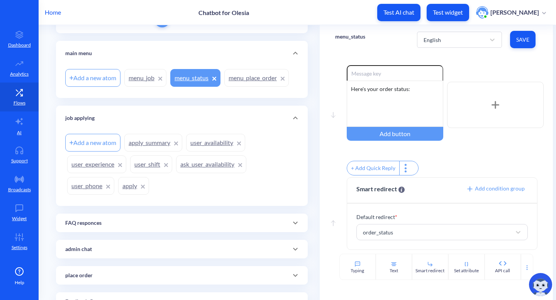
scroll to position [72, 0]
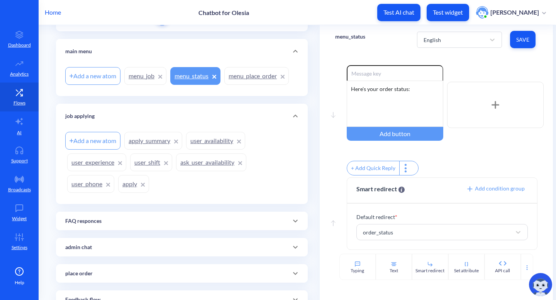
click at [296, 269] on icon at bounding box center [295, 273] width 9 height 9
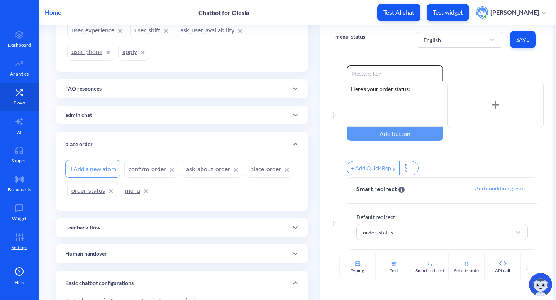
scroll to position [313, 0]
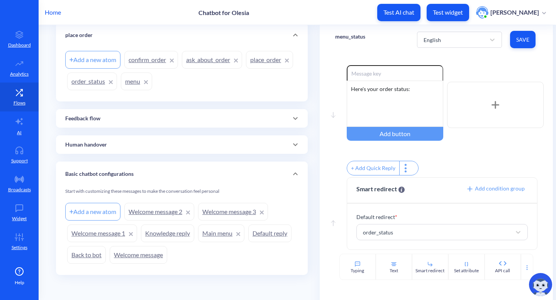
click at [117, 80] on link "order_status" at bounding box center [92, 82] width 50 height 18
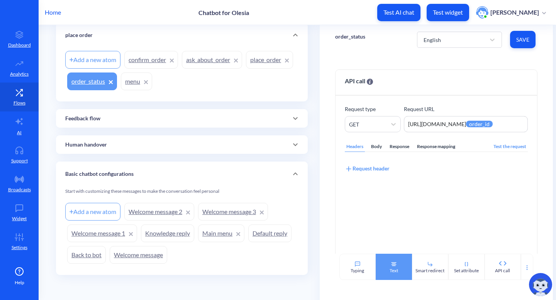
click at [387, 269] on div "Text" at bounding box center [393, 267] width 36 height 26
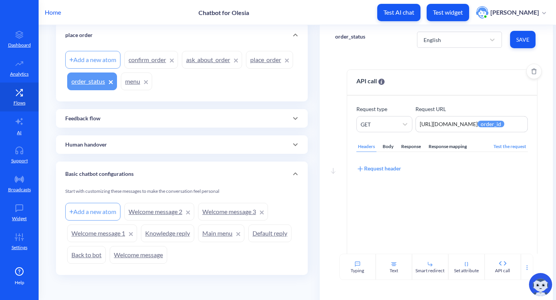
scroll to position [148, 0]
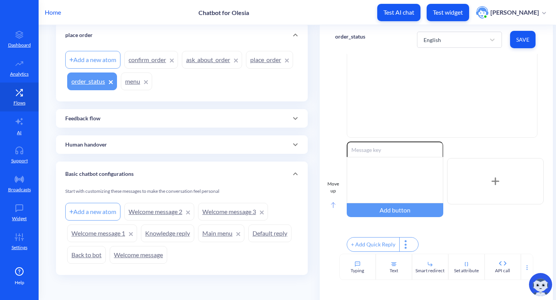
click at [336, 203] on div "Move up" at bounding box center [333, 198] width 12 height 35
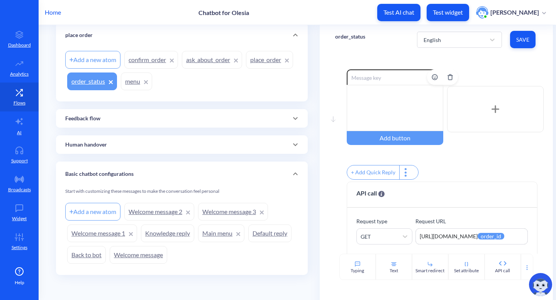
click at [377, 95] on div at bounding box center [395, 108] width 96 height 46
click at [529, 34] on button "Save" at bounding box center [522, 39] width 25 height 17
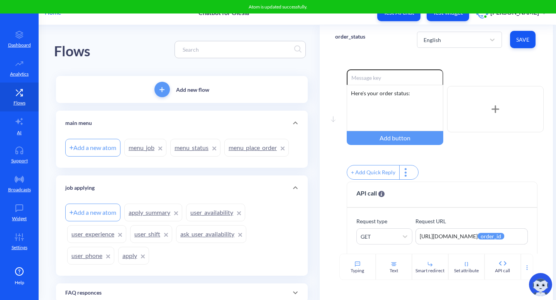
click at [198, 147] on link "menu_status" at bounding box center [195, 148] width 50 height 18
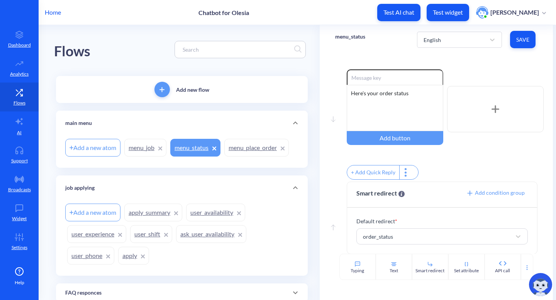
click at [449, 79] on div "Enable reactions Here's your order status Add button" at bounding box center [445, 108] width 197 height 79
click at [447, 78] on icon "Delete" at bounding box center [450, 77] width 6 height 6
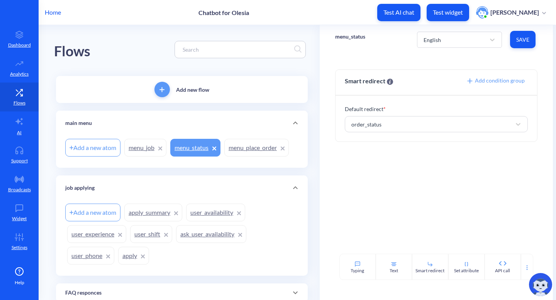
click at [520, 42] on span "Save" at bounding box center [522, 40] width 13 height 8
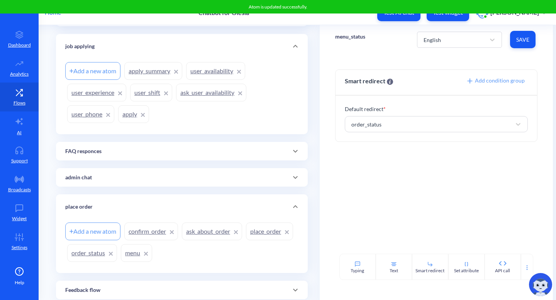
scroll to position [142, 0]
click at [117, 250] on link "order_status" at bounding box center [92, 252] width 50 height 18
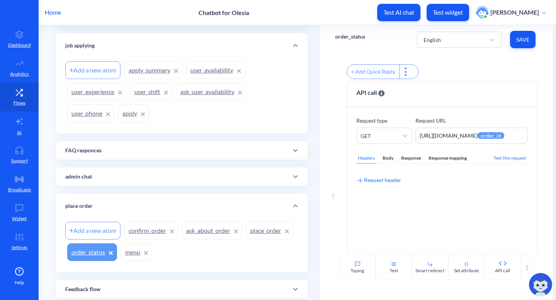
scroll to position [102, 0]
click at [437, 162] on div "Response mapping" at bounding box center [447, 157] width 41 height 10
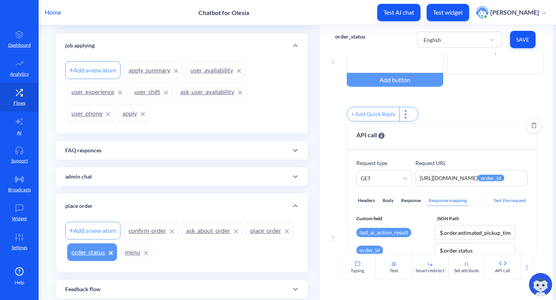
scroll to position [0, 0]
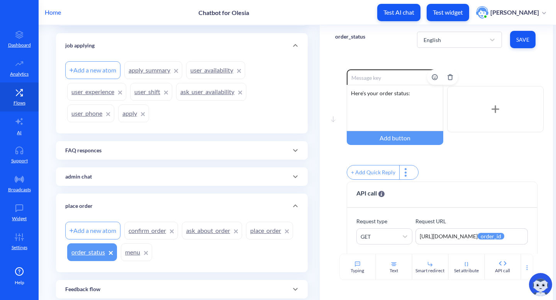
click at [424, 109] on div "Here's your order status:" at bounding box center [395, 108] width 96 height 46
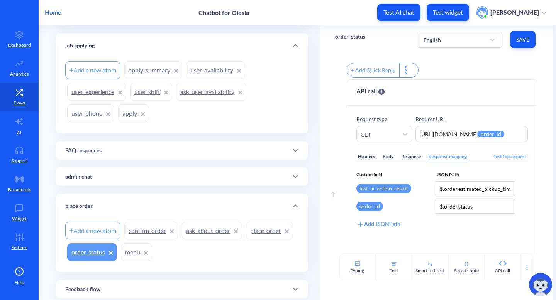
scroll to position [148, 0]
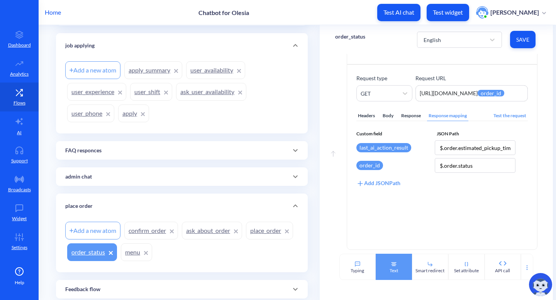
click at [387, 267] on div "Text" at bounding box center [393, 267] width 36 height 26
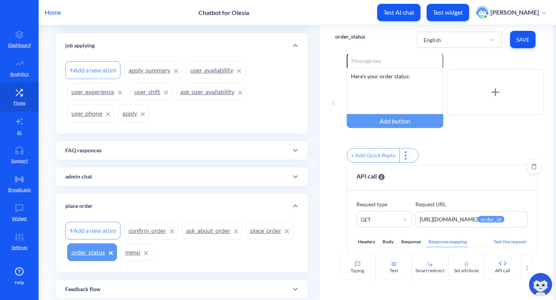
scroll to position [0, 0]
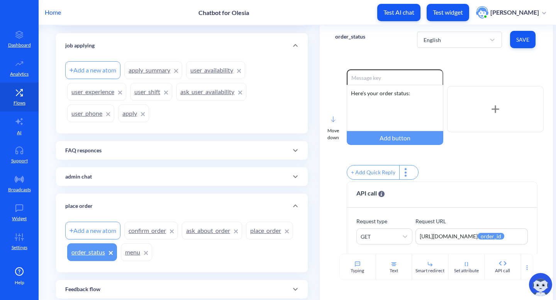
click at [331, 122] on rect at bounding box center [333, 119] width 4 height 5
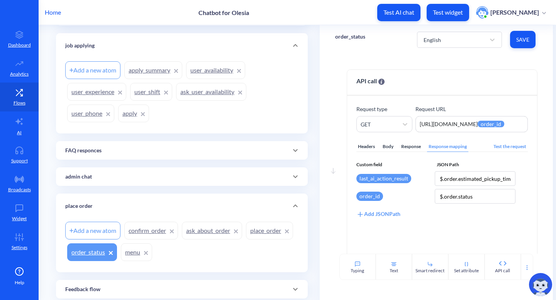
scroll to position [265, 0]
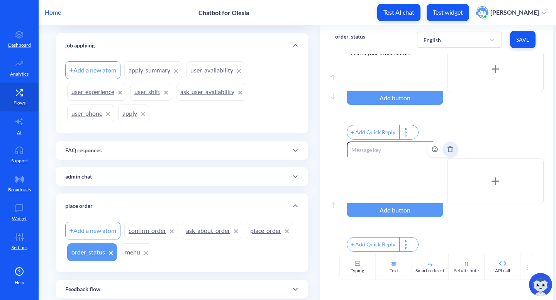
click at [448, 146] on icon "Delete" at bounding box center [450, 149] width 6 height 6
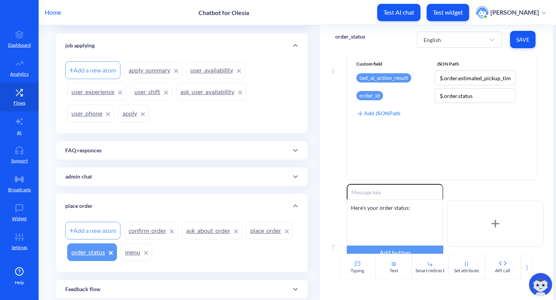
scroll to position [100, 0]
click at [416, 213] on div "Here's your order status:" at bounding box center [395, 223] width 96 height 46
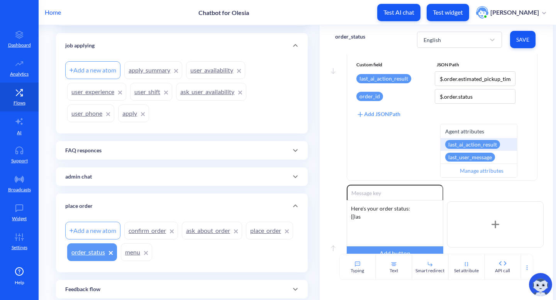
click at [465, 146] on div "last_ai_action_result" at bounding box center [472, 144] width 55 height 9
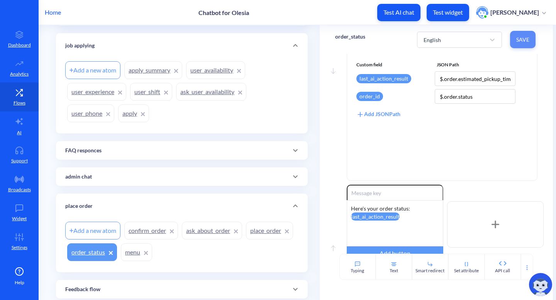
click at [526, 41] on span "Save" at bounding box center [522, 40] width 13 height 8
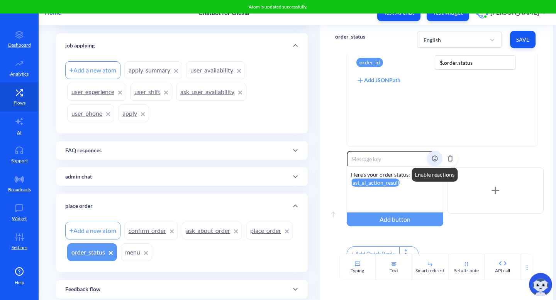
scroll to position [134, 0]
click at [388, 183] on attr "last_ai_action_result" at bounding box center [375, 182] width 49 height 8
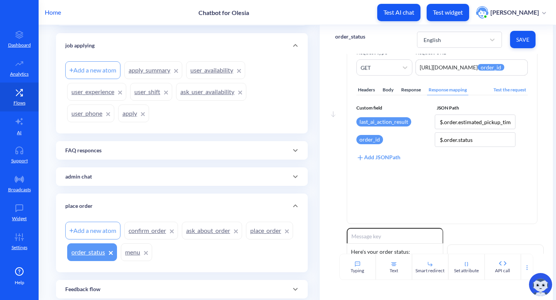
scroll to position [0, 0]
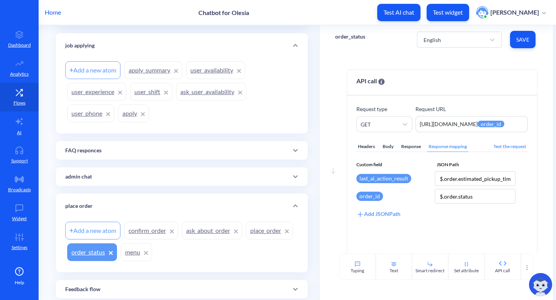
click at [105, 230] on div "Add a new atom" at bounding box center [92, 231] width 55 height 18
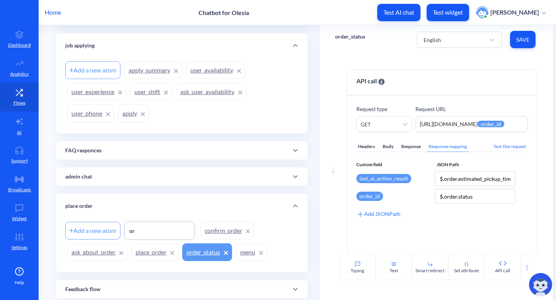
type input "o"
click at [296, 245] on div "Add a new atom confirm_order ask_about_order place_order order_status menu" at bounding box center [181, 241] width 233 height 43
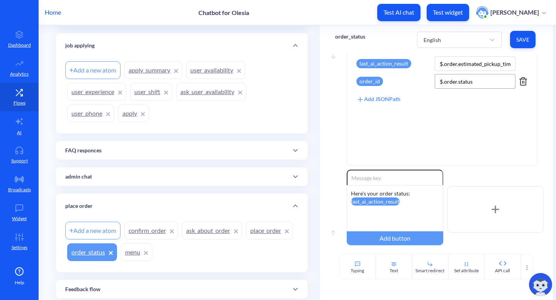
scroll to position [115, 0]
click at [246, 240] on link "place_order" at bounding box center [269, 231] width 47 height 18
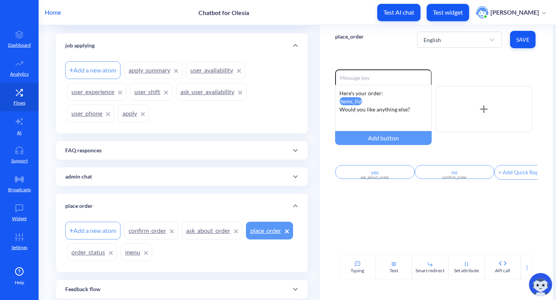
click at [156, 230] on link "confirm_order" at bounding box center [151, 231] width 54 height 18
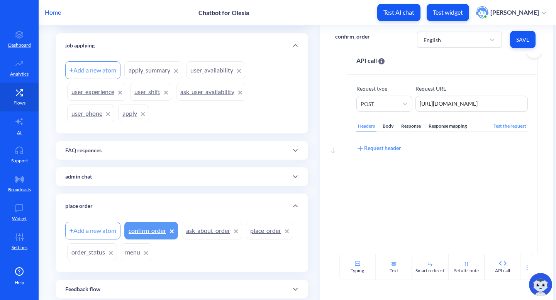
scroll to position [20, 0]
click at [452, 125] on div "Response mapping" at bounding box center [447, 127] width 41 height 10
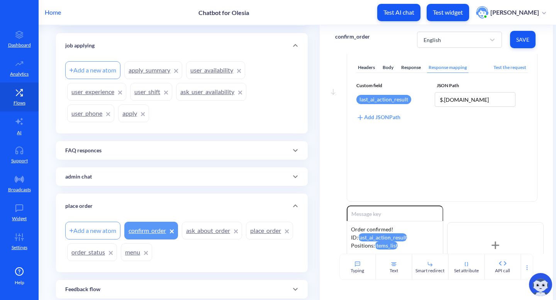
scroll to position [0, 0]
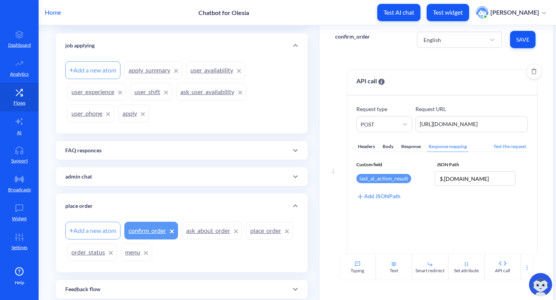
click at [391, 196] on div "Add JSONPath" at bounding box center [378, 196] width 44 height 8
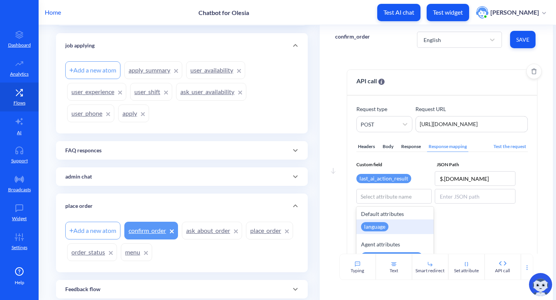
click at [391, 196] on div "Select attribute name" at bounding box center [385, 197] width 51 height 8
type input "order"
click at [399, 226] on div "order_id" at bounding box center [394, 227] width 77 height 15
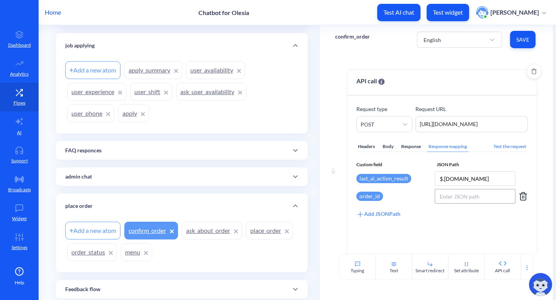
click at [453, 199] on input at bounding box center [474, 196] width 81 height 15
drag, startPoint x: 465, startPoint y: 181, endPoint x: 414, endPoint y: 179, distance: 50.6
click at [414, 179] on div "last_ai_action_result $.order.id" at bounding box center [442, 178] width 172 height 15
click at [455, 195] on input at bounding box center [474, 196] width 81 height 15
paste input "$.order.id"
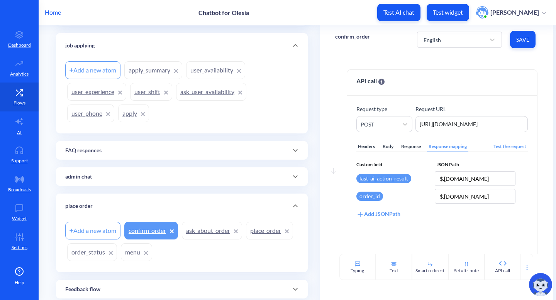
type input "$.order.id"
click at [522, 42] on span "Save" at bounding box center [522, 40] width 13 height 8
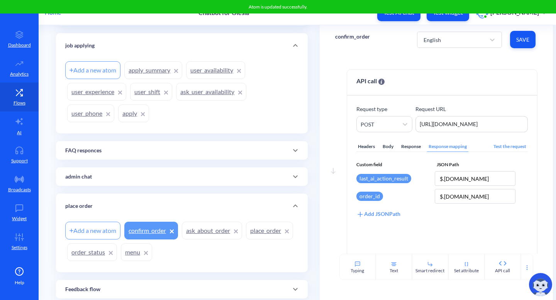
click at [117, 254] on link "order_status" at bounding box center [92, 252] width 50 height 18
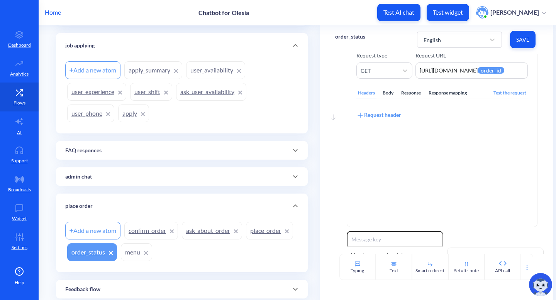
scroll to position [148, 0]
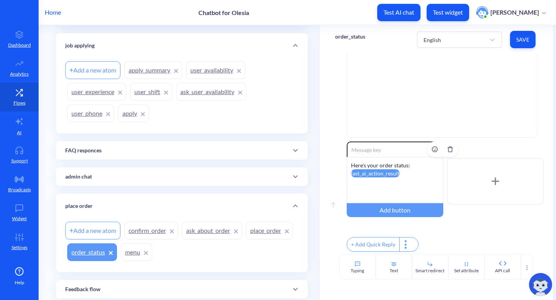
click at [378, 170] on attr "last_ai_action_result" at bounding box center [375, 173] width 49 height 8
click at [388, 169] on attr "last_ai_action_result" at bounding box center [375, 173] width 49 height 8
click at [397, 170] on div "Here's your order status: last_ai_action_result" at bounding box center [395, 180] width 96 height 46
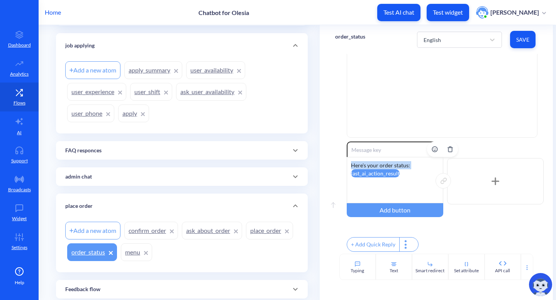
click at [397, 170] on div "Here's your order status: last_ai_action_result" at bounding box center [395, 180] width 96 height 46
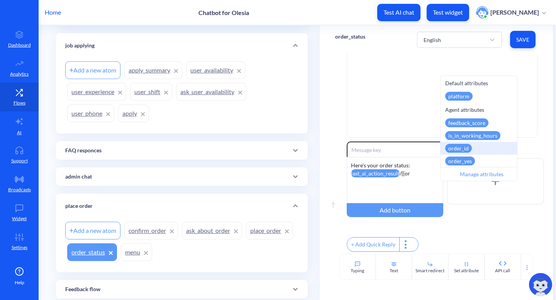
click at [479, 147] on div "order_id" at bounding box center [478, 148] width 76 height 13
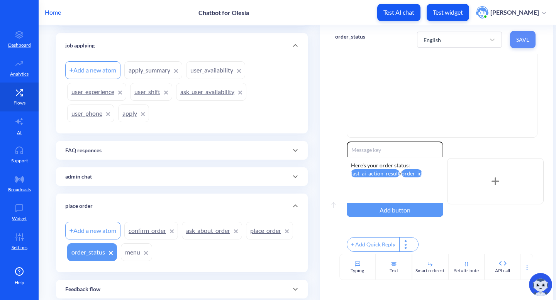
click at [528, 43] on button "Save" at bounding box center [522, 39] width 25 height 17
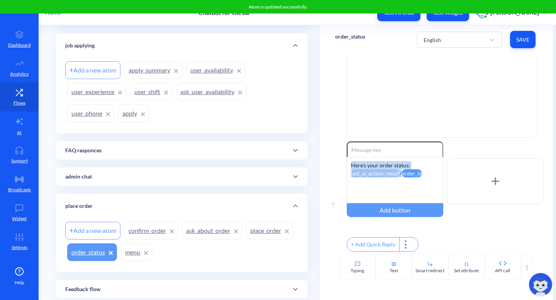
drag, startPoint x: 423, startPoint y: 170, endPoint x: 333, endPoint y: 169, distance: 89.9
click at [333, 169] on div "Move down API call Request type GET Request URL https://895my.wiremockapi.cloud…" at bounding box center [435, 154] width 233 height 200
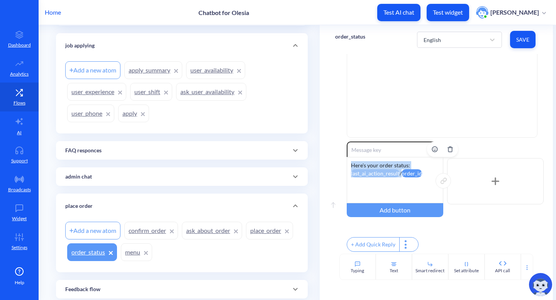
click at [402, 169] on attr "order_id" at bounding box center [411, 173] width 20 height 8
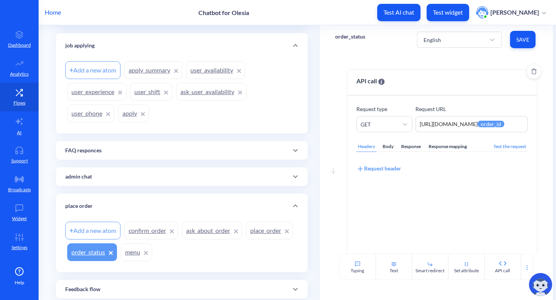
click at [448, 145] on div "Response mapping" at bounding box center [447, 147] width 41 height 10
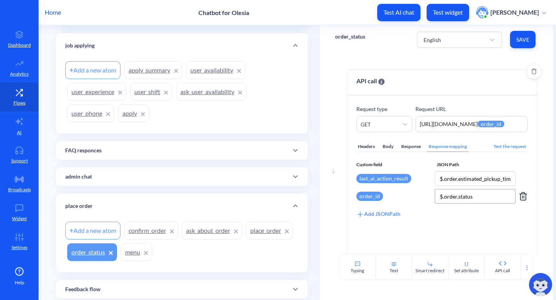
click at [478, 199] on input "$.order.status" at bounding box center [474, 196] width 81 height 15
click at [532, 36] on button "Save" at bounding box center [522, 39] width 25 height 17
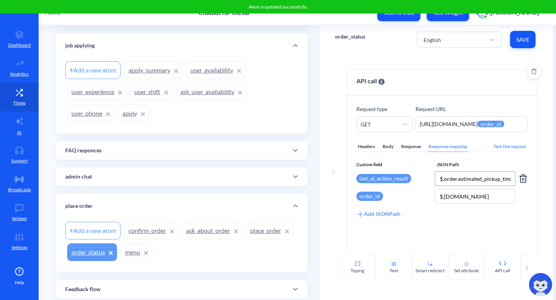
click at [468, 178] on input "$.order.estimated_pickup_time" at bounding box center [474, 178] width 81 height 15
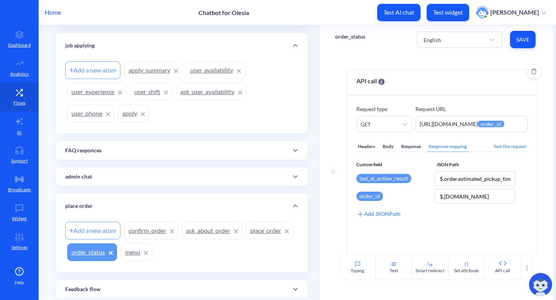
click at [370, 212] on div "Add JSONPath" at bounding box center [378, 214] width 44 height 8
drag, startPoint x: 391, startPoint y: 194, endPoint x: 392, endPoint y: 210, distance: 16.6
click at [392, 211] on div "Custom field JSON Path last_ai_action_result $.order.estimated_pickup_time orde…" at bounding box center [442, 198] width 172 height 75
click at [402, 211] on div "Select attribute name" at bounding box center [385, 214] width 51 height 8
click at [471, 181] on input "$.order.estimated_pickup_time" at bounding box center [474, 178] width 81 height 15
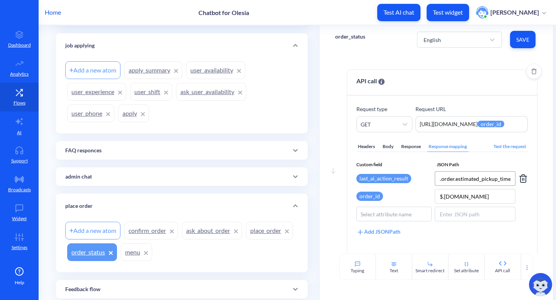
scroll to position [0, 3]
click at [394, 213] on div "Select attribute name" at bounding box center [385, 214] width 51 height 8
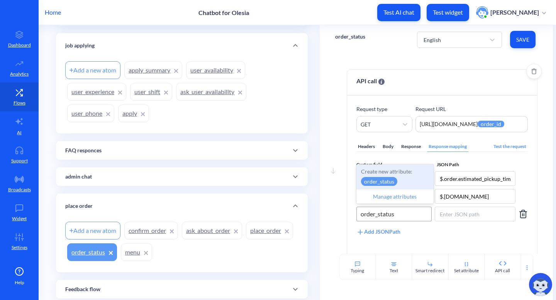
click at [373, 180] on p "order_status" at bounding box center [379, 181] width 36 height 9
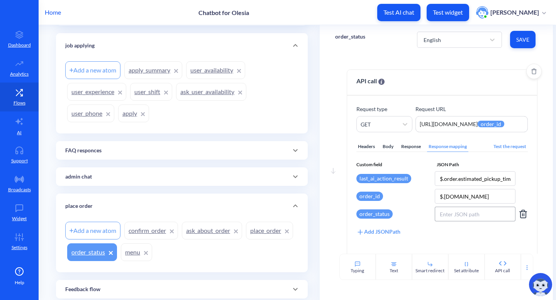
click at [463, 217] on input at bounding box center [474, 214] width 81 height 15
drag, startPoint x: 465, startPoint y: 195, endPoint x: 398, endPoint y: 198, distance: 67.6
click at [402, 194] on div "order_id $.order.id" at bounding box center [442, 196] width 172 height 15
click at [446, 215] on input at bounding box center [474, 214] width 81 height 15
paste input "$.order.id"
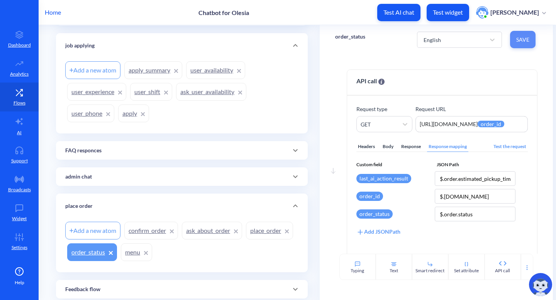
click at [521, 35] on button "Save" at bounding box center [522, 39] width 25 height 17
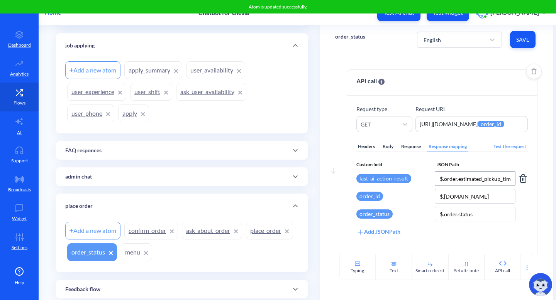
scroll to position [148, 0]
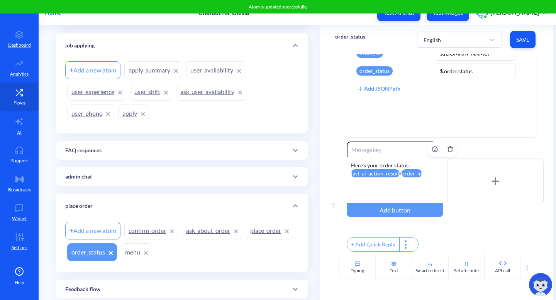
click at [401, 171] on attr "order_id" at bounding box center [411, 173] width 20 height 8
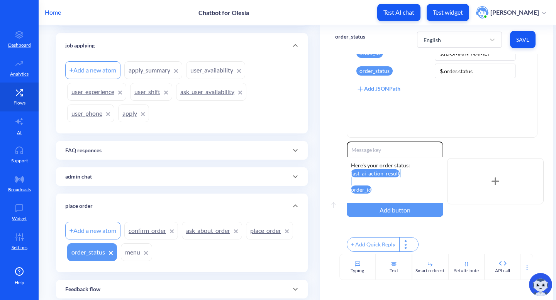
drag, startPoint x: 373, startPoint y: 183, endPoint x: 342, endPoint y: 188, distance: 31.2
click at [342, 187] on div "Move up Enable reactions Here's your order status: last_ai_action_result order_…" at bounding box center [436, 198] width 203 height 112
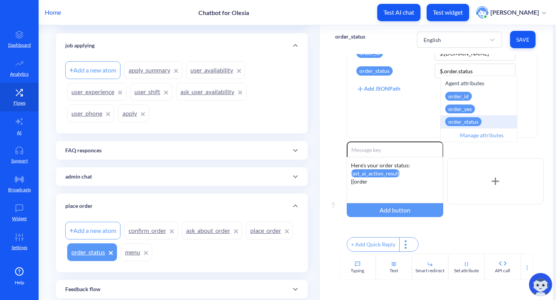
click at [465, 125] on div "order_status" at bounding box center [463, 121] width 36 height 9
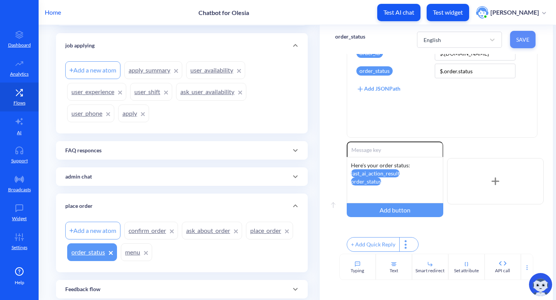
click at [516, 41] on span "Save" at bounding box center [522, 40] width 13 height 8
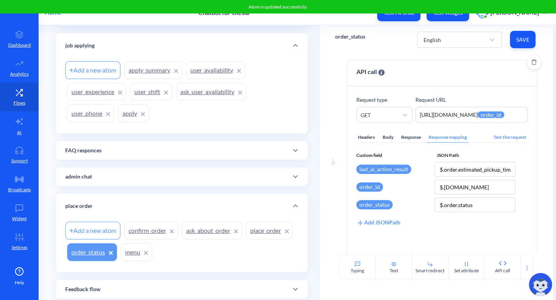
scroll to position [9, 0]
click at [507, 141] on div "Test the request" at bounding box center [510, 138] width 36 height 10
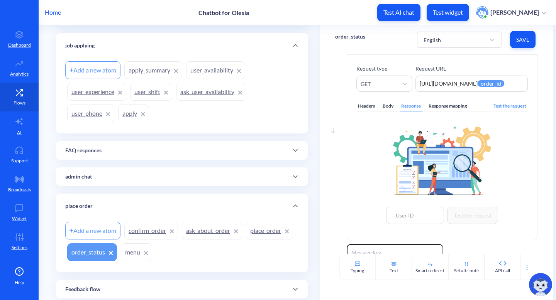
scroll to position [42, 0]
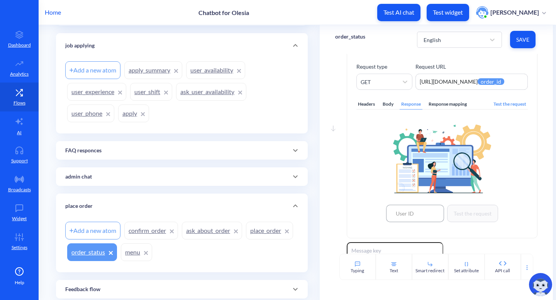
click at [417, 213] on input at bounding box center [415, 213] width 58 height 17
click at [472, 213] on button "Test the request" at bounding box center [472, 213] width 51 height 17
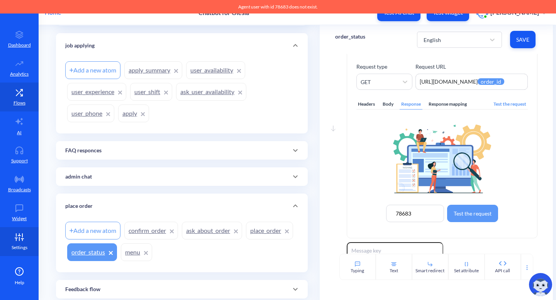
click at [23, 236] on icon at bounding box center [19, 237] width 15 height 8
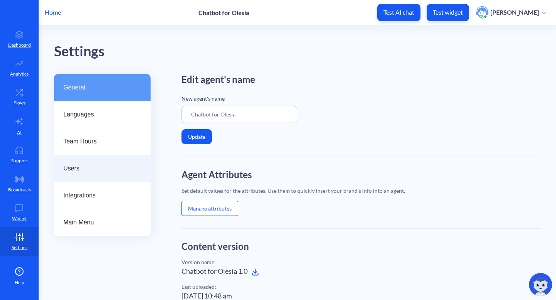
click at [130, 157] on div "Users" at bounding box center [102, 168] width 96 height 27
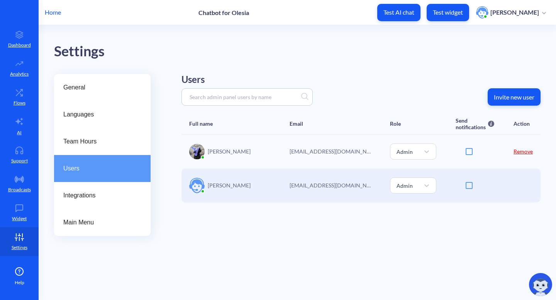
click at [216, 187] on p "Olesia Olkhovyk" at bounding box center [229, 185] width 43 height 8
click at [191, 187] on img at bounding box center [196, 185] width 15 height 15
click at [17, 35] on icon at bounding box center [19, 35] width 15 height 8
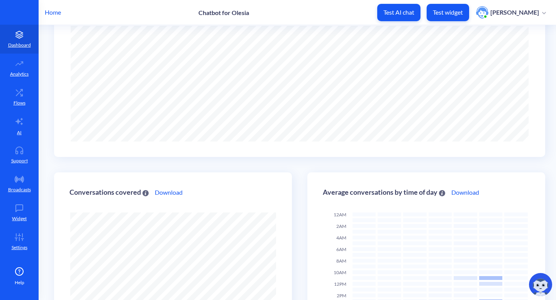
scroll to position [199, 0]
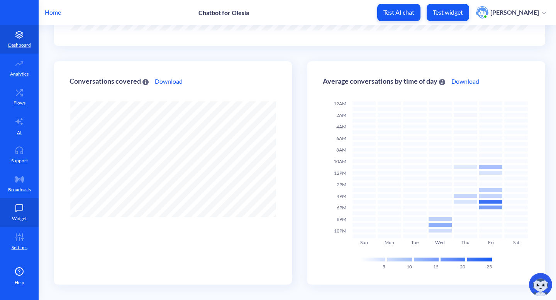
click at [18, 215] on p "Widget" at bounding box center [19, 218] width 15 height 7
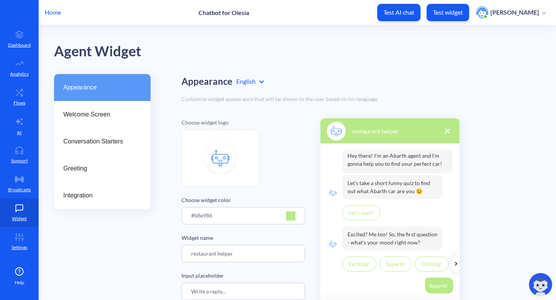
scroll to position [102, 0]
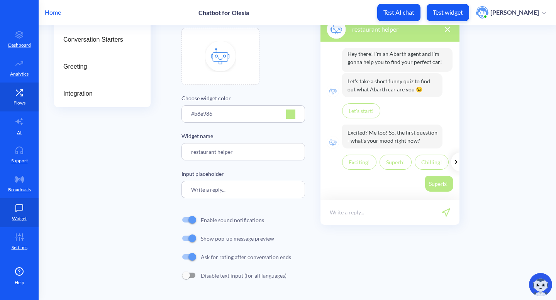
click at [20, 95] on icon at bounding box center [19, 93] width 15 height 8
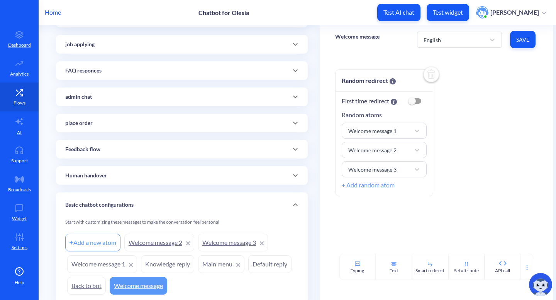
click at [291, 127] on icon at bounding box center [295, 122] width 9 height 9
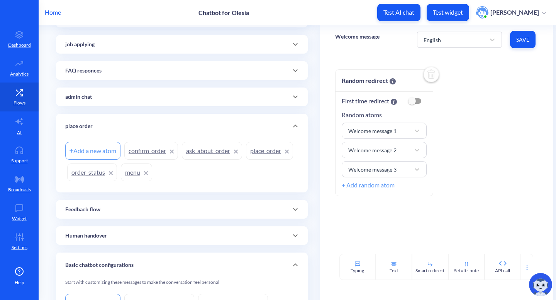
click at [117, 172] on link "order_status" at bounding box center [92, 173] width 50 height 18
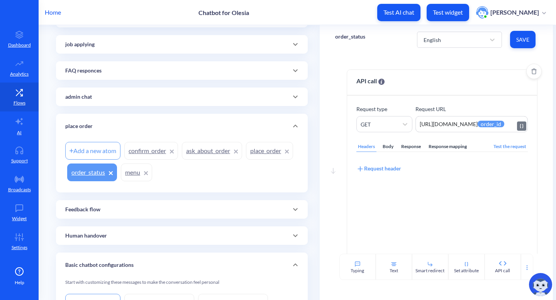
click at [450, 126] on textarea "https://895my.wiremockapi.cloud/json/1?order_id={{order_id}}" at bounding box center [471, 124] width 113 height 16
click at [434, 148] on div "Response mapping" at bounding box center [447, 147] width 41 height 10
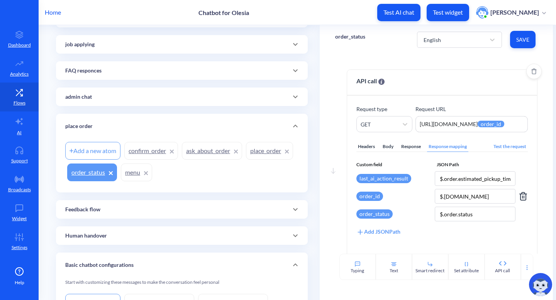
click at [521, 196] on icon at bounding box center [522, 196] width 9 height 9
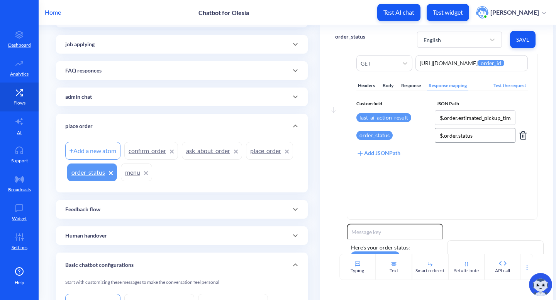
scroll to position [148, 0]
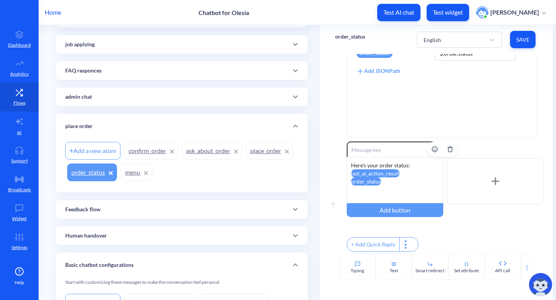
click at [389, 178] on div "Here's your order status: last_ai_action_result order_status" at bounding box center [395, 180] width 96 height 46
click at [518, 40] on span "Save" at bounding box center [522, 40] width 13 height 8
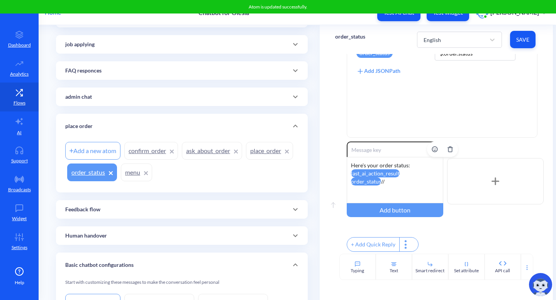
click at [385, 178] on div "Here's your order status: last_ai_action_result order_status //" at bounding box center [395, 180] width 96 height 46
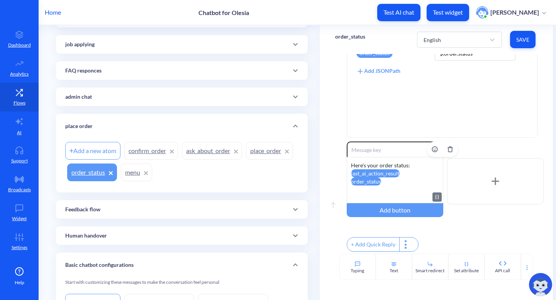
click at [351, 169] on attr "last_ai_action_result" at bounding box center [375, 173] width 49 height 8
click at [401, 176] on div "Here's your order status: Estimated time: last_ai_action_result order_status" at bounding box center [395, 180] width 96 height 46
click at [524, 36] on span "Save" at bounding box center [522, 40] width 13 height 8
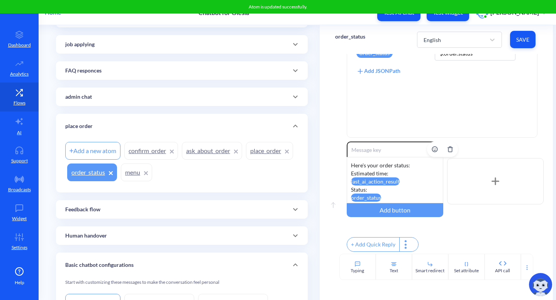
click at [366, 194] on attr "order_status" at bounding box center [366, 198] width 30 height 8
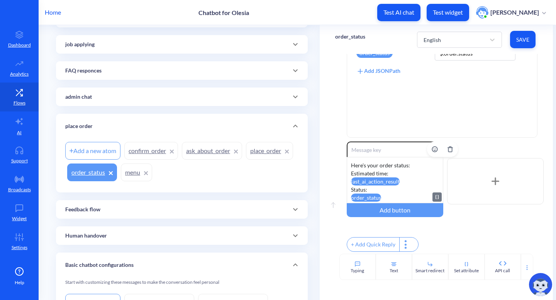
drag, startPoint x: 380, startPoint y: 193, endPoint x: 352, endPoint y: 192, distance: 27.4
click at [352, 192] on div "Here's your order status: Estimated time: last_ai_action_result Status: order_s…" at bounding box center [395, 180] width 96 height 46
click at [363, 194] on attr "order_status" at bounding box center [366, 198] width 30 height 8
click at [380, 188] on div "Here's your order status: Estimated time: last_ai_action_result Status: order_s…" at bounding box center [395, 180] width 96 height 46
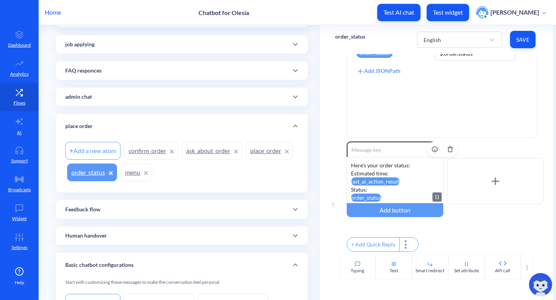
click at [436, 194] on icon at bounding box center [437, 197] width 6 height 6
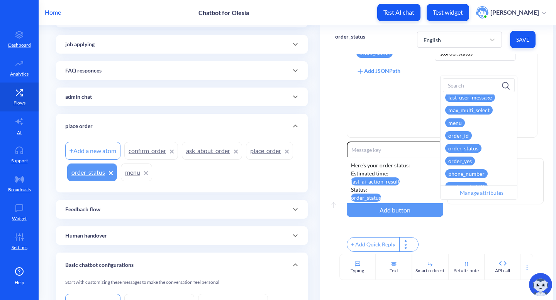
scroll to position [275, 0]
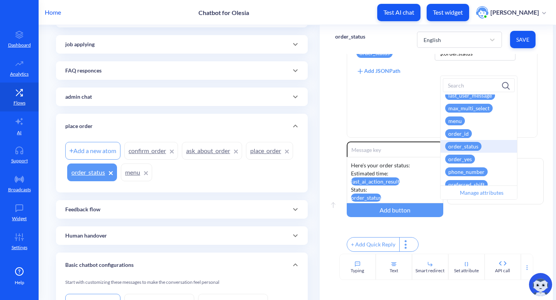
click at [474, 147] on div "order_status" at bounding box center [463, 146] width 36 height 9
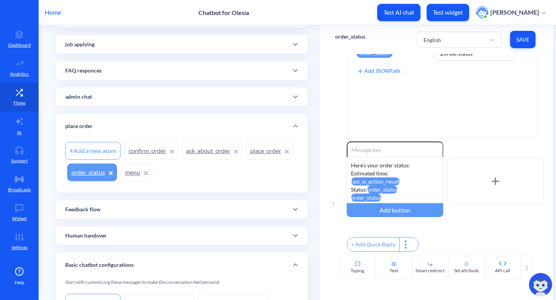
click at [519, 34] on button "Save" at bounding box center [522, 39] width 25 height 17
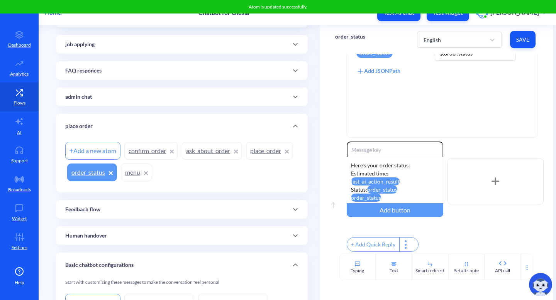
scroll to position [0, 0]
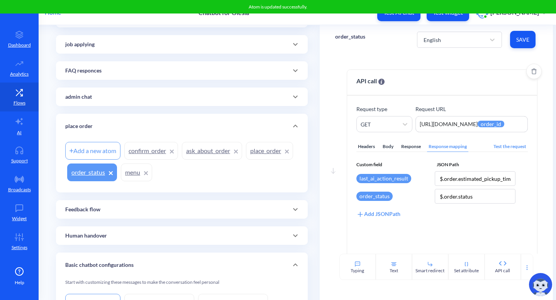
click at [445, 148] on div "Response mapping" at bounding box center [447, 147] width 41 height 10
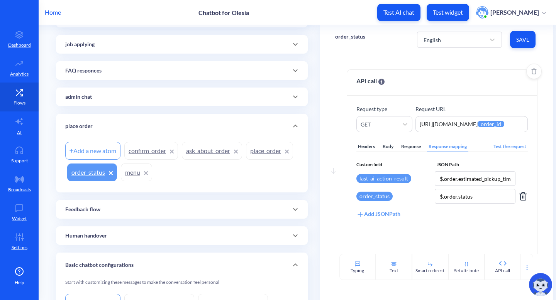
click at [381, 197] on div "order_status" at bounding box center [374, 196] width 36 height 9
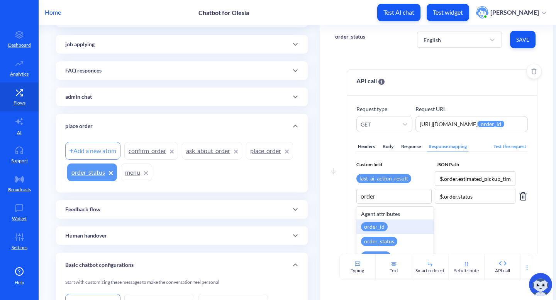
click at [402, 227] on div "order_id" at bounding box center [394, 227] width 77 height 15
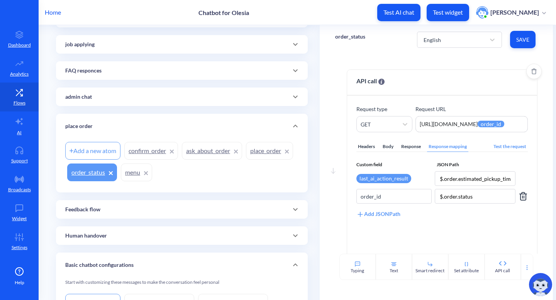
click at [519, 36] on span "Save" at bounding box center [522, 40] width 13 height 8
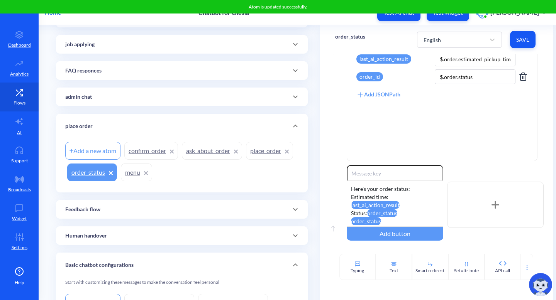
scroll to position [148, 0]
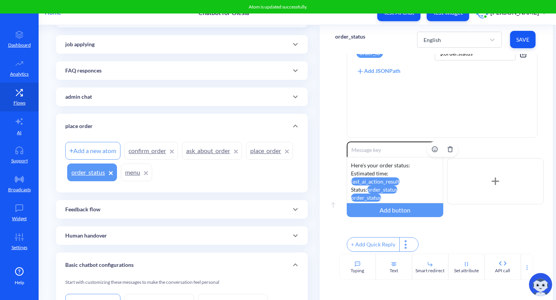
click at [373, 194] on attr "order_status" at bounding box center [366, 198] width 30 height 8
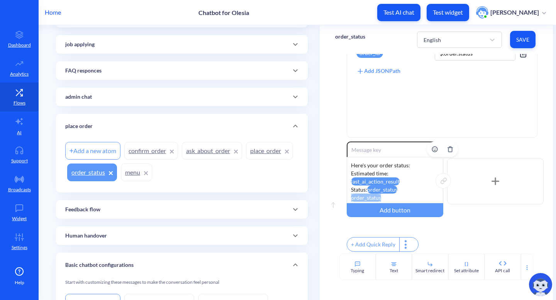
click at [373, 194] on attr "order_status" at bounding box center [366, 198] width 30 height 8
drag, startPoint x: 382, startPoint y: 193, endPoint x: 362, endPoint y: 186, distance: 21.7
click at [362, 186] on div "Here's your order status: Estimated time: last_ai_action_result Status: order_s…" at bounding box center [395, 180] width 96 height 46
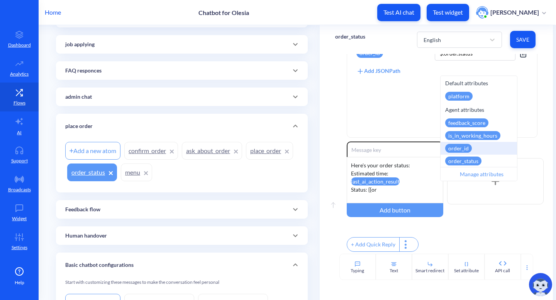
click at [460, 150] on div "order_id" at bounding box center [458, 148] width 27 height 9
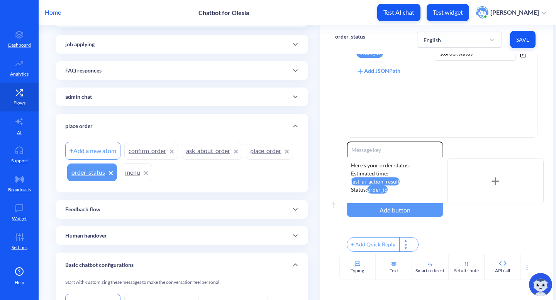
click at [531, 33] on button "Save" at bounding box center [522, 39] width 25 height 17
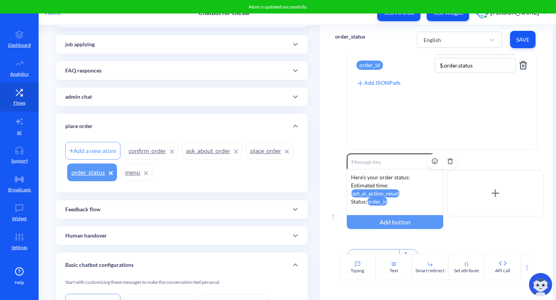
scroll to position [133, 0]
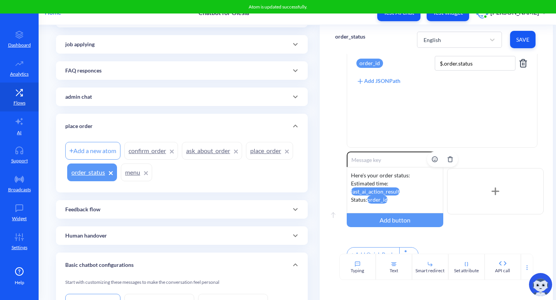
click at [389, 202] on div "Here's your order status: Estimated time: last_ai_action_result Status: order_id" at bounding box center [395, 190] width 96 height 46
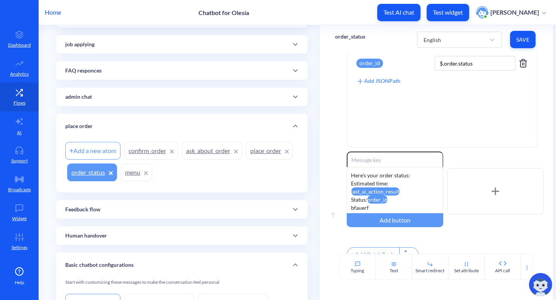
click at [498, 157] on div "Enable reactions Here's your order status: Estimated time: last_ai_action_resul…" at bounding box center [445, 191] width 197 height 79
drag, startPoint x: 370, startPoint y: 208, endPoint x: 320, endPoint y: 208, distance: 50.2
click at [320, 208] on div "Move down API call Request type GET Request URL https://895my.wiremockapi.cloud…" at bounding box center [435, 154] width 233 height 200
click at [431, 248] on div "Enable reactions Here's your order status: Estimated time: last_ai_action_resul…" at bounding box center [445, 208] width 197 height 112
click at [522, 36] on span "Save" at bounding box center [522, 40] width 13 height 8
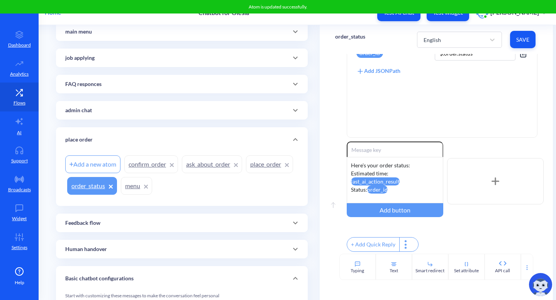
scroll to position [88, 0]
click at [157, 166] on link "confirm_order" at bounding box center [151, 165] width 54 height 18
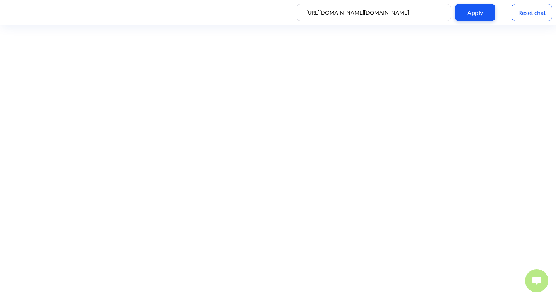
click at [534, 282] on img at bounding box center [536, 281] width 8 height 8
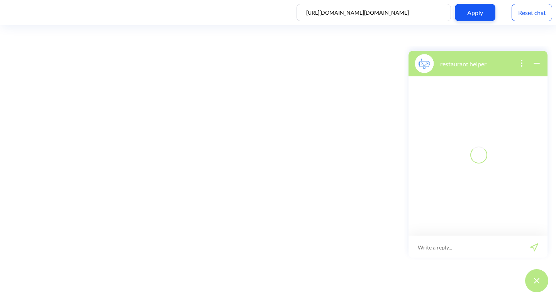
scroll to position [1, 0]
click at [448, 244] on input at bounding box center [472, 246] width 95 height 23
type input "apply"
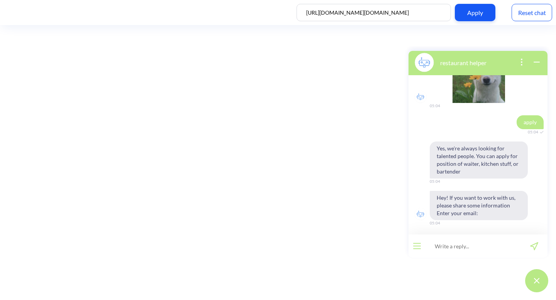
scroll to position [54, 0]
type input "d@[DOMAIN_NAME]"
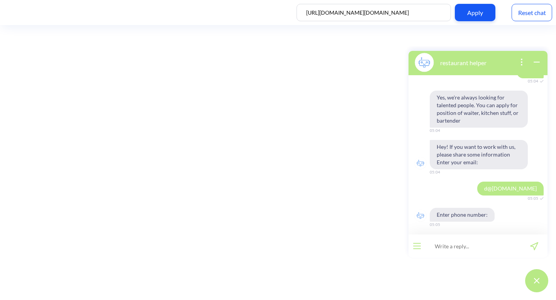
scroll to position [107, 0]
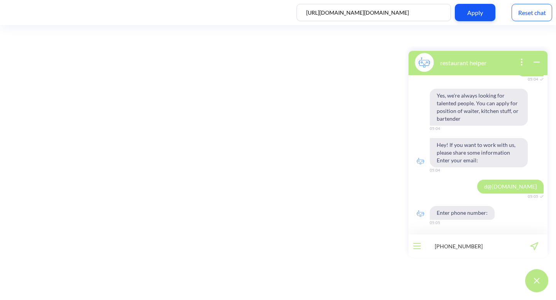
type input "+380991415998"
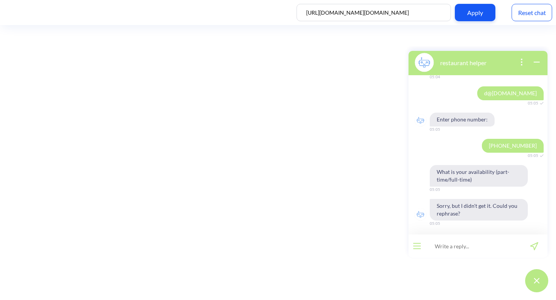
scroll to position [201, 0]
click at [534, 10] on div "Reset chat" at bounding box center [531, 12] width 41 height 17
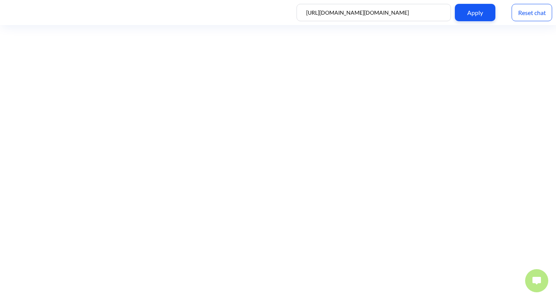
click at [535, 282] on img at bounding box center [536, 281] width 8 height 8
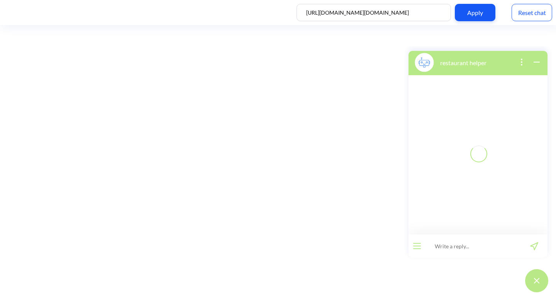
click at [476, 248] on input at bounding box center [472, 246] width 95 height 23
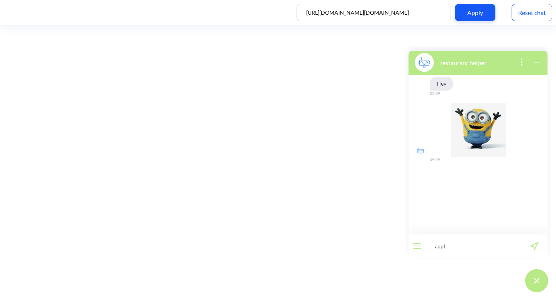
type input "apply"
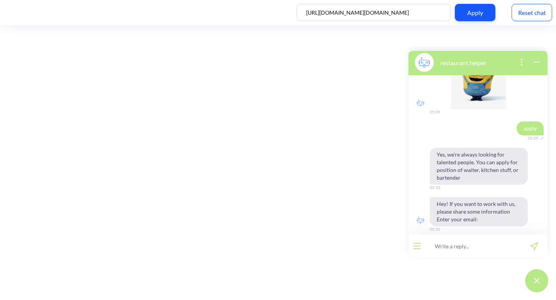
scroll to position [54, 0]
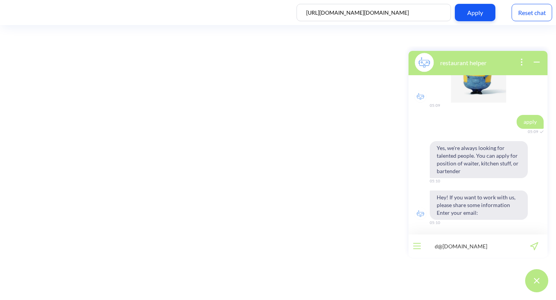
type input "d@[DOMAIN_NAME]"
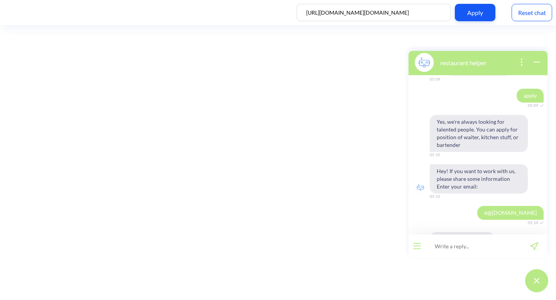
scroll to position [107, 0]
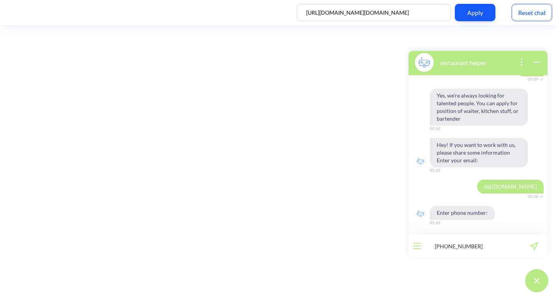
type input "+380991414998"
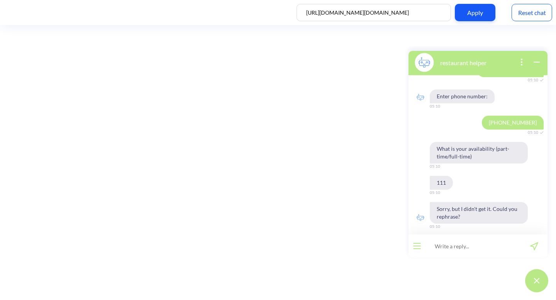
scroll to position [227, 0]
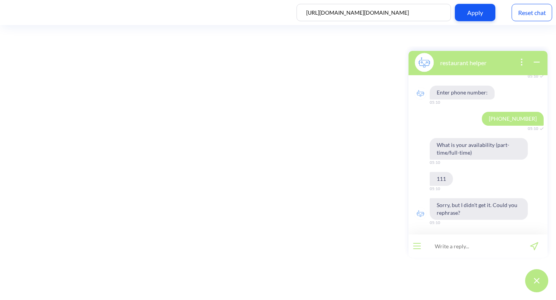
click at [349, 6] on input "[URL][DOMAIN_NAME][DOMAIN_NAME]" at bounding box center [373, 12] width 154 height 17
click at [349, 12] on input "[URL][DOMAIN_NAME][DOMAIN_NAME]" at bounding box center [373, 12] width 154 height 17
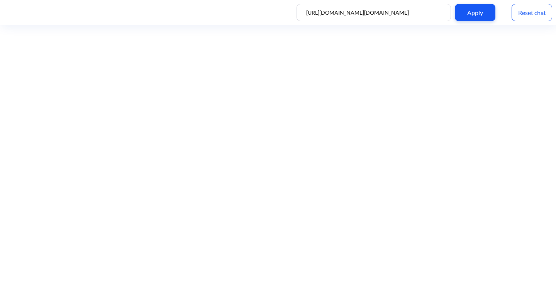
click at [535, 19] on div "Reset chat" at bounding box center [531, 12] width 41 height 17
click at [541, 15] on div "Reset chat" at bounding box center [531, 12] width 41 height 17
click at [529, 15] on div "Reset chat" at bounding box center [531, 12] width 41 height 17
click at [543, 11] on div "Reset chat" at bounding box center [531, 12] width 41 height 17
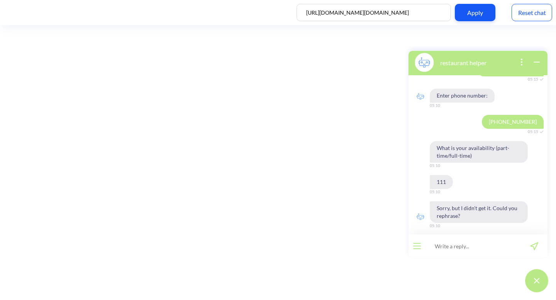
scroll to position [227, 0]
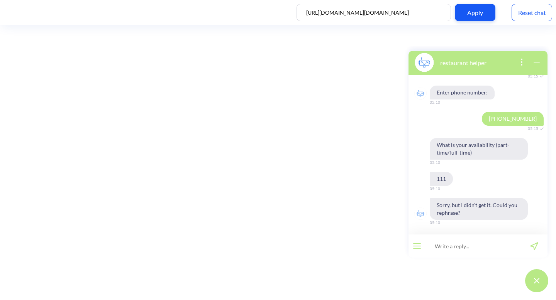
click at [527, 14] on div "Reset chat" at bounding box center [531, 12] width 41 height 17
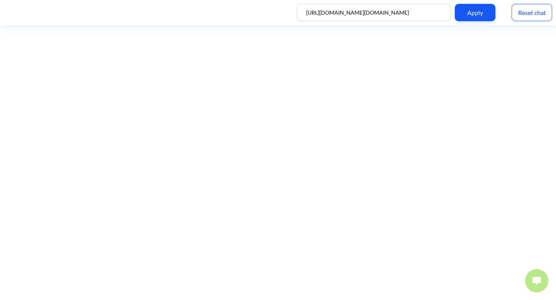
click at [536, 285] on button at bounding box center [536, 280] width 23 height 23
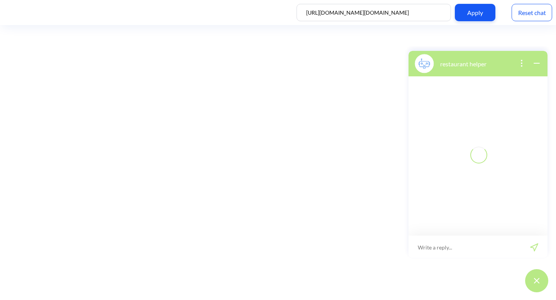
scroll to position [1, 0]
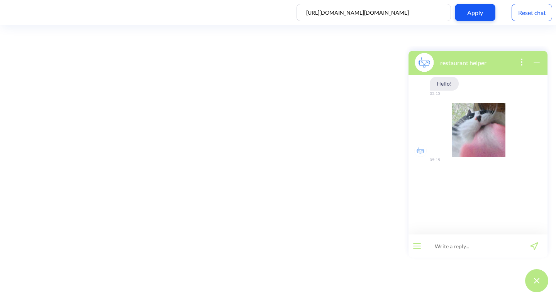
click at [472, 243] on input at bounding box center [472, 246] width 95 height 23
type input "apply"
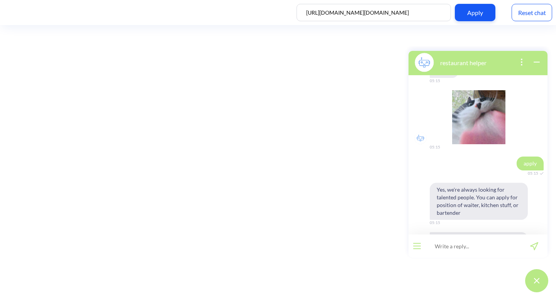
scroll to position [54, 0]
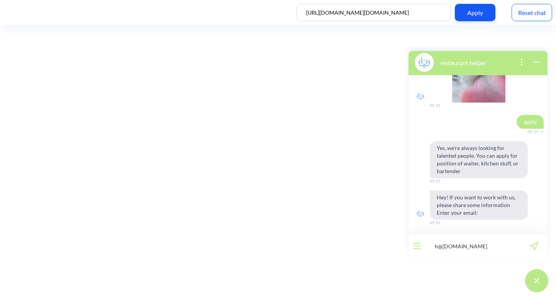
type input "h@[DOMAIN_NAME]"
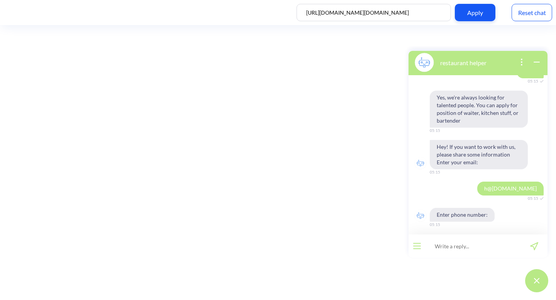
scroll to position [107, 0]
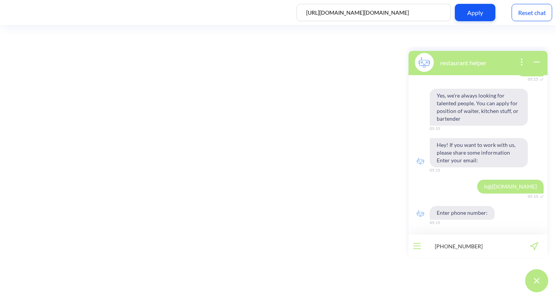
type input "[PHONE_NUMBER]"
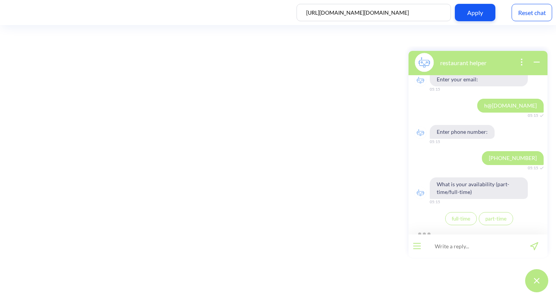
scroll to position [190, 0]
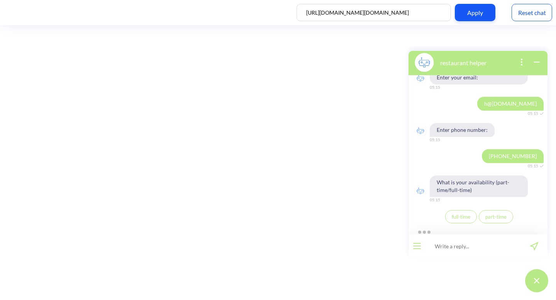
click at [455, 217] on span "full-time" at bounding box center [460, 217] width 19 height 6
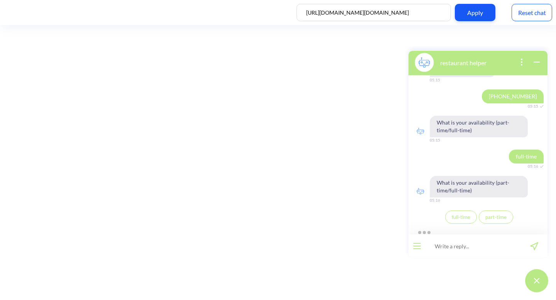
scroll to position [250, 0]
click at [503, 218] on span "part-time" at bounding box center [495, 217] width 21 height 6
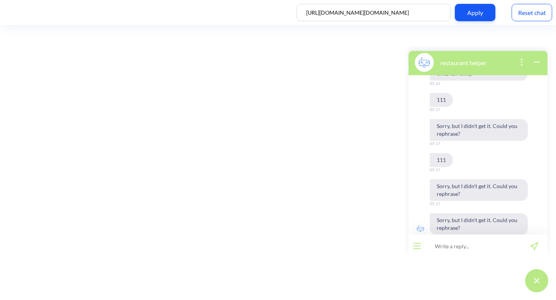
scroll to position [468, 0]
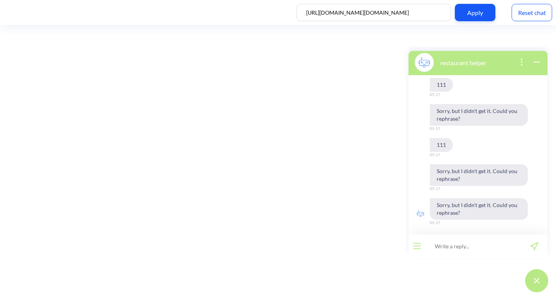
click at [535, 8] on div "Reset chat" at bounding box center [531, 12] width 41 height 17
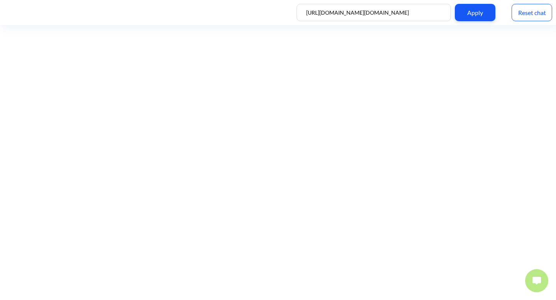
click at [539, 286] on button at bounding box center [536, 280] width 23 height 23
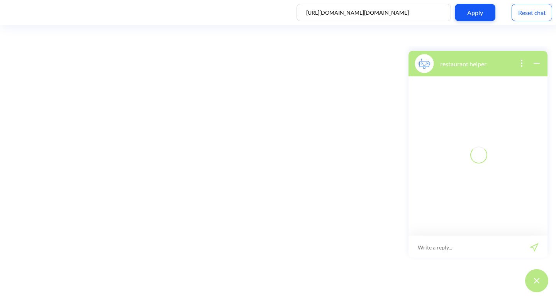
scroll to position [1, 0]
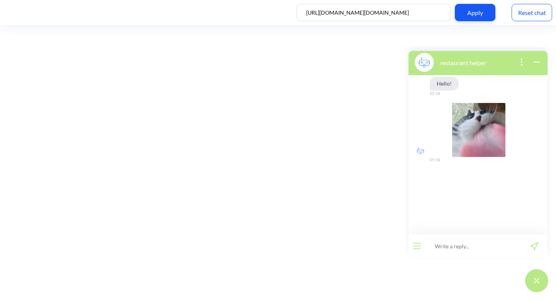
click at [489, 243] on input at bounding box center [472, 246] width 95 height 23
type input "apply"
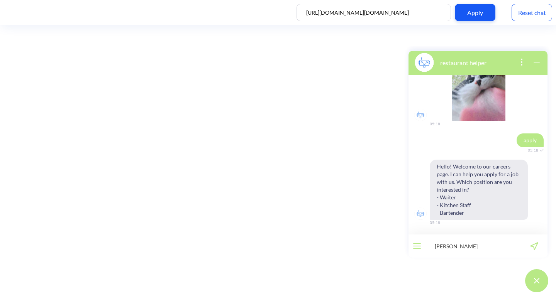
type input "waiter"
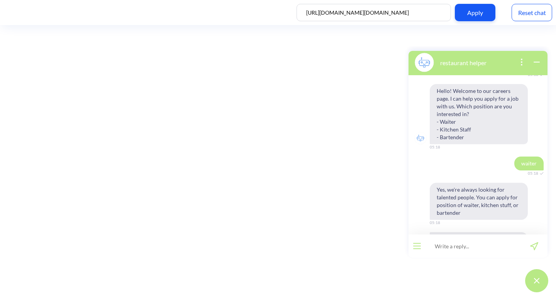
scroll to position [153, 0]
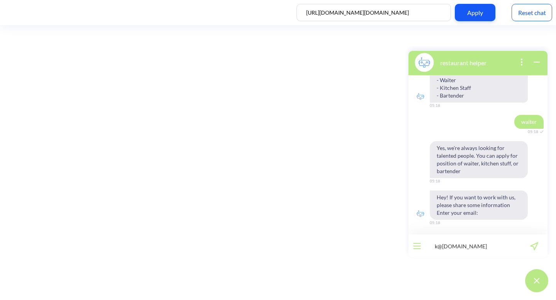
type input "k@gamil.com"
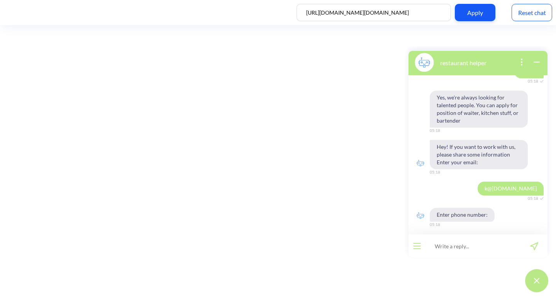
scroll to position [206, 0]
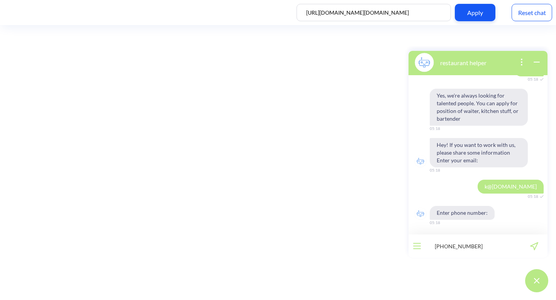
type input "+380991111998"
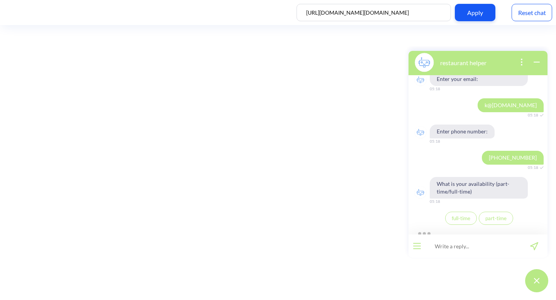
scroll to position [289, 0]
click at [455, 220] on button "full-time" at bounding box center [461, 216] width 32 height 13
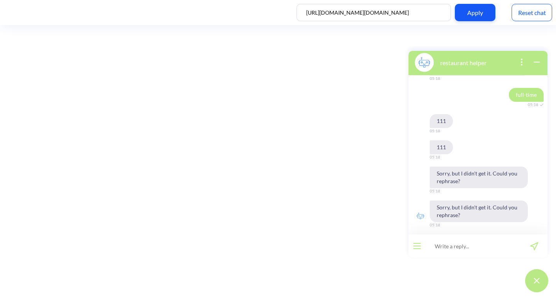
scroll to position [412, 0]
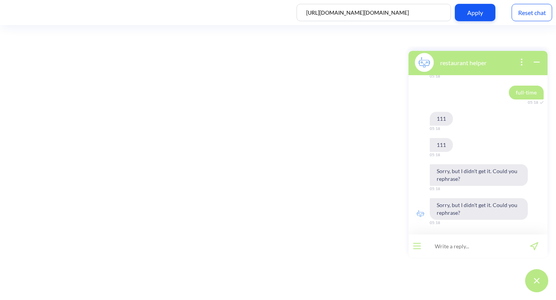
click at [542, 11] on div "Reset chat" at bounding box center [531, 12] width 41 height 17
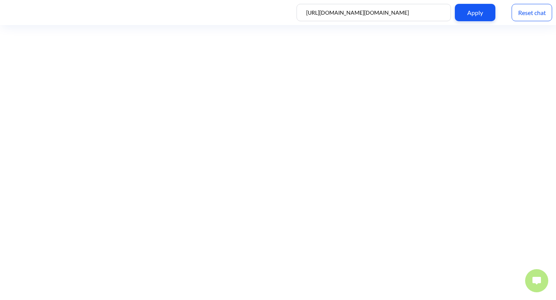
click at [534, 283] on img at bounding box center [536, 281] width 8 height 8
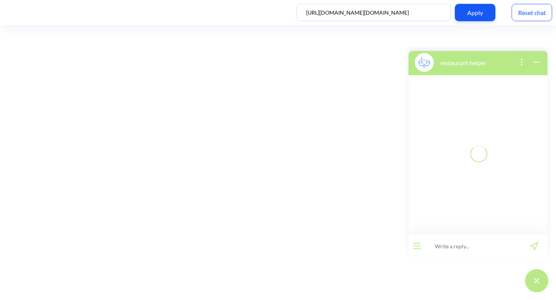
click at [478, 247] on input at bounding box center [472, 246] width 95 height 23
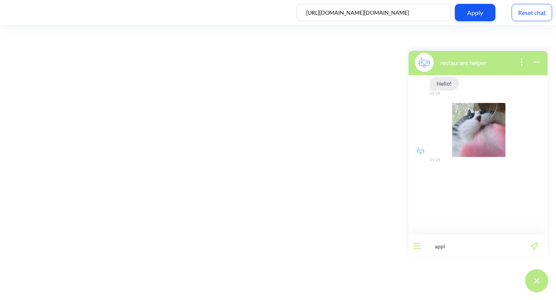
type input "apply"
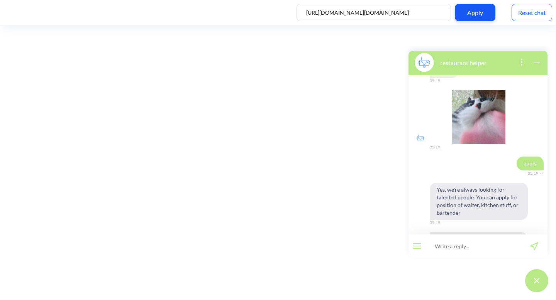
scroll to position [54, 0]
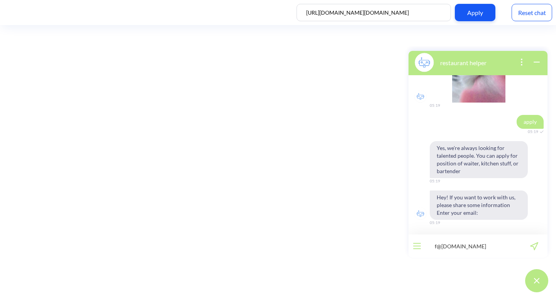
type input "f@gmail.com"
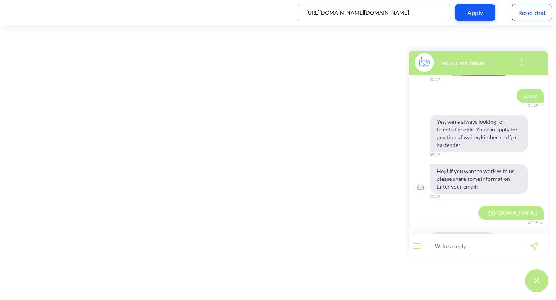
scroll to position [107, 0]
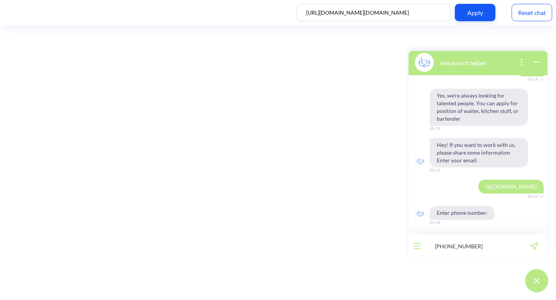
type input "[PHONE_NUMBER]"
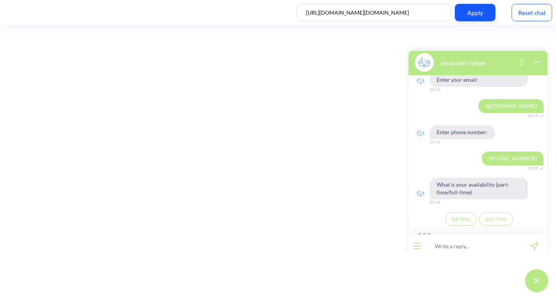
scroll to position [190, 0]
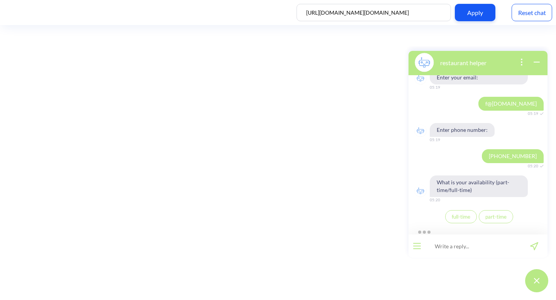
click at [502, 216] on span "part-time" at bounding box center [495, 217] width 21 height 6
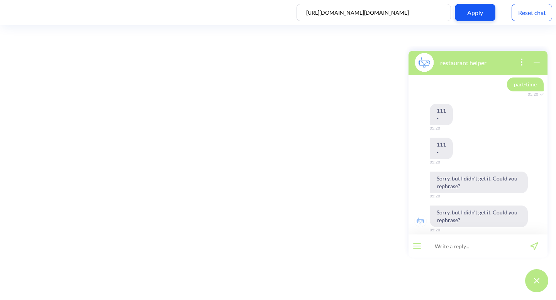
scroll to position [329, 0]
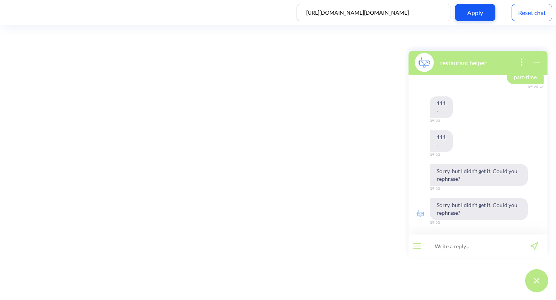
click at [538, 12] on div "Reset chat" at bounding box center [531, 12] width 41 height 17
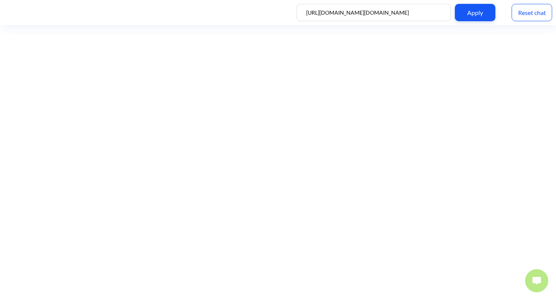
click at [532, 278] on img at bounding box center [536, 281] width 8 height 8
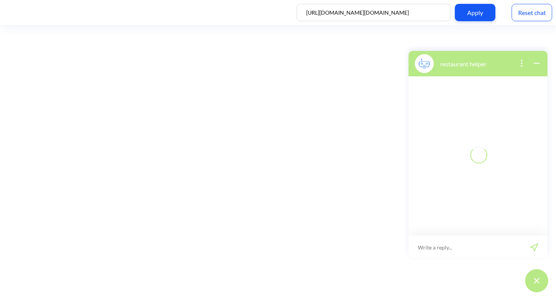
scroll to position [1, 0]
click at [519, 250] on input at bounding box center [472, 246] width 95 height 23
type input "apply"
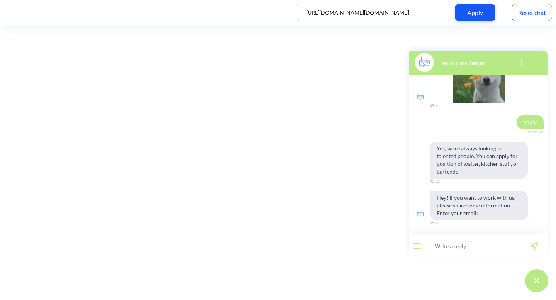
scroll to position [54, 0]
type input "f@[DOMAIN_NAME]"
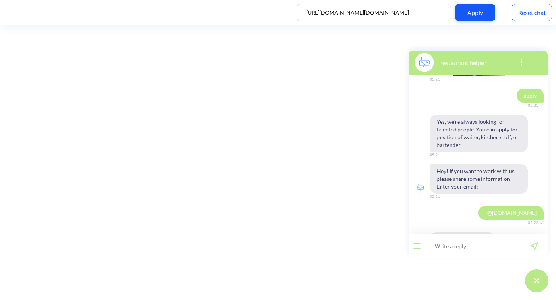
scroll to position [107, 0]
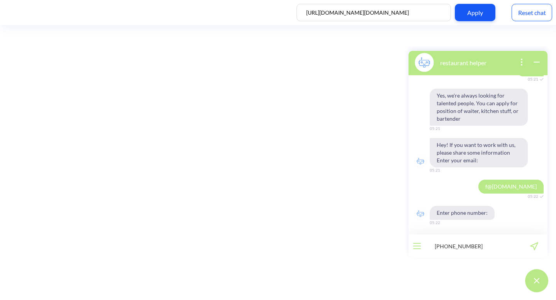
type input "[PHONE_NUMBER]"
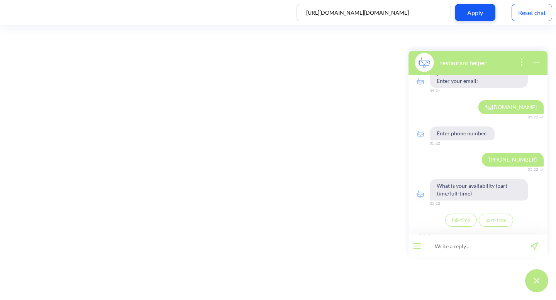
scroll to position [190, 0]
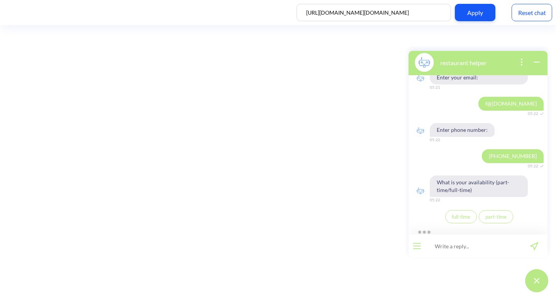
click at [455, 213] on button "full-time" at bounding box center [461, 216] width 32 height 13
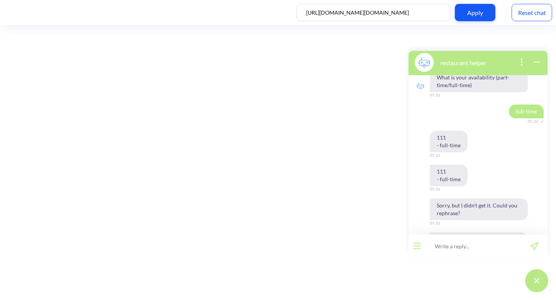
scroll to position [329, 0]
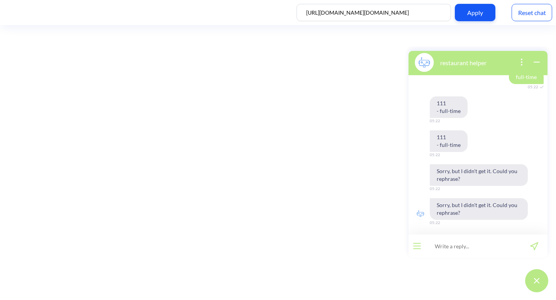
click at [538, 17] on div "Reset chat" at bounding box center [531, 12] width 41 height 17
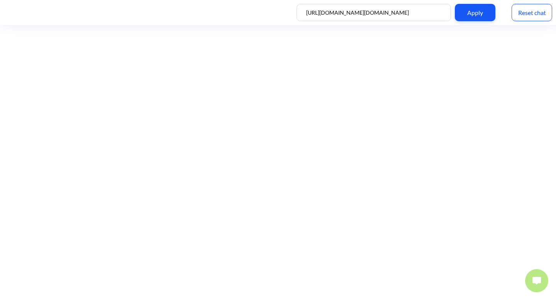
click at [548, 279] on div at bounding box center [536, 280] width 31 height 31
click at [537, 279] on img at bounding box center [536, 281] width 8 height 8
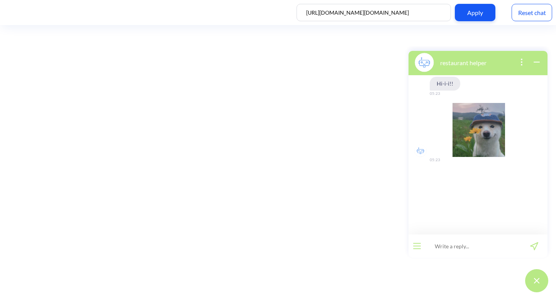
click at [506, 240] on input at bounding box center [472, 246] width 95 height 23
type input "apply"
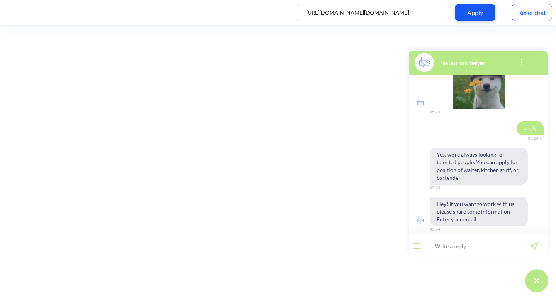
scroll to position [54, 0]
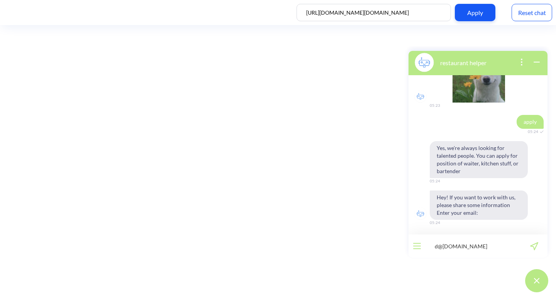
type input "d@[DOMAIN_NAME]"
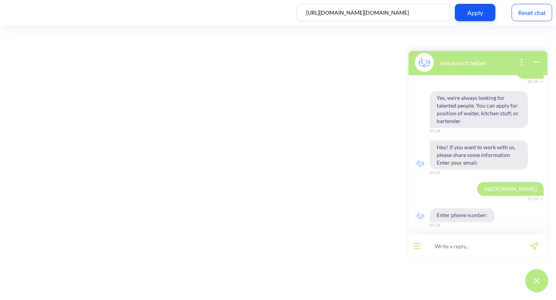
scroll to position [107, 0]
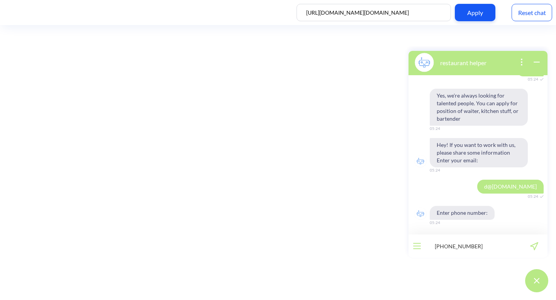
type input "[PHONE_NUMBER]"
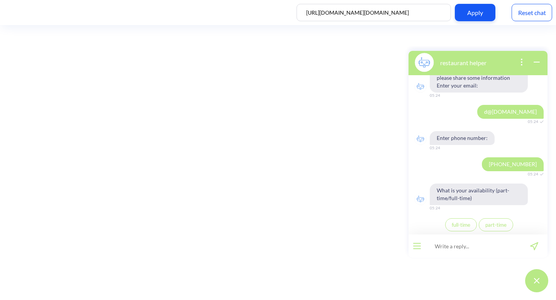
scroll to position [182, 0]
click at [458, 227] on span "full-time" at bounding box center [460, 224] width 19 height 6
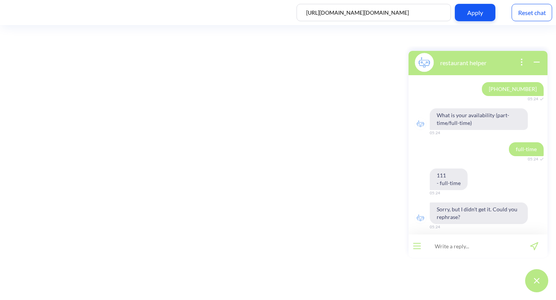
scroll to position [261, 0]
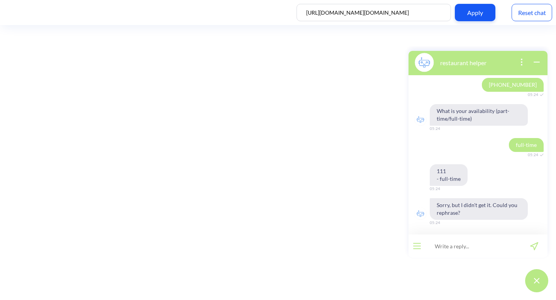
click at [535, 13] on div "Reset chat" at bounding box center [531, 12] width 41 height 17
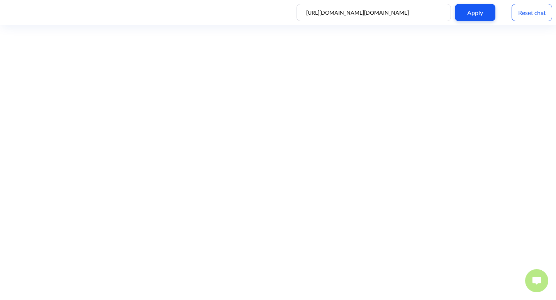
click at [539, 274] on button at bounding box center [536, 280] width 23 height 23
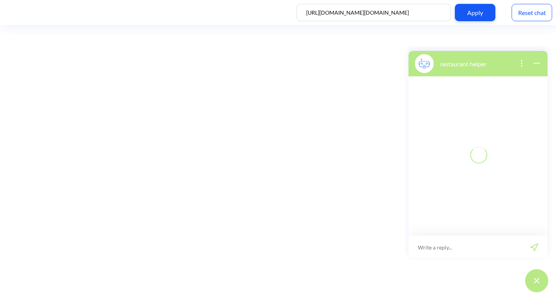
scroll to position [1, 0]
click at [492, 248] on input at bounding box center [472, 246] width 95 height 23
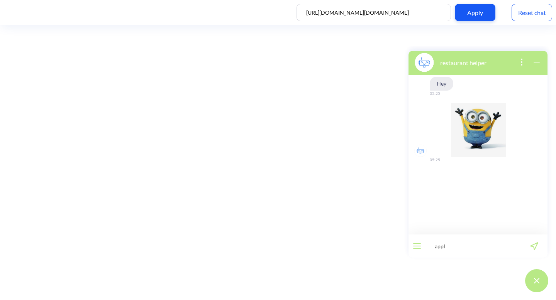
type input "apply"
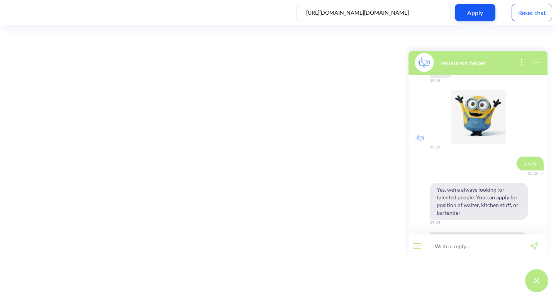
scroll to position [54, 0]
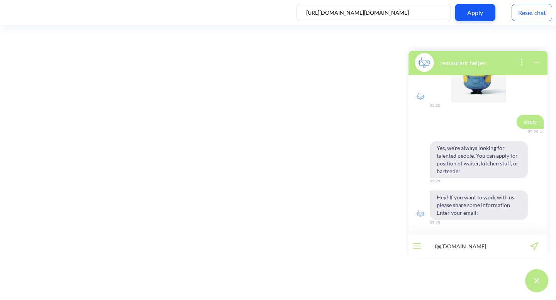
type input "f@gdj.com"
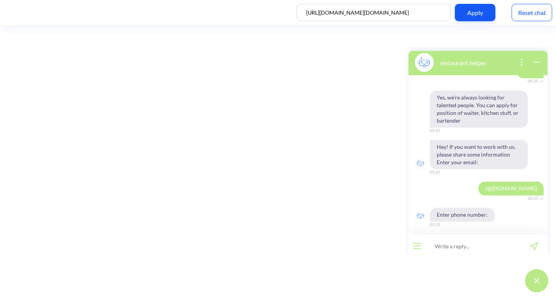
scroll to position [107, 0]
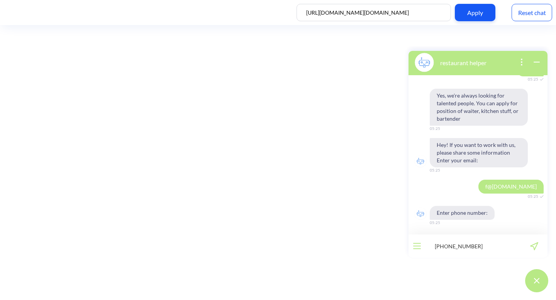
type input "[PHONE_NUMBER]"
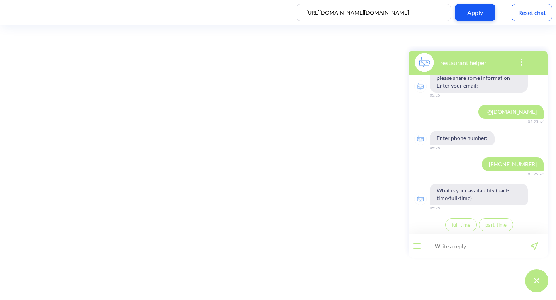
scroll to position [182, 0]
click at [465, 223] on span "full-time" at bounding box center [460, 224] width 19 height 6
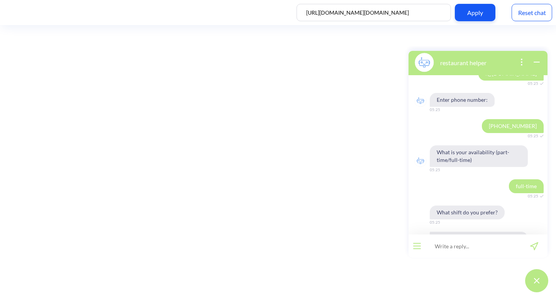
scroll to position [254, 0]
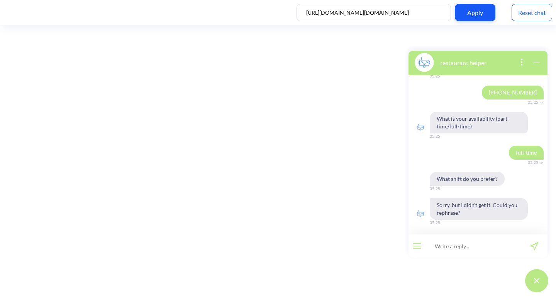
click at [524, 15] on div "Reset chat" at bounding box center [531, 12] width 41 height 17
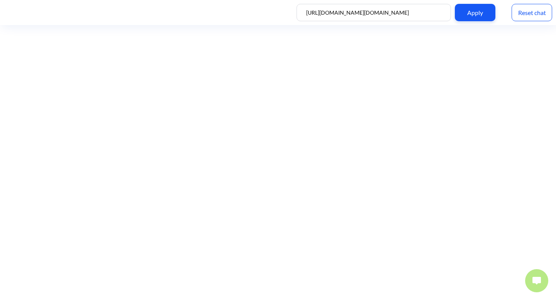
click at [535, 277] on button at bounding box center [536, 280] width 23 height 23
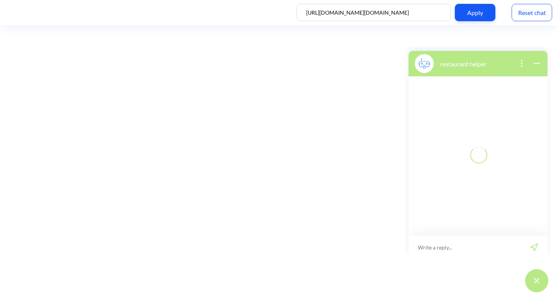
scroll to position [1, 0]
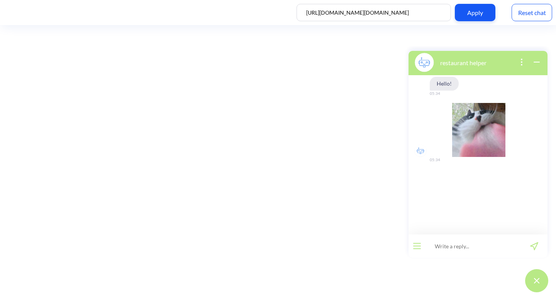
click at [463, 251] on input at bounding box center [472, 246] width 95 height 23
type input "apply"
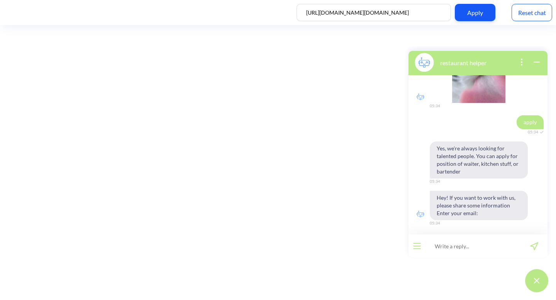
scroll to position [54, 0]
drag, startPoint x: 447, startPoint y: 198, endPoint x: 436, endPoint y: 197, distance: 11.6
click at [436, 197] on span "Hey! If you want to work with us, please share some information Enter your emai…" at bounding box center [478, 205] width 98 height 29
click at [462, 242] on input at bounding box center [472, 246] width 95 height 23
type input "f@gdh.com"
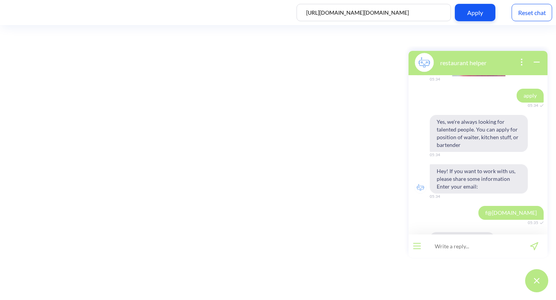
scroll to position [107, 0]
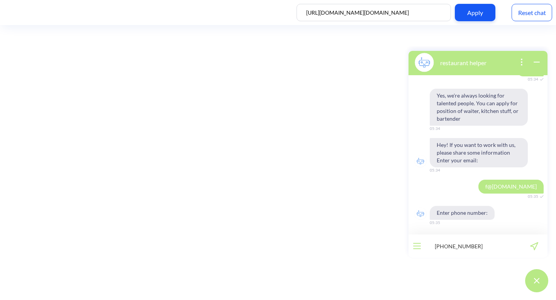
type input "[PHONE_NUMBER]"
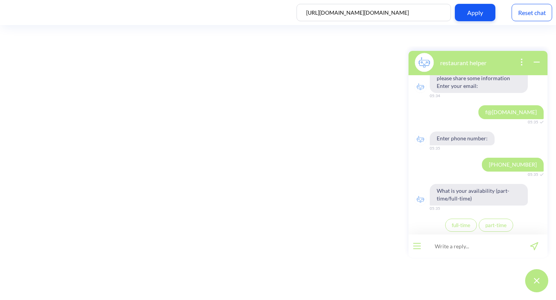
scroll to position [182, 0]
click at [460, 227] on span "full-time" at bounding box center [460, 224] width 19 height 6
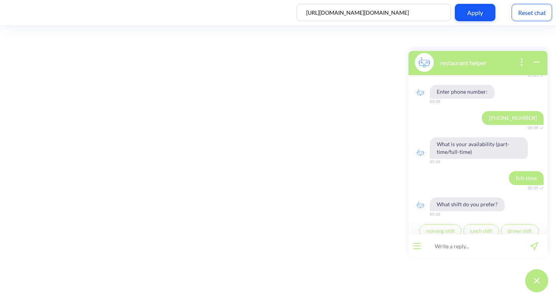
scroll to position [235, 0]
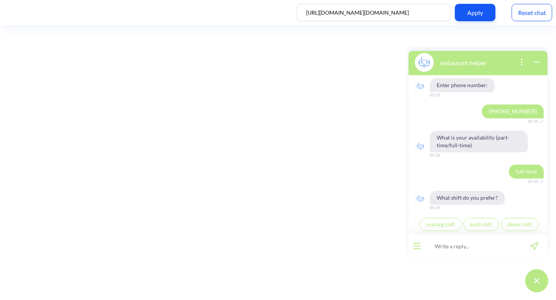
click at [432, 226] on span "morning shift" at bounding box center [440, 224] width 29 height 6
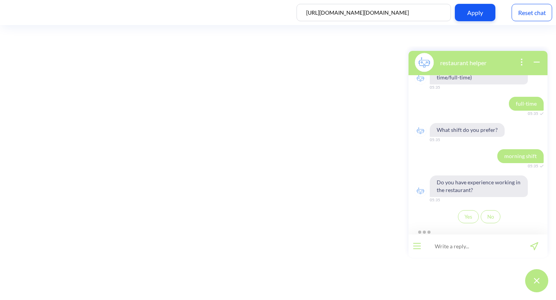
scroll to position [295, 0]
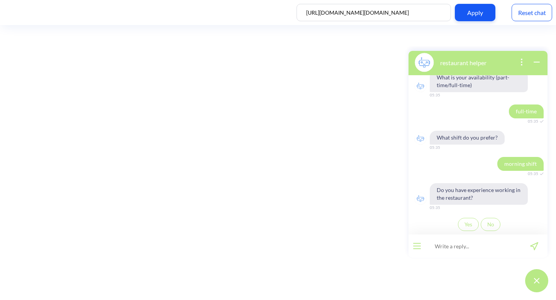
click at [465, 221] on button "Yes" at bounding box center [468, 224] width 21 height 13
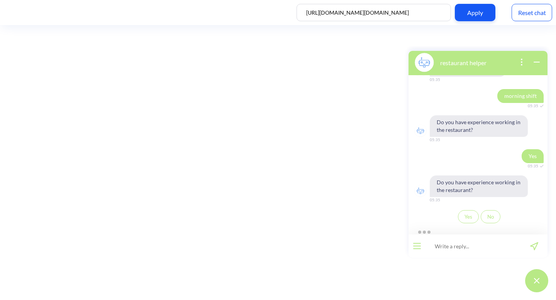
scroll to position [355, 0]
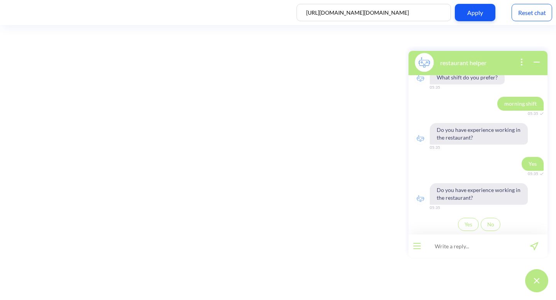
click at [491, 224] on button "No" at bounding box center [490, 224] width 20 height 13
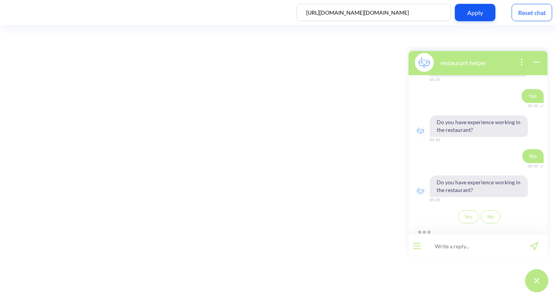
scroll to position [415, 0]
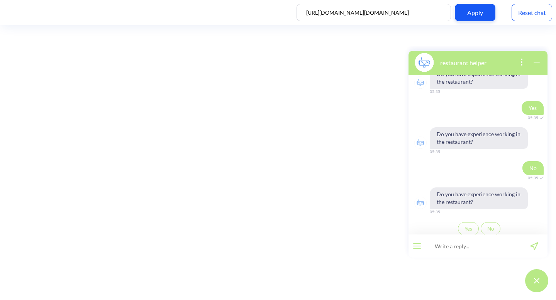
scroll to position [415, 0]
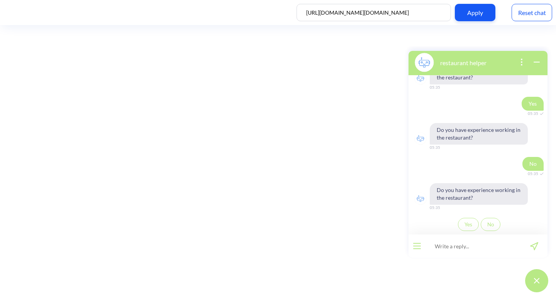
click at [464, 231] on button "Yes" at bounding box center [468, 224] width 21 height 13
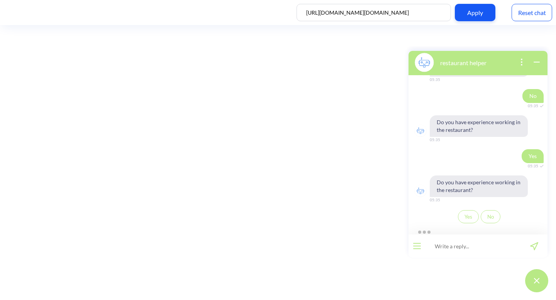
scroll to position [475, 0]
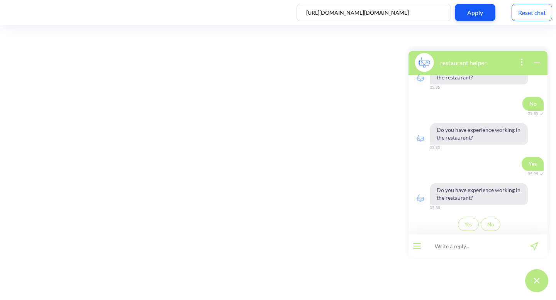
click at [526, 15] on div "Reset chat" at bounding box center [531, 12] width 41 height 17
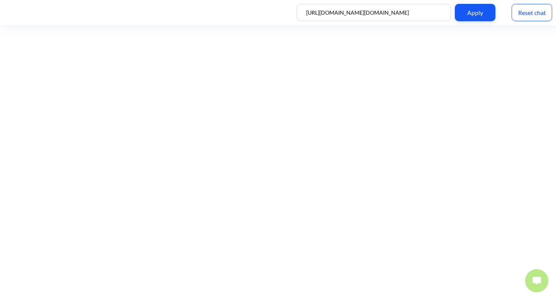
click at [533, 281] on img at bounding box center [536, 281] width 8 height 8
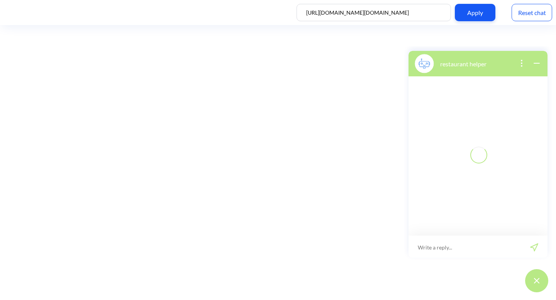
scroll to position [1, 0]
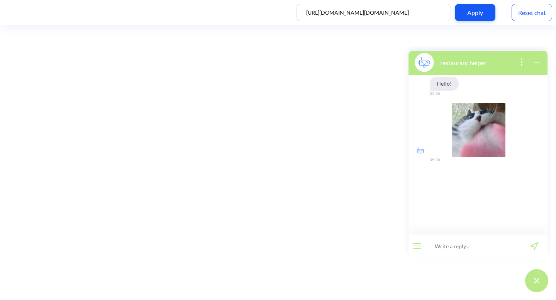
click at [450, 240] on input at bounding box center [472, 246] width 95 height 23
type input "i want to work"
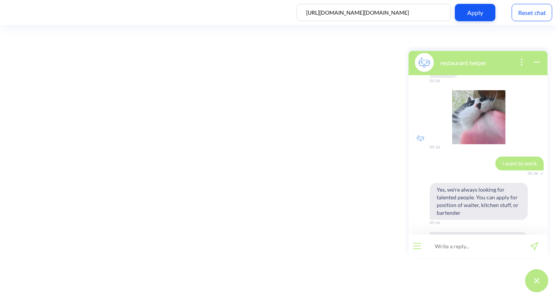
scroll to position [54, 0]
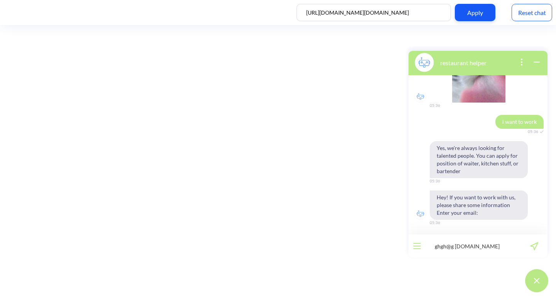
click at [456, 247] on input "ghgh@g [DOMAIN_NAME]" at bounding box center [472, 246] width 95 height 23
type input "[EMAIL_ADDRESS][DOMAIN_NAME]"
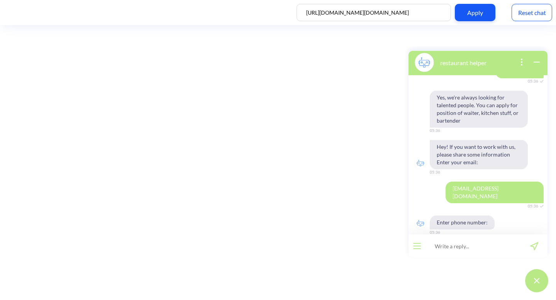
scroll to position [107, 0]
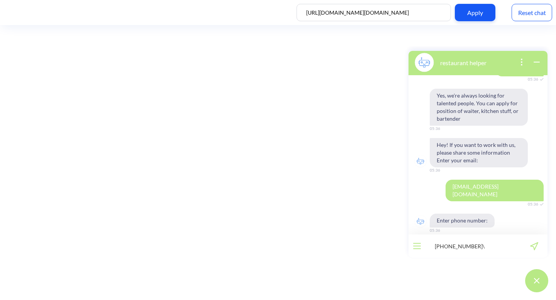
type input "[PHONE_NUMBER]"
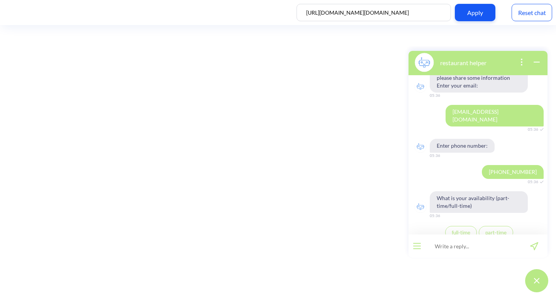
scroll to position [182, 0]
click at [465, 228] on button "full-time" at bounding box center [461, 232] width 32 height 13
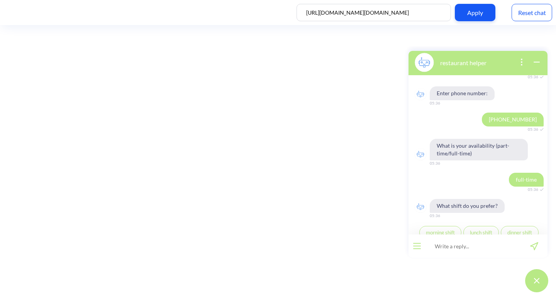
scroll to position [235, 0]
click at [439, 229] on span "morning shift" at bounding box center [440, 232] width 29 height 6
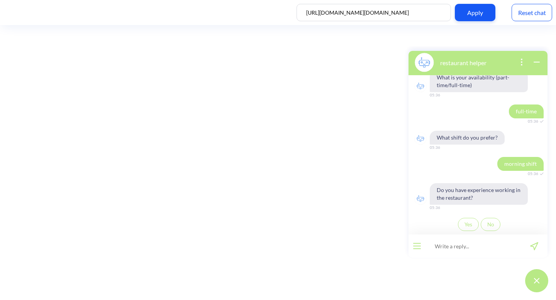
scroll to position [295, 0]
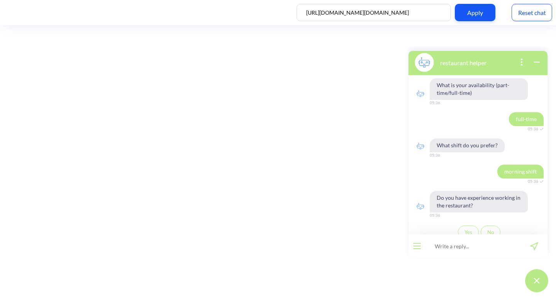
click at [464, 228] on button "Yes" at bounding box center [468, 232] width 21 height 13
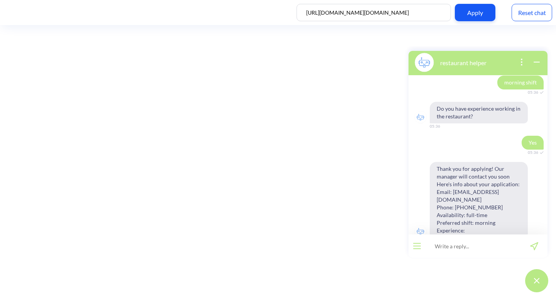
scroll to position [386, 0]
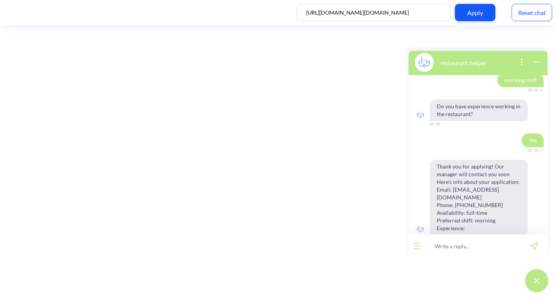
click at [525, 17] on div "Reset chat" at bounding box center [531, 12] width 41 height 17
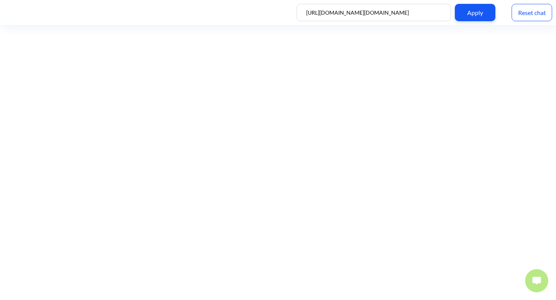
click at [542, 287] on button at bounding box center [536, 280] width 23 height 23
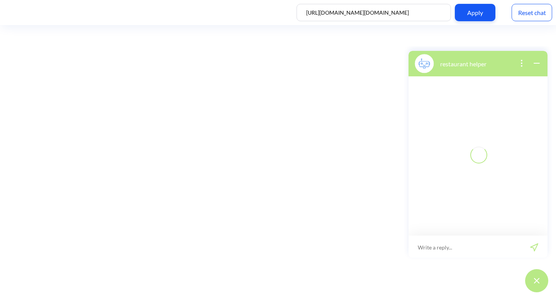
scroll to position [1, 0]
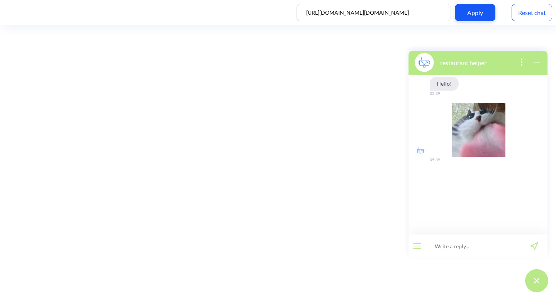
click at [451, 243] on input at bounding box center [472, 246] width 95 height 23
type input "apply"
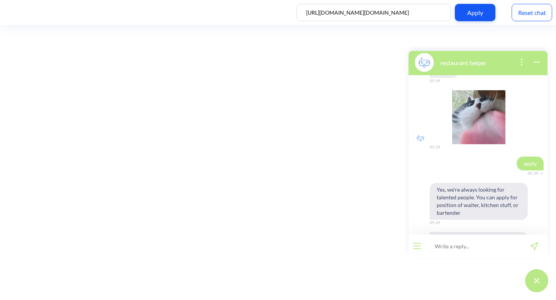
scroll to position [54, 0]
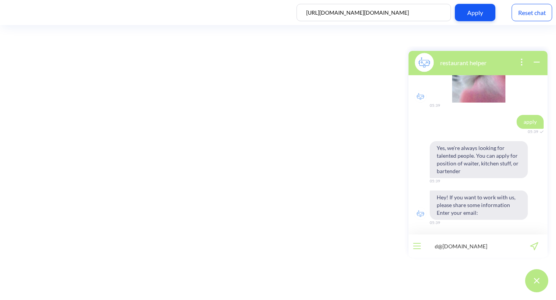
type input "d@whegb.com"
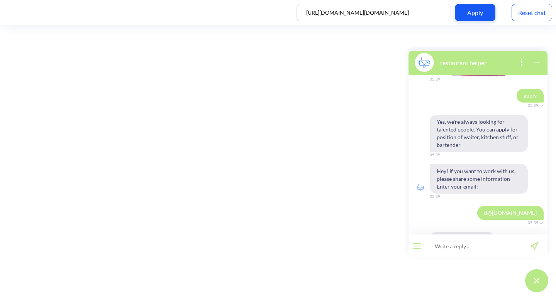
scroll to position [107, 0]
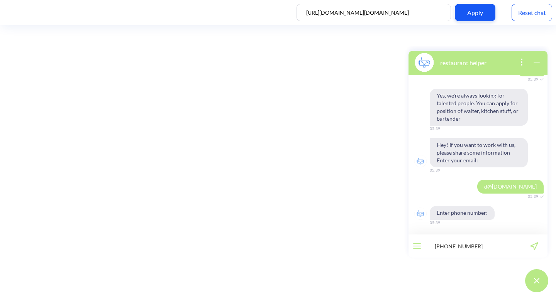
type input "+380991111111"
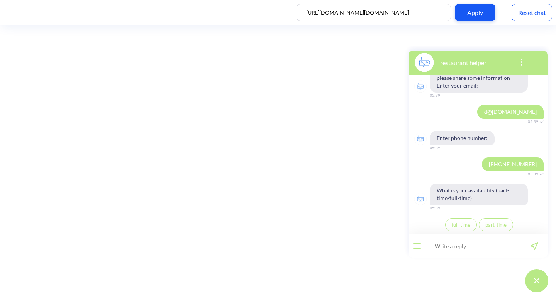
scroll to position [182, 0]
click at [496, 227] on span "part-time" at bounding box center [495, 224] width 21 height 6
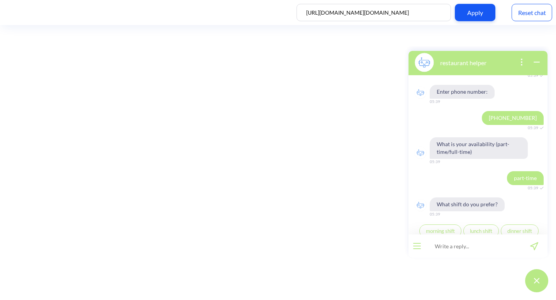
scroll to position [235, 0]
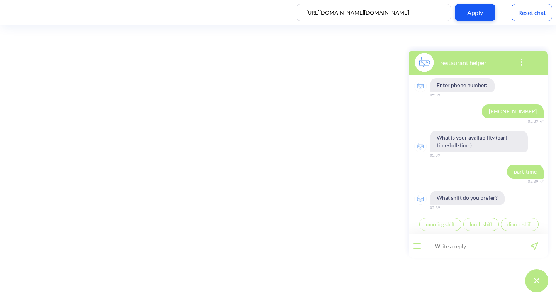
click at [480, 226] on span "lunch shift" at bounding box center [481, 224] width 22 height 6
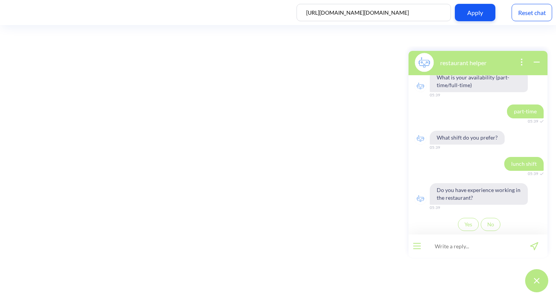
scroll to position [295, 0]
click at [478, 243] on input at bounding box center [472, 246] width 95 height 23
type input "yes, i worked"
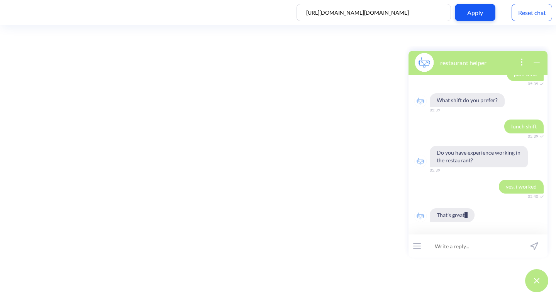
scroll to position [371, 0]
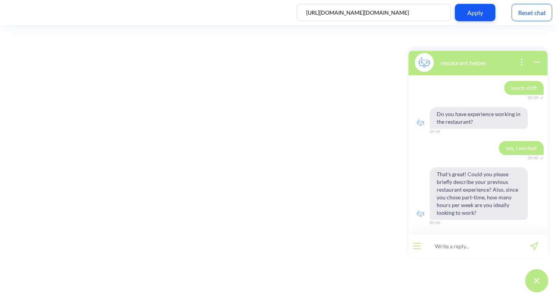
click at [526, 19] on div "Reset chat" at bounding box center [531, 12] width 41 height 17
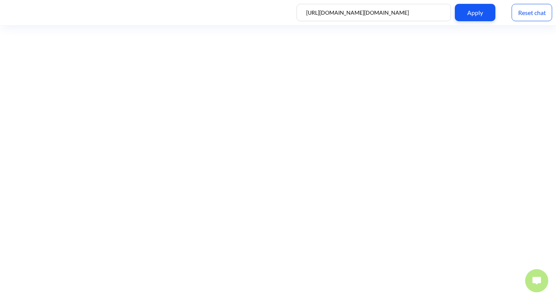
click at [529, 277] on button at bounding box center [536, 280] width 23 height 23
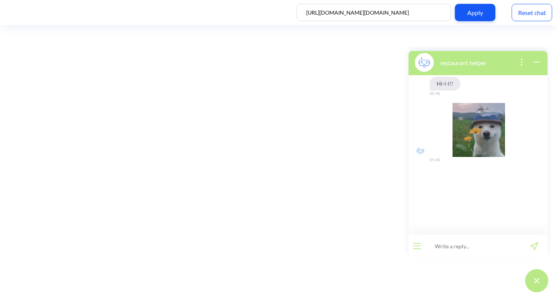
click at [507, 247] on input at bounding box center [472, 246] width 95 height 23
type input "apply"
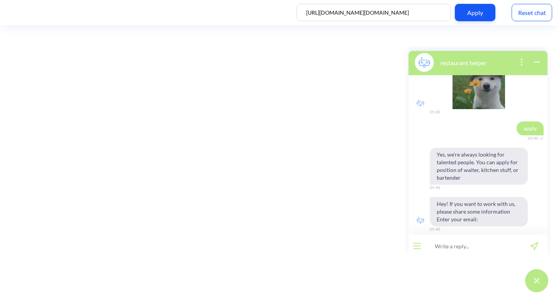
scroll to position [54, 0]
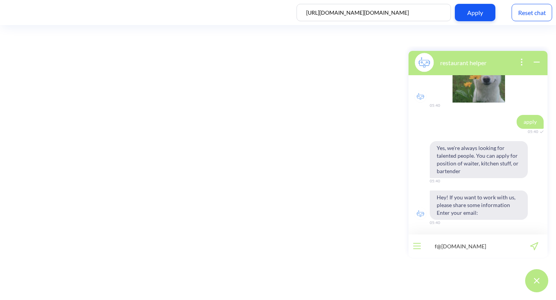
type input "f@[DOMAIN_NAME]"
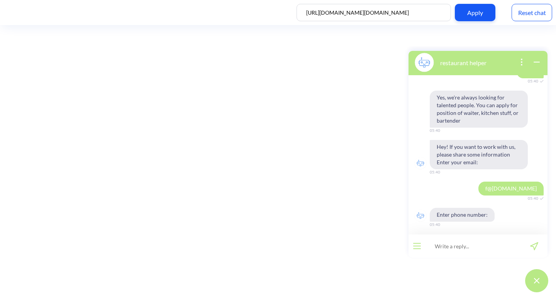
scroll to position [107, 0]
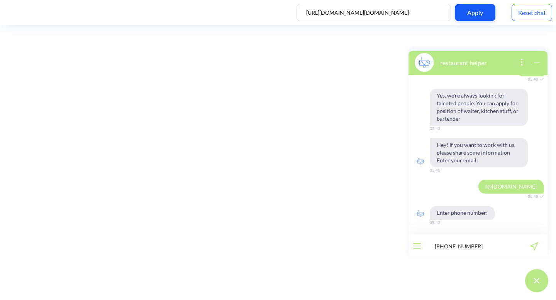
type input "[PHONE_NUMBER]"
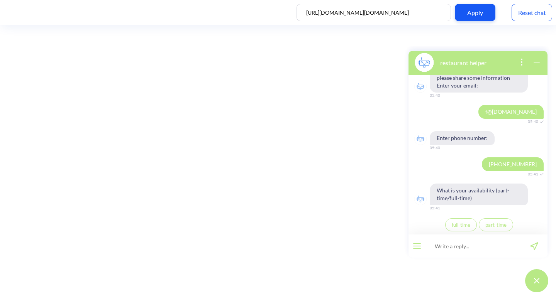
scroll to position [182, 0]
click at [468, 225] on button "full-time" at bounding box center [461, 224] width 32 height 13
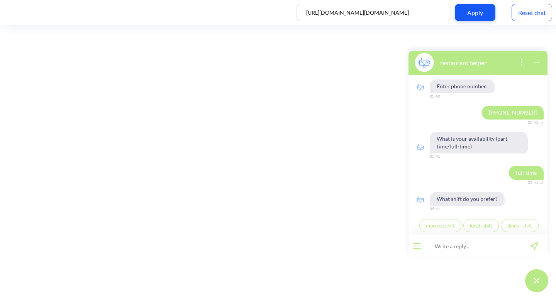
scroll to position [235, 0]
click at [485, 223] on span "lunch shift" at bounding box center [481, 224] width 22 height 6
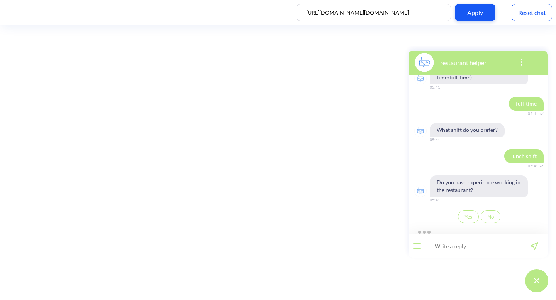
scroll to position [295, 0]
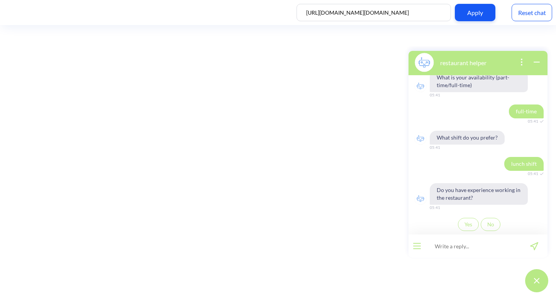
click at [467, 225] on span "Yes" at bounding box center [468, 224] width 8 height 6
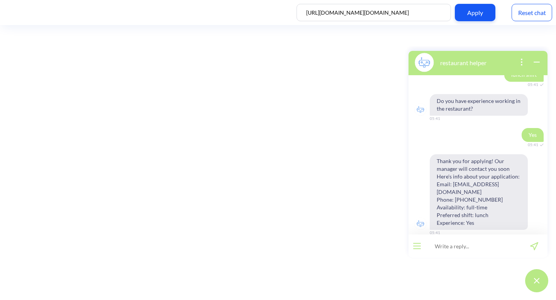
scroll to position [386, 0]
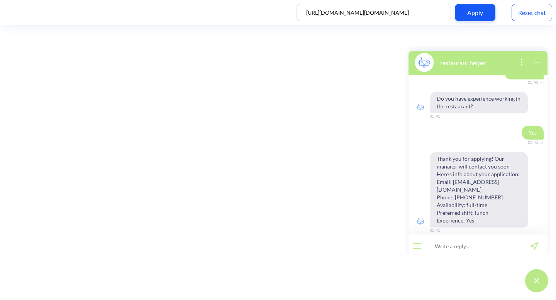
click at [522, 10] on div "Reset chat" at bounding box center [531, 12] width 41 height 17
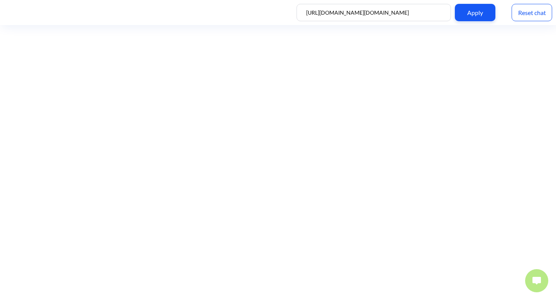
click at [533, 281] on img at bounding box center [536, 281] width 8 height 8
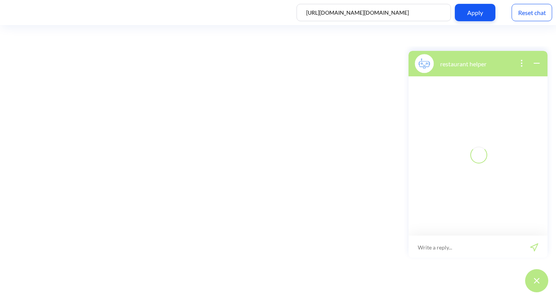
scroll to position [1, 0]
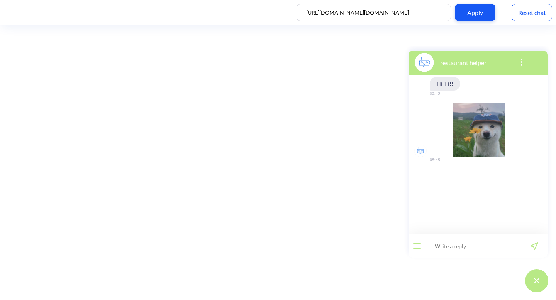
click at [494, 245] on input at bounding box center [472, 246] width 95 height 23
type input "apply"
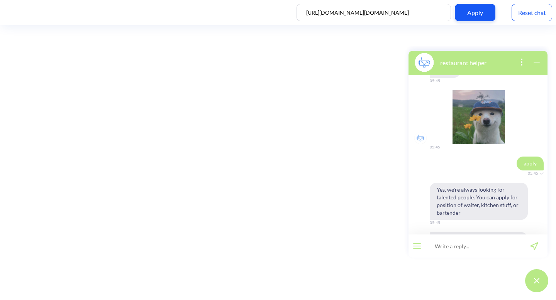
scroll to position [54, 0]
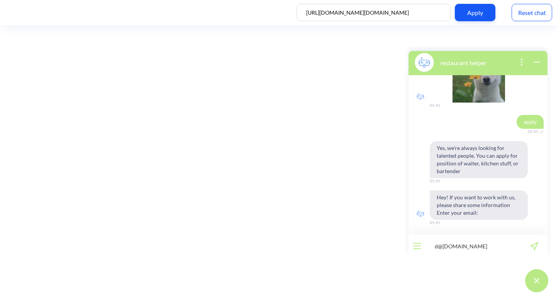
type input "d@[DOMAIN_NAME]"
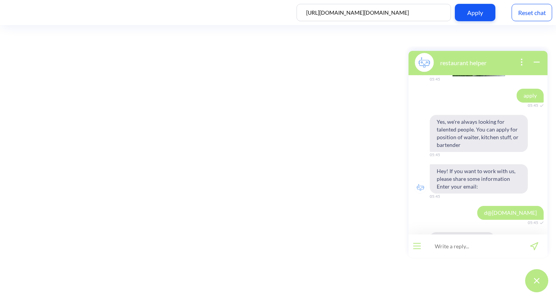
scroll to position [107, 0]
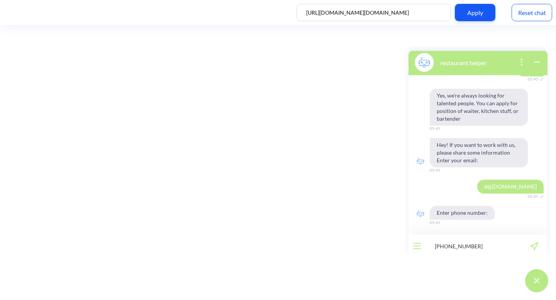
type input "[PHONE_NUMBER]"
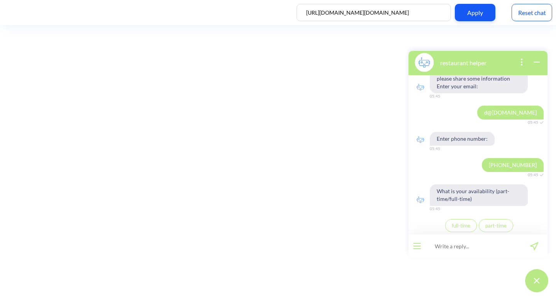
scroll to position [182, 0]
click at [488, 224] on span "part-time" at bounding box center [495, 224] width 21 height 6
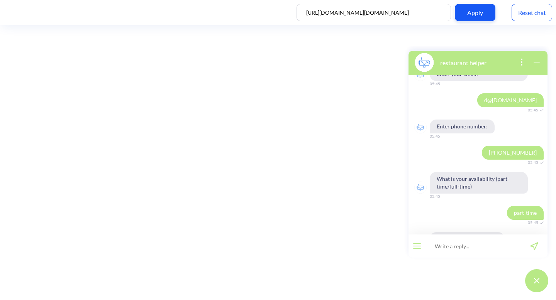
scroll to position [235, 0]
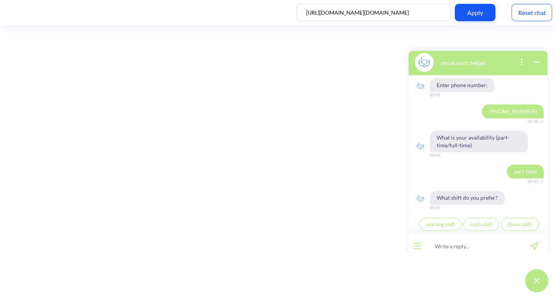
click at [478, 230] on button "lunch shift" at bounding box center [480, 224] width 35 height 13
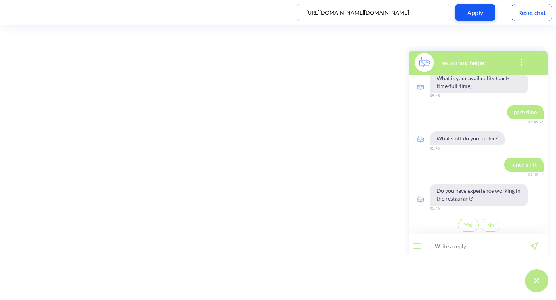
scroll to position [295, 0]
click at [485, 245] on input at bounding box center [472, 246] width 95 height 23
type input "Yes, i worked"
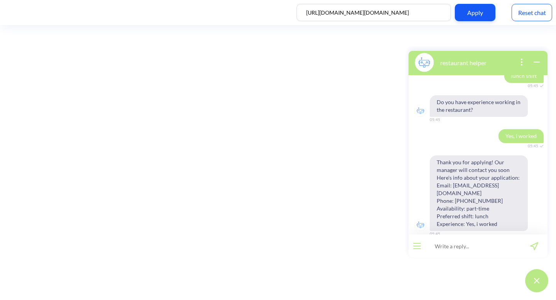
scroll to position [386, 0]
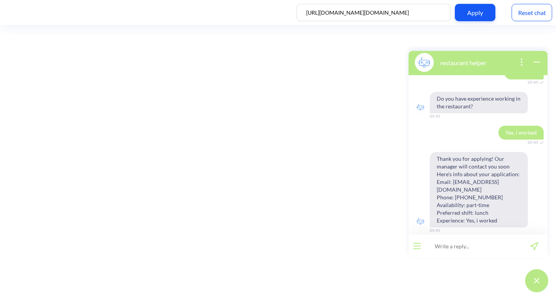
click at [527, 15] on div "Reset chat" at bounding box center [531, 12] width 41 height 17
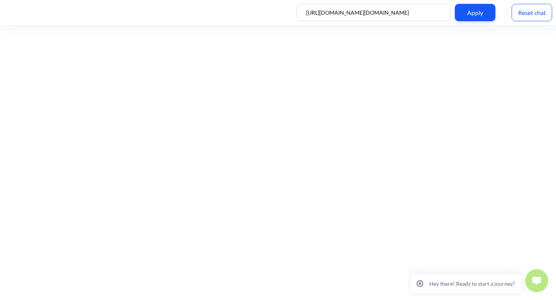
click at [419, 283] on icon "close popup - button" at bounding box center [419, 284] width 7 height 7
click at [538, 276] on button at bounding box center [536, 280] width 23 height 23
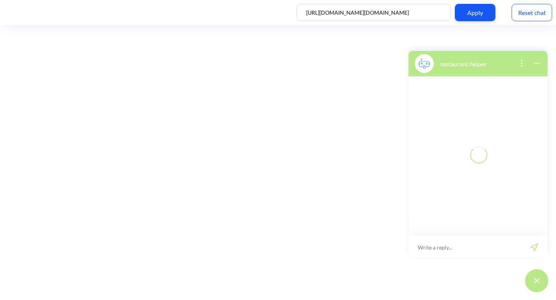
scroll to position [1, 0]
click at [489, 250] on input at bounding box center [472, 246] width 95 height 23
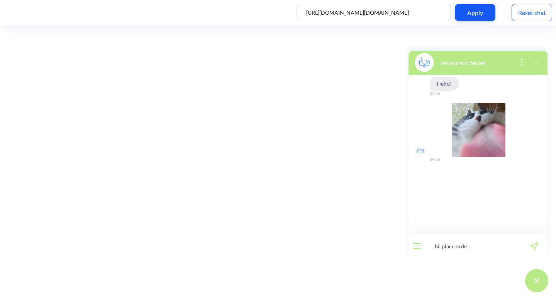
type input "hi, place order"
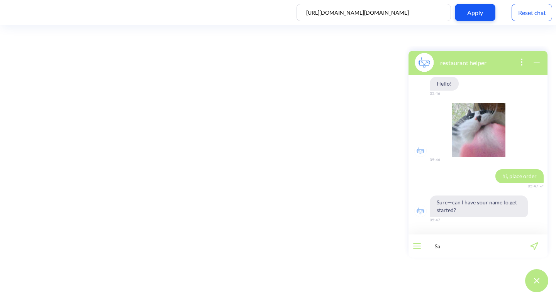
type input "[PERSON_NAME]"
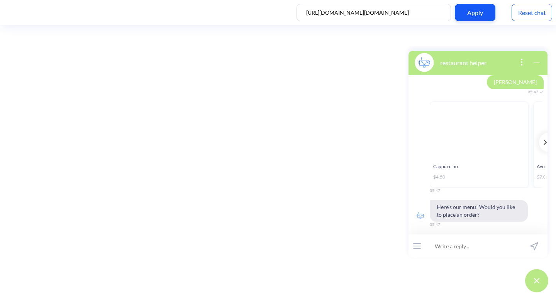
scroll to position [156, 0]
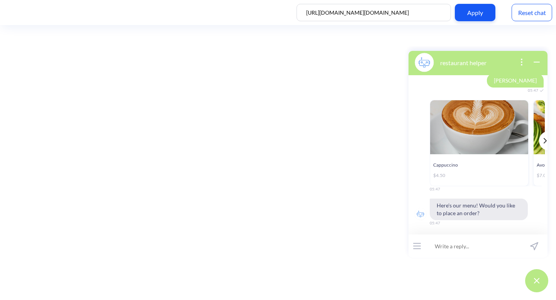
click at [543, 141] on icon "template message" at bounding box center [544, 140] width 3 height 5
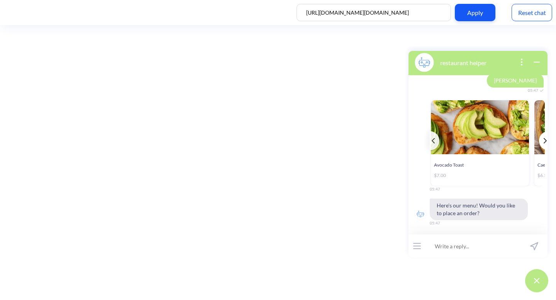
click at [543, 141] on icon "template message" at bounding box center [544, 140] width 3 height 5
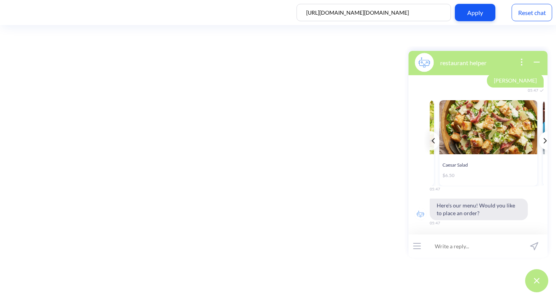
click at [543, 141] on icon "template message" at bounding box center [544, 140] width 3 height 5
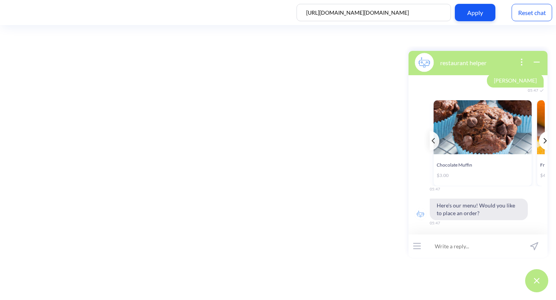
click at [543, 141] on icon "template message" at bounding box center [544, 140] width 3 height 5
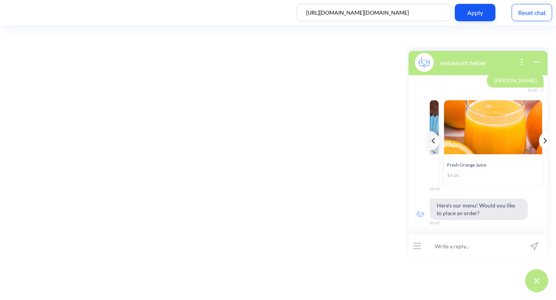
scroll to position [0, 407]
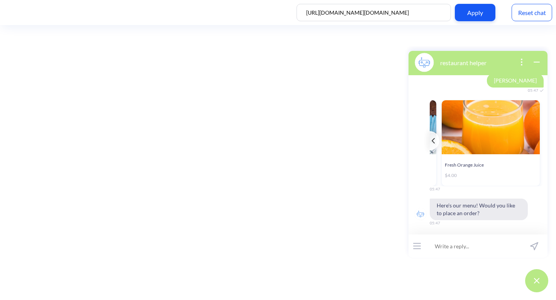
click at [541, 141] on div "Cappuccino $4.50 Avocado Toast $7.00 Caesar Salad $6.50 Chocolate Muffin $3.00 …" at bounding box center [493, 143] width 129 height 86
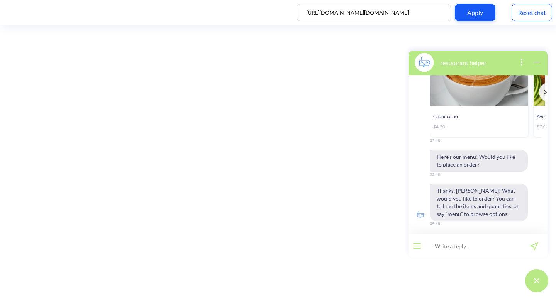
click at [532, 12] on div "Reset chat" at bounding box center [531, 12] width 41 height 17
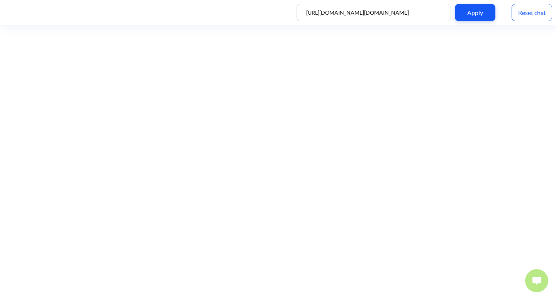
click at [536, 280] on img at bounding box center [536, 281] width 8 height 8
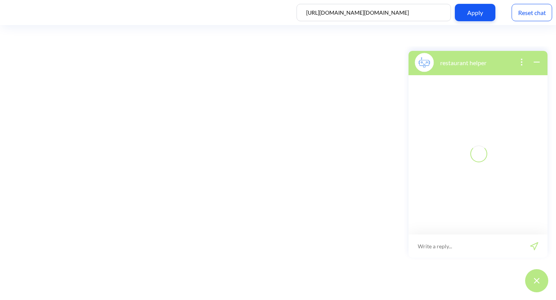
click at [470, 247] on input at bounding box center [464, 246] width 112 height 23
type input "place order"
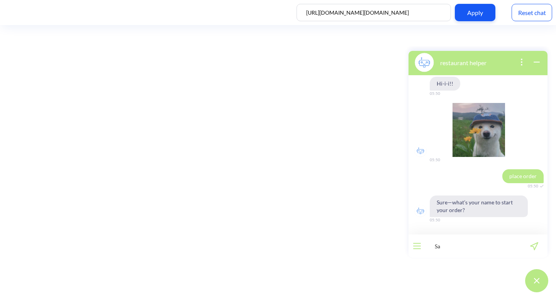
type input "[PERSON_NAME]"
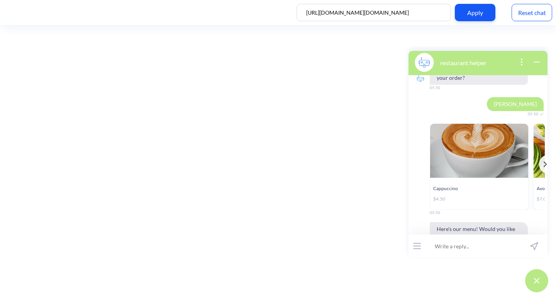
scroll to position [288, 0]
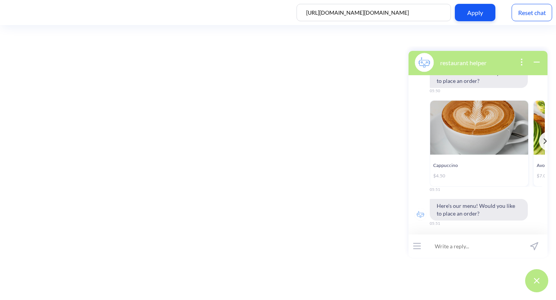
click at [532, 15] on div "Reset chat" at bounding box center [531, 12] width 41 height 17
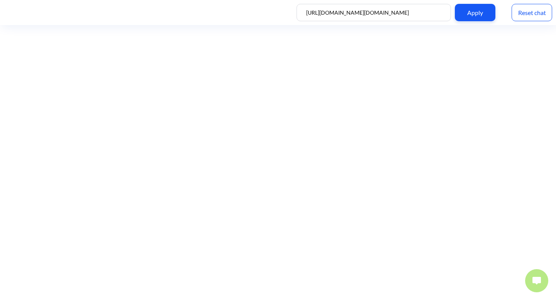
click at [538, 287] on button at bounding box center [536, 280] width 23 height 23
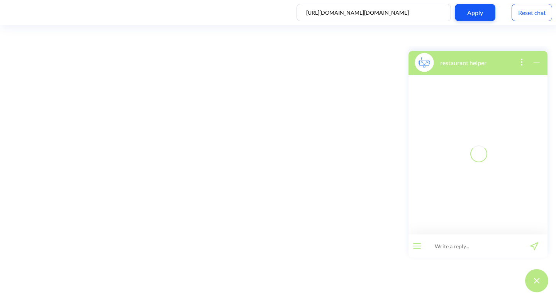
click at [486, 247] on input at bounding box center [472, 246] width 95 height 23
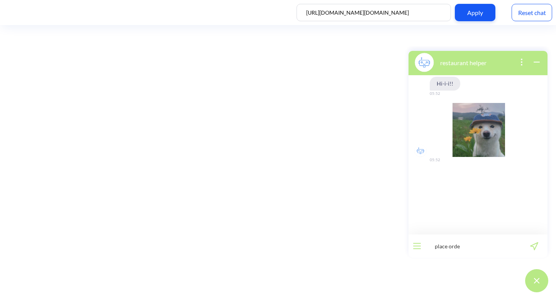
type input "place order"
type input "[PERSON_NAME]"
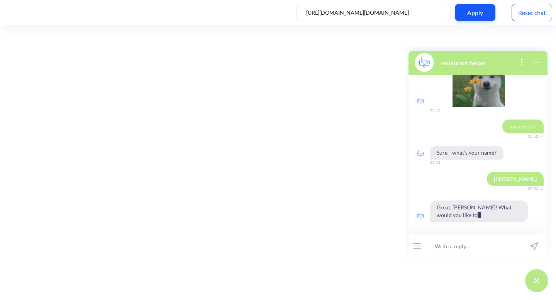
scroll to position [57, 0]
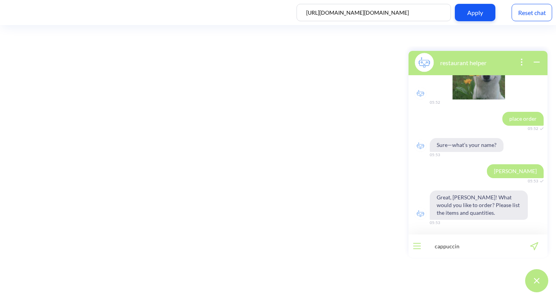
type input "cappuccino"
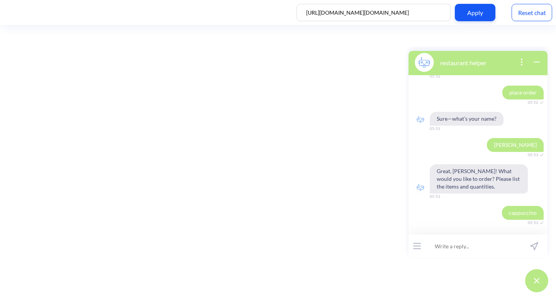
scroll to position [91, 0]
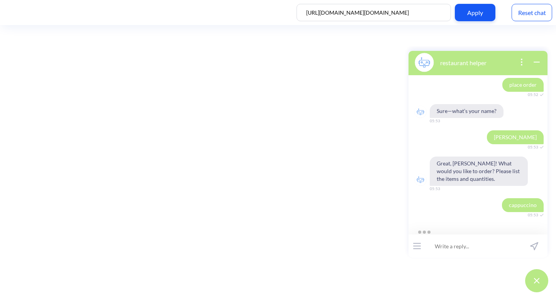
click at [519, 12] on div "Reset chat" at bounding box center [531, 12] width 41 height 17
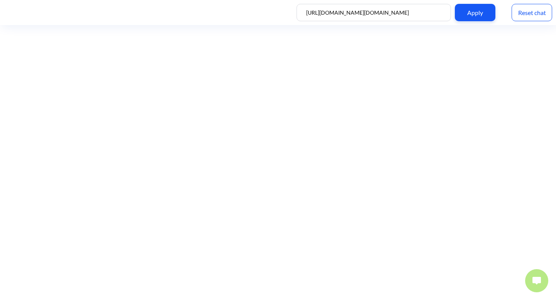
click at [540, 282] on img at bounding box center [536, 281] width 8 height 8
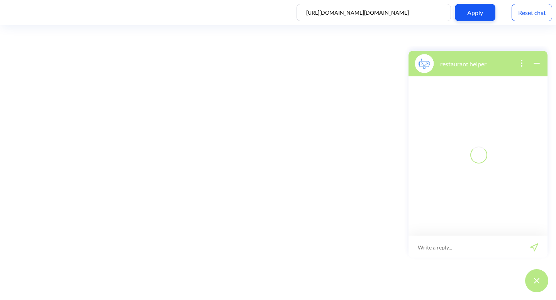
scroll to position [1, 0]
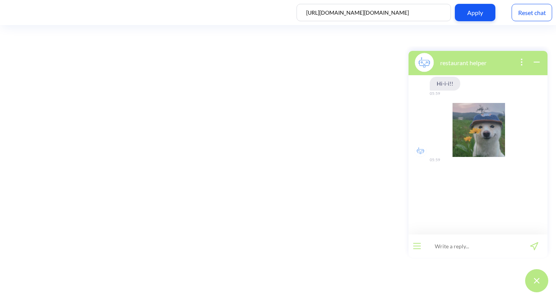
click at [475, 250] on input at bounding box center [472, 246] width 95 height 23
type input "place order"
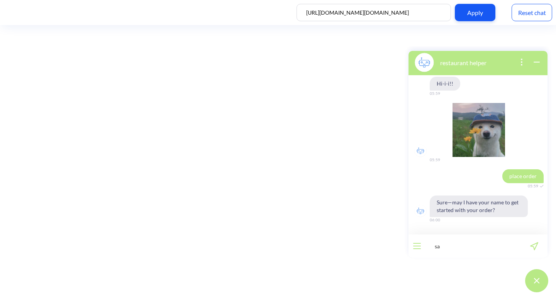
type input "[PERSON_NAME]"
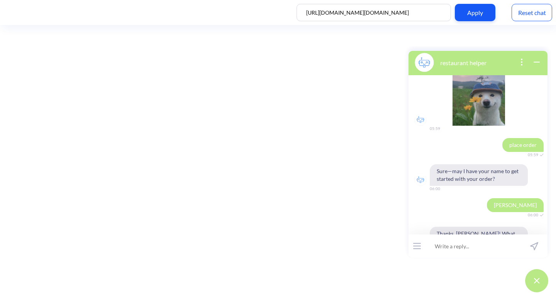
scroll to position [65, 0]
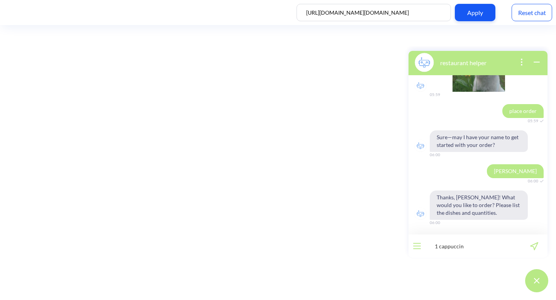
type input "1 cappuccino"
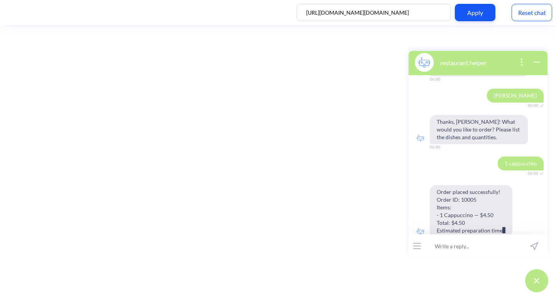
scroll to position [164, 0]
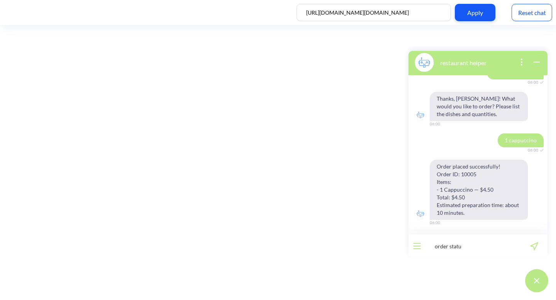
type input "order status"
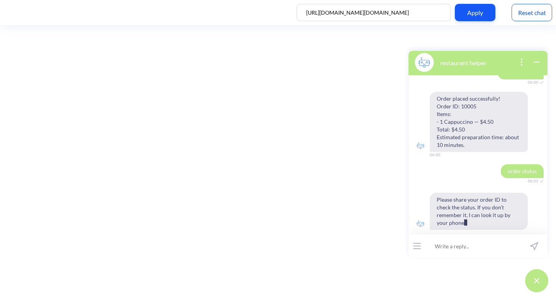
scroll to position [240, 0]
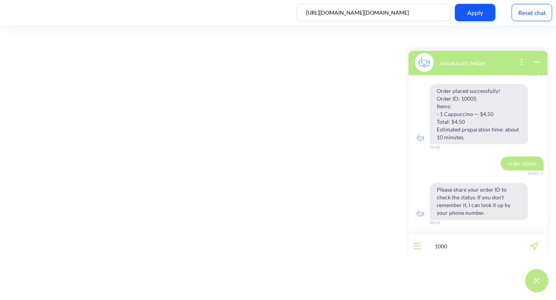
type input "10005"
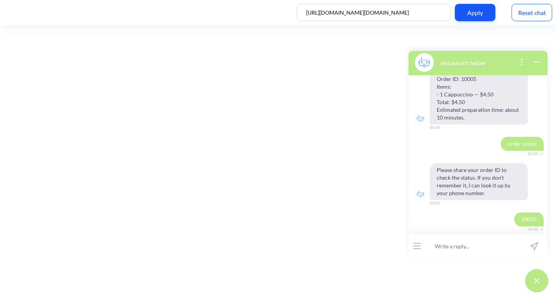
scroll to position [274, 0]
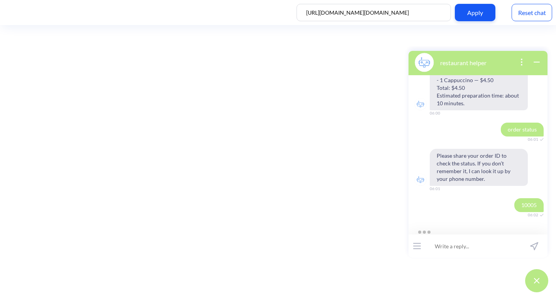
click at [523, 2] on div "https://botscrew-private.github.io/test-webpages.github.io/restaurant/ Apply Re…" at bounding box center [278, 12] width 556 height 25
click at [523, 16] on div "Reset chat" at bounding box center [531, 12] width 41 height 17
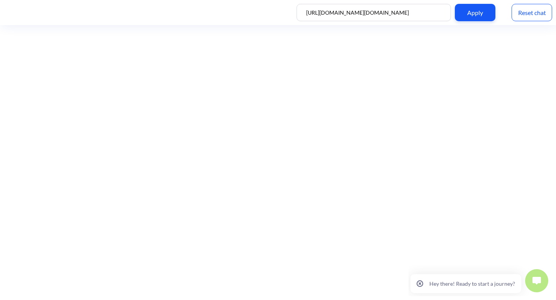
click at [518, 17] on div "Reset chat" at bounding box center [531, 12] width 41 height 17
click at [530, 285] on button at bounding box center [536, 280] width 23 height 23
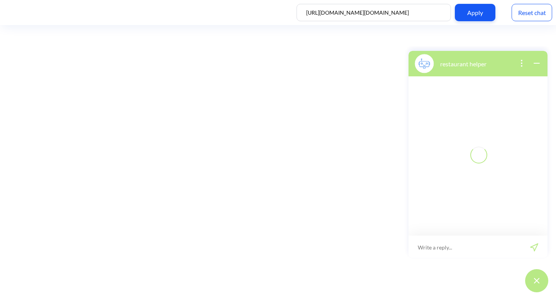
scroll to position [1, 0]
click at [483, 247] on input at bounding box center [472, 246] width 95 height 23
type input "place order"
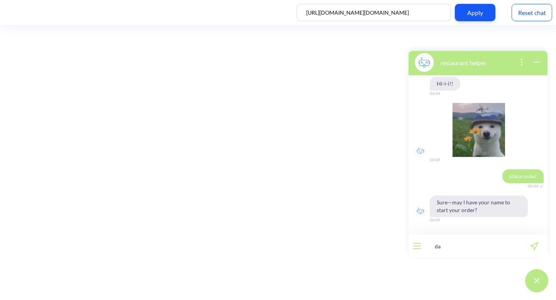
type input "[PERSON_NAME]"
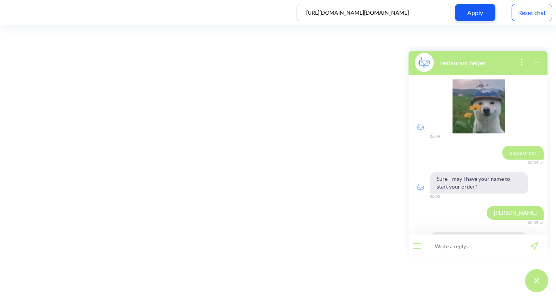
scroll to position [57, 0]
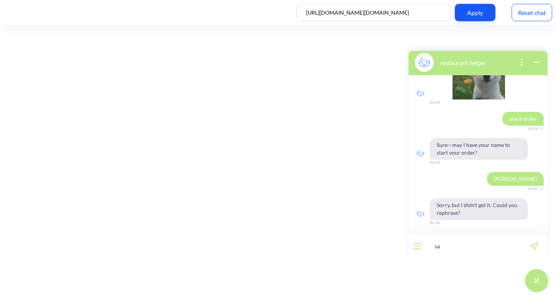
type input "sam"
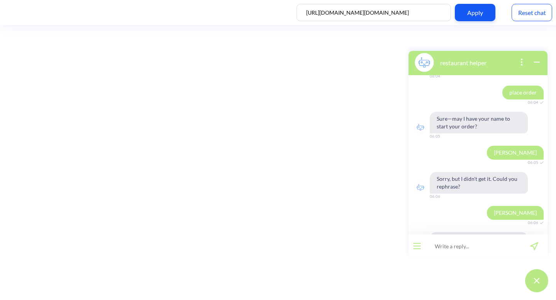
scroll to position [118, 0]
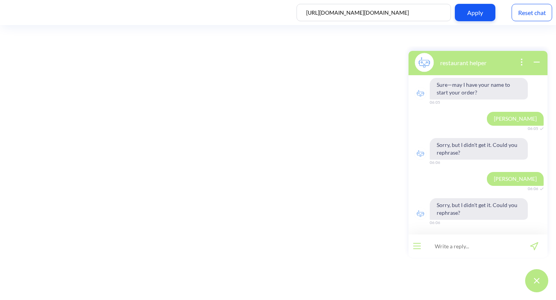
click at [535, 14] on div "Reset chat" at bounding box center [531, 12] width 41 height 17
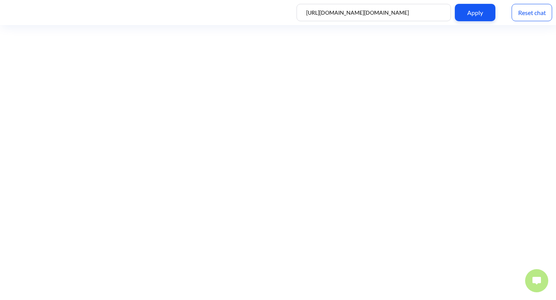
click at [539, 276] on button at bounding box center [536, 280] width 23 height 23
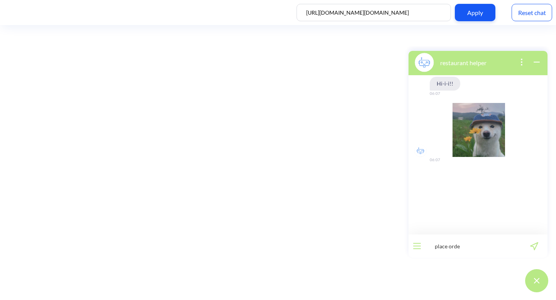
type input "place order"
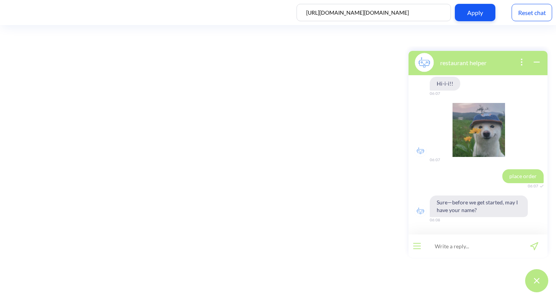
type input "s"
type input "[PERSON_NAME]"
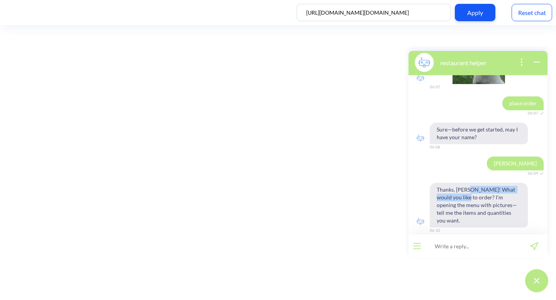
drag, startPoint x: 469, startPoint y: 191, endPoint x: 458, endPoint y: 199, distance: 13.6
click at [458, 199] on span "Thanks, [PERSON_NAME]! What would you like to order? I’m opening the menu with …" at bounding box center [478, 205] width 98 height 45
copy span "What would you like to order?"
click at [543, 8] on div "Reset chat" at bounding box center [531, 12] width 41 height 17
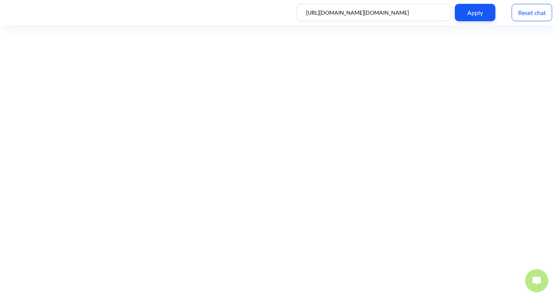
click at [535, 285] on button at bounding box center [536, 280] width 23 height 23
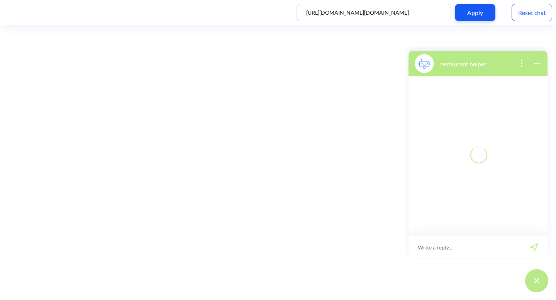
scroll to position [1, 0]
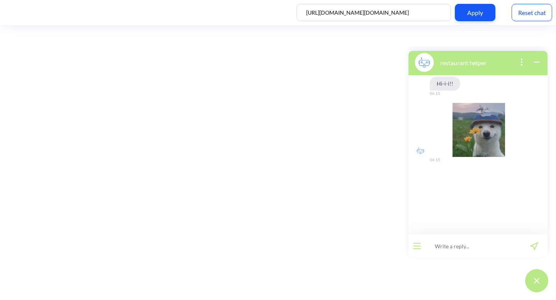
click at [475, 248] on input at bounding box center [472, 246] width 95 height 23
click at [415, 243] on icon "open menu" at bounding box center [416, 243] width 7 height 0
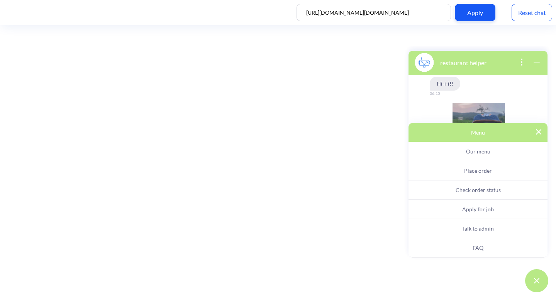
click at [465, 171] on span "Place order" at bounding box center [478, 170] width 28 height 7
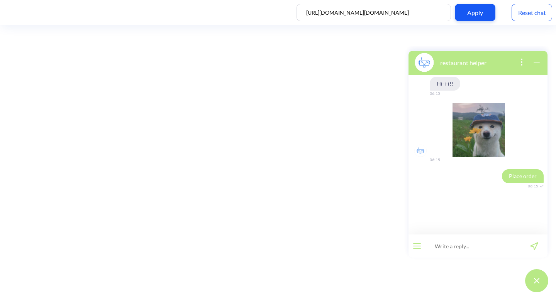
click at [412, 246] on div at bounding box center [416, 246] width 17 height 23
click at [417, 247] on button "open menu" at bounding box center [417, 246] width 8 height 6
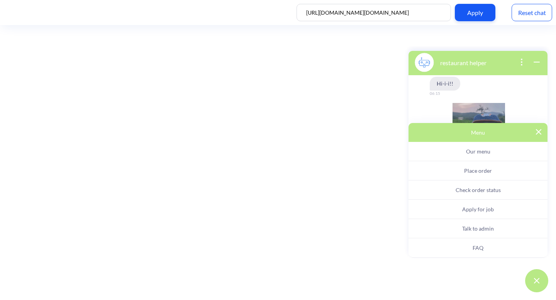
click at [470, 172] on span "Place order" at bounding box center [478, 170] width 28 height 7
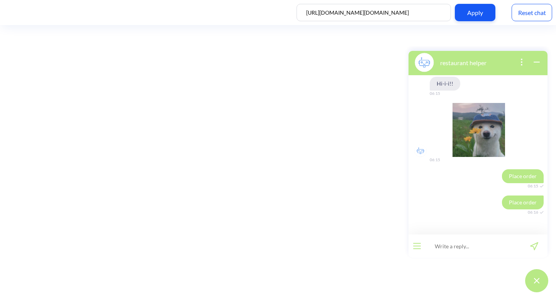
click at [541, 9] on div "Reset chat" at bounding box center [531, 12] width 41 height 17
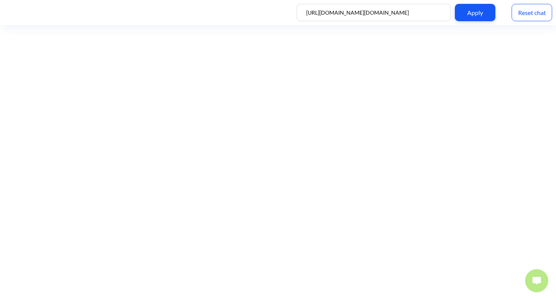
click at [540, 278] on img at bounding box center [536, 281] width 8 height 8
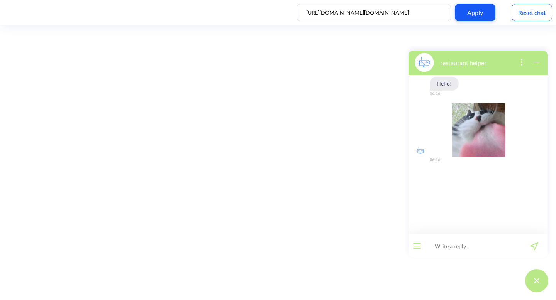
click at [417, 245] on button "open menu" at bounding box center [417, 246] width 8 height 6
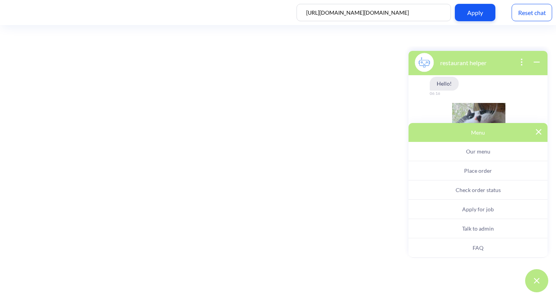
click at [468, 172] on span "Place order" at bounding box center [478, 170] width 28 height 7
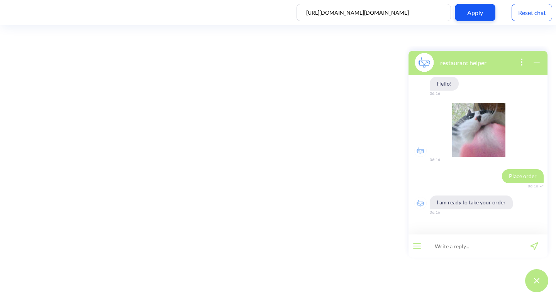
click at [456, 243] on input at bounding box center [472, 246] width 95 height 23
type input "1 cappuccino"
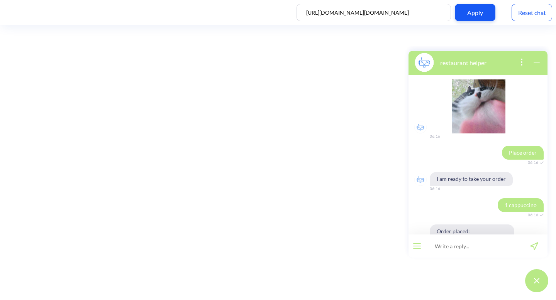
scroll to position [65, 0]
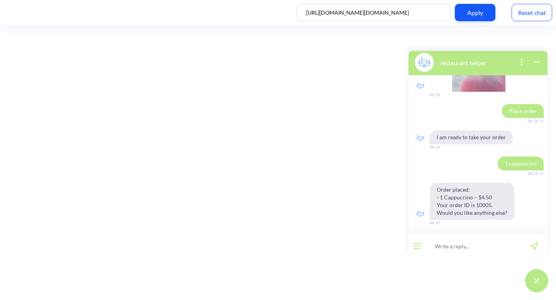
click at [543, 12] on div "Reset chat" at bounding box center [531, 12] width 41 height 17
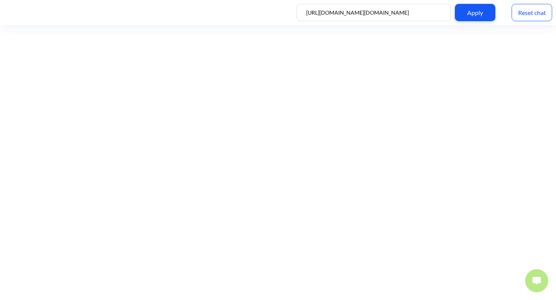
click at [536, 278] on img at bounding box center [536, 281] width 8 height 8
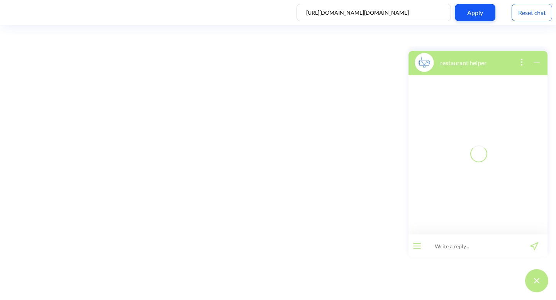
click at [473, 247] on input at bounding box center [472, 246] width 95 height 23
type input "p"
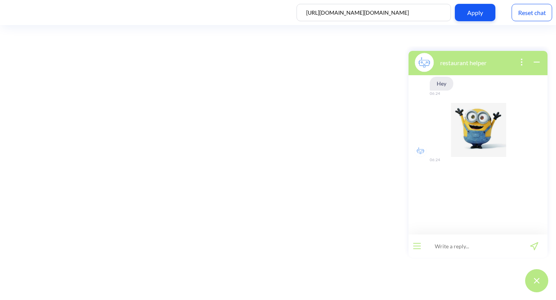
click at [414, 250] on div at bounding box center [416, 246] width 17 height 23
click at [417, 246] on icon "open menu" at bounding box center [416, 246] width 7 height 0
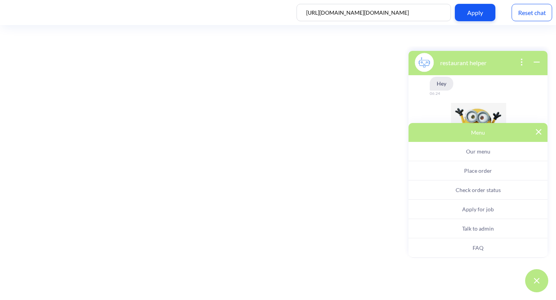
click at [458, 170] on button "Place order" at bounding box center [477, 170] width 139 height 19
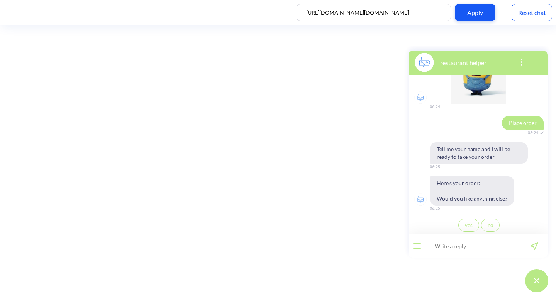
scroll to position [54, 0]
click at [540, 11] on div "Reset chat" at bounding box center [531, 12] width 41 height 17
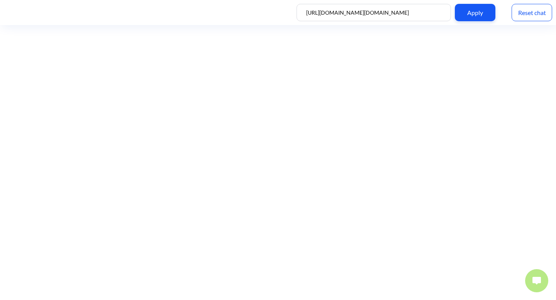
click at [535, 282] on img at bounding box center [536, 281] width 8 height 8
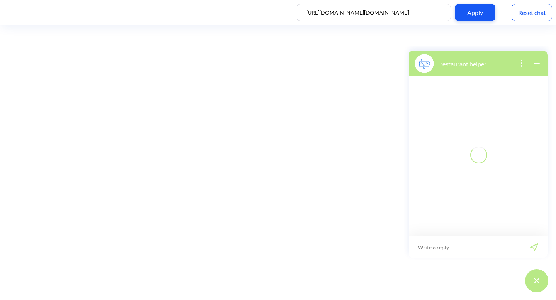
scroll to position [1, 0]
click at [460, 245] on input at bounding box center [472, 246] width 95 height 23
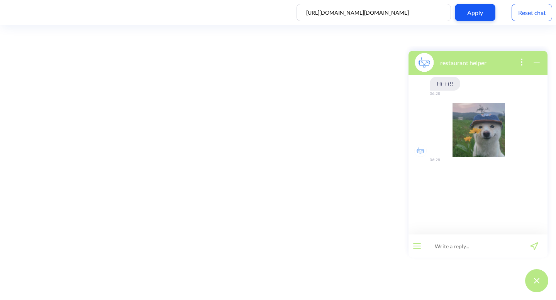
click at [414, 250] on div at bounding box center [416, 246] width 17 height 23
click at [416, 247] on button "open menu" at bounding box center [417, 246] width 8 height 6
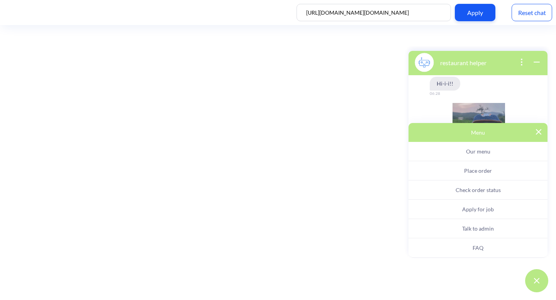
click at [467, 169] on span "Place order" at bounding box center [478, 170] width 28 height 7
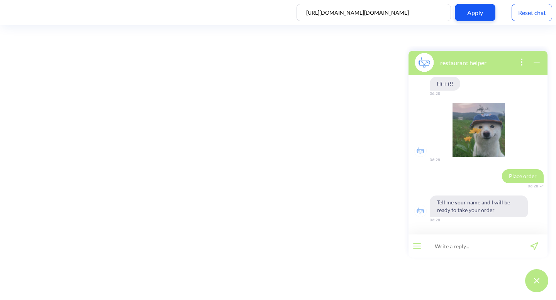
click at [477, 247] on input at bounding box center [472, 246] width 95 height 23
type input "[PERSON_NAME]"
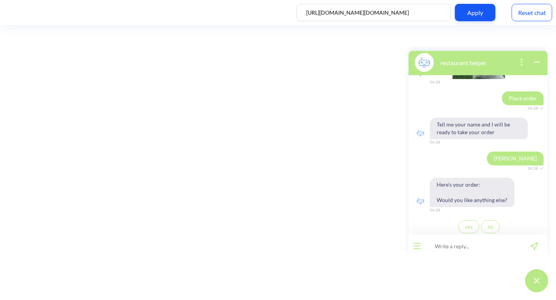
scroll to position [80, 0]
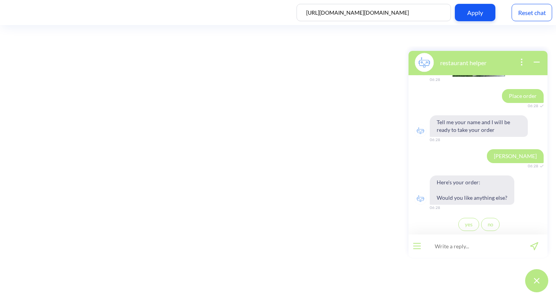
click at [522, 14] on div "Reset chat" at bounding box center [531, 12] width 41 height 17
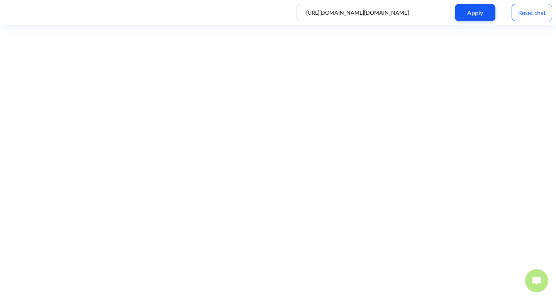
click at [535, 288] on button at bounding box center [536, 280] width 23 height 23
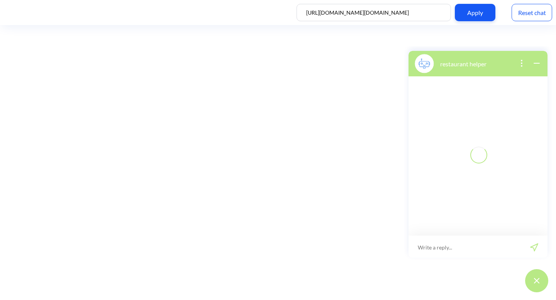
scroll to position [1, 0]
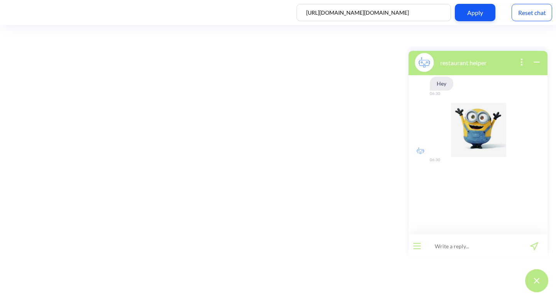
click at [418, 247] on button "open menu" at bounding box center [417, 246] width 8 height 6
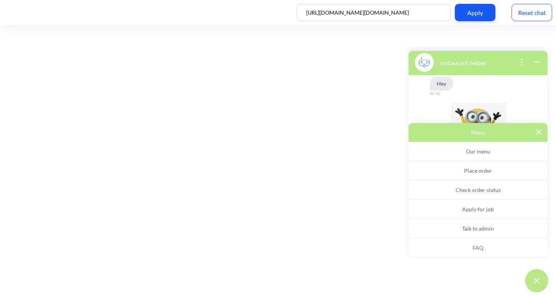
click at [491, 176] on button "Place order" at bounding box center [477, 170] width 139 height 19
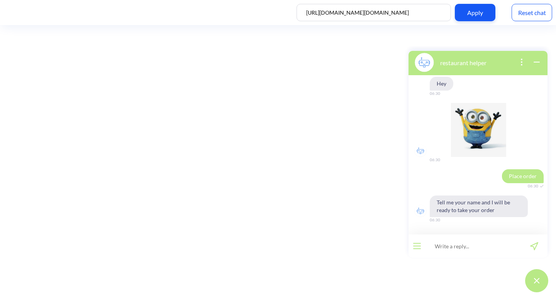
click at [473, 240] on input at bounding box center [472, 246] width 95 height 23
type input "sam"
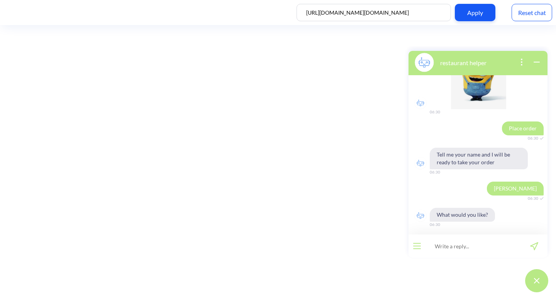
scroll to position [50, 0]
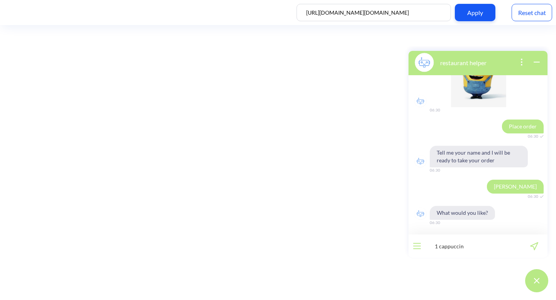
type input "1 cappuccino"
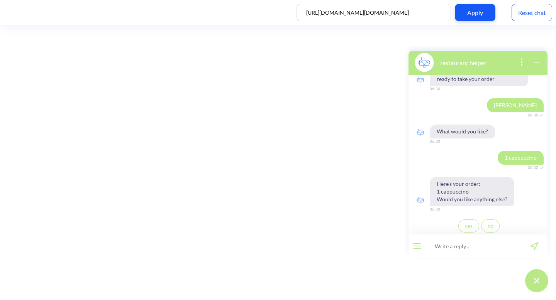
scroll to position [133, 0]
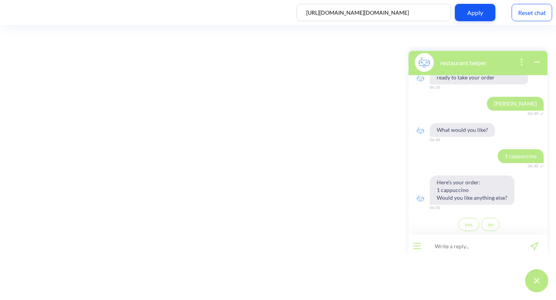
click at [467, 226] on span "yes" at bounding box center [469, 224] width 8 height 6
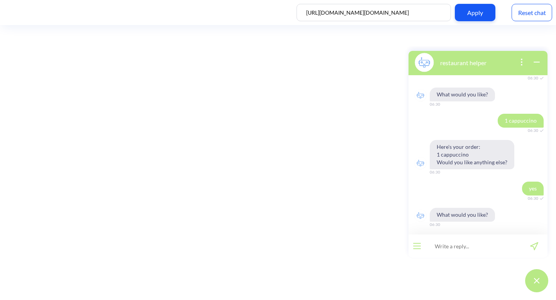
scroll to position [170, 0]
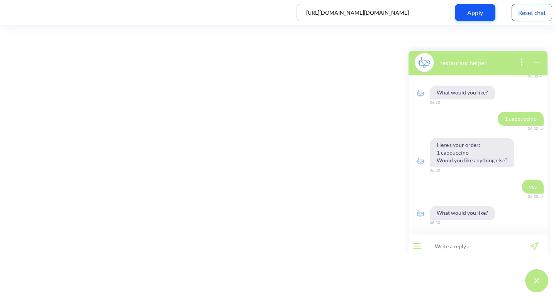
click at [469, 248] on input at bounding box center [472, 246] width 95 height 23
type input "avocado toast"
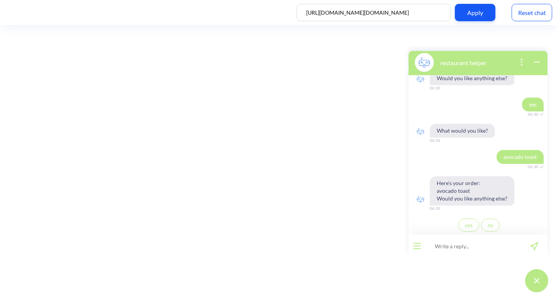
scroll to position [253, 0]
click at [488, 227] on span "no" at bounding box center [489, 224] width 5 height 6
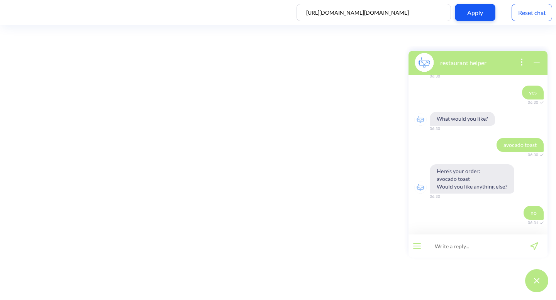
click at [529, 15] on div "Reset chat" at bounding box center [531, 12] width 41 height 17
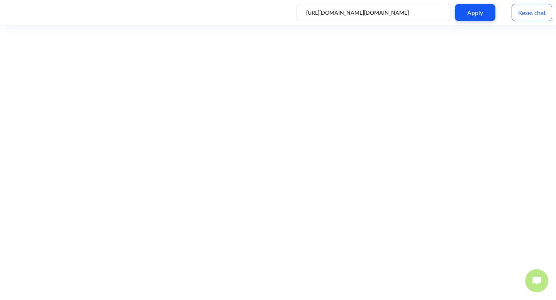
click at [537, 280] on img at bounding box center [536, 281] width 8 height 8
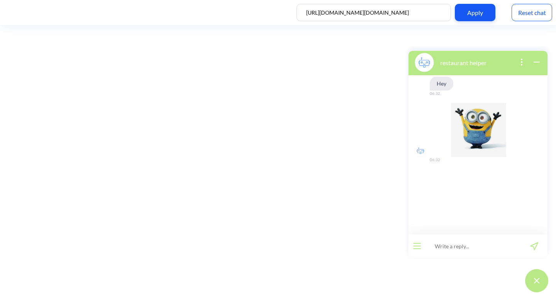
click at [414, 245] on button "open menu" at bounding box center [417, 246] width 8 height 6
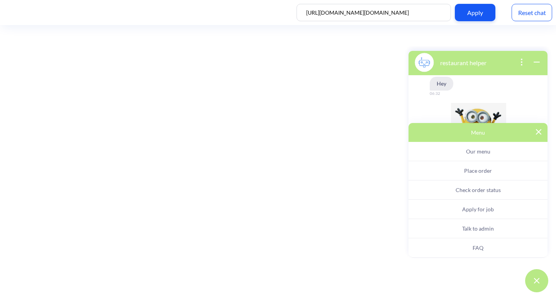
click at [470, 172] on span "Place order" at bounding box center [478, 170] width 28 height 7
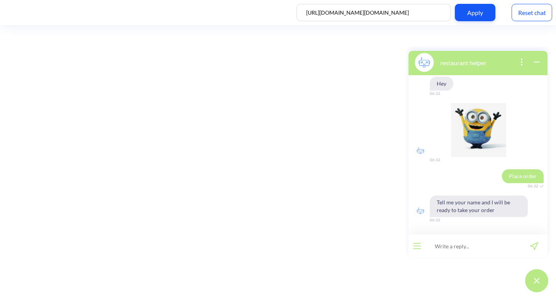
click at [482, 247] on input at bounding box center [472, 246] width 95 height 23
type input "[PERSON_NAME]"
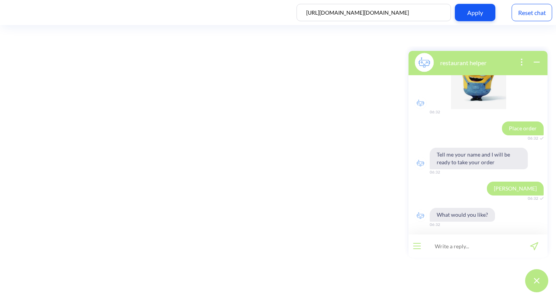
scroll to position [50, 0]
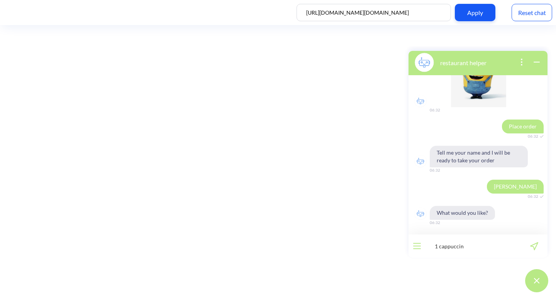
type input "1 cappuccino"
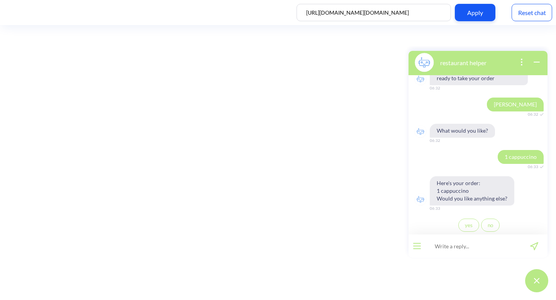
scroll to position [133, 0]
click at [487, 224] on span "no" at bounding box center [489, 224] width 5 height 6
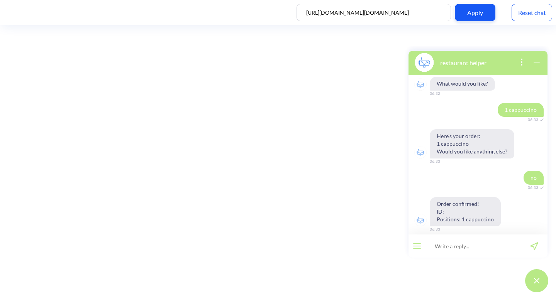
scroll to position [186, 0]
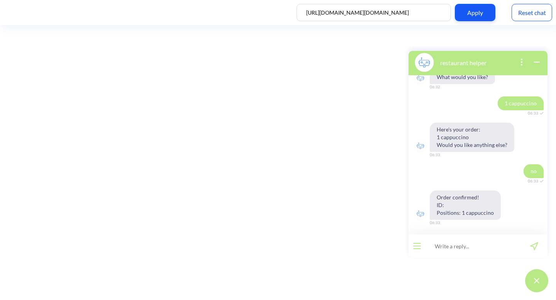
click at [523, 16] on div "Reset chat" at bounding box center [531, 12] width 41 height 17
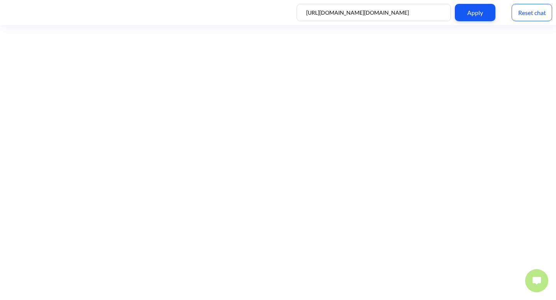
click at [530, 278] on button at bounding box center [536, 280] width 23 height 23
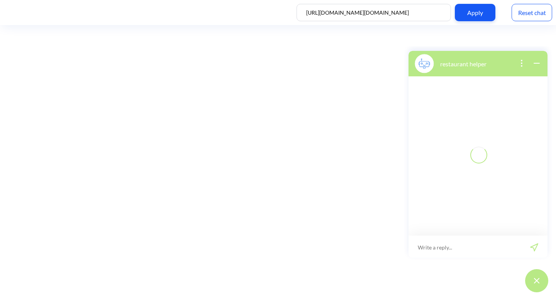
scroll to position [1, 0]
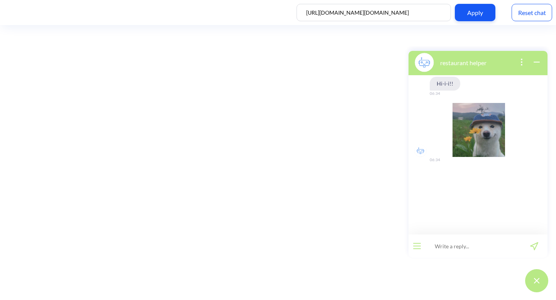
click at [418, 242] on div at bounding box center [416, 246] width 17 height 23
click at [418, 243] on div at bounding box center [416, 246] width 17 height 23
click at [417, 246] on icon "open menu" at bounding box center [416, 246] width 7 height 0
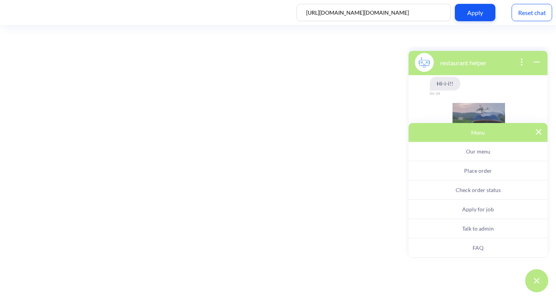
click at [455, 168] on button "Place order" at bounding box center [477, 170] width 139 height 19
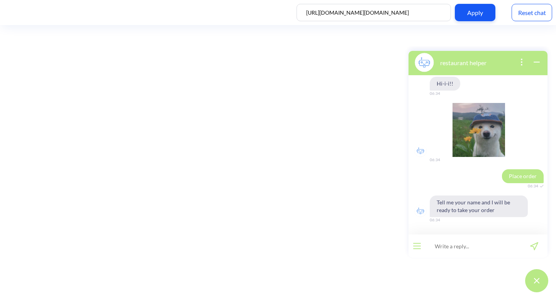
click at [454, 238] on input at bounding box center [472, 246] width 95 height 23
type input "Sam"
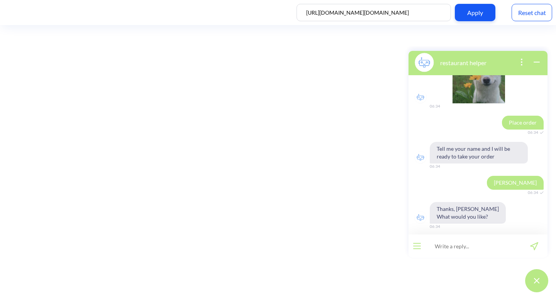
scroll to position [57, 0]
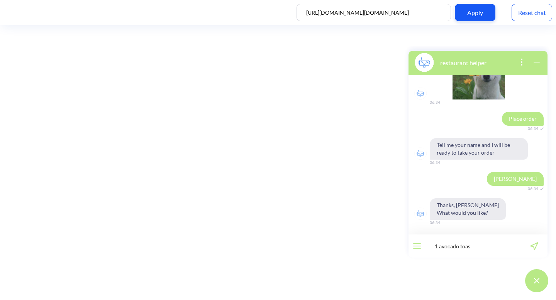
type input "1 avocado toast"
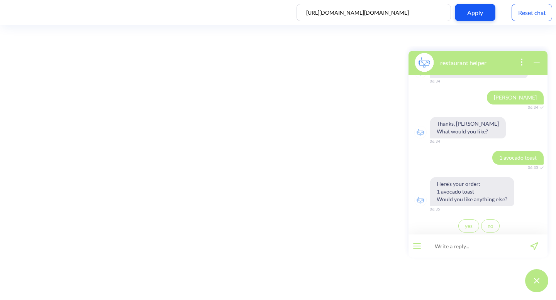
scroll to position [140, 0]
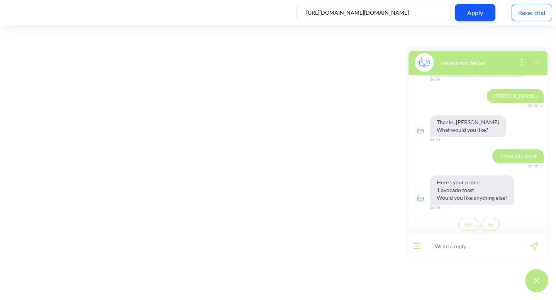
click at [487, 226] on span "no" at bounding box center [489, 224] width 5 height 6
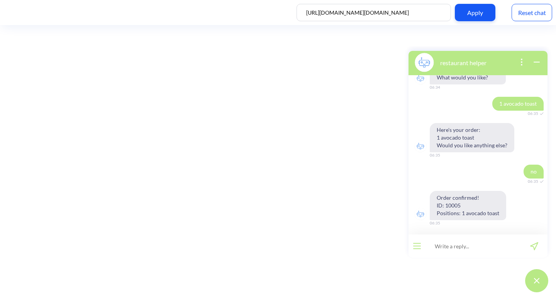
scroll to position [193, 0]
click at [517, 11] on div "Reset chat" at bounding box center [531, 12] width 41 height 17
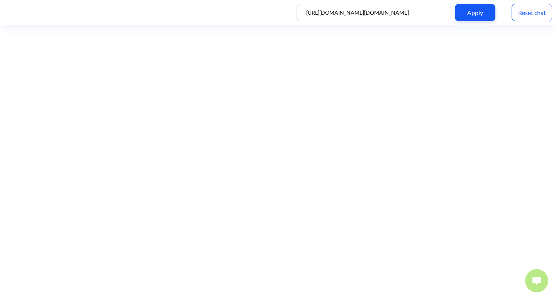
click at [533, 278] on img at bounding box center [536, 281] width 8 height 8
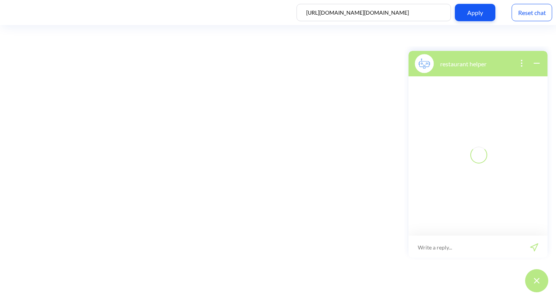
scroll to position [1, 0]
click at [465, 247] on input at bounding box center [464, 246] width 112 height 23
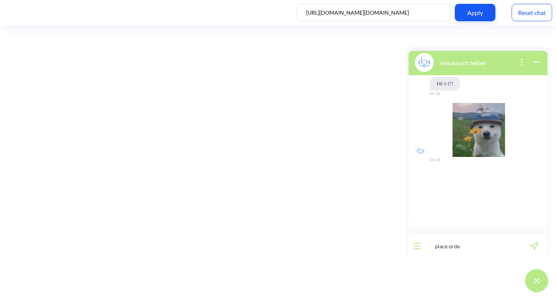
type input "place order"
click at [531, 12] on div "Reset chat" at bounding box center [531, 12] width 41 height 17
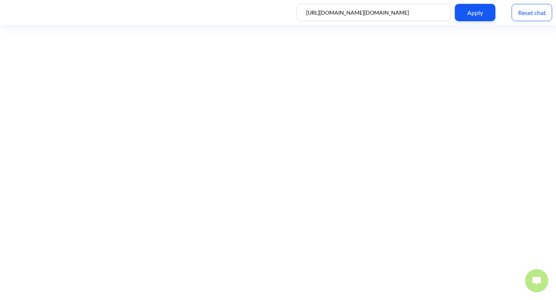
click at [536, 287] on button at bounding box center [536, 280] width 23 height 23
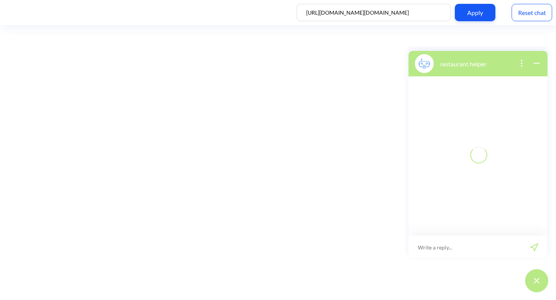
scroll to position [1, 0]
click at [482, 248] on input at bounding box center [472, 246] width 95 height 23
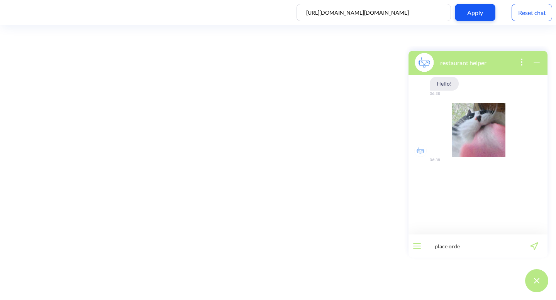
type input "place order"
drag, startPoint x: 474, startPoint y: 235, endPoint x: 465, endPoint y: 211, distance: 25.9
click at [468, 224] on div "Hello! 06:38 06:38 place order 06:38 0 / 255" at bounding box center [477, 166] width 139 height 183
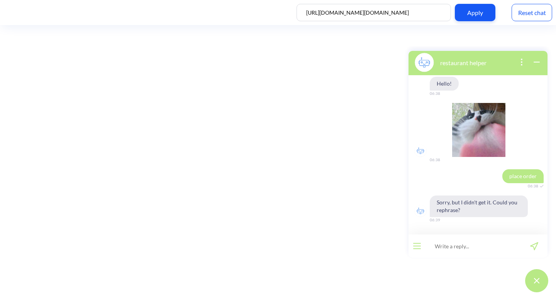
click at [421, 243] on div at bounding box center [416, 246] width 17 height 23
click at [420, 244] on button "open menu" at bounding box center [417, 246] width 8 height 6
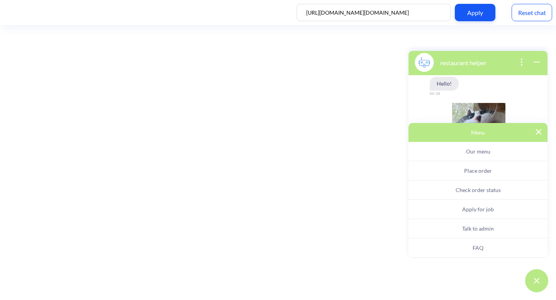
click at [466, 170] on span "Place order" at bounding box center [478, 170] width 28 height 7
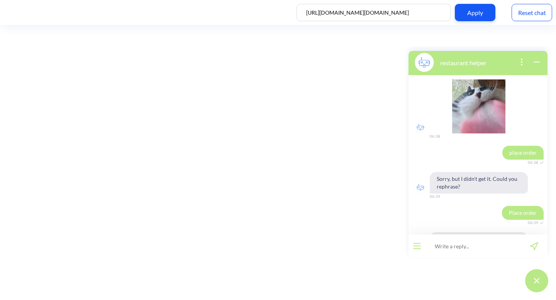
scroll to position [57, 0]
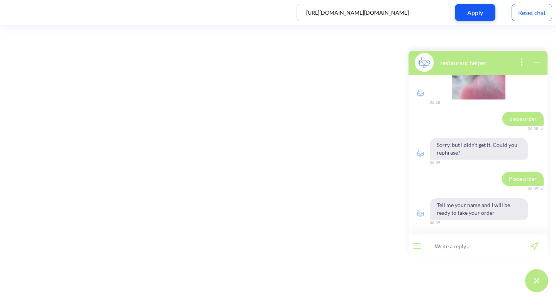
click at [498, 251] on input at bounding box center [472, 246] width 95 height 23
type input "[PERSON_NAME]"
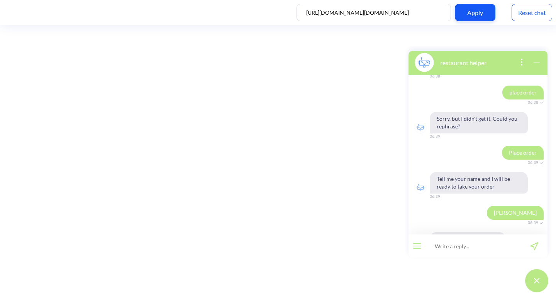
scroll to position [118, 0]
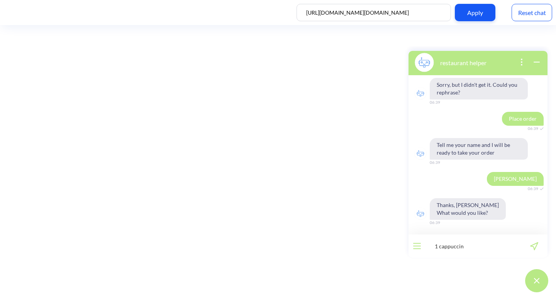
type input "1 cappuccino"
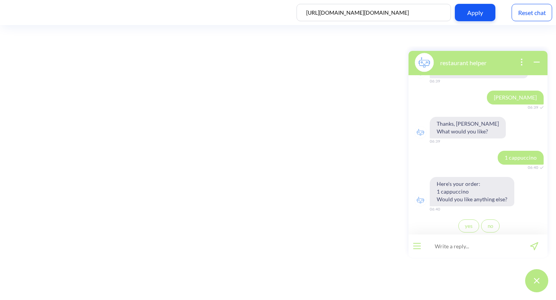
scroll to position [201, 0]
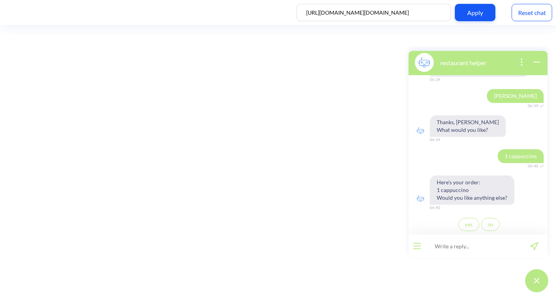
click at [488, 227] on span "no" at bounding box center [489, 224] width 5 height 6
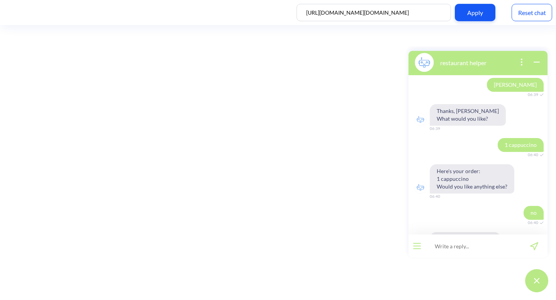
scroll to position [254, 0]
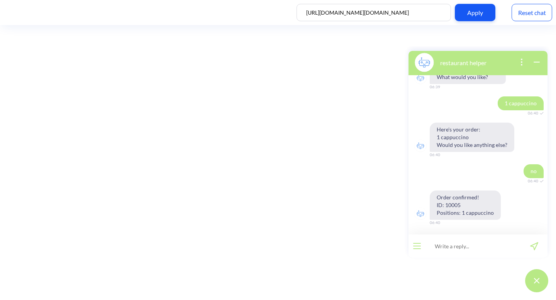
click at [410, 245] on div at bounding box center [416, 246] width 17 height 23
click at [415, 248] on button "open menu" at bounding box center [417, 246] width 8 height 6
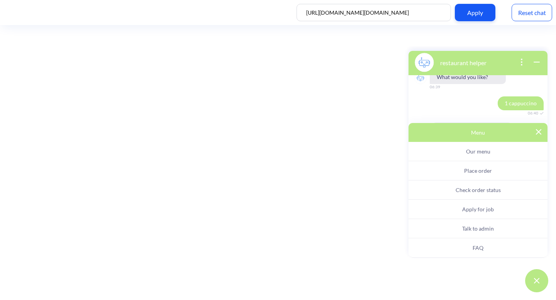
click at [475, 189] on span "Check order status" at bounding box center [477, 190] width 45 height 7
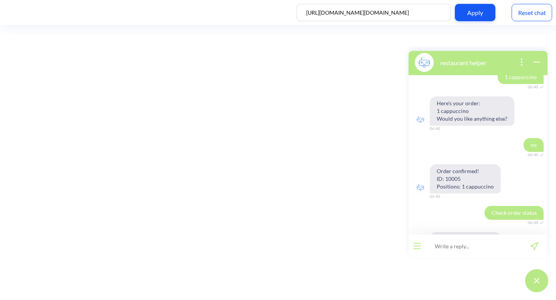
scroll to position [306, 0]
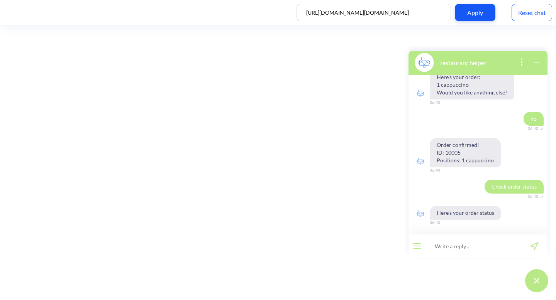
click at [421, 244] on div at bounding box center [416, 246] width 17 height 23
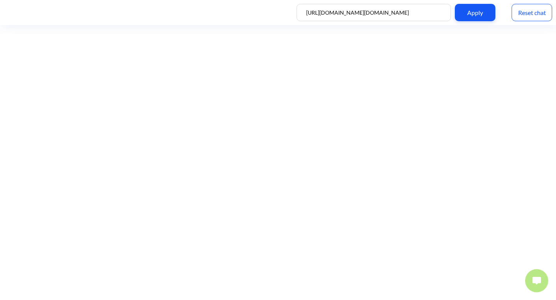
click at [532, 281] on img at bounding box center [536, 281] width 8 height 8
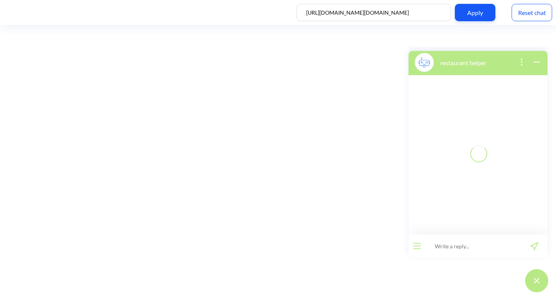
click at [419, 246] on icon "open menu" at bounding box center [416, 246] width 7 height 0
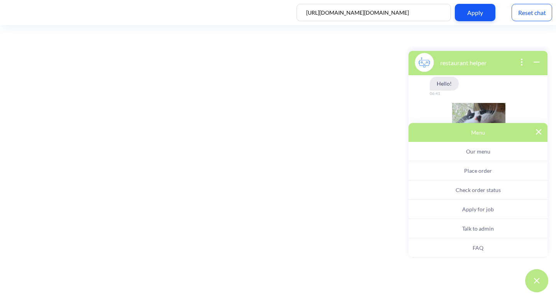
click at [451, 192] on button "Check order status" at bounding box center [477, 190] width 139 height 19
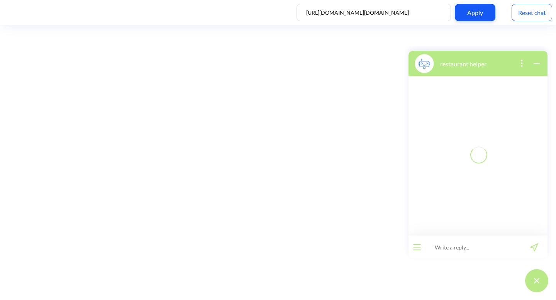
scroll to position [1, 0]
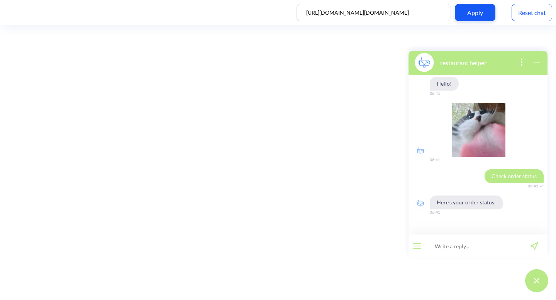
click at [419, 248] on button "open menu" at bounding box center [417, 246] width 8 height 6
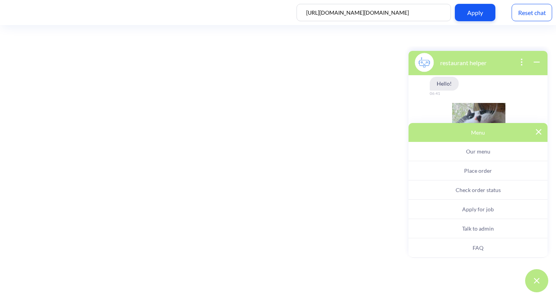
click at [464, 190] on span "Check order status" at bounding box center [477, 190] width 45 height 7
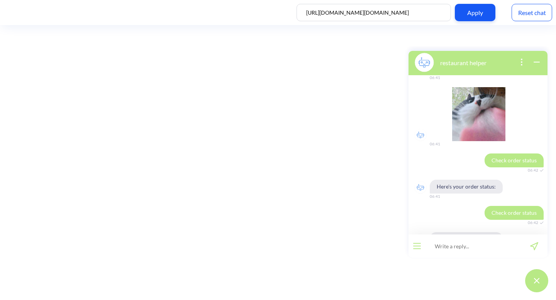
scroll to position [42, 0]
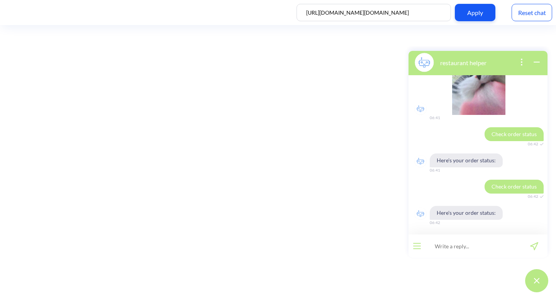
click at [524, 18] on div "Reset chat" at bounding box center [531, 12] width 41 height 17
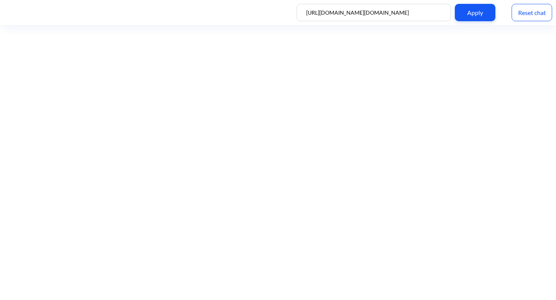
scroll to position [2, 0]
click at [532, 277] on img at bounding box center [536, 281] width 8 height 8
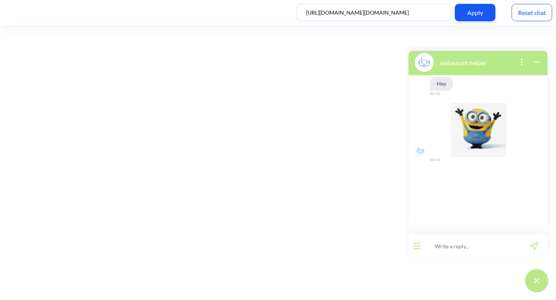
click at [413, 244] on button "open menu" at bounding box center [417, 246] width 8 height 6
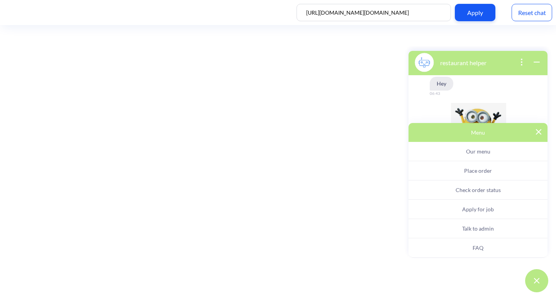
click at [455, 188] on button "Check order status" at bounding box center [477, 190] width 139 height 19
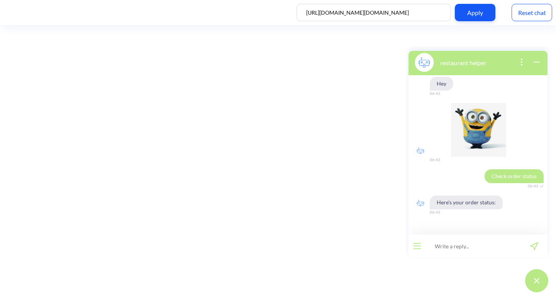
click at [538, 14] on div "Reset chat" at bounding box center [531, 12] width 41 height 17
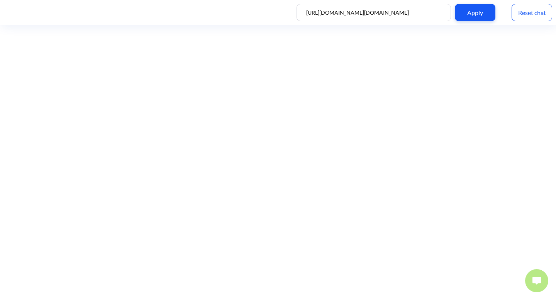
click at [539, 280] on img at bounding box center [536, 281] width 8 height 8
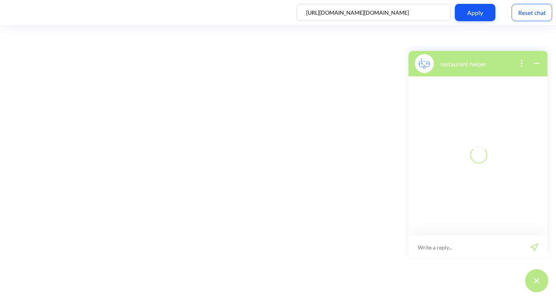
scroll to position [1, 0]
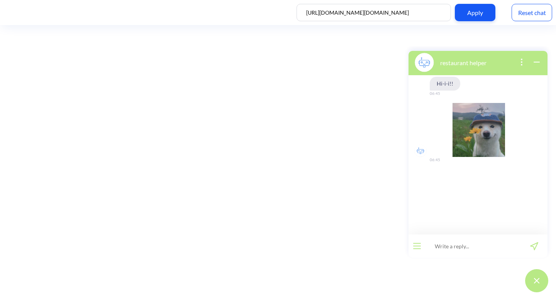
click at [418, 245] on button "open menu" at bounding box center [417, 246] width 8 height 6
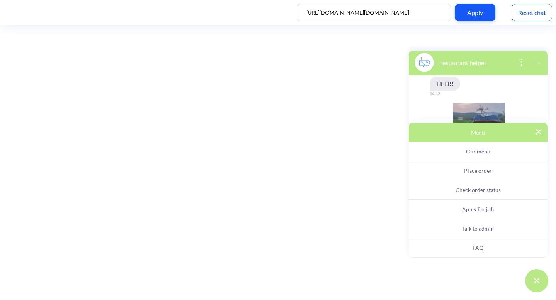
click at [461, 193] on button "Check order status" at bounding box center [477, 190] width 139 height 19
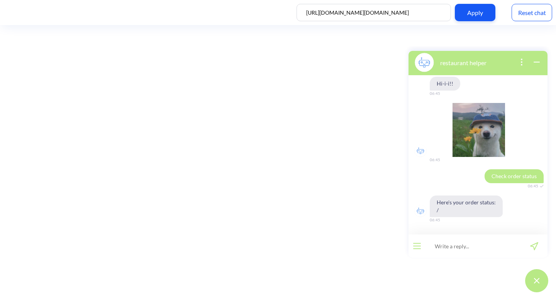
click at [418, 248] on icon "open menu" at bounding box center [417, 248] width 8 height 1
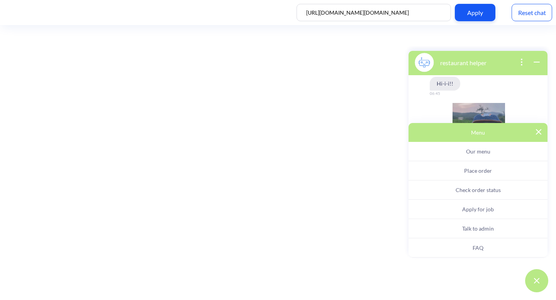
click at [538, 133] on img at bounding box center [538, 131] width 5 height 5
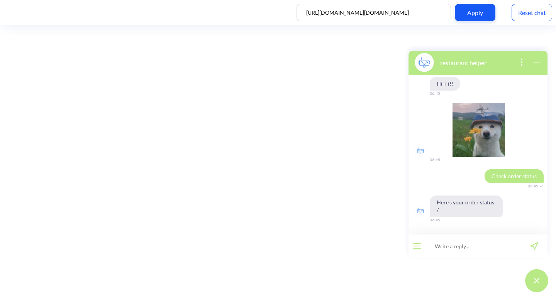
click at [451, 245] on input at bounding box center [472, 246] width 95 height 23
click at [415, 246] on icon "open menu" at bounding box center [416, 246] width 7 height 0
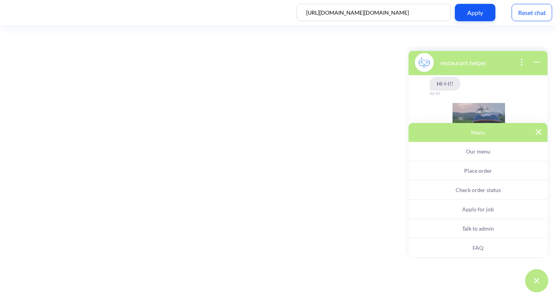
click at [465, 171] on span "Place order" at bounding box center [478, 170] width 28 height 7
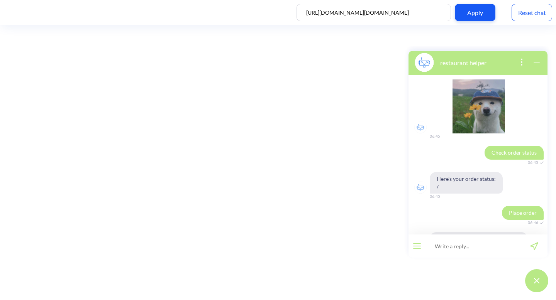
scroll to position [57, 0]
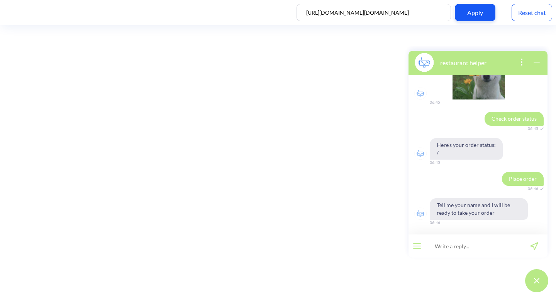
click at [452, 243] on input at bounding box center [472, 246] width 95 height 23
type input "[PERSON_NAME]"
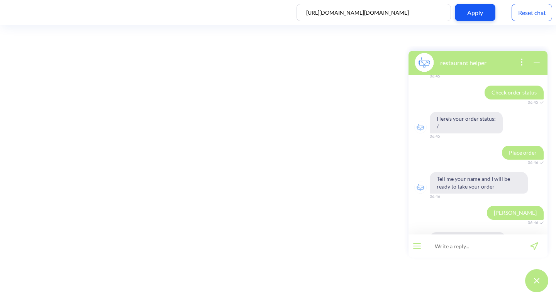
scroll to position [118, 0]
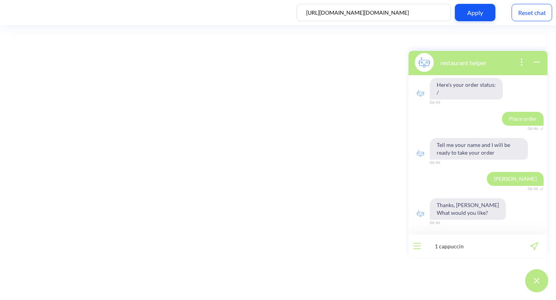
type input "1 cappuccino"
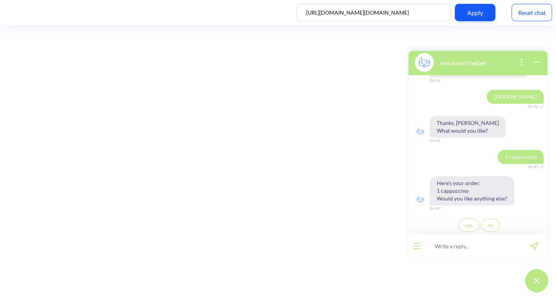
scroll to position [201, 0]
click at [486, 228] on button "no" at bounding box center [490, 224] width 19 height 13
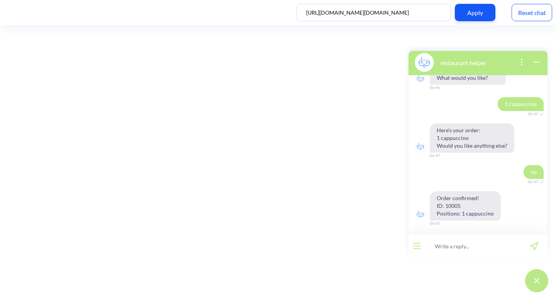
scroll to position [254, 0]
click at [414, 249] on icon "open menu" at bounding box center [416, 249] width 7 height 0
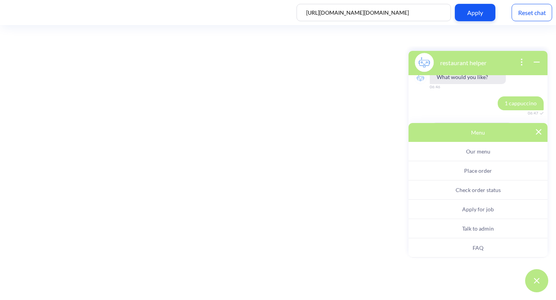
click at [463, 190] on span "Check order status" at bounding box center [477, 190] width 45 height 7
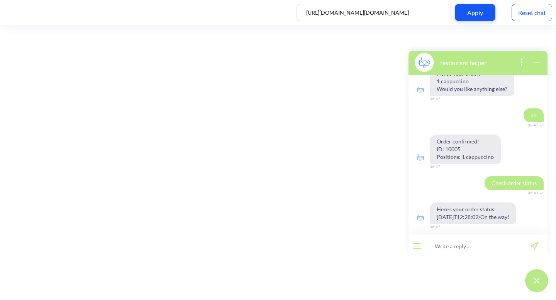
scroll to position [314, 0]
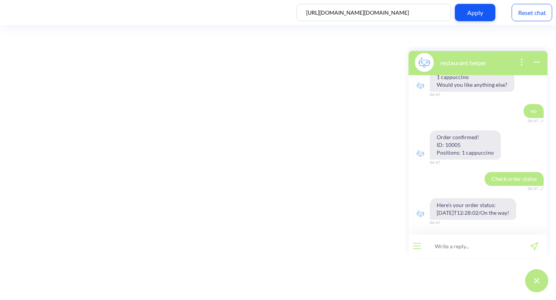
click at [413, 247] on button "open menu" at bounding box center [417, 246] width 8 height 6
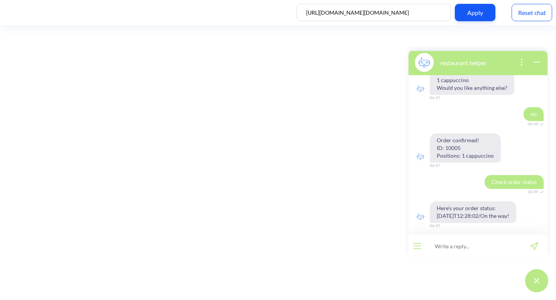
scroll to position [314, 0]
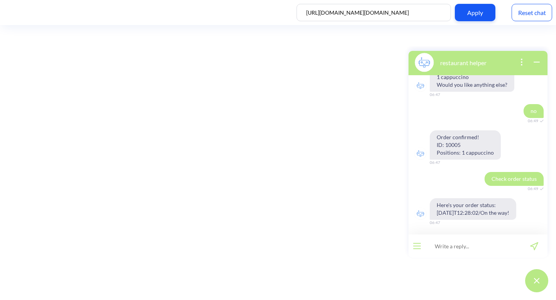
click at [416, 247] on button "open menu" at bounding box center [417, 246] width 8 height 6
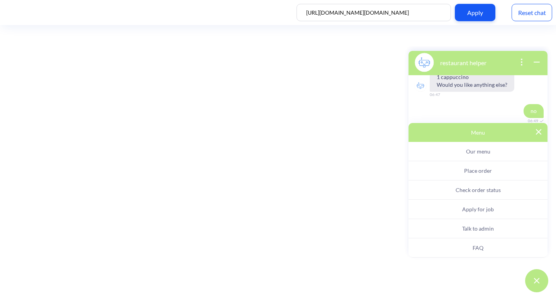
click at [478, 193] on span "Check order status" at bounding box center [477, 190] width 45 height 7
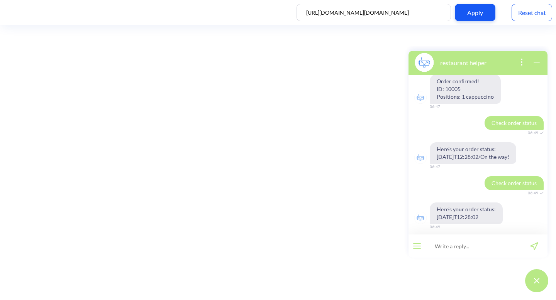
scroll to position [374, 0]
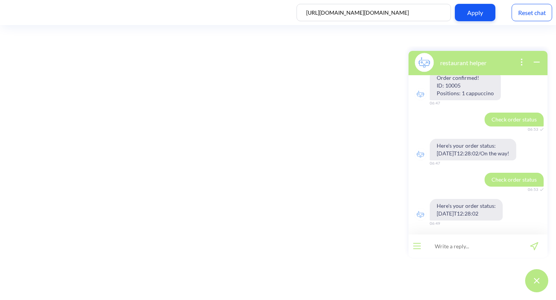
scroll to position [374, 0]
click at [418, 244] on button "open menu" at bounding box center [417, 246] width 8 height 6
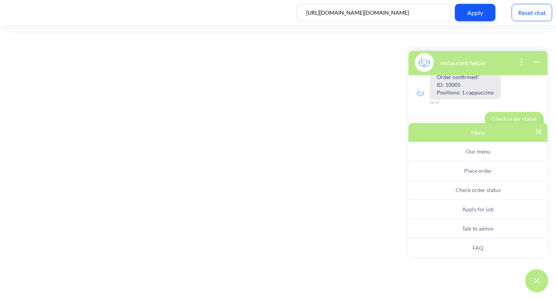
click at [459, 194] on button "Check order status" at bounding box center [477, 190] width 139 height 19
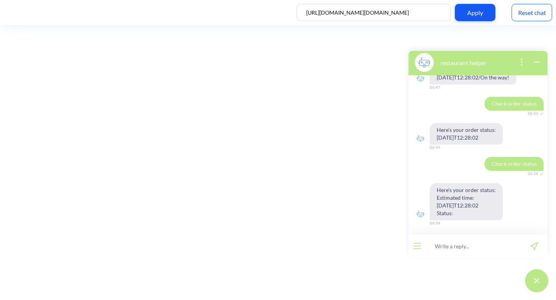
scroll to position [450, 0]
click at [418, 249] on div at bounding box center [416, 246] width 17 height 23
click at [409, 245] on div at bounding box center [416, 246] width 17 height 23
click at [416, 248] on button "open menu" at bounding box center [417, 246] width 8 height 6
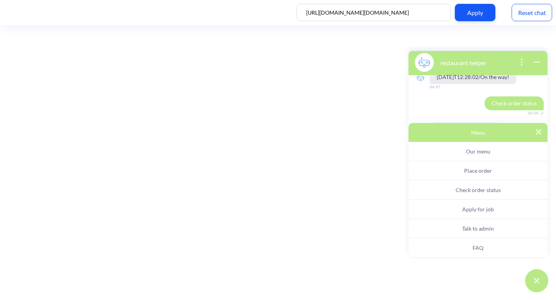
click at [479, 188] on span "Check order status" at bounding box center [477, 190] width 45 height 7
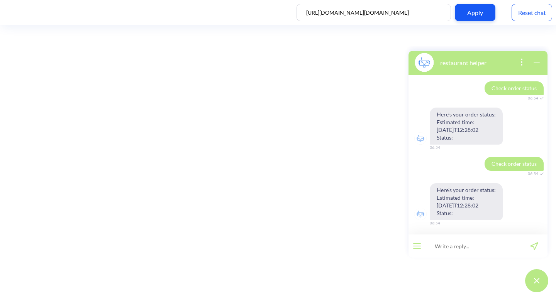
scroll to position [525, 0]
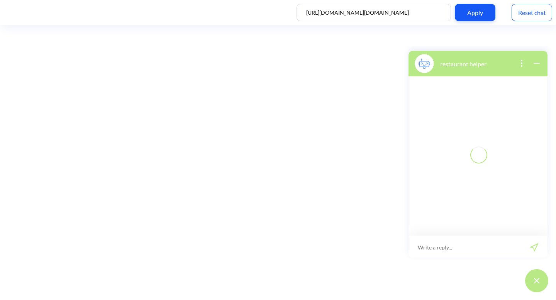
scroll to position [1, 0]
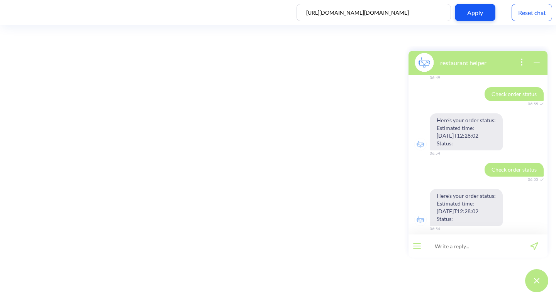
click at [414, 250] on div at bounding box center [416, 246] width 17 height 23
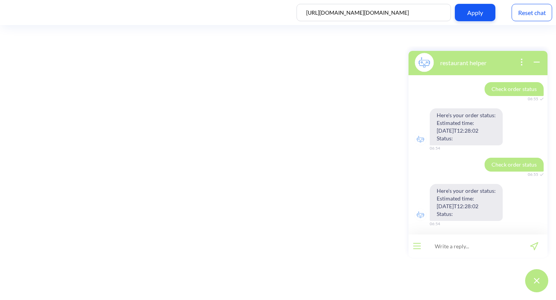
scroll to position [525, 0]
click at [418, 244] on button "open menu" at bounding box center [417, 246] width 8 height 6
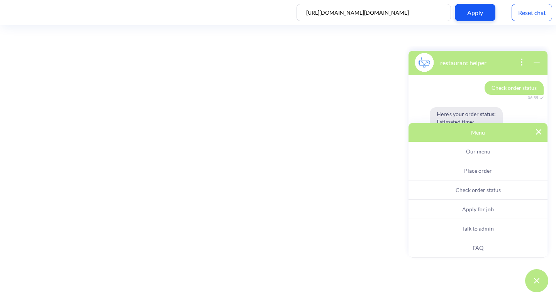
click at [476, 186] on button "Check order status" at bounding box center [477, 190] width 139 height 19
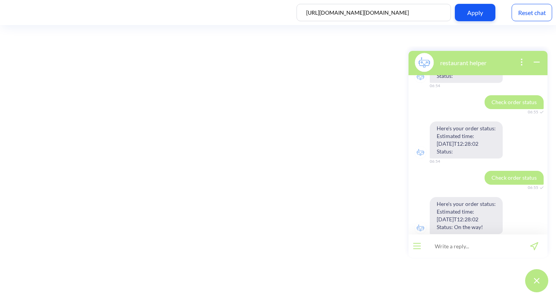
scroll to position [587, 0]
click at [420, 246] on icon "open menu" at bounding box center [416, 246] width 7 height 0
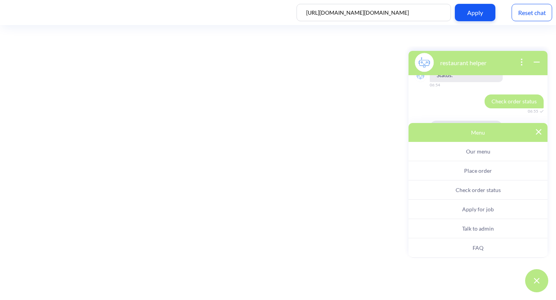
click at [451, 191] on button "Check order status" at bounding box center [477, 190] width 139 height 19
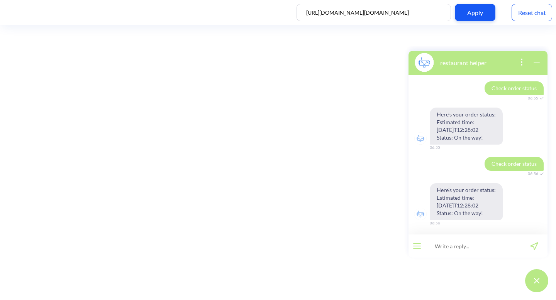
scroll to position [676, 0]
